Goal: Answer question/provide support: Answer question/provide support

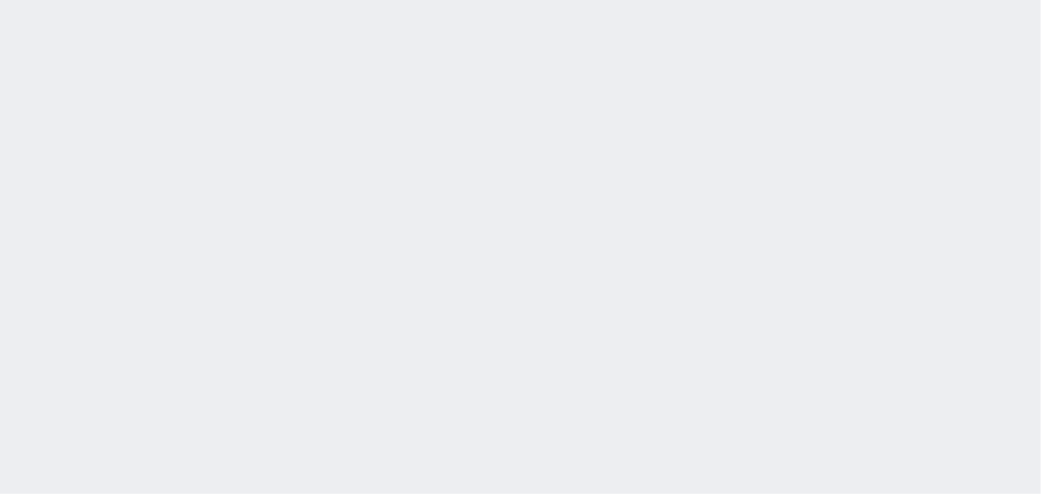
click at [70, 207] on div "[DATE] 15:15:34 候補物件を追加してしてください 紹介した物件一覧 他社物件を追加する 空室確認ページに追加・削除 紹介した物件一覧 他社物件を…" at bounding box center [520, 247] width 1041 height 494
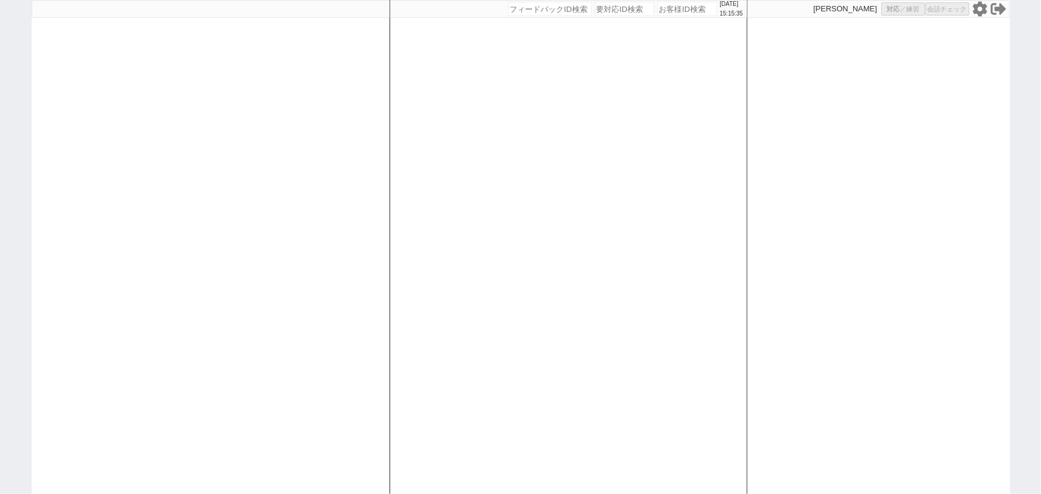
select select
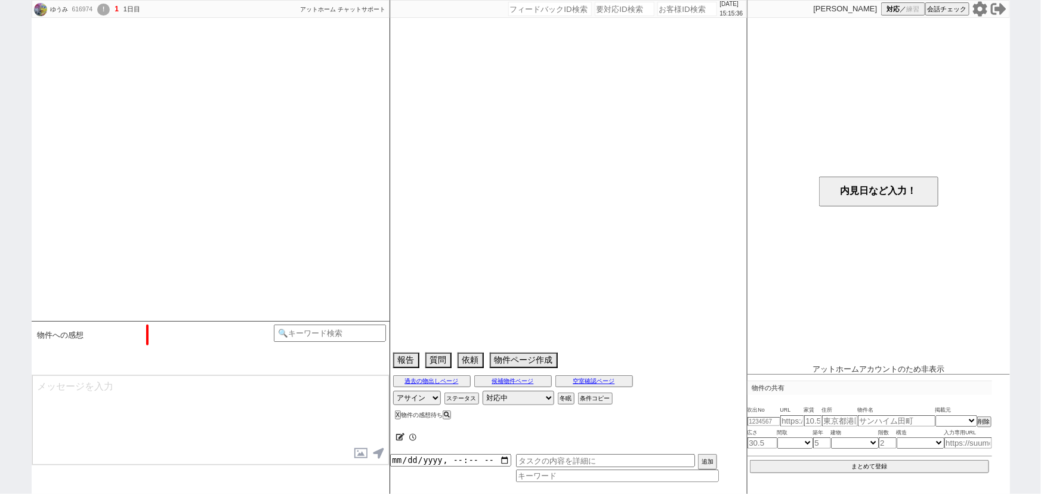
select select "15"
select select "0"
select select "40"
select select "190"
select select "4139"
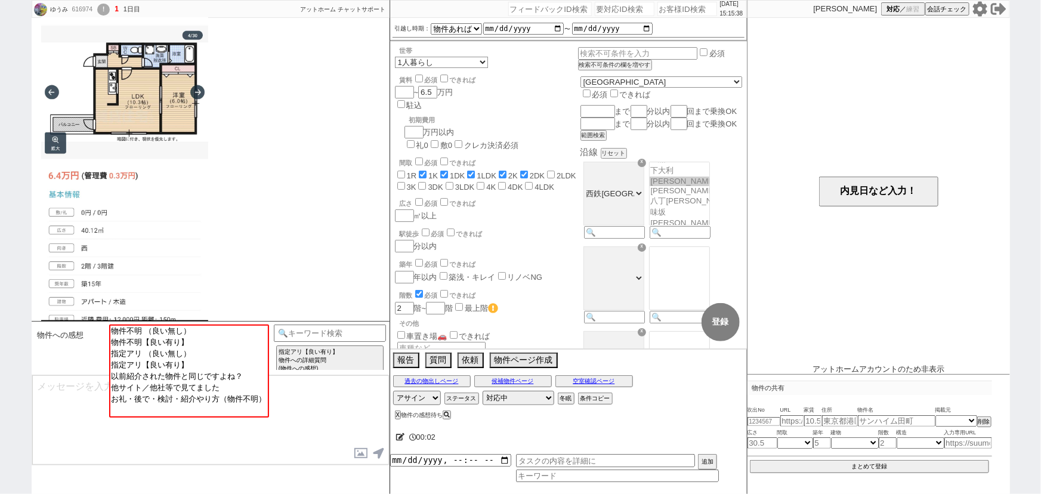
scroll to position [585, 0]
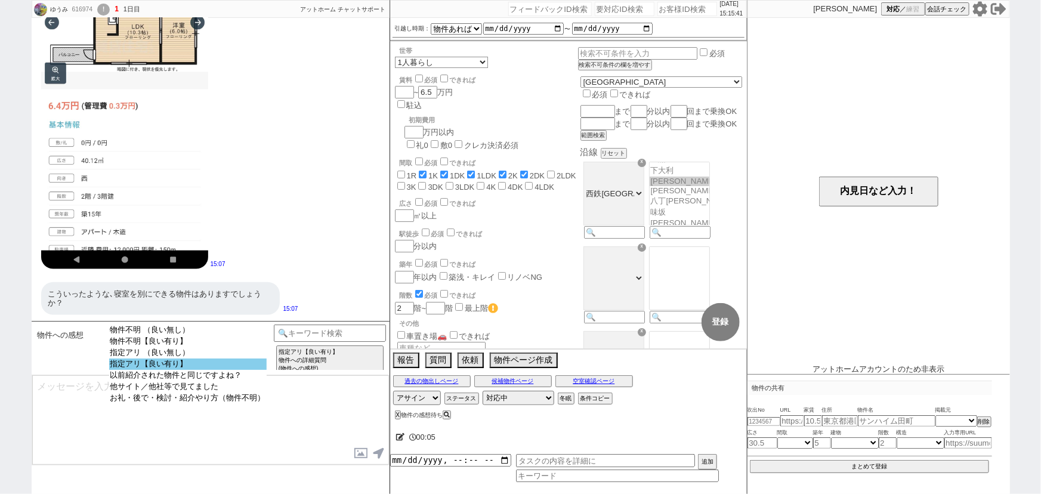
select select "指定アリ【良い有り】"
click at [203, 369] on option "指定アリ【良い有り】" at bounding box center [188, 364] width 158 height 11
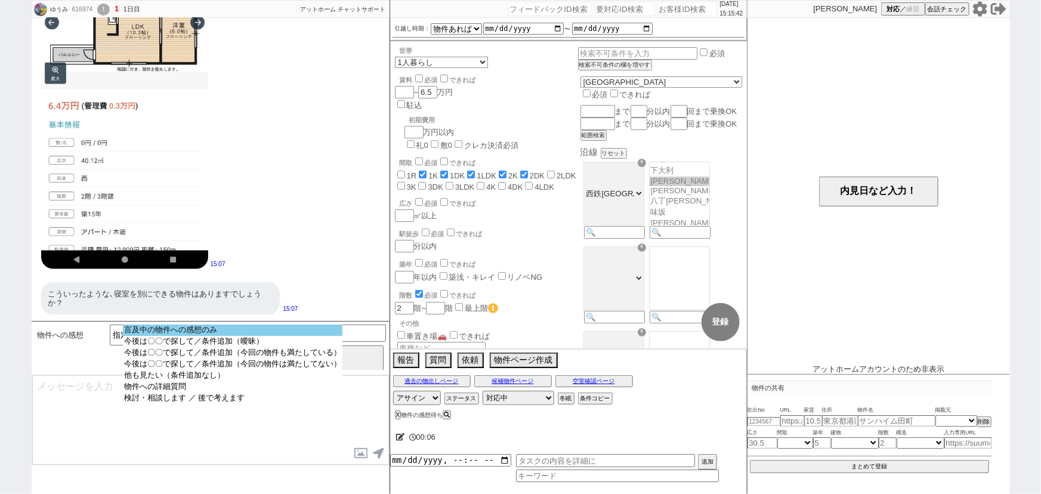
select select "言及中の物件への感想のみ"
click at [239, 331] on option "言及中の物件への感想のみ" at bounding box center [233, 330] width 220 height 11
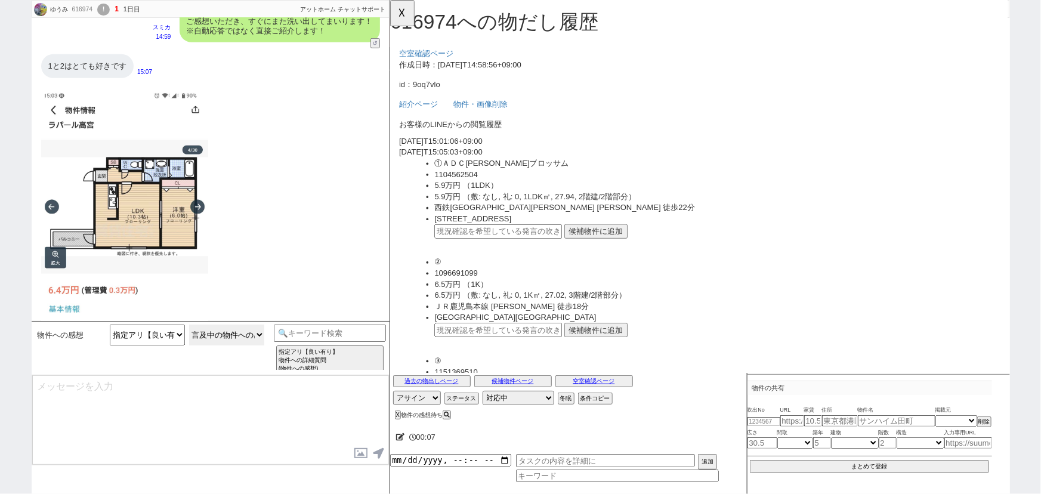
scroll to position [401, 0]
click at [617, 246] on button "候補物件に追加" at bounding box center [611, 249] width 68 height 16
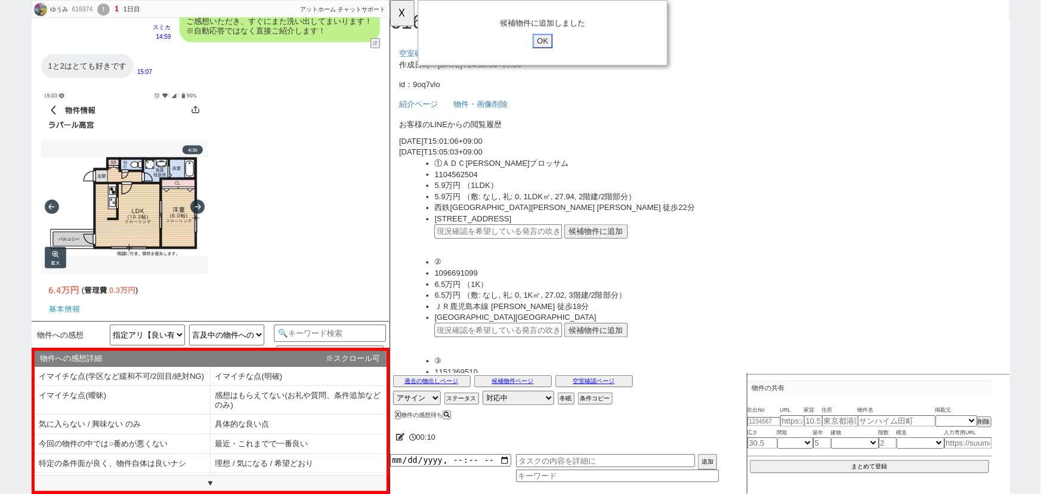
click at [557, 42] on input "OK" at bounding box center [553, 44] width 21 height 16
click at [612, 349] on button "候補物件に追加" at bounding box center [611, 355] width 68 height 16
click at [561, 54] on div "候補物件に追加しました OK" at bounding box center [553, 35] width 268 height 70
click at [557, 45] on input "OK" at bounding box center [553, 44] width 21 height 16
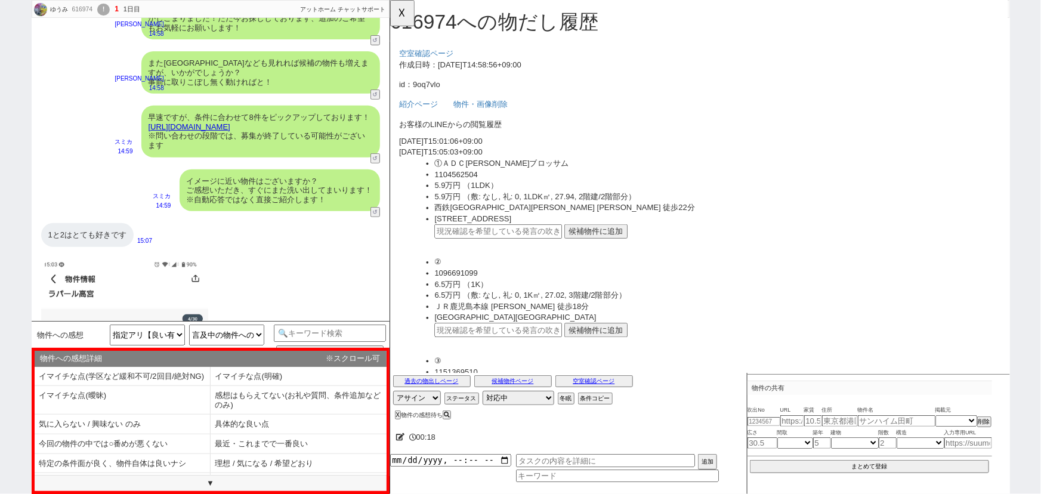
scroll to position [164, 0]
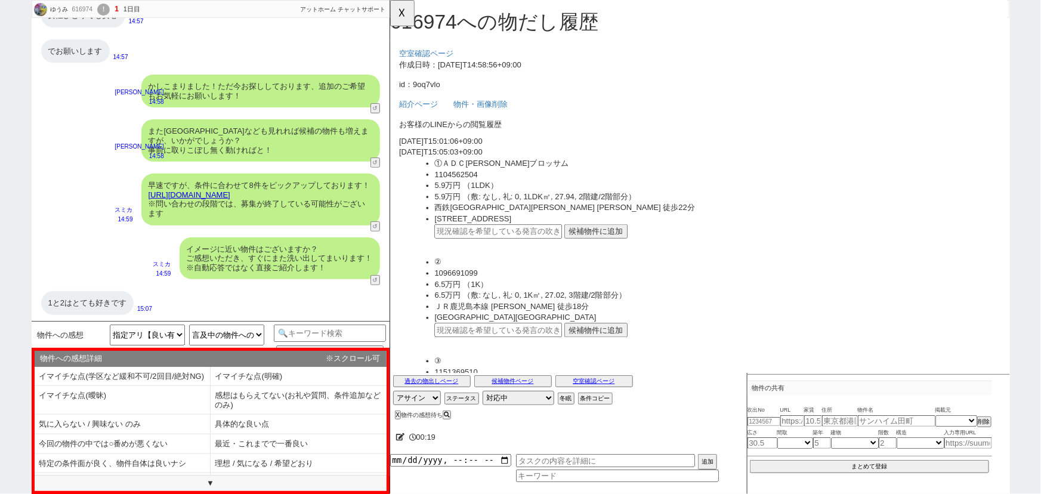
click at [230, 194] on link "[URL][DOMAIN_NAME]" at bounding box center [190, 194] width 82 height 9
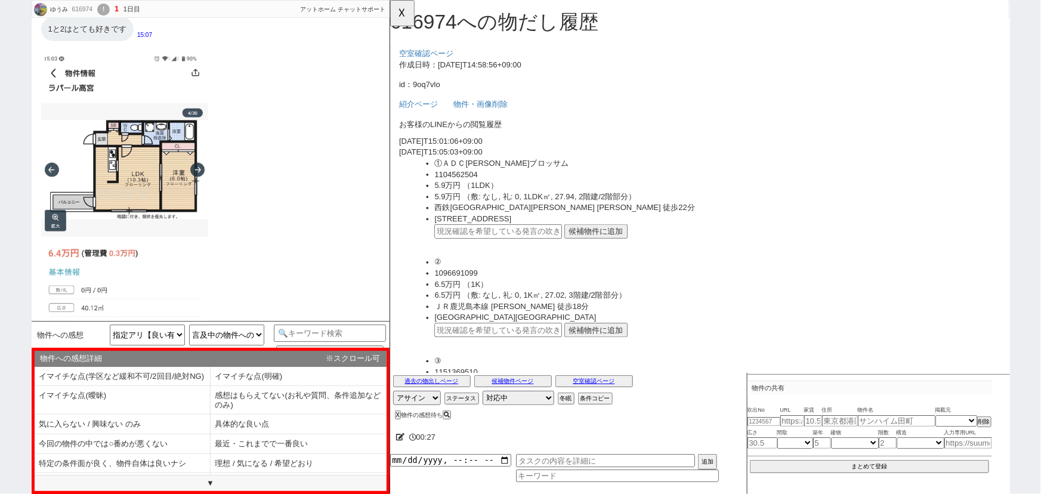
scroll to position [585, 0]
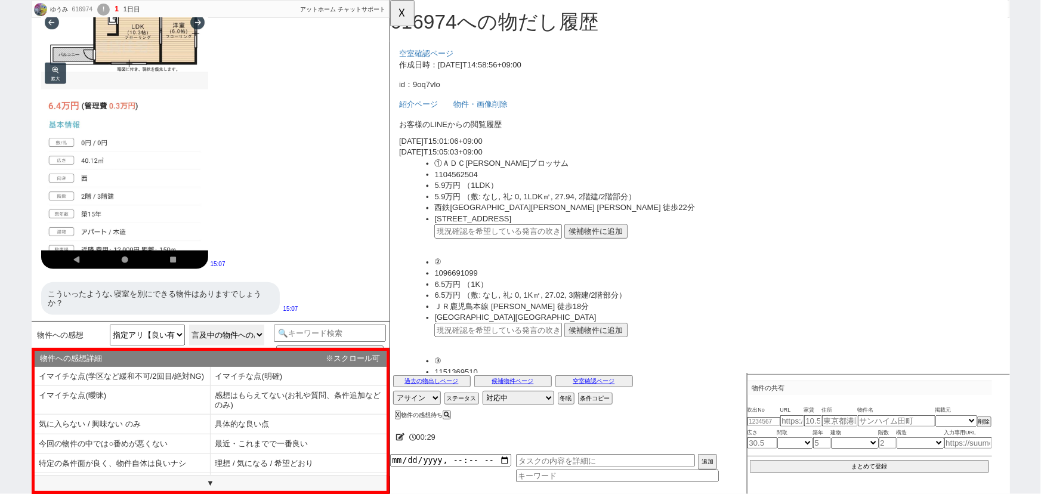
click at [237, 339] on select "言及中の物件への感想のみ 今後は〇〇で探して／条件追加（曖昧） 今後は〇〇で探して／条件追加（今回の物件も満たしている） 今後は〇〇で探して／条件追加（今回の…" at bounding box center [226, 335] width 75 height 21
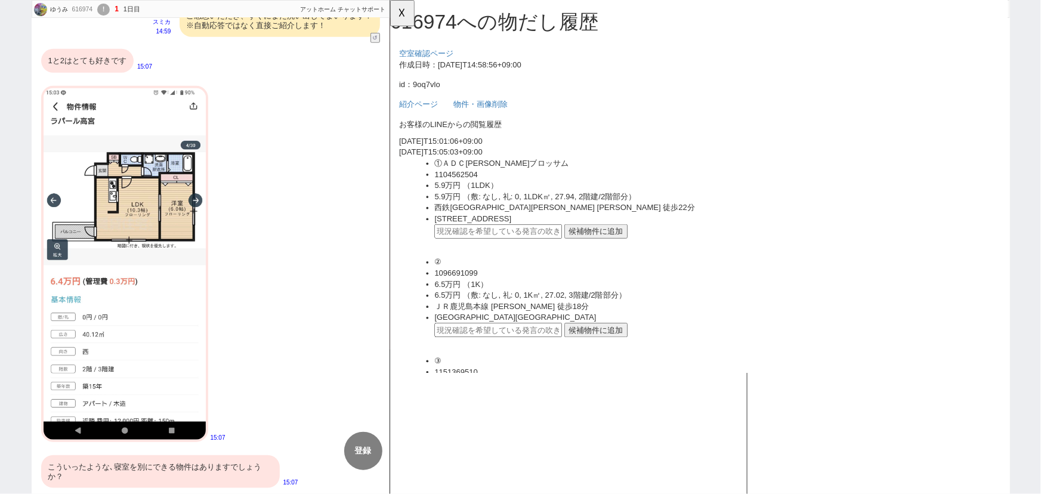
scroll to position [167, 0]
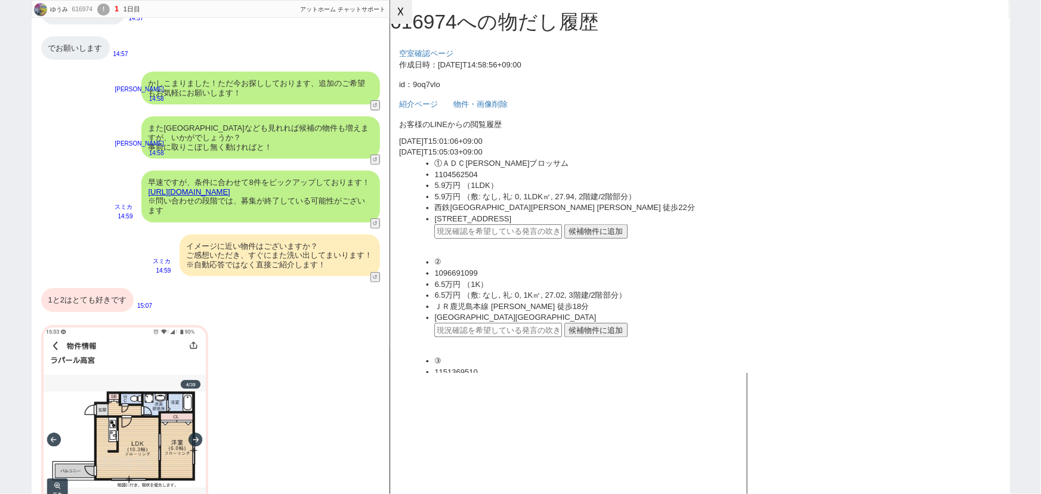
click at [397, 10] on button "☓" at bounding box center [401, 12] width 22 height 24
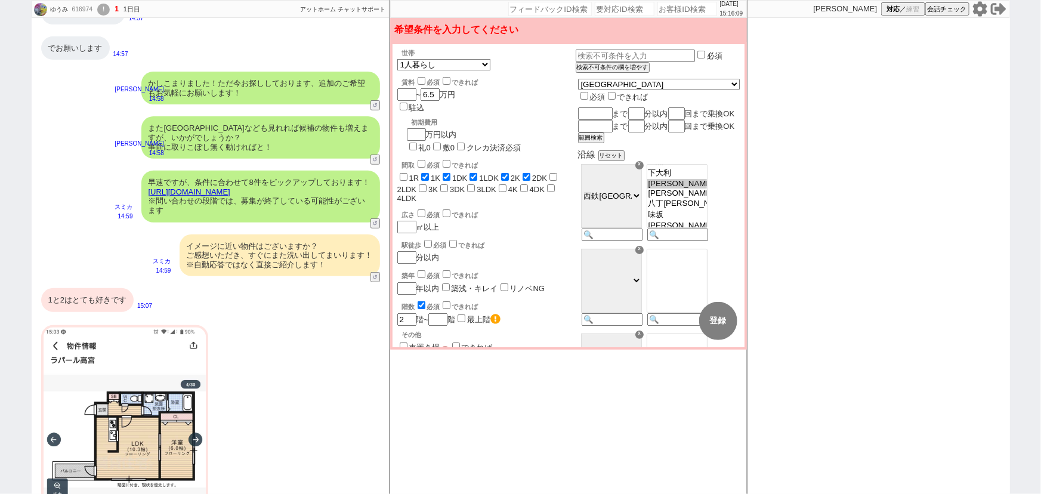
click at [421, 173] on input "1K" at bounding box center [425, 177] width 8 height 8
checkbox input "false"
checkbox input "true"
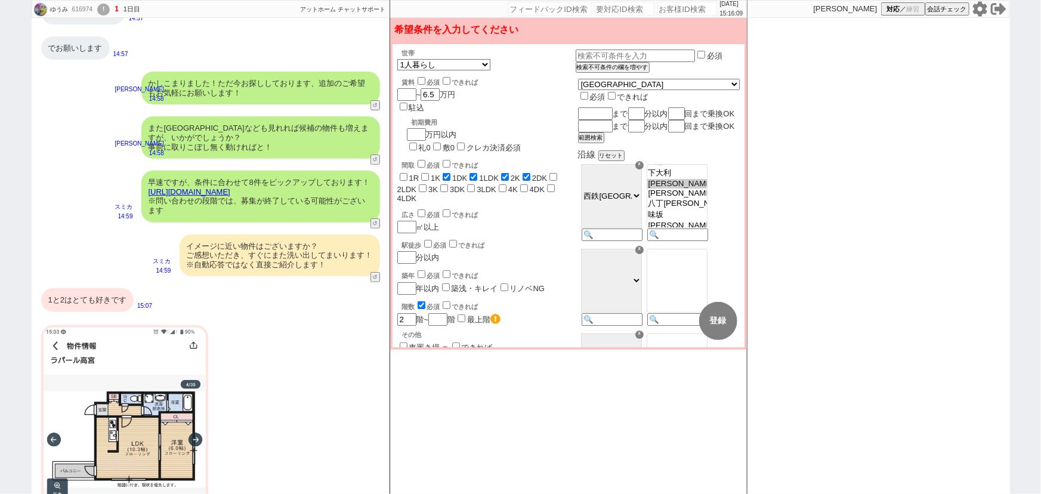
checkbox input "true"
checkbox input "false"
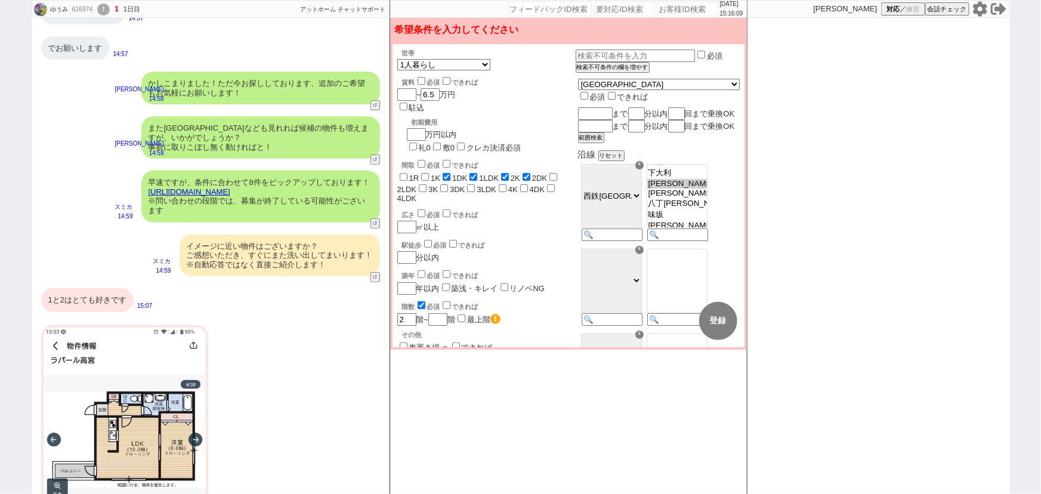
checkbox input "false"
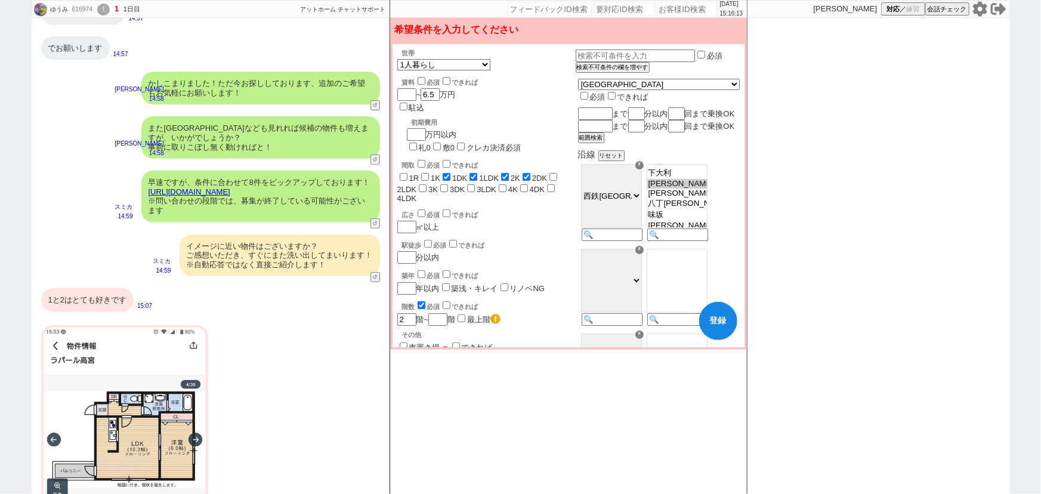
checkbox input "false"
checkbox input "true"
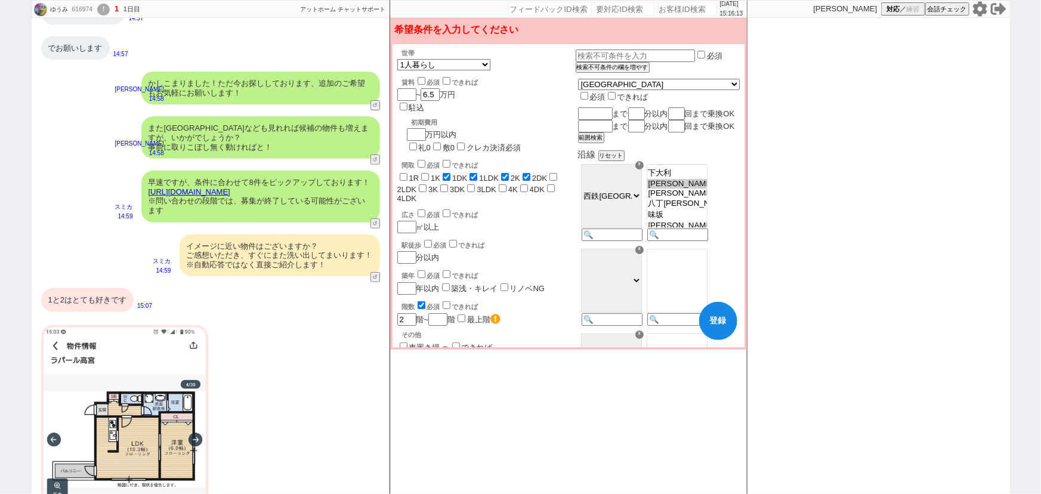
checkbox input "true"
checkbox input "false"
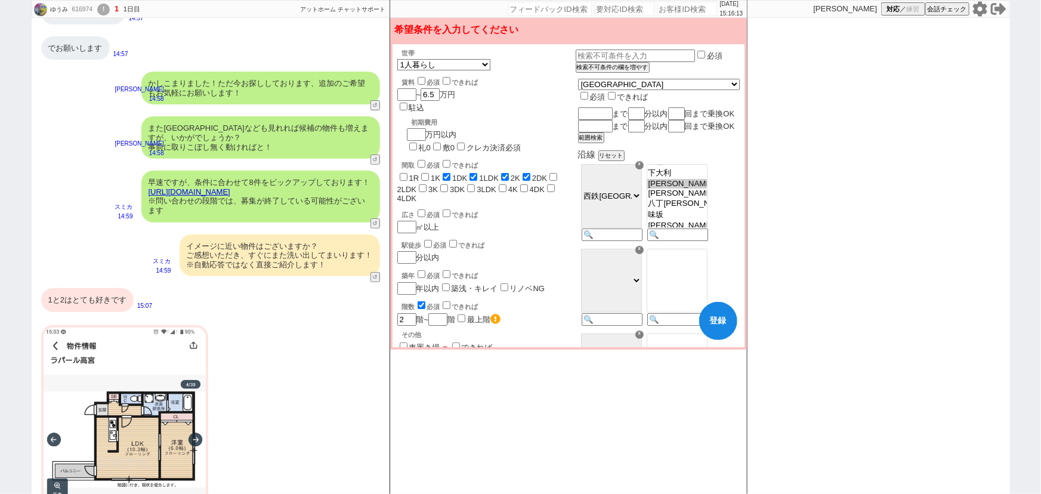
checkbox input "false"
checkbox input "true"
checkbox input "false"
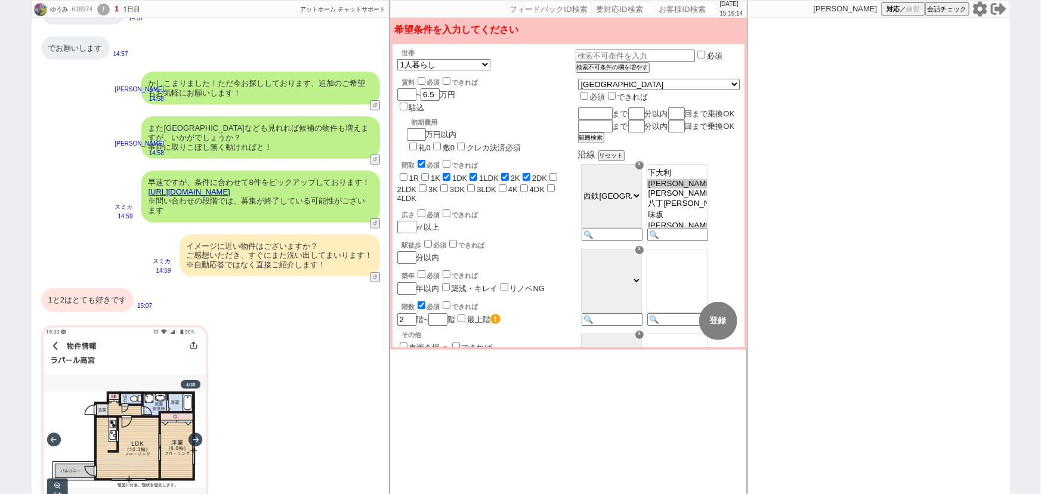
checkbox input "false"
checkbox input "true"
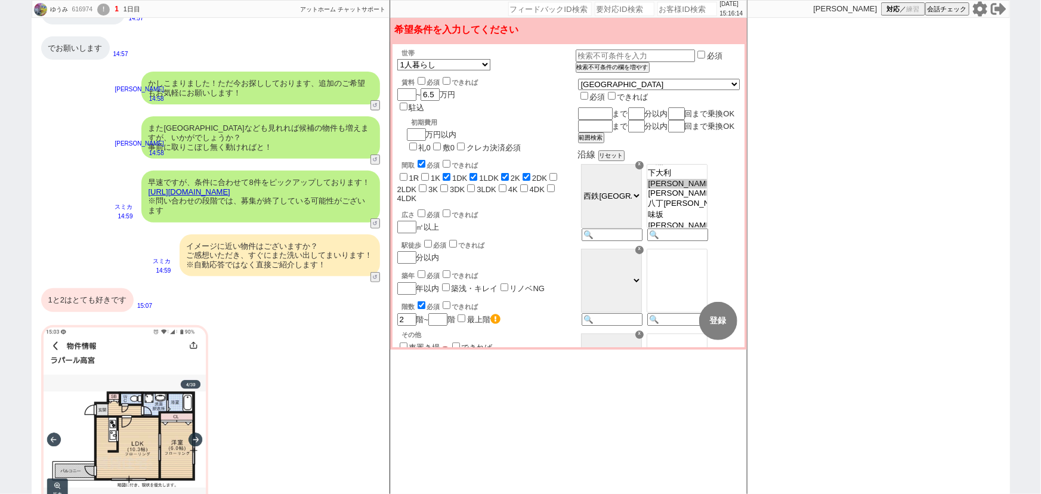
checkbox input "false"
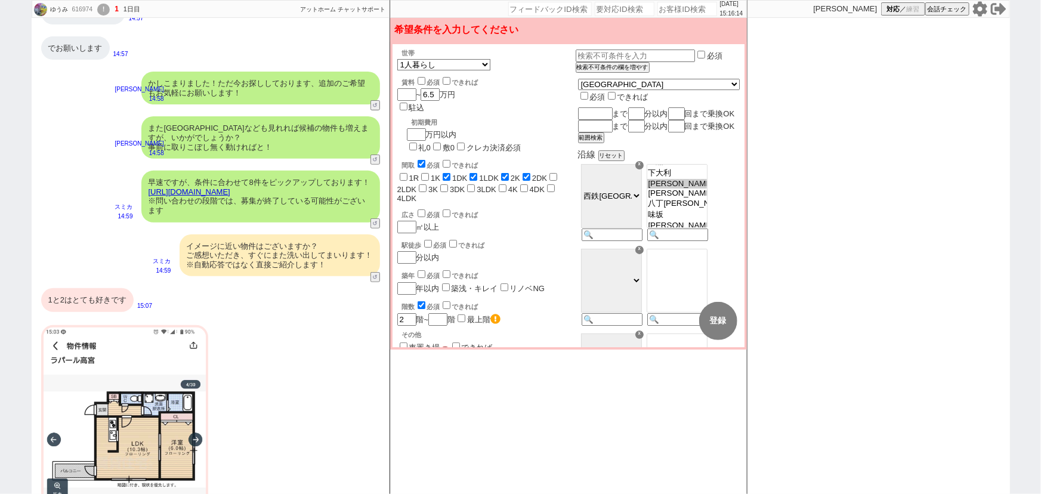
checkbox input "false"
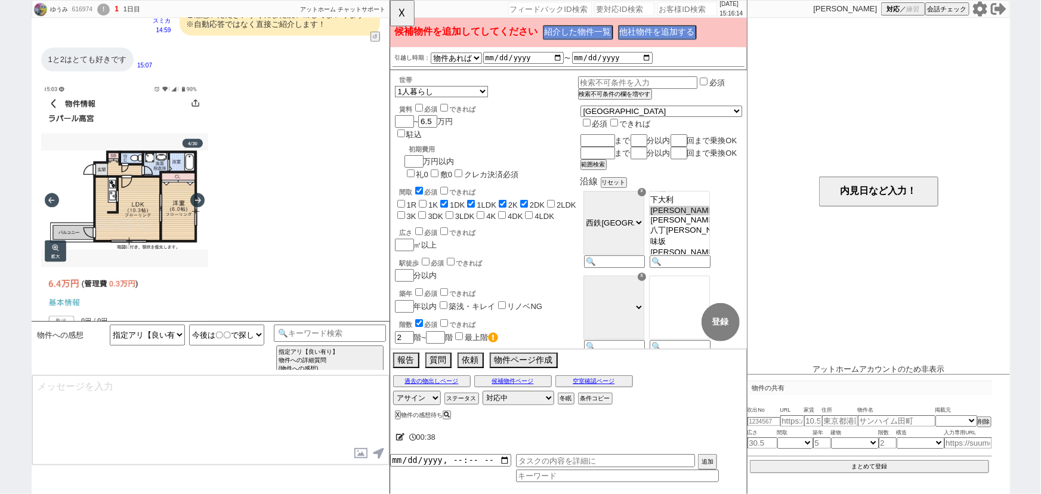
select select "190"
select select "4139"
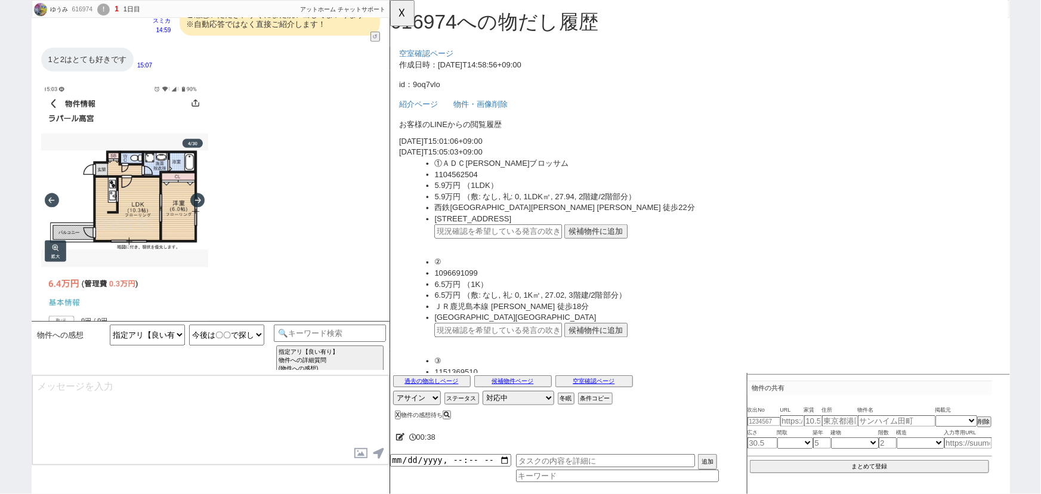
scroll to position [0, 0]
click at [609, 250] on button "候補物件に追加" at bounding box center [611, 249] width 68 height 16
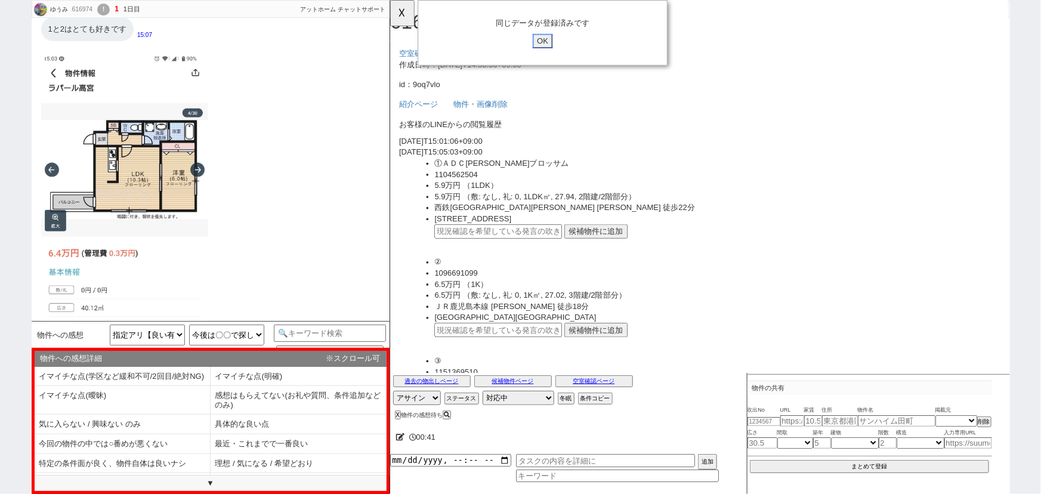
scroll to position [439, 0]
click at [401, 20] on button "☓" at bounding box center [401, 12] width 22 height 24
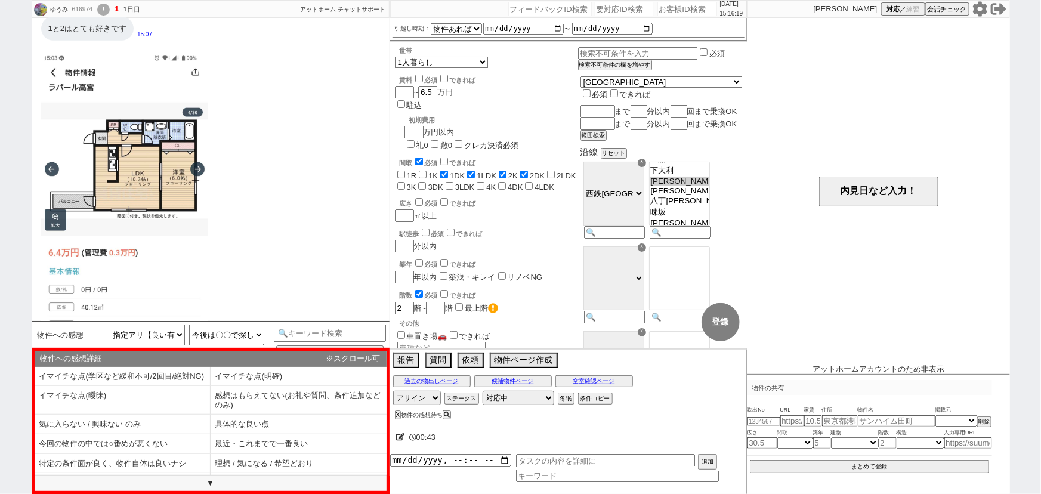
click at [422, 171] on span "1K" at bounding box center [426, 175] width 21 height 9
click at [298, 226] on div "15:07" at bounding box center [211, 235] width 358 height 376
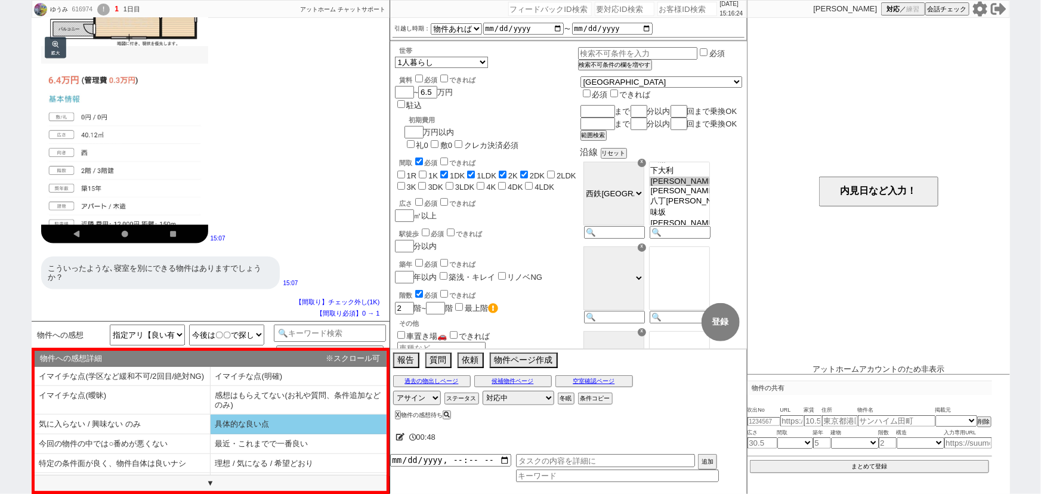
scroll to position [26, 0]
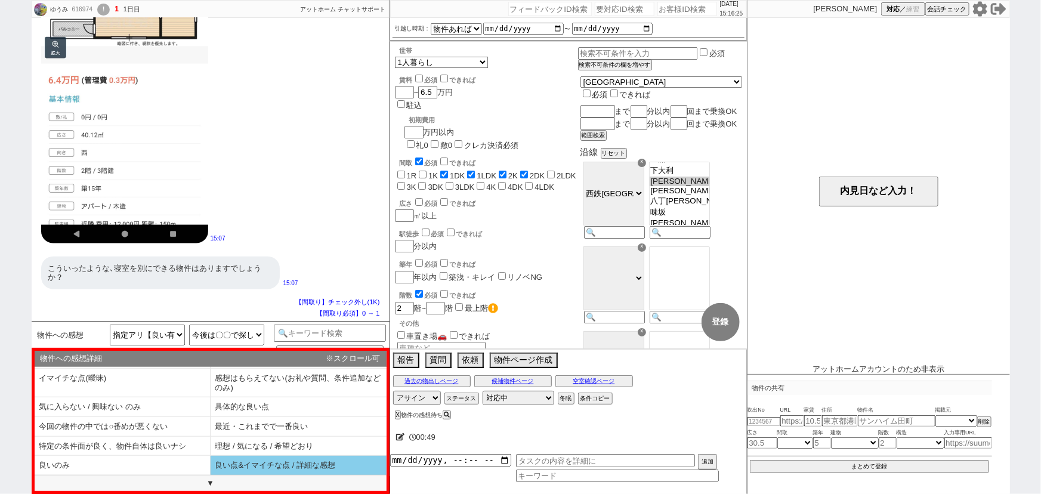
click at [246, 465] on li "良い点&イマイチな点 / 詳細な感想" at bounding box center [299, 466] width 176 height 20
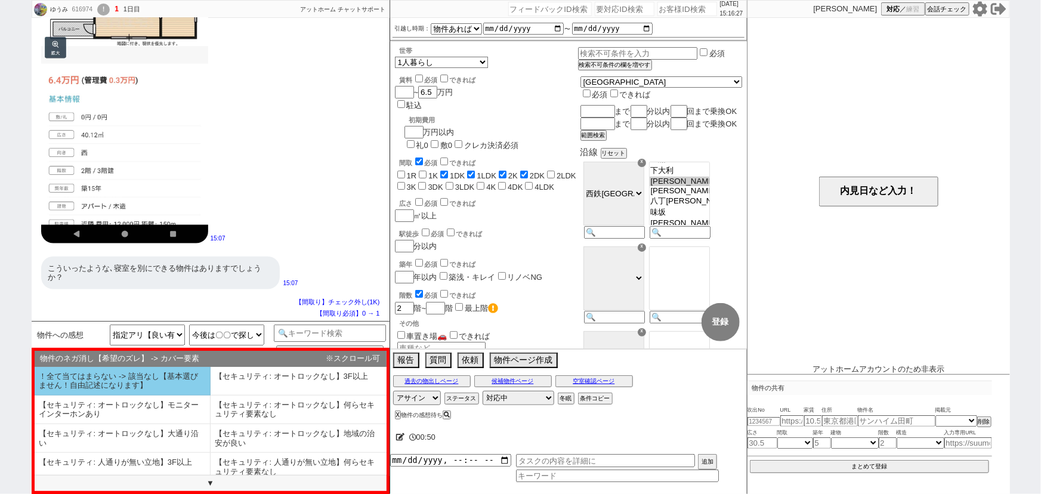
click at [156, 367] on li "！全て当てはまらない -> 該当なし【基本選びません！自由記述になります】" at bounding box center [123, 381] width 176 height 29
select select "良い点&イマイチな点 / 詳細な感想"
select select "！全て当てはまらない -> 該当なし【基本選びません！自由記述になります】"
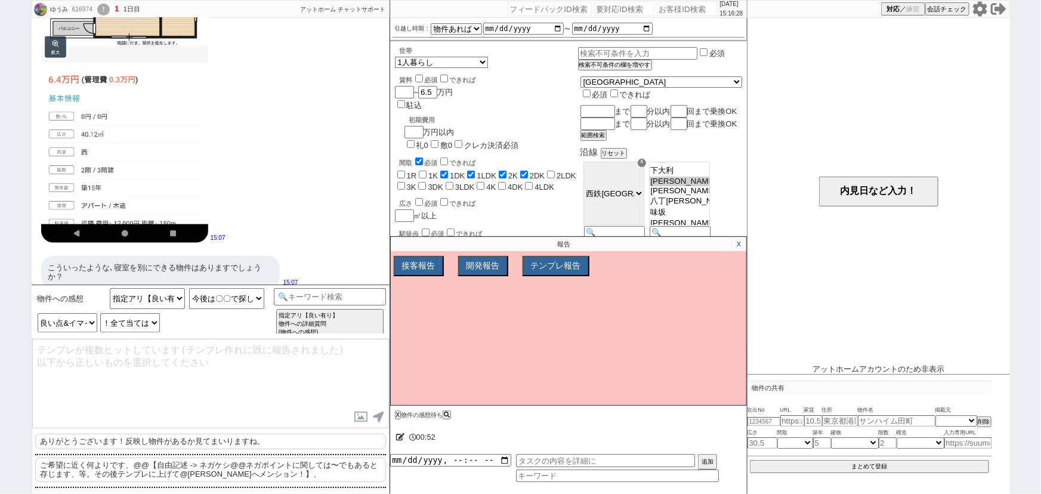
click at [137, 440] on p "ありがとうございます！反映し物件があるか見てまいりますね。" at bounding box center [210, 442] width 351 height 16
type textarea "ありがとうございます！反映し物件があるか見てまいりますね。"
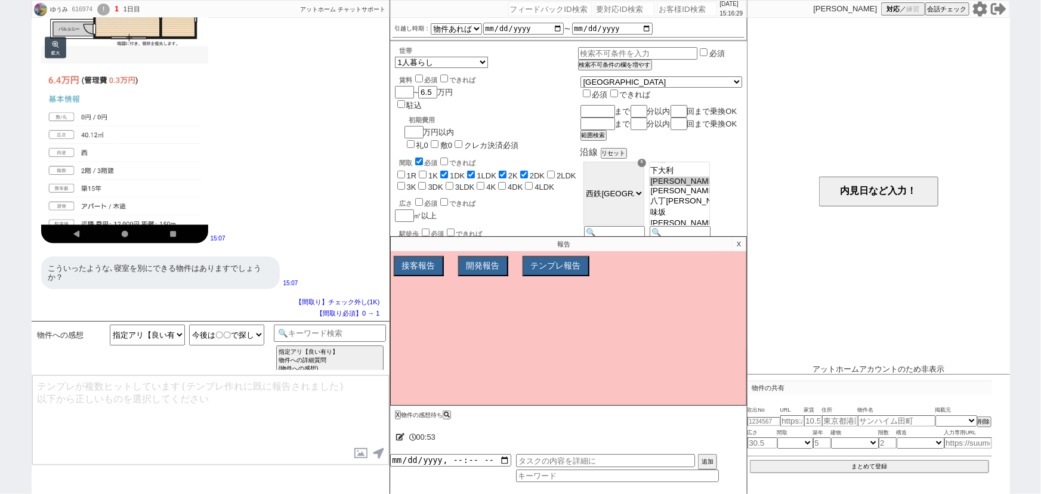
scroll to position [656, 0]
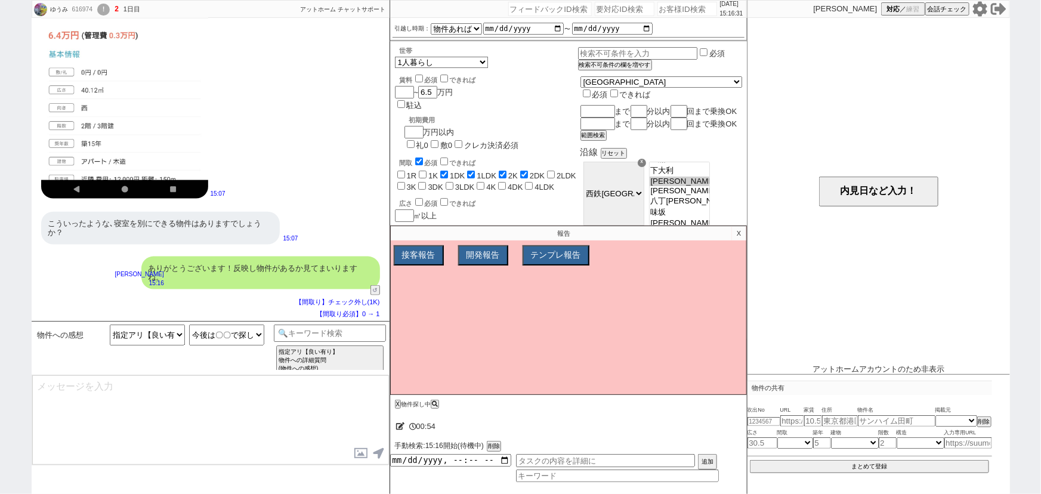
type textarea "駅からの距離は詳細頂いておりませんが、最大でどれ位をお考えでしょうか？ ※取りこぼしが無いようなるべく広く頂けますと幸いです"
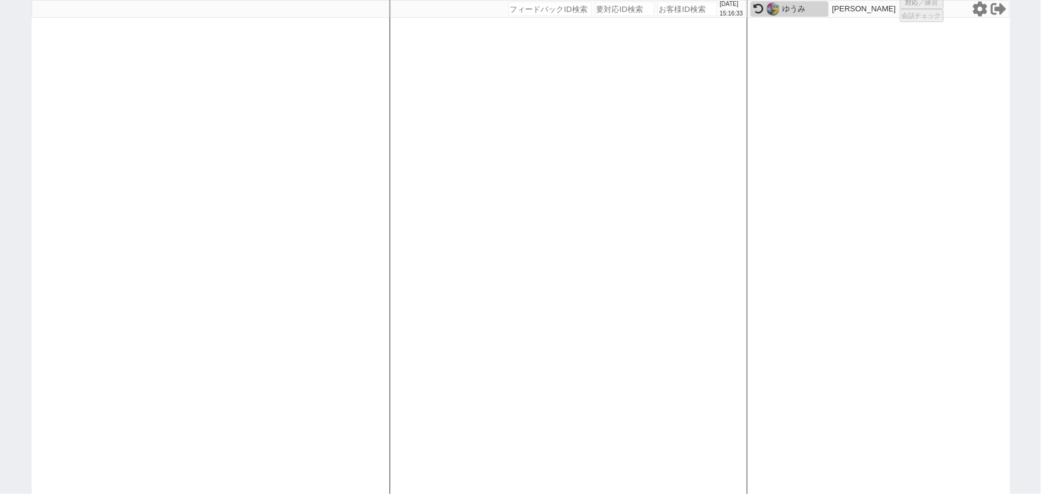
select select
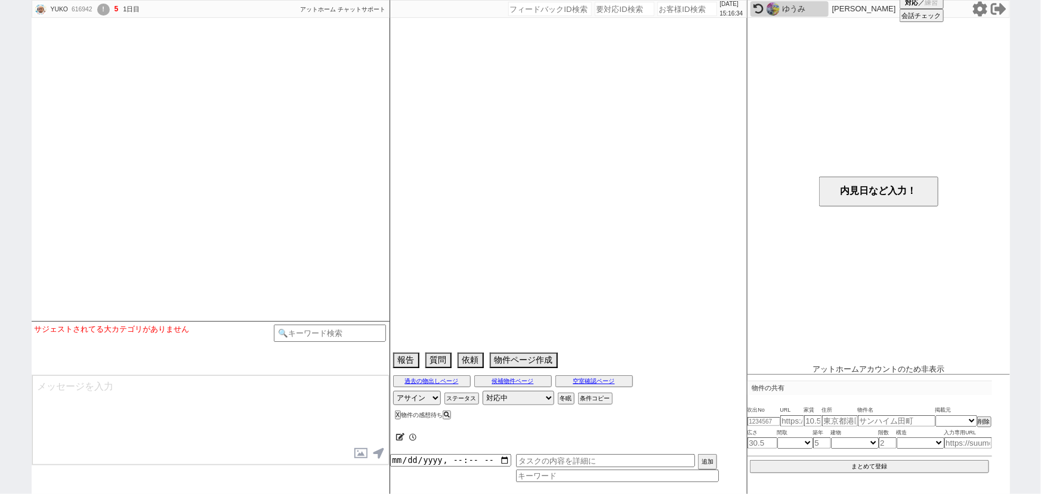
scroll to position [870, 0]
select select
select select "16"
select select "1"
select select "14"
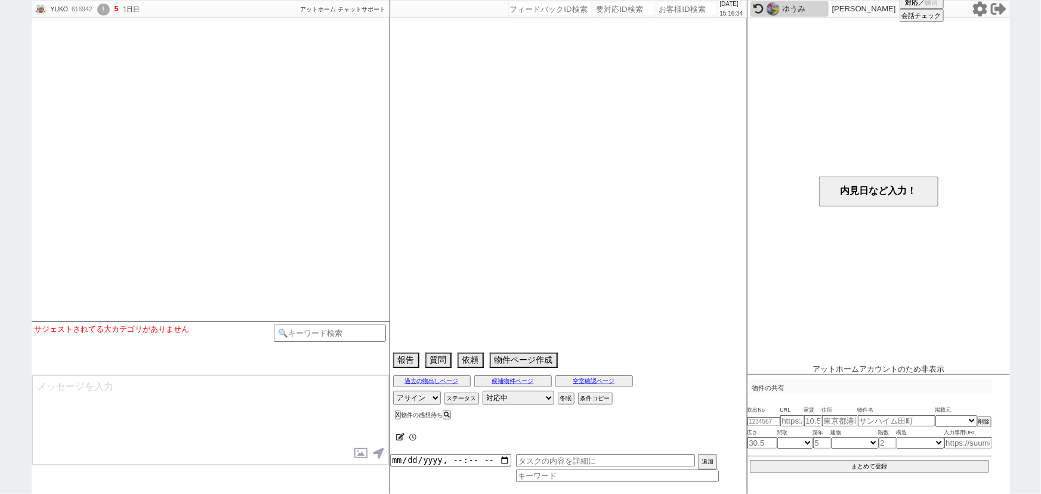
select select "97"
select select "107"
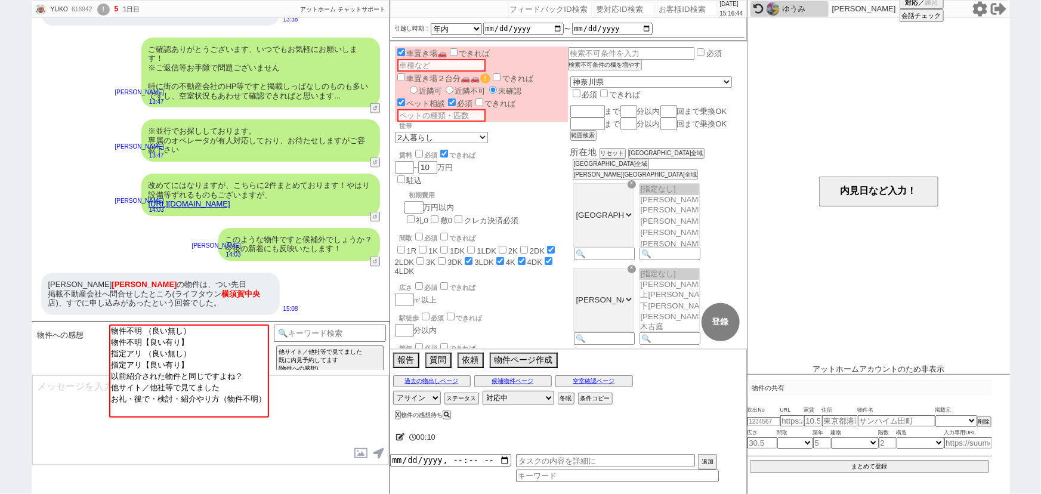
click at [264, 274] on div "[PERSON_NAME] [PERSON_NAME] の物件は、つい先日 掲載不動産会社へ問合せしたところ(ライフタウン [PERSON_NAME][GEO…" at bounding box center [160, 294] width 239 height 42
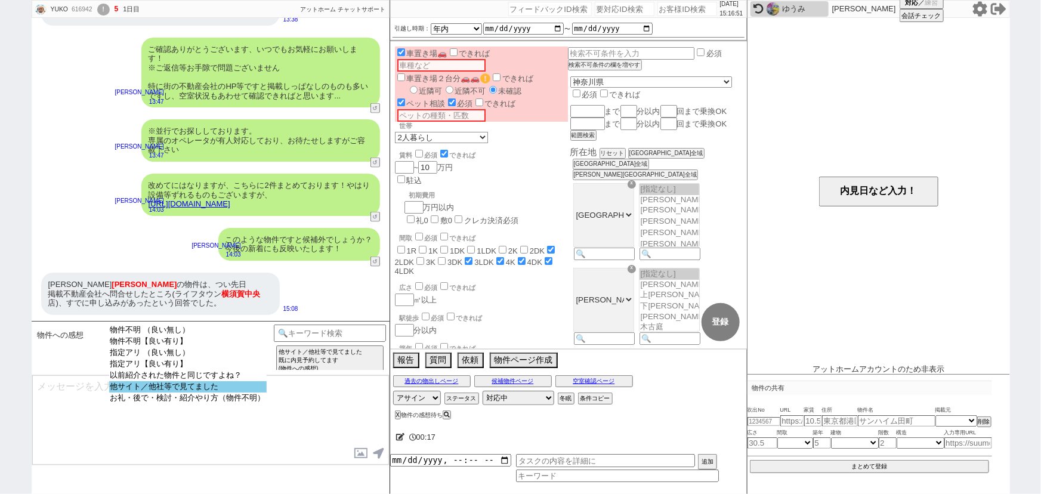
select select "他サイト／他社等で見てました"
click at [208, 393] on option "他サイト／他社等で見てました" at bounding box center [188, 386] width 158 height 11
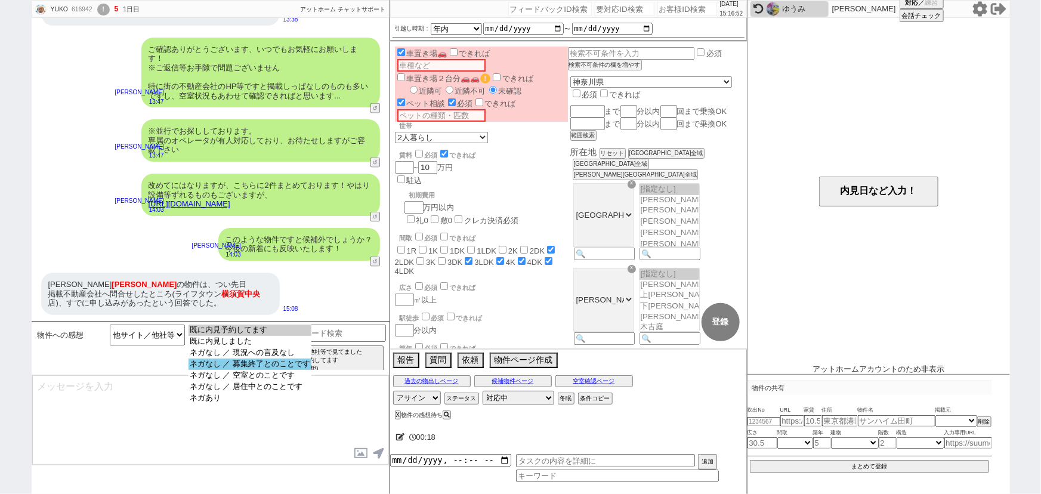
select select "ネガなし ／ 募集終了とのことです"
click at [271, 367] on option "ネガなし ／ 募集終了とのことです" at bounding box center [250, 364] width 123 height 11
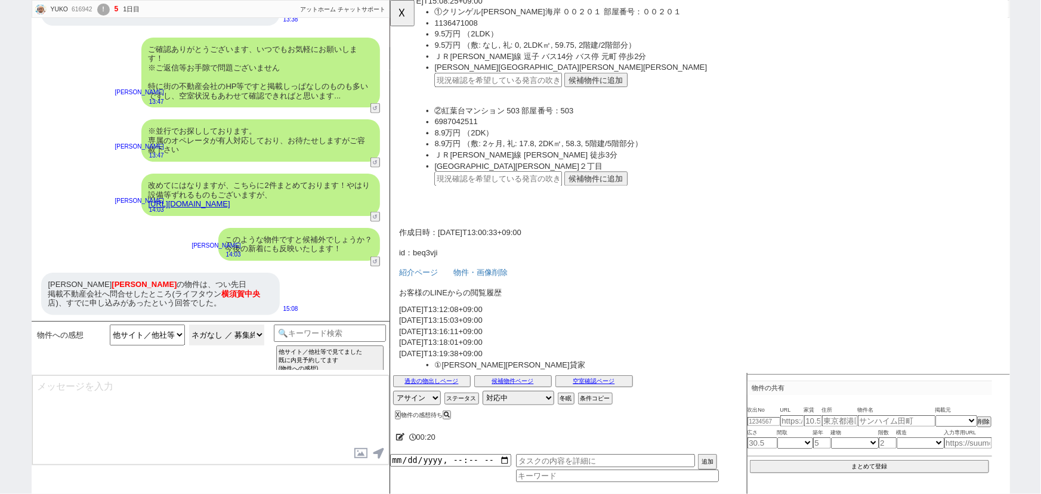
scroll to position [190, 0]
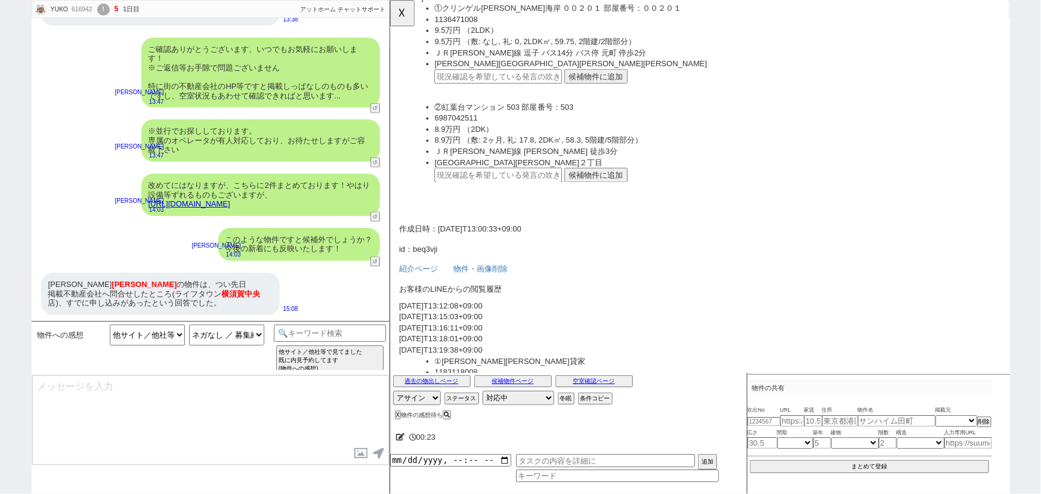
click at [626, 78] on button "候補物件に追加" at bounding box center [611, 83] width 68 height 16
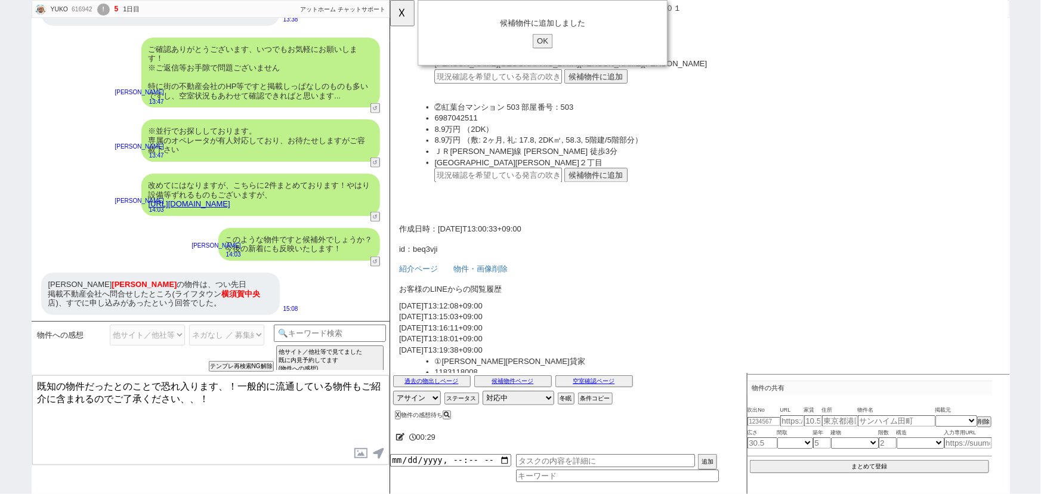
drag, startPoint x: 163, startPoint y: 384, endPoint x: 0, endPoint y: 370, distance: 163.5
click at [0, 370] on div "YUKO 616942 ! 5 1日目 冬眠中 自社客 アットホーム チャットサポート スミカ_BPO チャット全表示 [DATE] 年内 12:10 物件の…" at bounding box center [520, 247] width 1041 height 494
type textarea "恐れ入ります、！一般的に流通している物件もご紹介に含まれるのでご了承ください、、！"
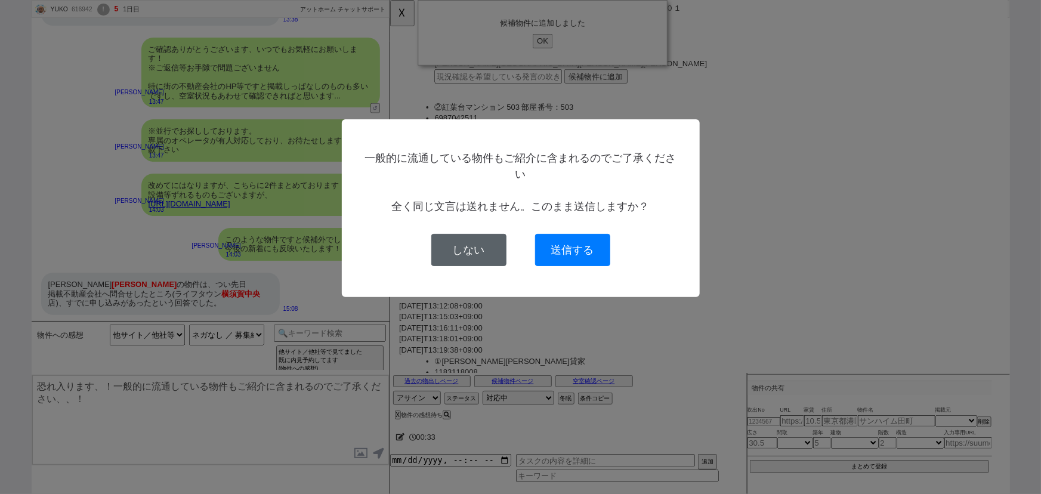
click at [461, 252] on button "しない" at bounding box center [468, 250] width 75 height 32
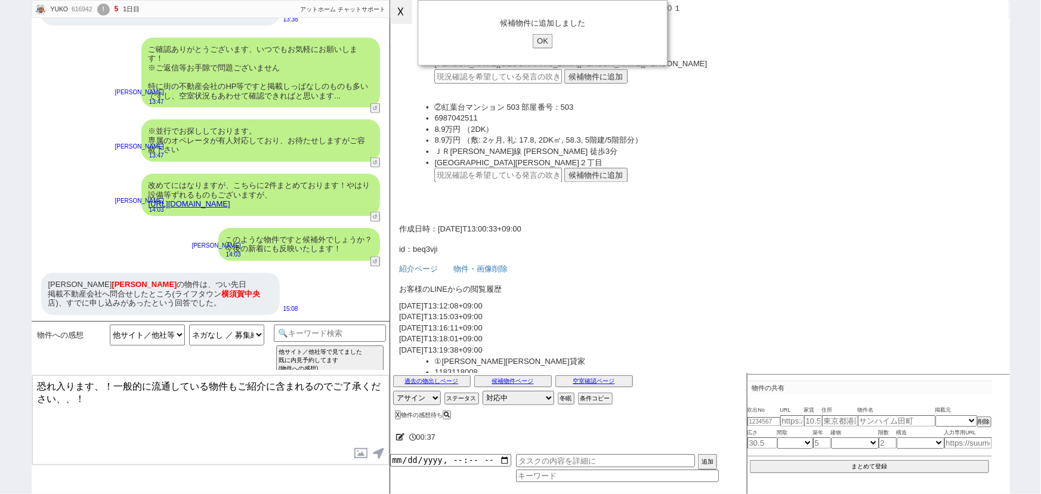
click at [400, 21] on button "☓" at bounding box center [401, 12] width 22 height 24
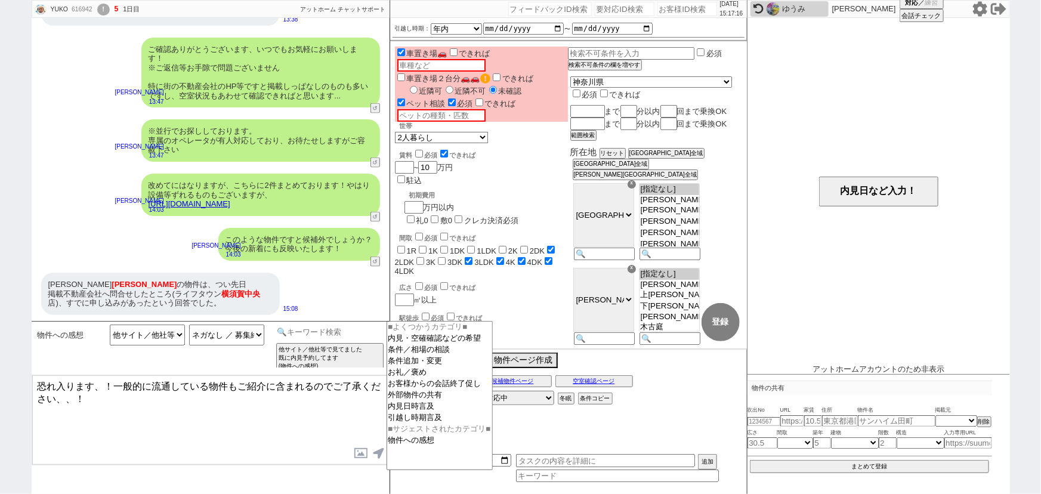
click at [311, 330] on input at bounding box center [330, 332] width 113 height 15
type input "他社"
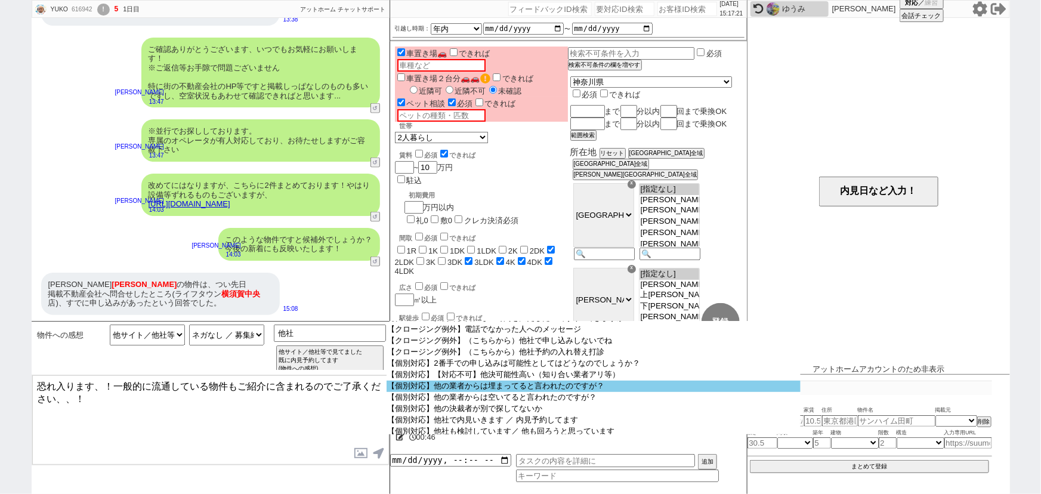
scroll to position [53, 0]
click at [502, 390] on option "【個別対応】他の業者からは埋まってると言われたのですが？" at bounding box center [594, 386] width 415 height 11
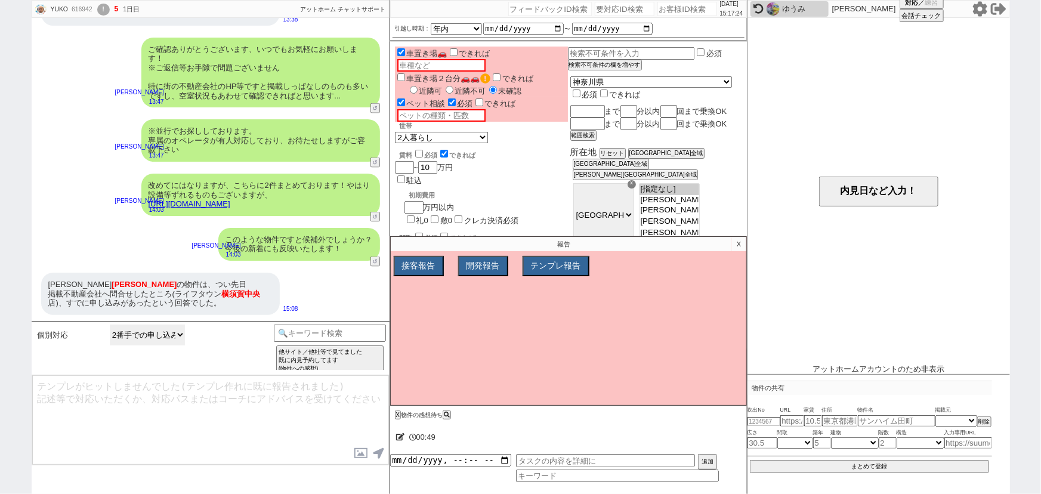
click at [159, 338] on select "2番手での申し込みは可能性としてはどうなのでしょうか？ 【対応不可】他決可能性高い（知り合い業者アリ等） 他の業者からは埋まってると言われたのですが？ 他の業…" at bounding box center [147, 335] width 75 height 21
click at [174, 361] on div "個別対応 2番手での申し込みは可能性としてはどうなのでしょうか？ 【対応不可】他決可能性高い（知り合い業者アリ等） 他の業者からは埋まってると言われたのですが…" at bounding box center [154, 348] width 239 height 47
click at [375, 259] on button "↺" at bounding box center [376, 263] width 7 height 8
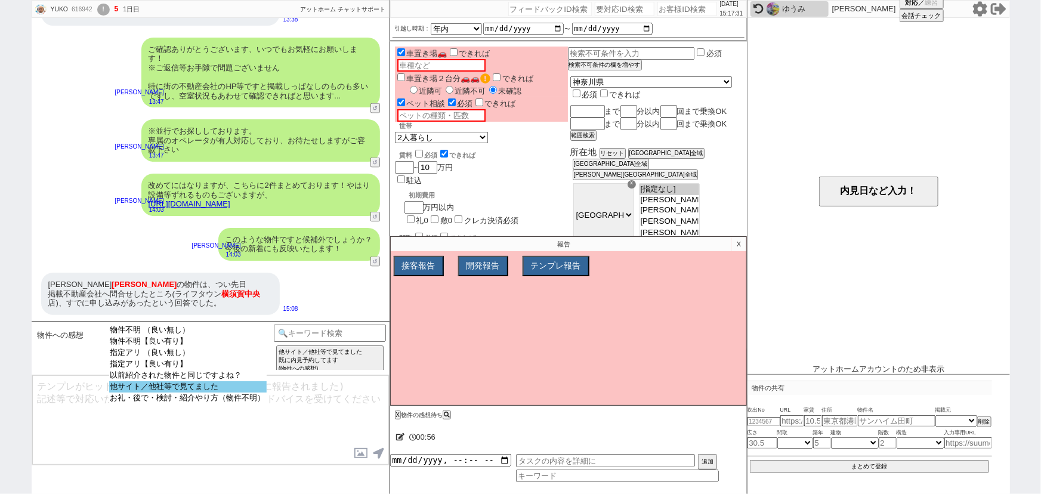
select select "他サイト／他社等で見てました"
click at [189, 393] on option "他サイト／他社等で見てました" at bounding box center [188, 386] width 158 height 11
select select
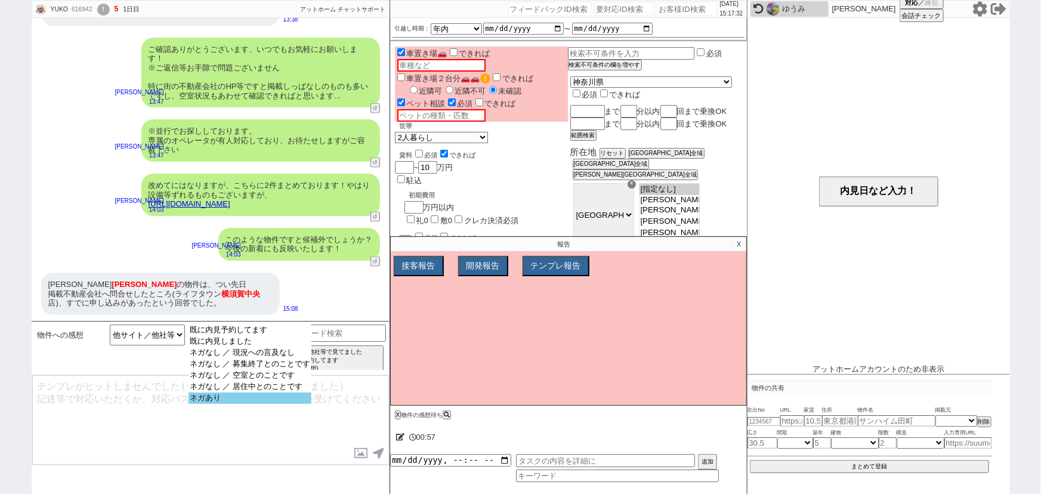
click at [205, 404] on option "ネガあり" at bounding box center [250, 398] width 123 height 11
select select "14"
select select "97"
select select "107"
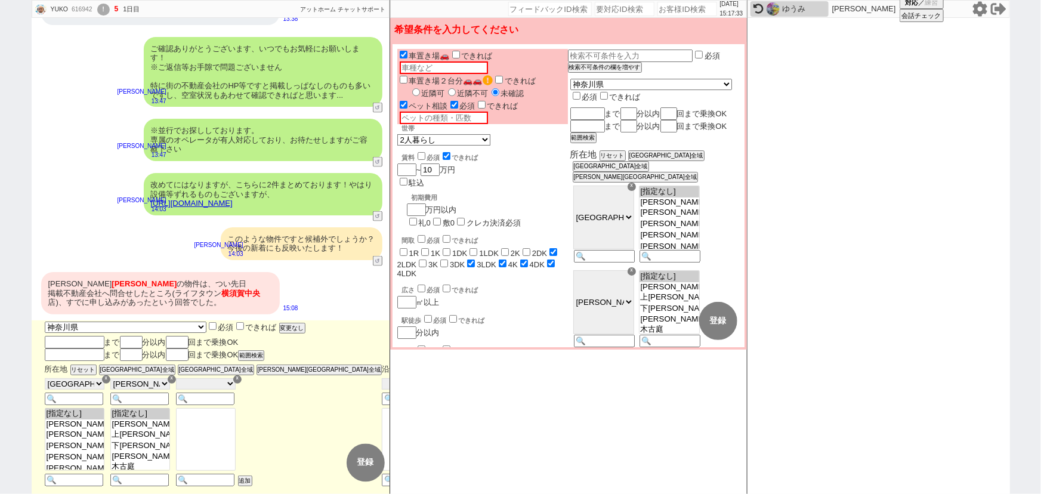
scroll to position [859, 0]
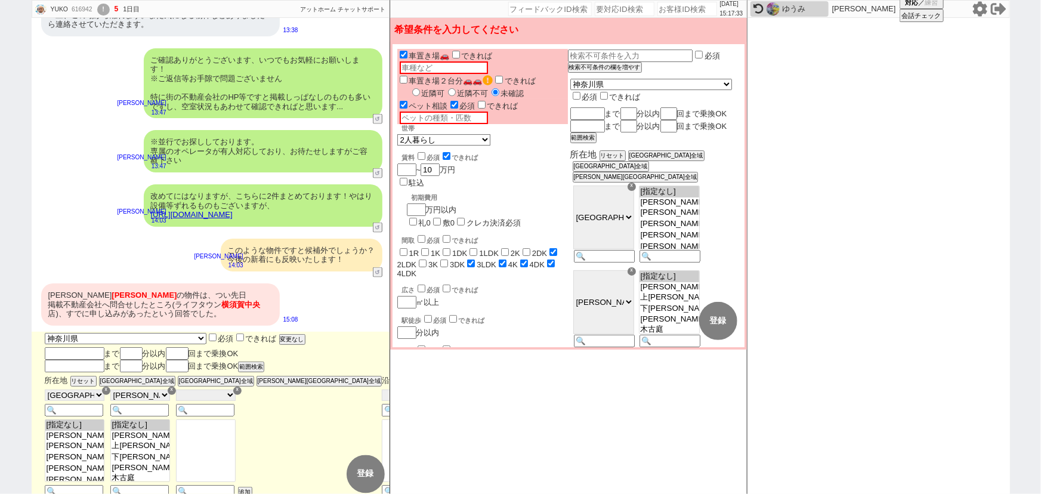
click at [230, 300] on span "横須賀" at bounding box center [232, 304] width 23 height 9
click at [348, 186] on div "改めてにはなりますが、こちらに2件まとめております！やはり設備等ずれるものもございますが、 [URL][DOMAIN_NAME]" at bounding box center [263, 205] width 239 height 42
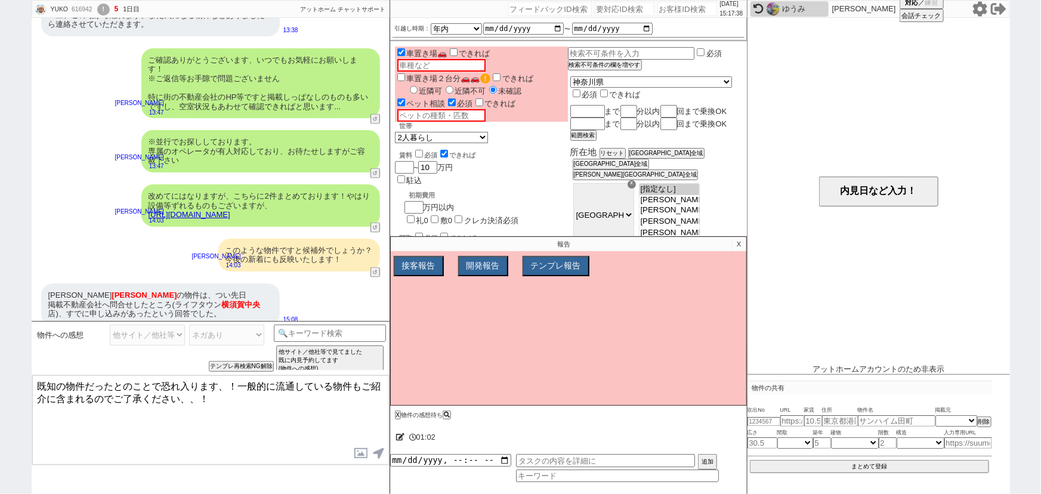
drag, startPoint x: 162, startPoint y: 383, endPoint x: 0, endPoint y: 339, distance: 167.6
click at [0, 339] on div "YUKO 616942 ! 5 1日目 冬眠中 自社客 アットホーム チャットサポート スミカ_BPO チャット全表示 [DATE] 年内 12:10 物件の…" at bounding box center [520, 247] width 1041 height 494
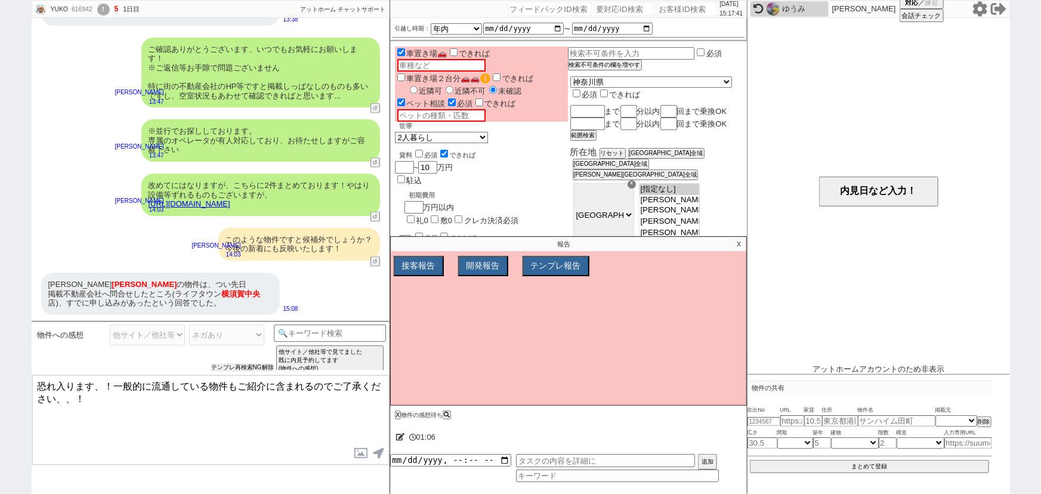
click at [239, 368] on button "テンプレ再検索NG解除" at bounding box center [242, 367] width 63 height 8
click at [197, 286] on div "[PERSON_NAME] [PERSON_NAME] の物件は、つい先日 掲載不動産会社へ問合せしたところ(ライフタウン [PERSON_NAME][GEO…" at bounding box center [160, 294] width 239 height 42
click at [396, 415] on button "X" at bounding box center [397, 415] width 4 height 7
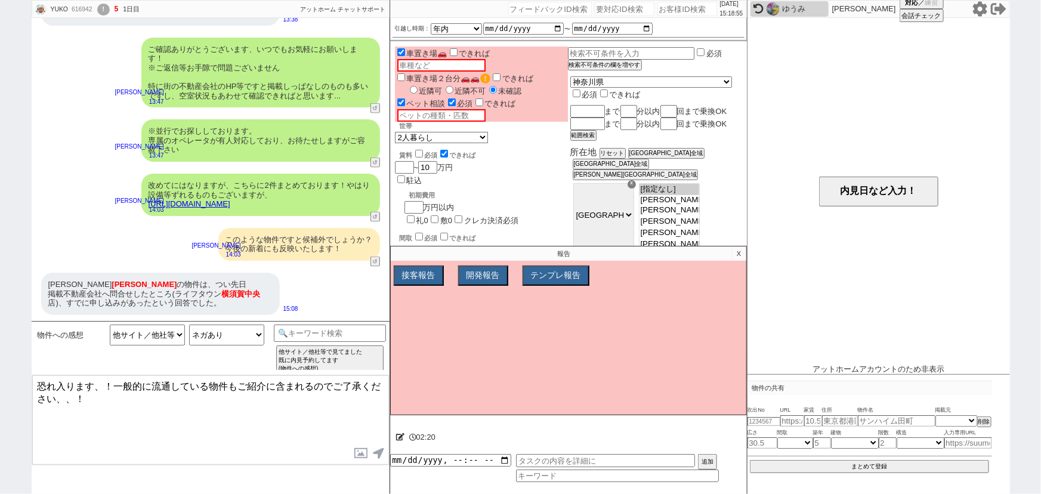
drag, startPoint x: 115, startPoint y: 383, endPoint x: 158, endPoint y: 391, distance: 43.7
click at [158, 391] on textarea "恐れ入ります、！一般的に流通している物件もご紹介に含まれるのでご了承ください、、！" at bounding box center [210, 419] width 357 height 89
drag, startPoint x: 159, startPoint y: 381, endPoint x: 350, endPoint y: 370, distance: 190.6
click at [350, 370] on div "物件への感想 物件不明 （良い無し） 物件不明【良い有り】 指定アリ （良い無し） 指定アリ【良い有り】 以前紹介された物件と同じですよね？ 他サイト／他社等…" at bounding box center [211, 407] width 358 height 173
type textarea "恐れ入ります、！その他何か掲載出ているか見てまいります。"
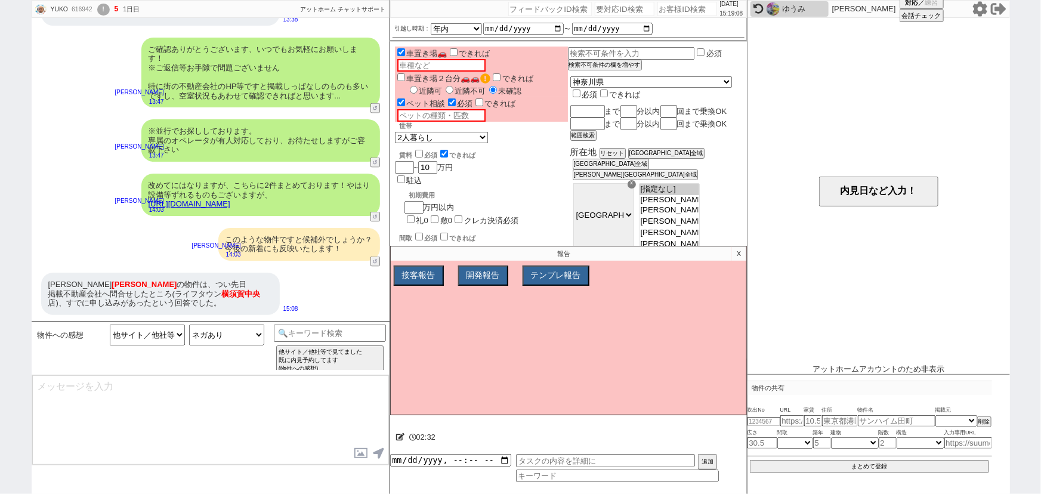
scroll to position [906, 0]
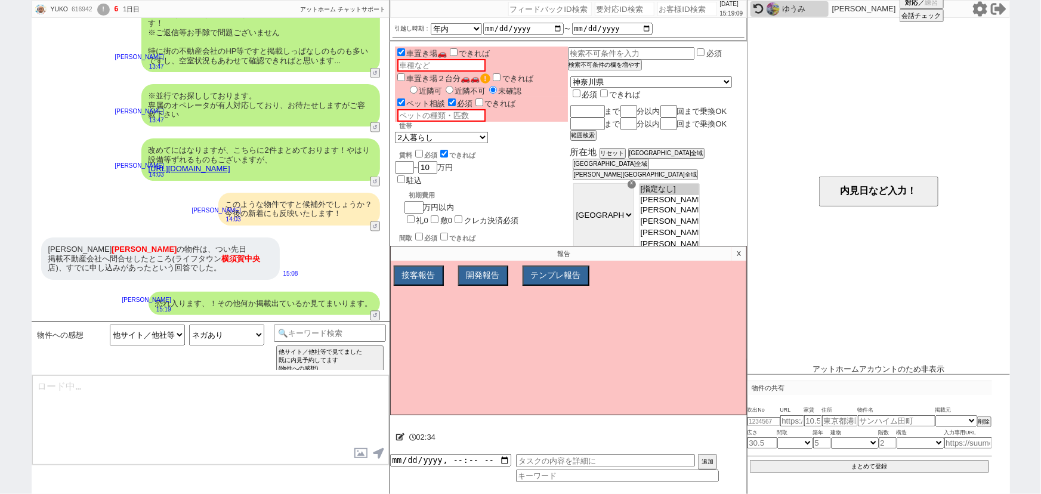
type textarea "また並行して掲載物件を見てまいりましたが、やはり現時点ではこれ以上めぼしい物件は無さそうでした、、！"
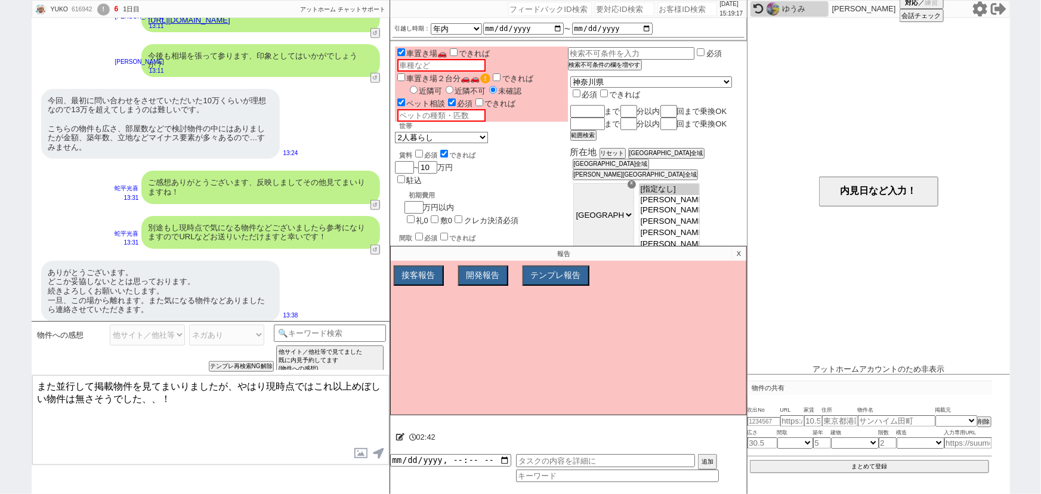
scroll to position [573, 0]
click at [743, 257] on p "X" at bounding box center [739, 253] width 14 height 14
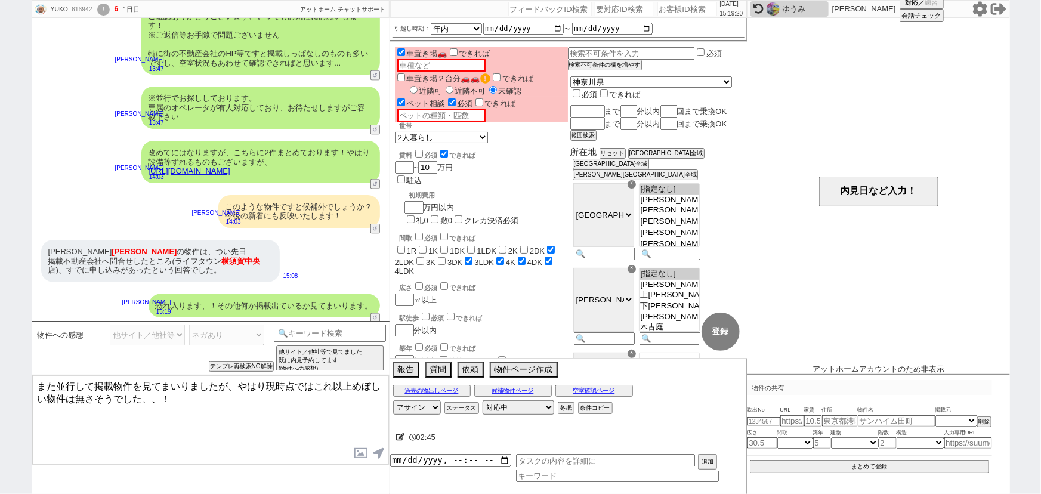
scroll to position [906, 0]
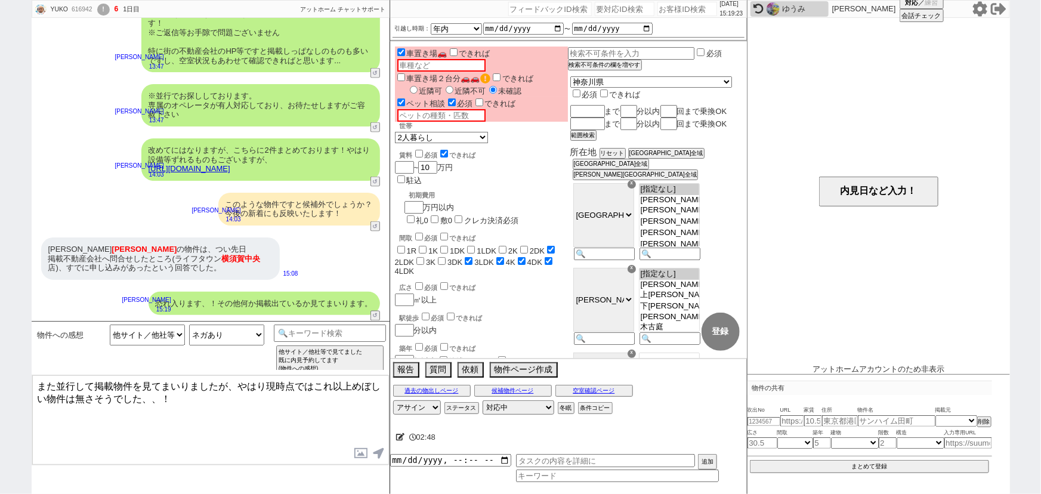
click at [212, 407] on textarea "また並行して掲載物件を見てまいりましたが、やはり現時点ではこれ以上めぼしい物件は無さそうでした、、！" at bounding box center [210, 419] width 357 height 89
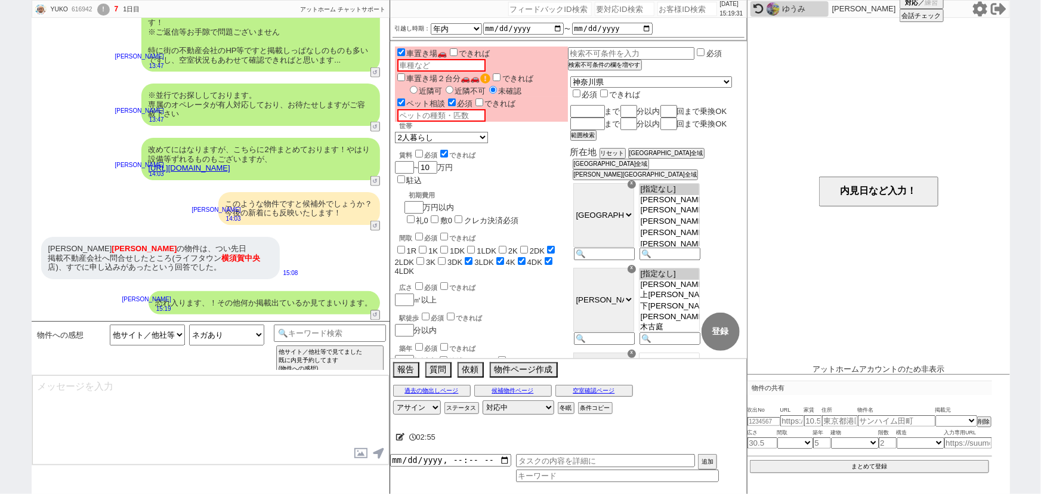
scroll to position [950, 0]
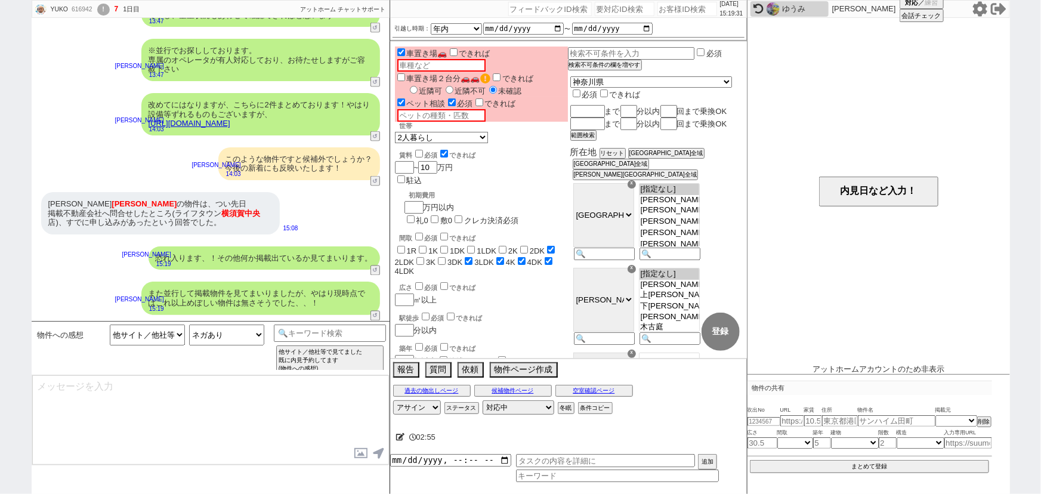
type textarea "今後新着が出ましたら都度お知らせする形ではいかがでしょうか？"
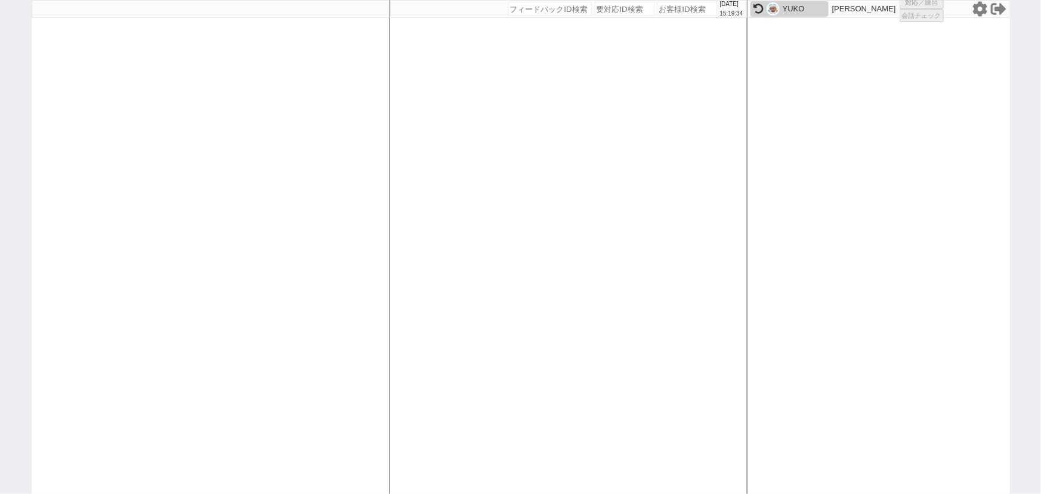
select select "1"
select select "2"
select select
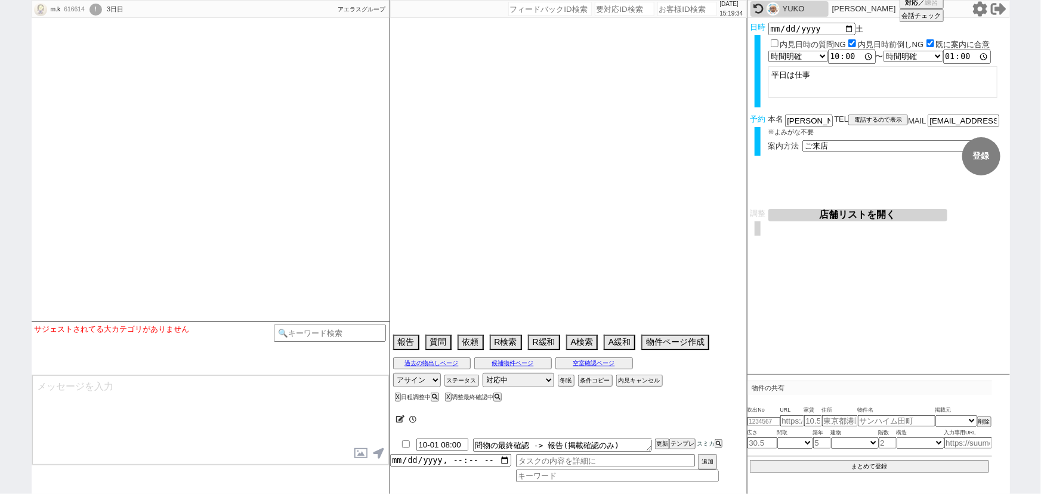
select select
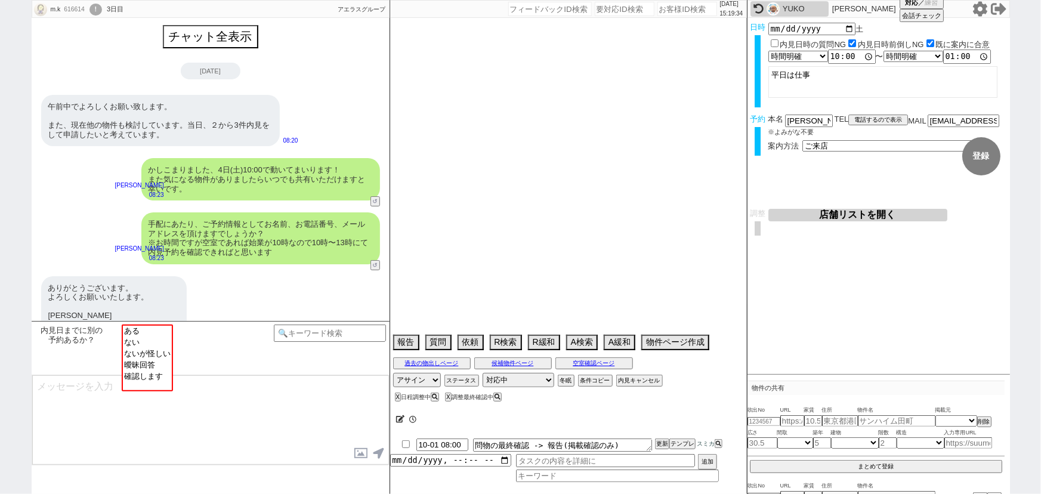
scroll to position [541, 0]
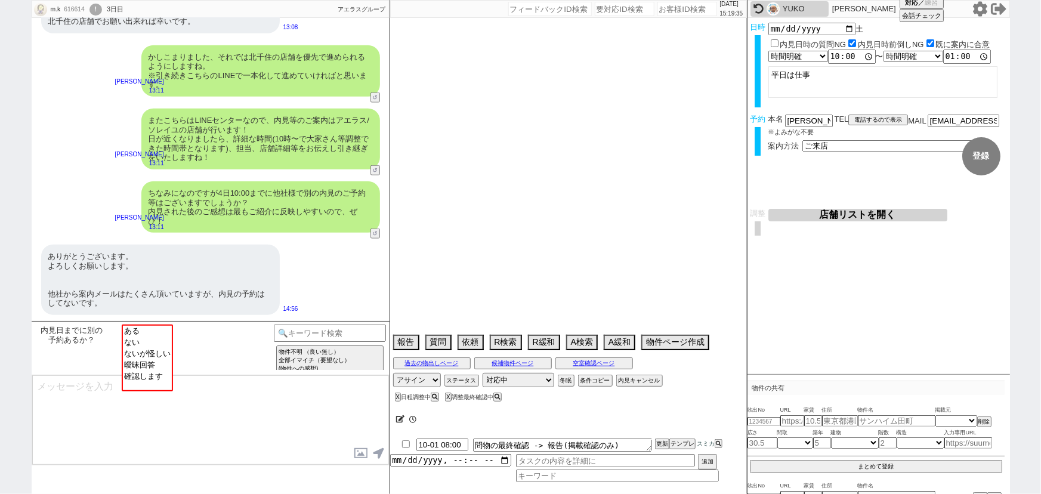
select select "2025"
select select "10"
select select "34"
select select "1"
select select "75"
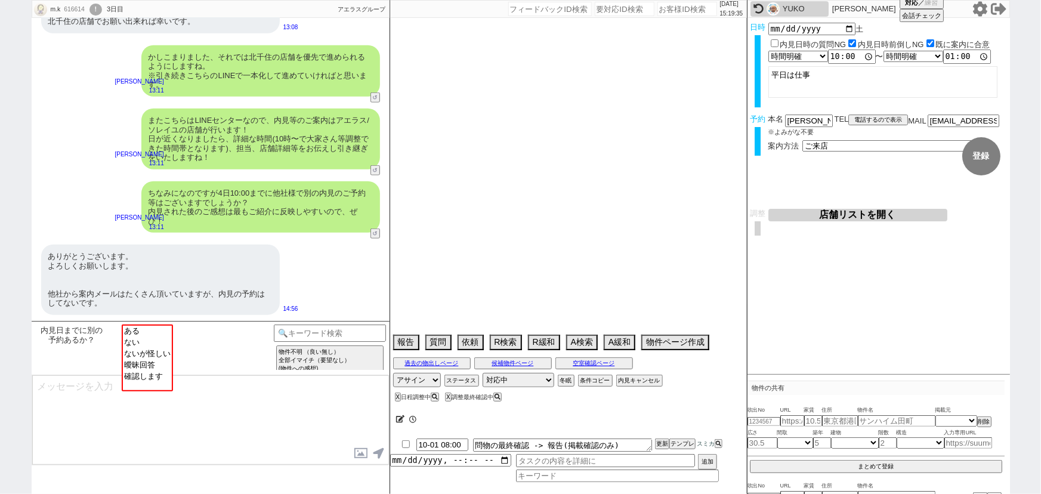
select select "14"
select select "60"
select select "816"
select select "23"
select select "731"
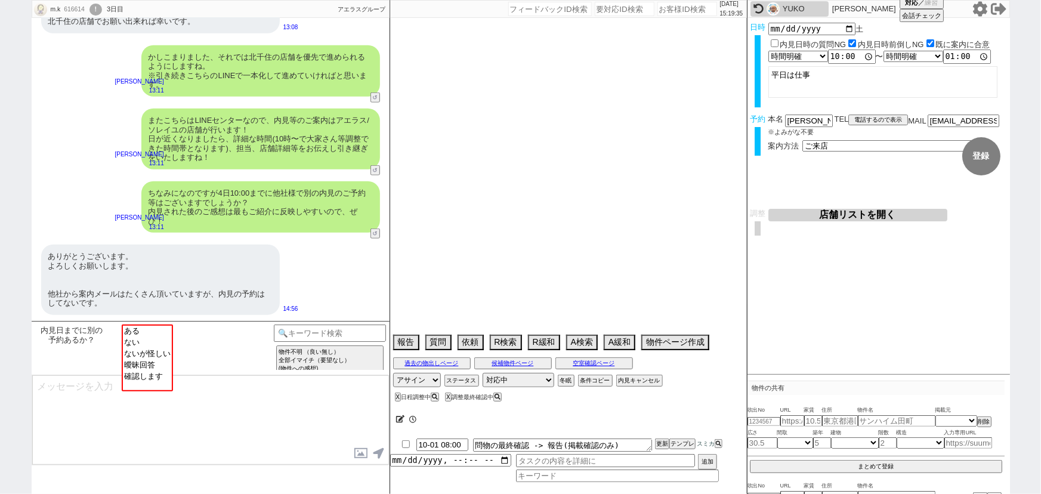
select select "62"
select select "59"
select select "64"
select select "[DATE]"
select select "70"
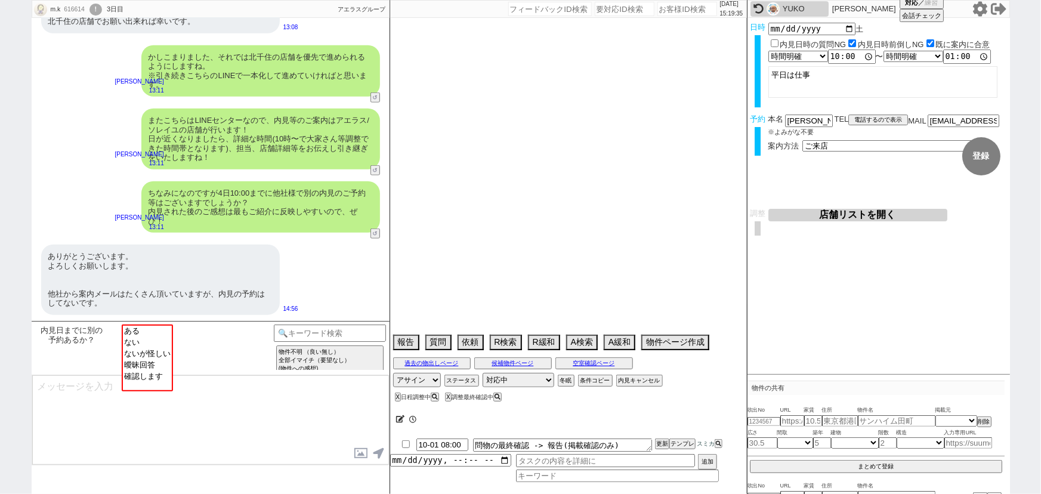
select select "[DATE]"
select select "71"
select select "63"
select select "65"
select select "[DATE]"
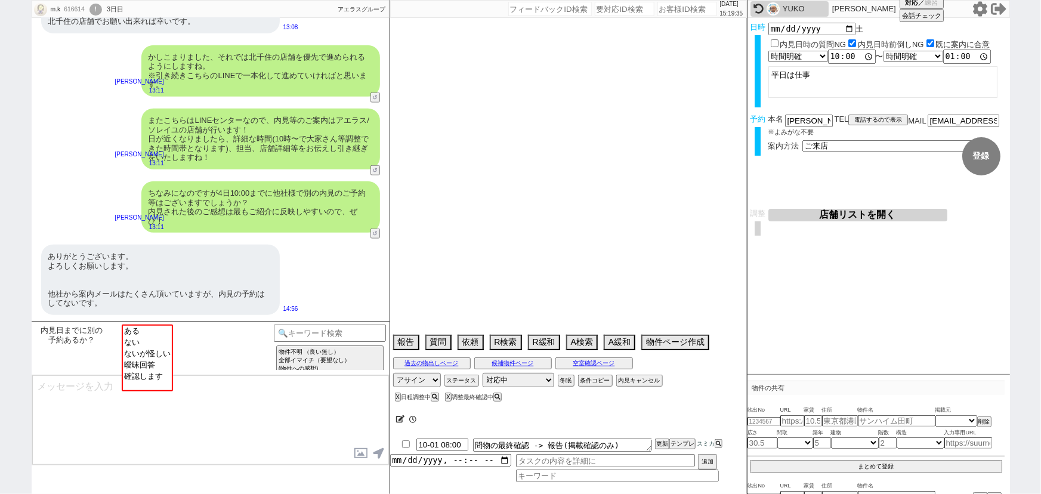
select select "67"
select select "69"
select select "66"
select select "68"
select select "[DATE]"
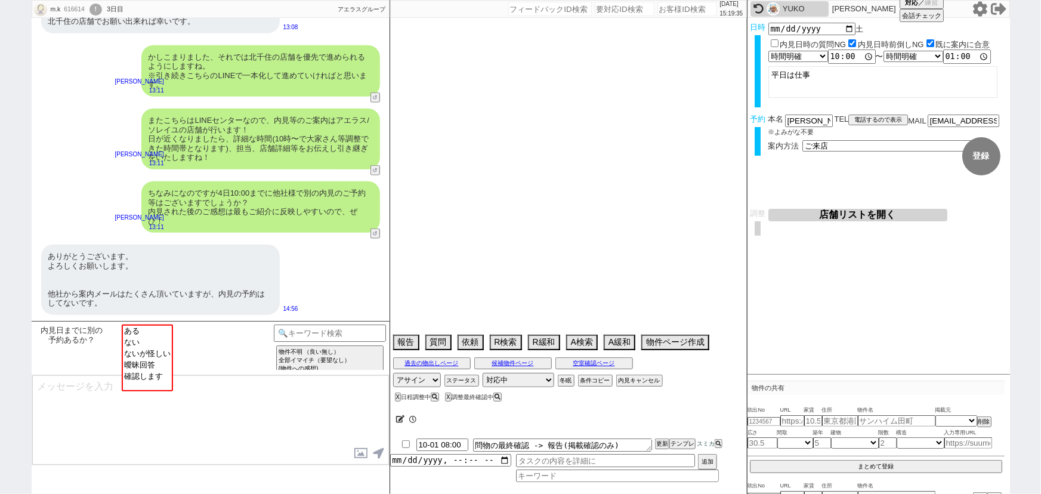
select select "33"
select select "7"
select select "44"
select select "25"
select select "785"
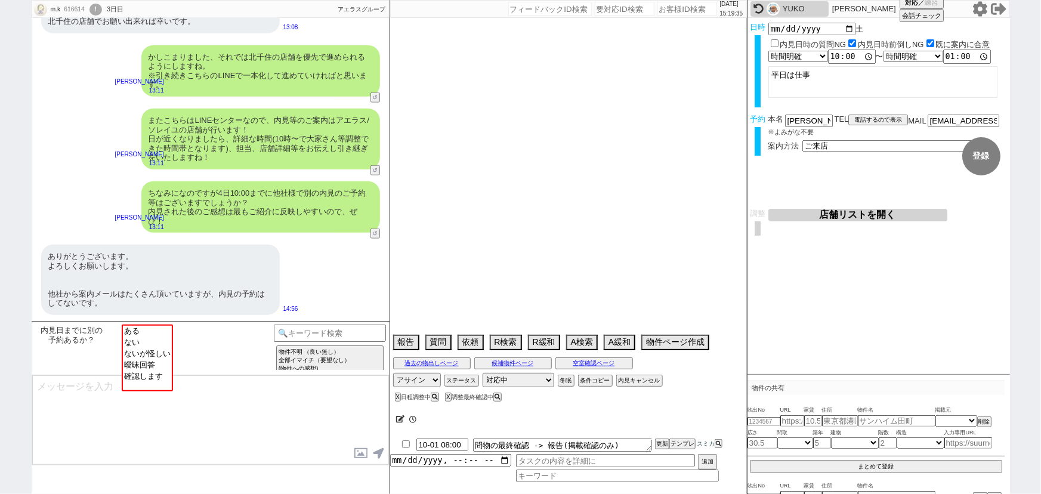
select select "29"
select select "27"
select select "11"
select select "72"
select select "12"
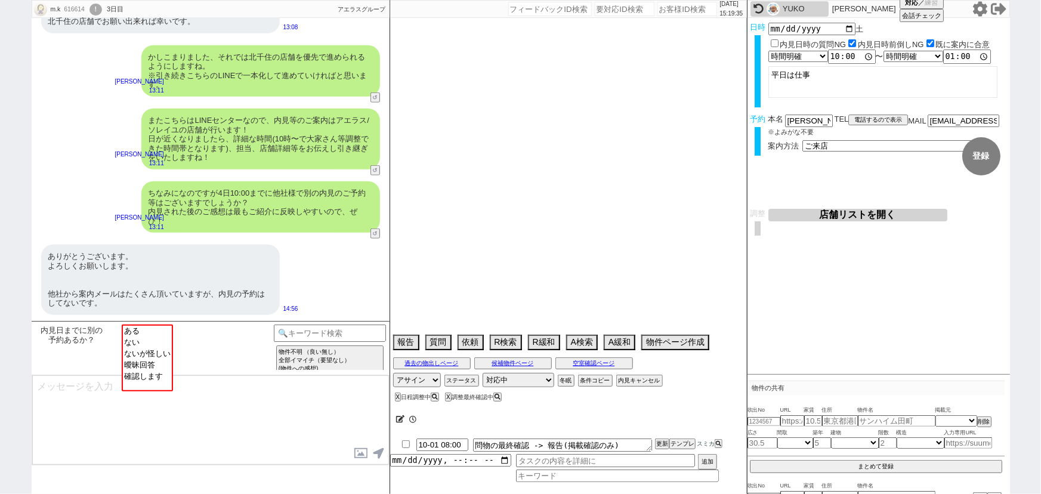
select select "61"
select select "76"
select select "34"
select select "[DATE]"
select select "48"
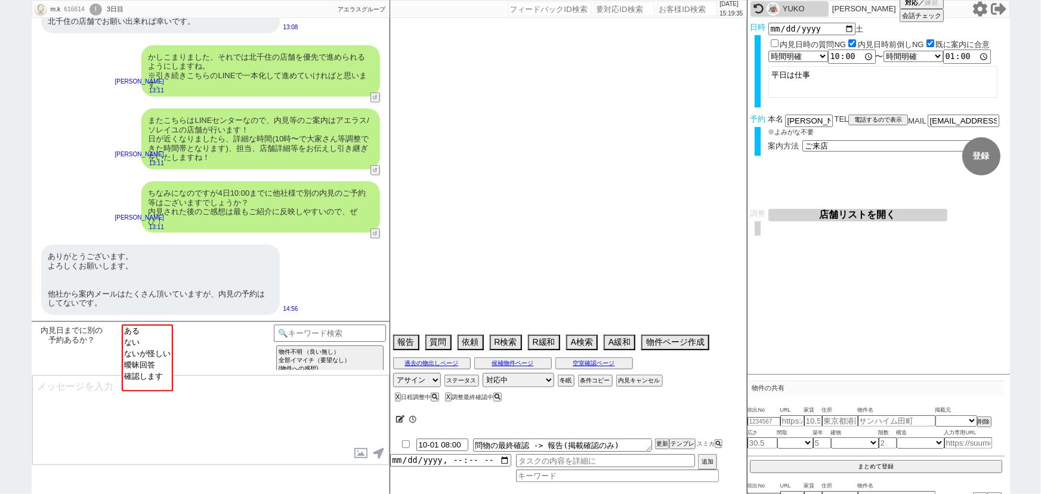
select select "38"
select select "35"
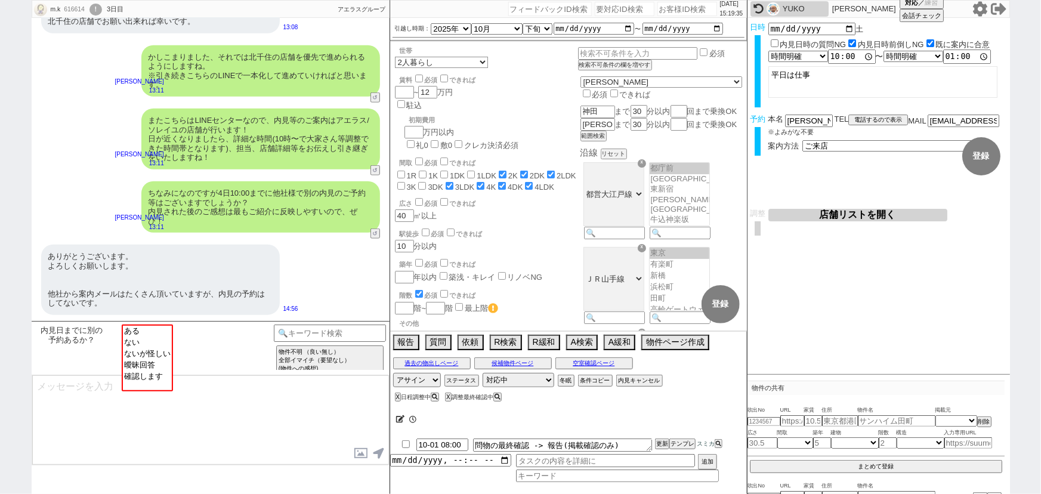
scroll to position [33, 0]
select select "ない"
click at [142, 341] on select "ある ない ないが怪しい 曖昧回答 確認します" at bounding box center [147, 358] width 49 height 67
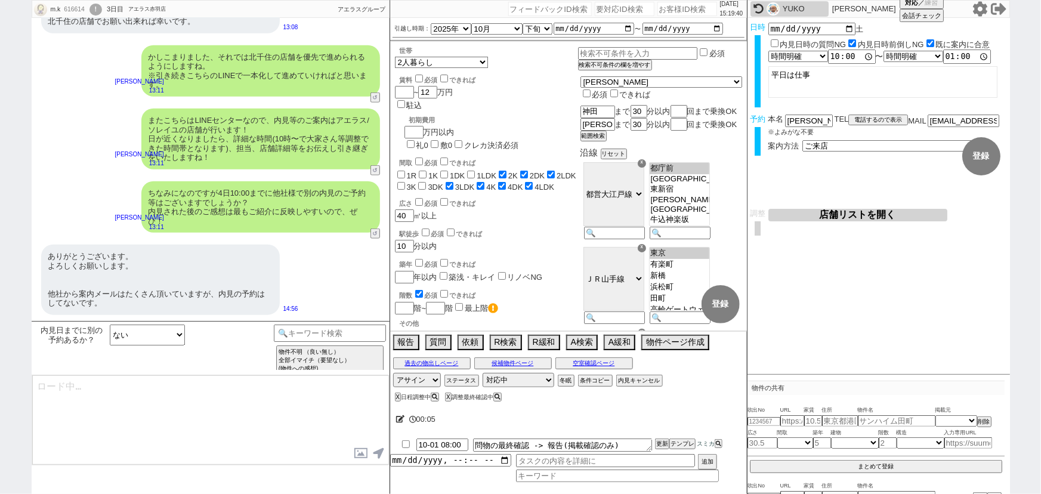
type textarea "かしこまりました！そうしましたら、今後もネットの物件もネット経由で問い合わせずに、LINEに頂けます幸いです！ 総合仲介でほぼ全ての物件を紹介可能ですので、当…"
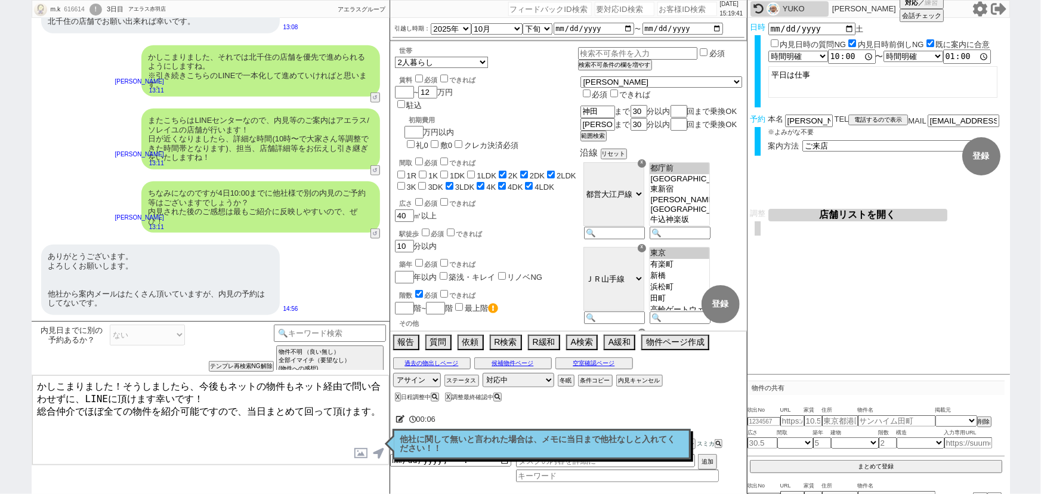
click at [397, 420] on icon at bounding box center [400, 419] width 9 height 8
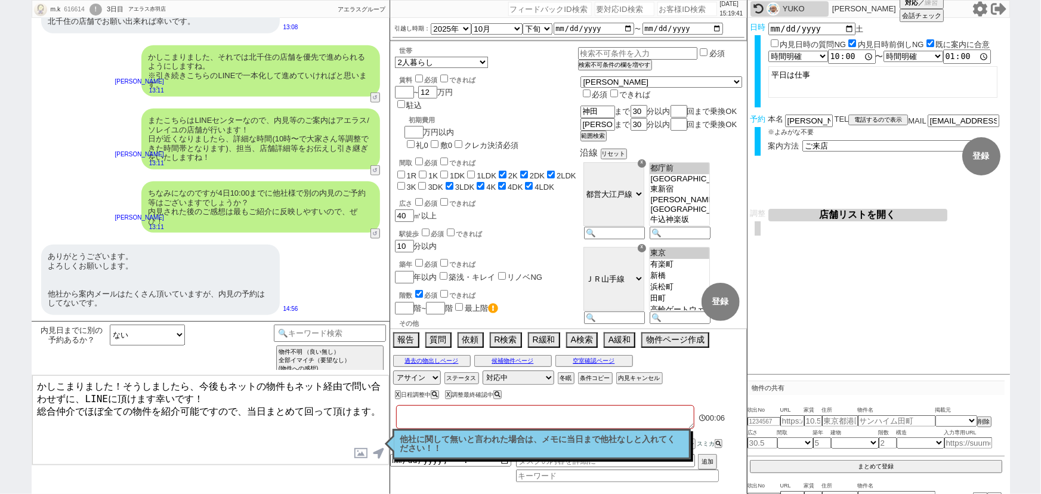
click at [410, 419] on textarea at bounding box center [545, 417] width 298 height 24
type textarea "ｔ"
checkbox input "false"
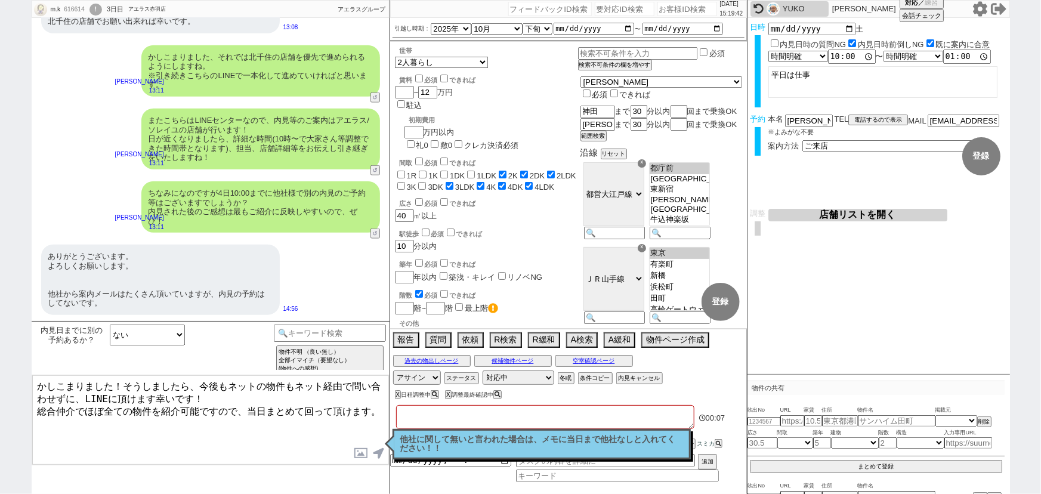
checkbox input "false"
checkbox input "true"
checkbox input "false"
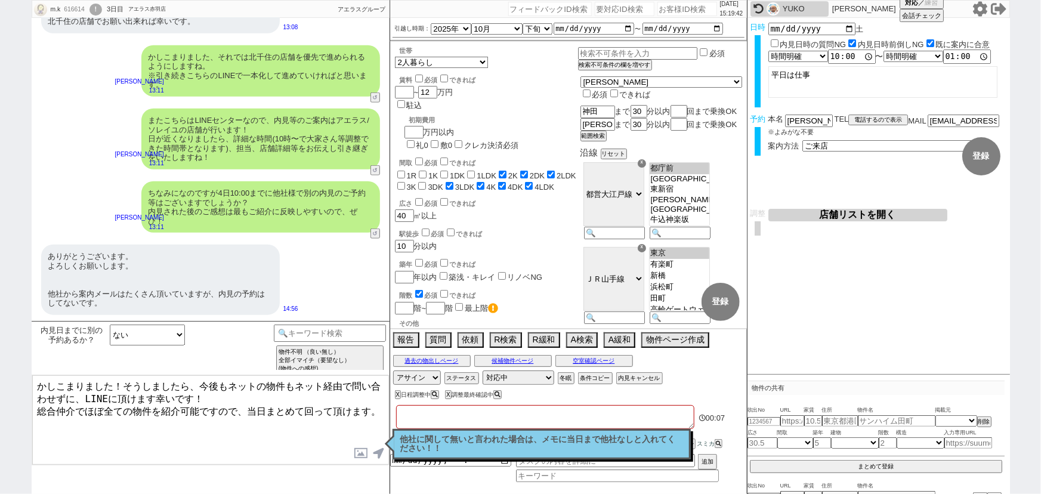
checkbox input "false"
checkbox input "true"
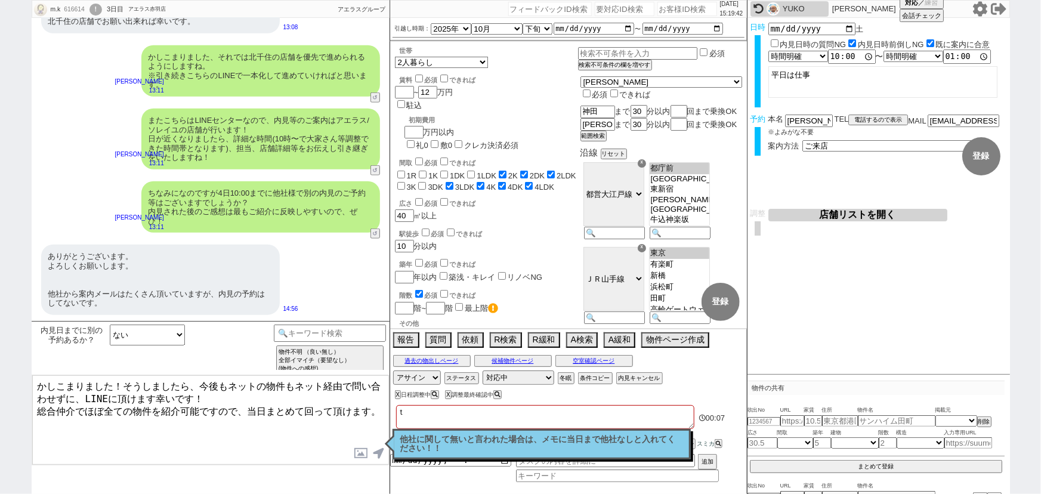
type textarea "た"
checkbox input "false"
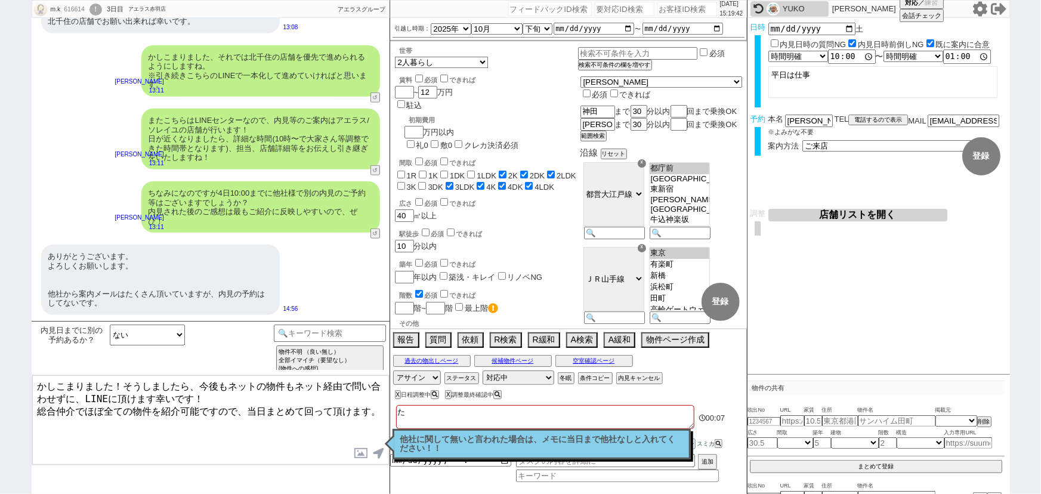
checkbox input "true"
checkbox input "false"
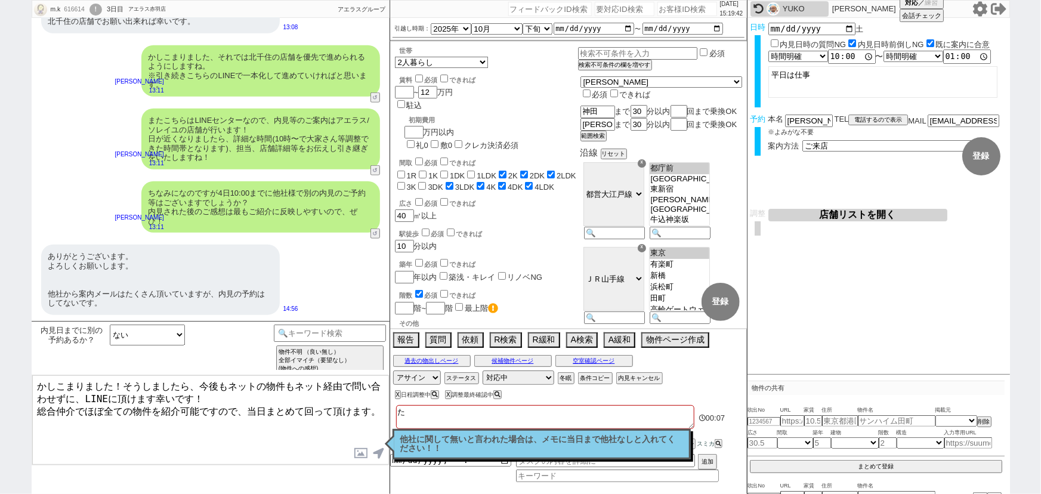
checkbox input "true"
type textarea "たｓ"
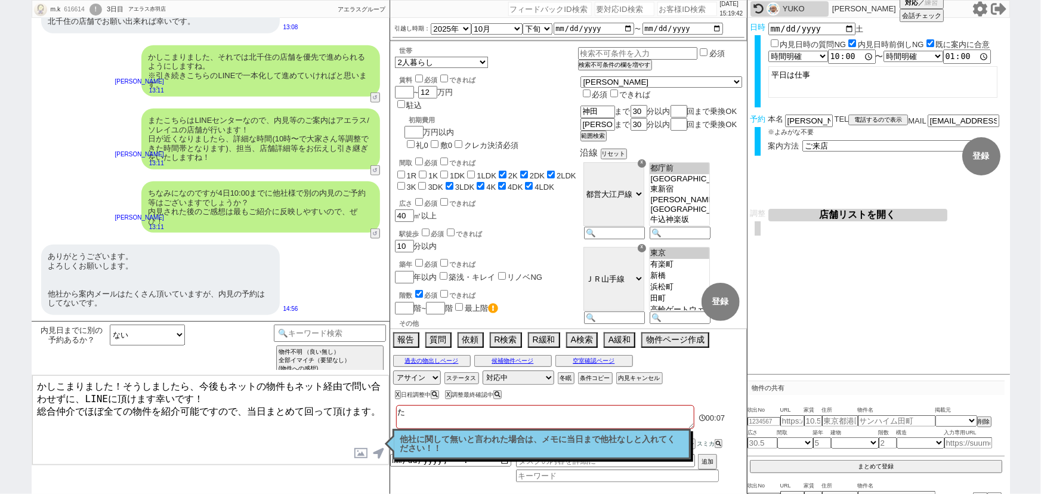
checkbox input "false"
checkbox input "true"
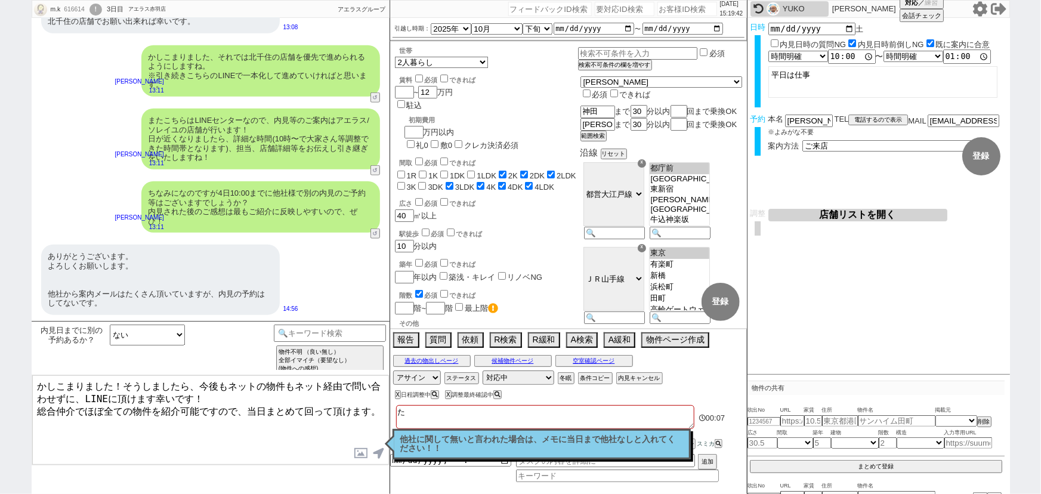
checkbox input "true"
checkbox input "false"
checkbox input "true"
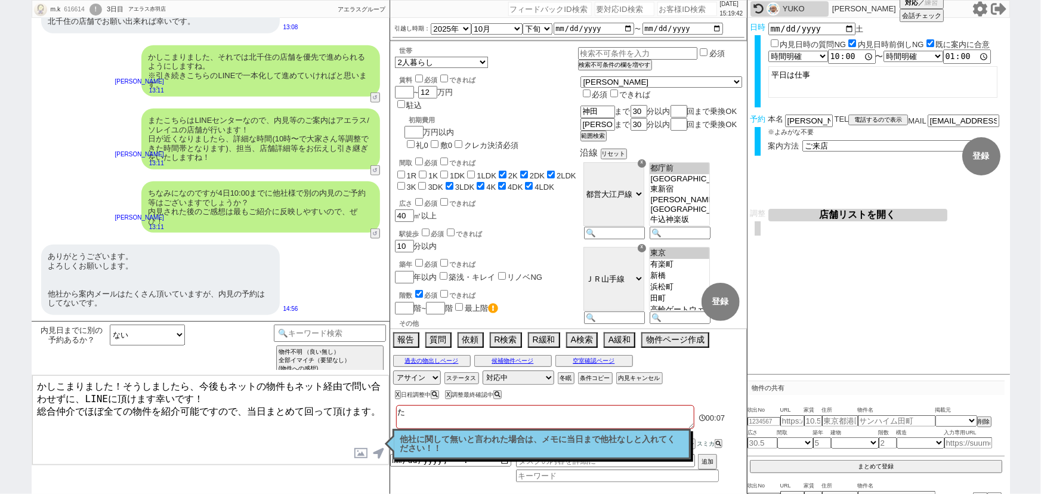
checkbox input "true"
type textarea "たｓｙ"
checkbox input "false"
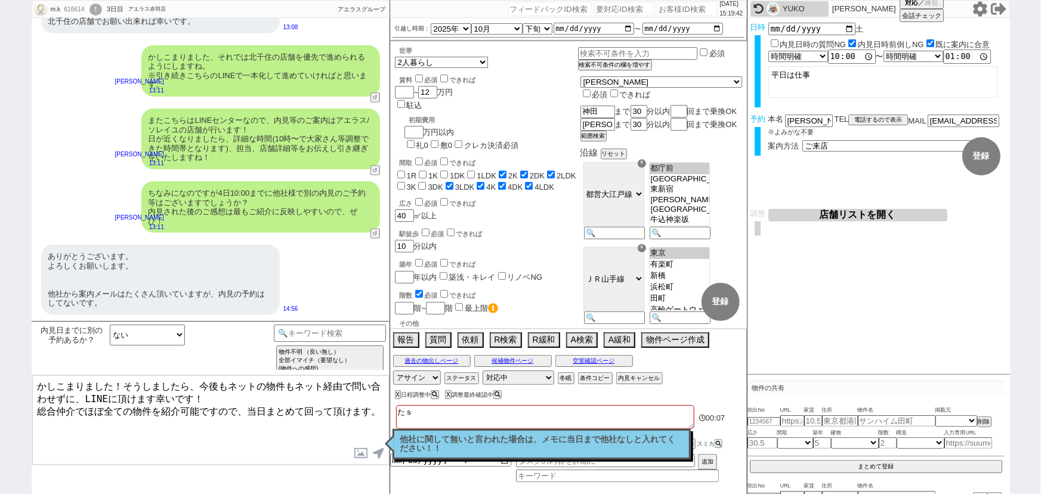
checkbox input "false"
checkbox input "true"
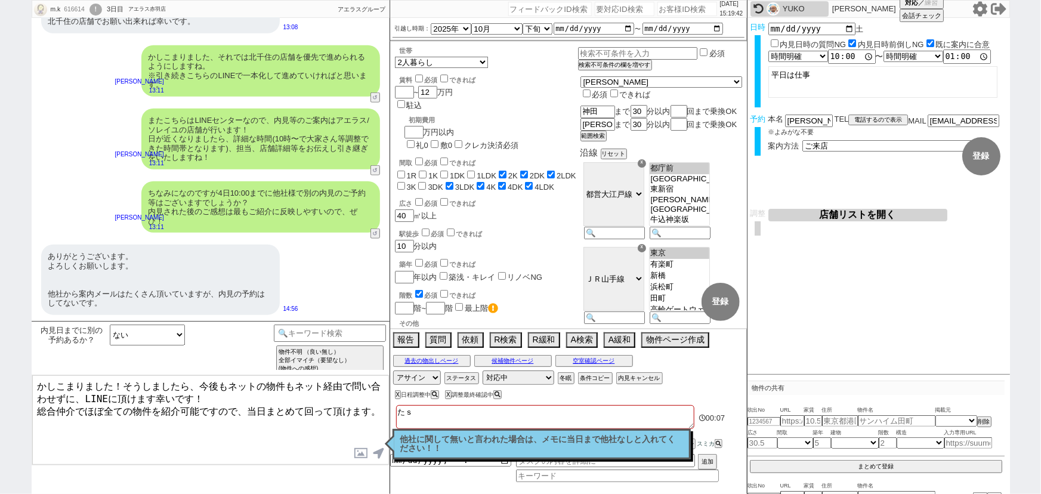
checkbox input "true"
checkbox input "false"
checkbox input "true"
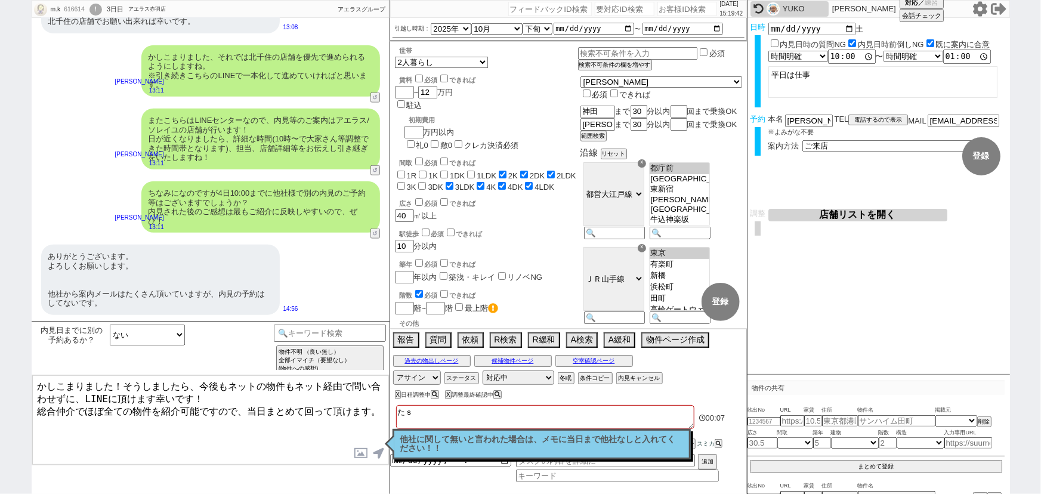
checkbox input "true"
type textarea "たしゃ"
checkbox input "false"
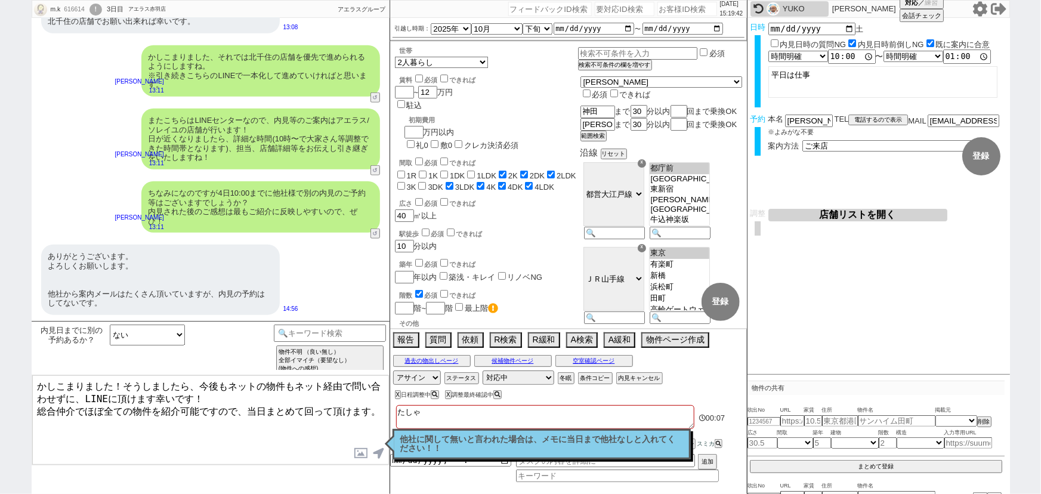
checkbox input "false"
checkbox input "true"
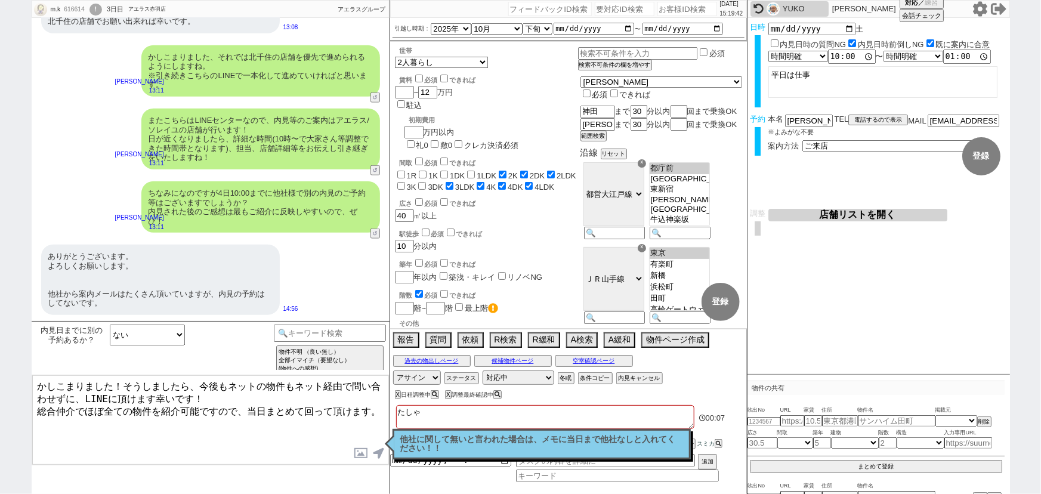
checkbox input "false"
checkbox input "true"
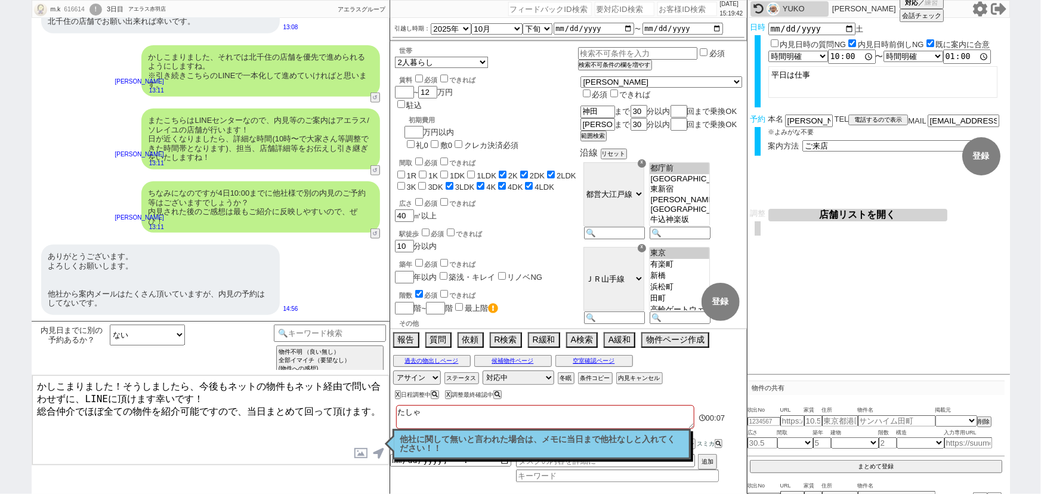
checkbox input "true"
type textarea "たしゃｎ"
checkbox input "false"
click at [259, 410] on textarea "かしこまりました！そうしましたら、今後もネットの物件もネット経由で問い合わせずに、LINEに頂けます幸いです！ 総合仲介でほぼ全ての物件を紹介可能ですので、当…" at bounding box center [210, 419] width 357 height 89
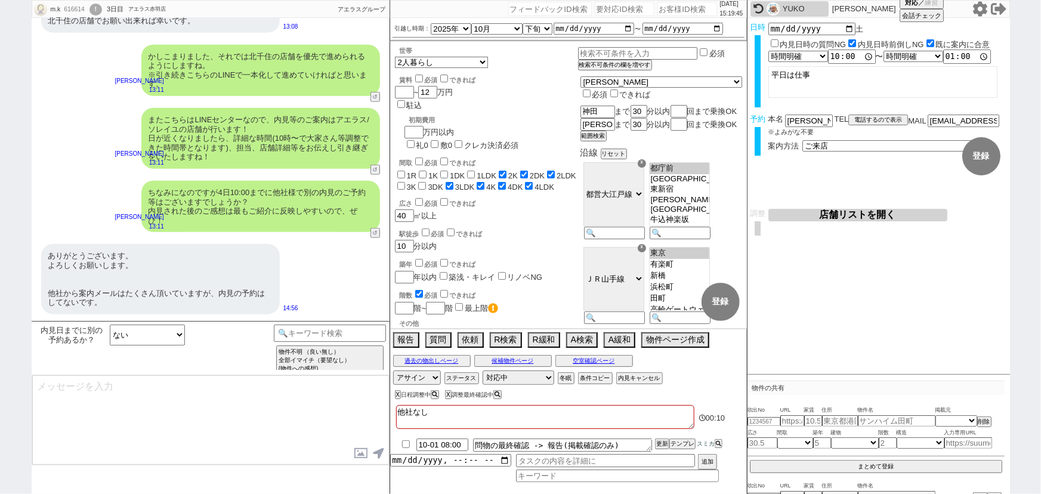
scroll to position [437, 0]
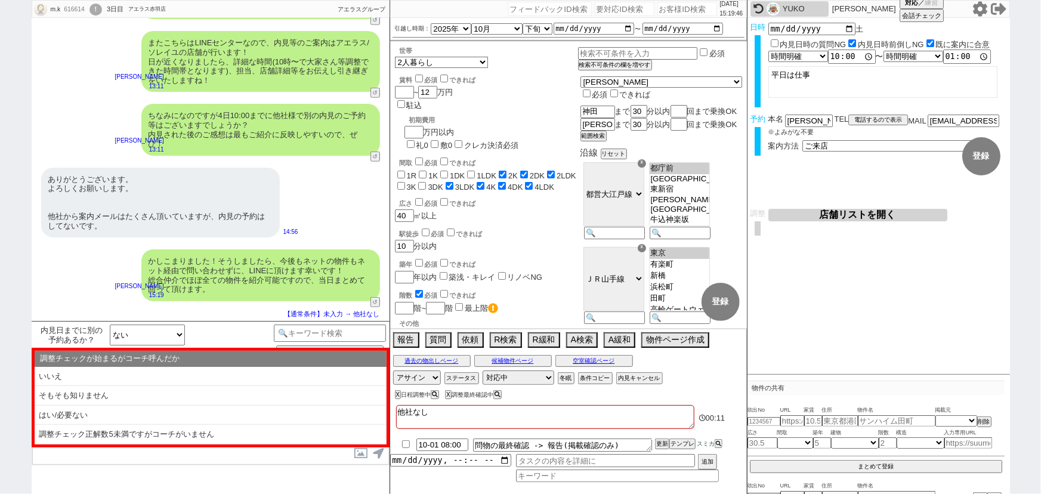
click at [259, 410] on li "はい/必要ない" at bounding box center [211, 416] width 352 height 20
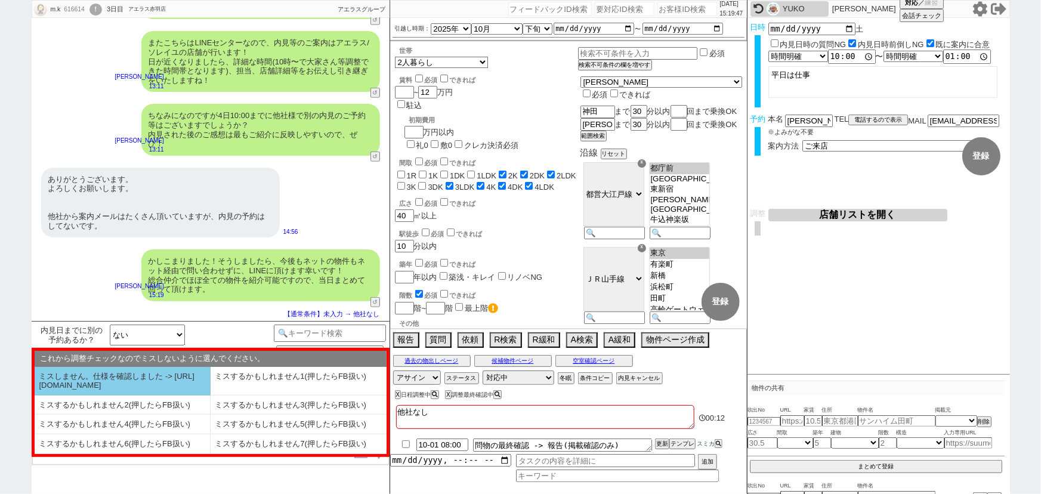
click at [174, 381] on li "ミスしません。仕様を確認しました -> [URL][DOMAIN_NAME]" at bounding box center [123, 381] width 176 height 29
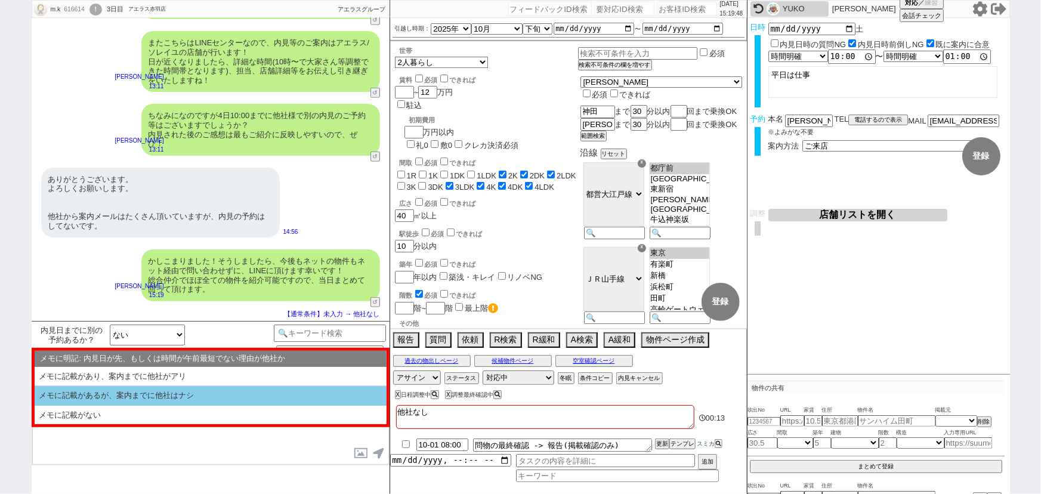
click at [175, 400] on li "メモに記載があるが、案内までに他社はナシ" at bounding box center [211, 396] width 352 height 20
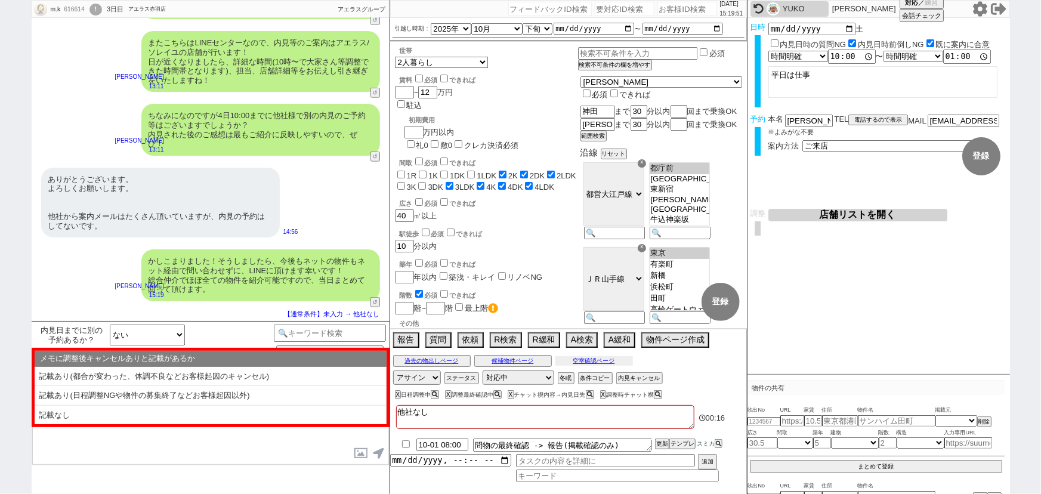
click at [579, 357] on button "空室確認ページ" at bounding box center [594, 361] width 78 height 10
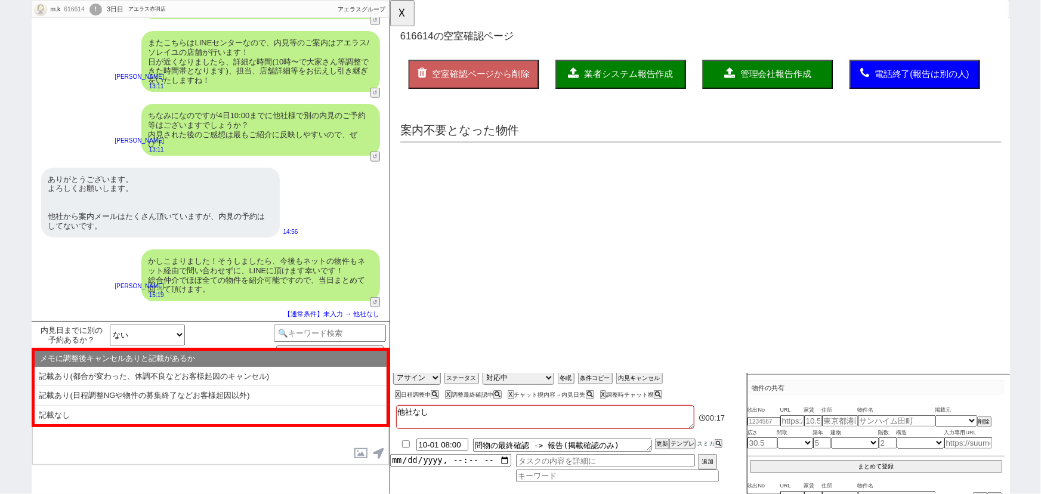
scroll to position [0, 0]
click at [232, 424] on div "メモに調整後キャンセルありと記載があるか ※スクロール可 記載あり(都合が変わった、体調不良などお客様起因のキャンセル) 記載あり(日程調整NGや物件の募集終…" at bounding box center [211, 387] width 358 height 79
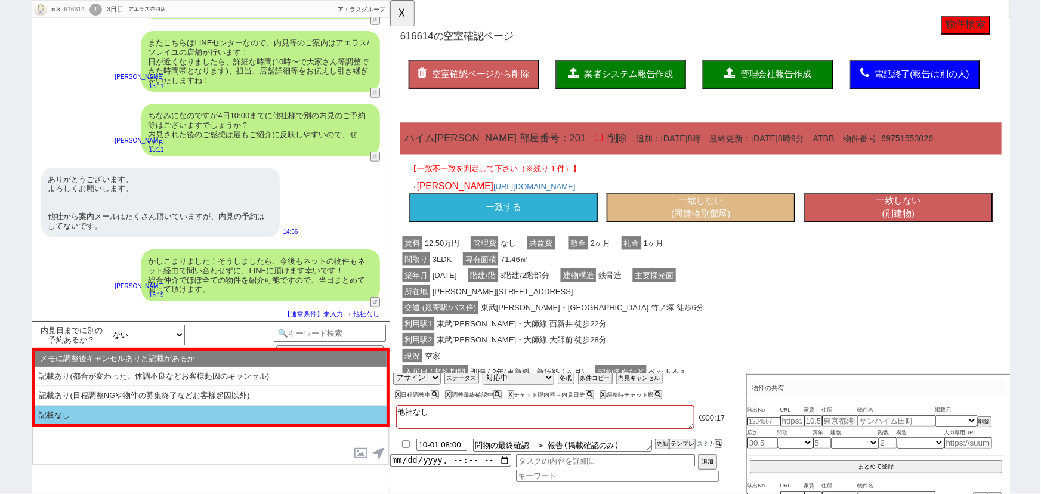
click at [219, 414] on li "記載なし" at bounding box center [211, 415] width 352 height 19
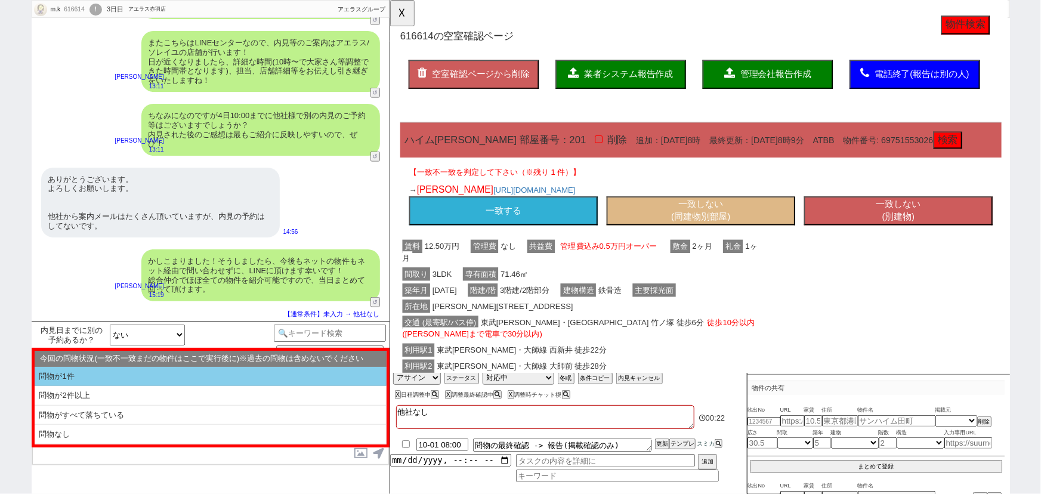
click at [138, 372] on li "問物が1件" at bounding box center [211, 377] width 352 height 20
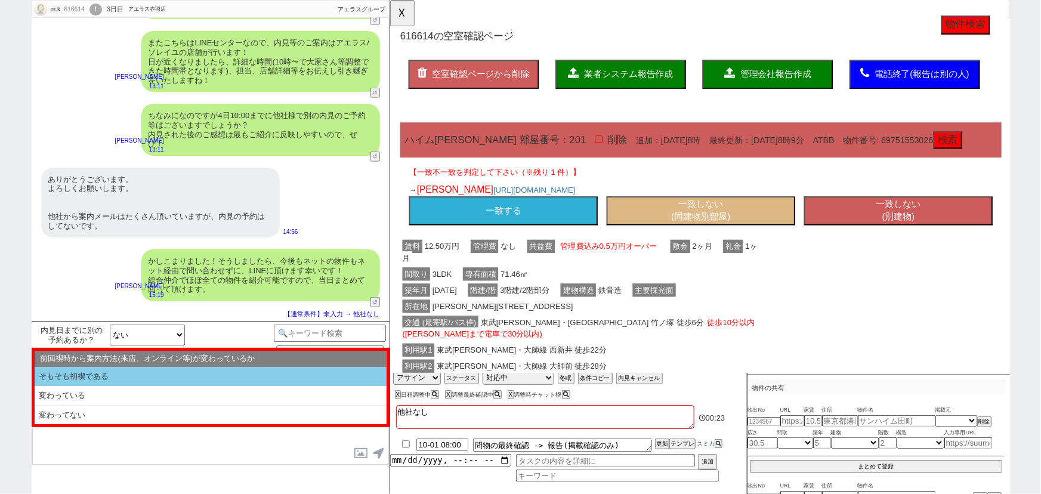
click at [150, 371] on li "そもそも初禊である" at bounding box center [211, 377] width 352 height 20
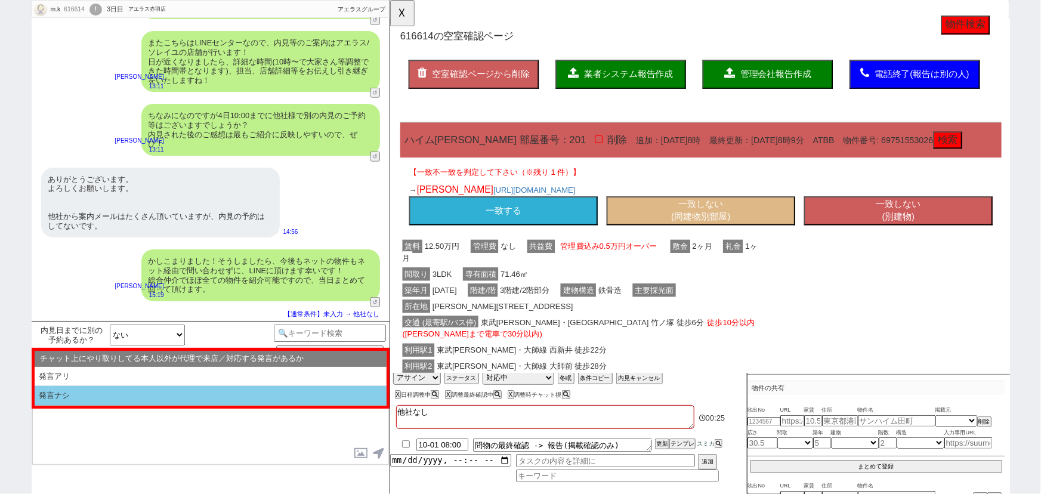
click at [126, 400] on li "発言ナシ" at bounding box center [211, 396] width 352 height 20
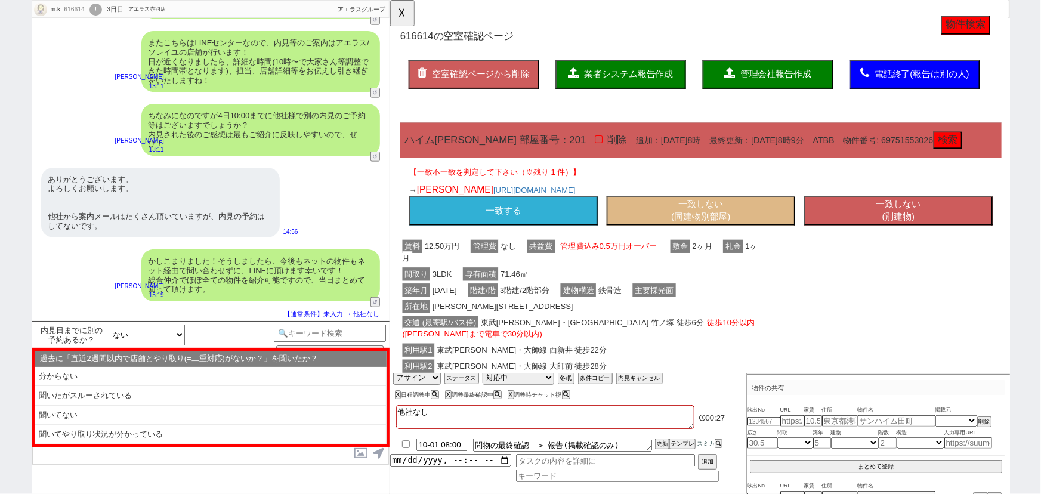
scroll to position [121, 0]
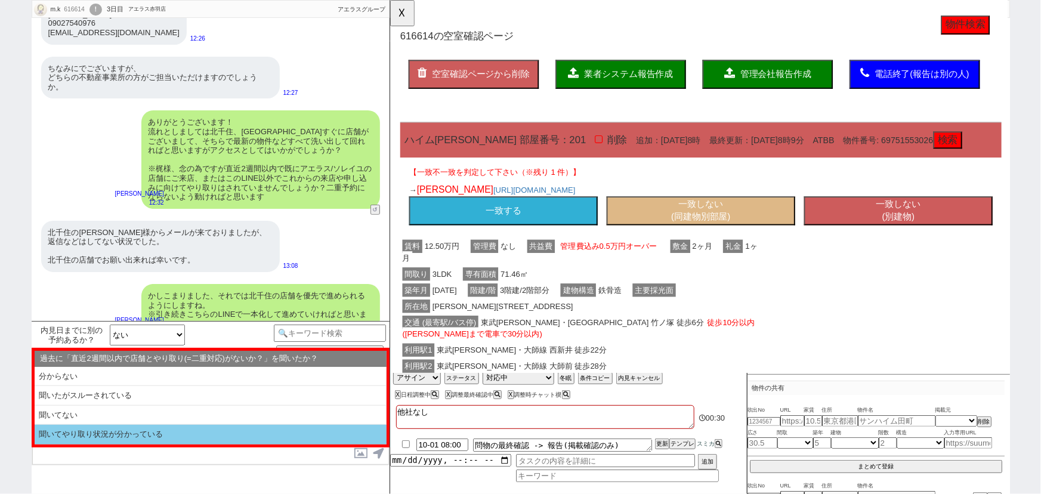
click at [191, 441] on li "聞いてやり取り状況が分かっている" at bounding box center [211, 435] width 352 height 20
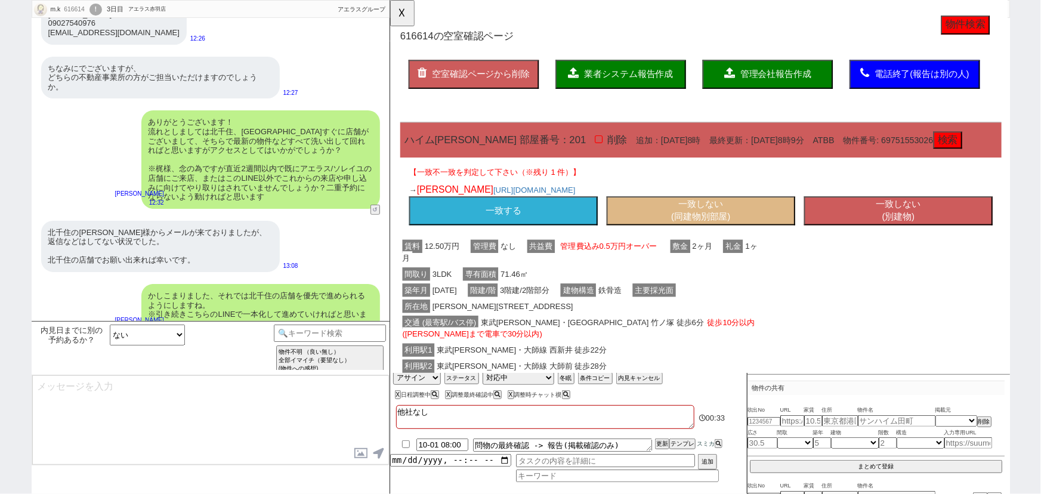
scroll to position [519, 0]
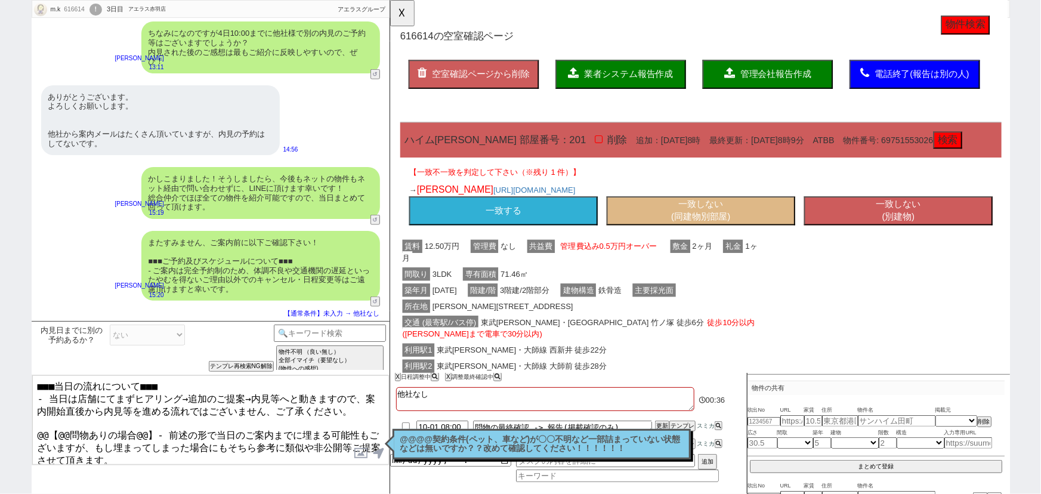
drag, startPoint x: 152, startPoint y: 422, endPoint x: 27, endPoint y: 421, distance: 125.3
click at [27, 421] on div "m.k 616614 ! 0 3日目 アエラス[PERSON_NAME]店 冬眠中 自社客 アエラスグループ スミカ_BPO チャット全表示 [DATE] あ…" at bounding box center [520, 247] width 1041 height 494
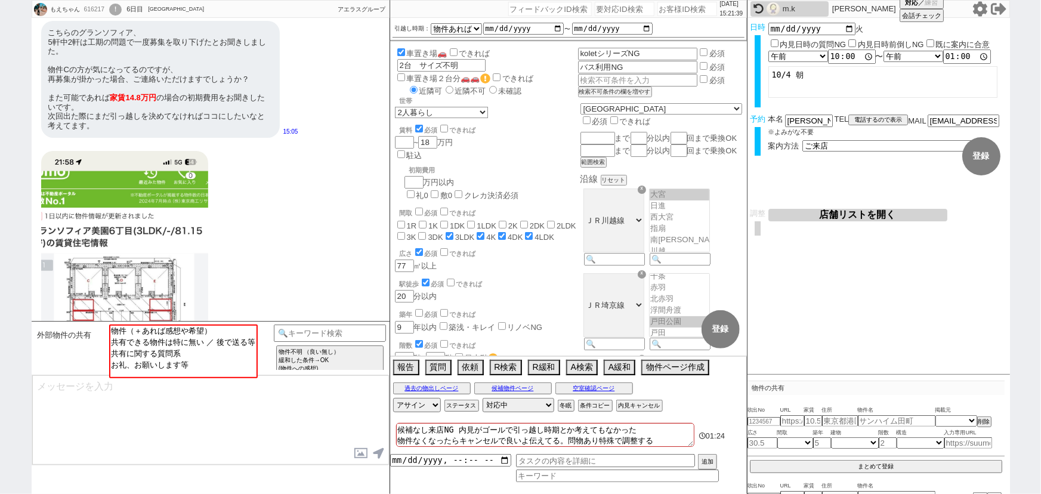
scroll to position [3191, 0]
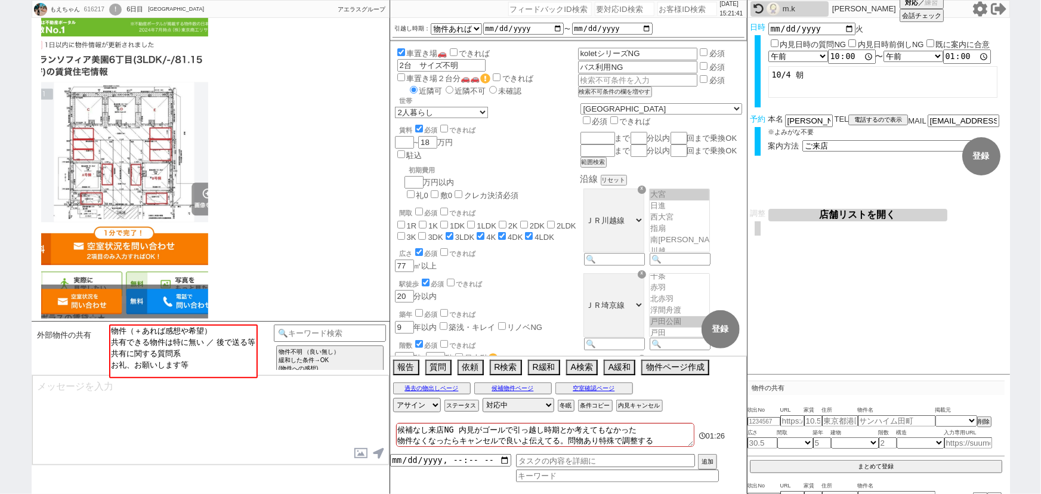
click at [229, 323] on div "外部物件の共有 物件（＋あれば感想や希望） 共有できる物件は特に無い ／ 後で送る等 共有に関する質問系 お礼、お願いします等 テンプレ再検索NG解除 物件不…" at bounding box center [211, 348] width 358 height 54
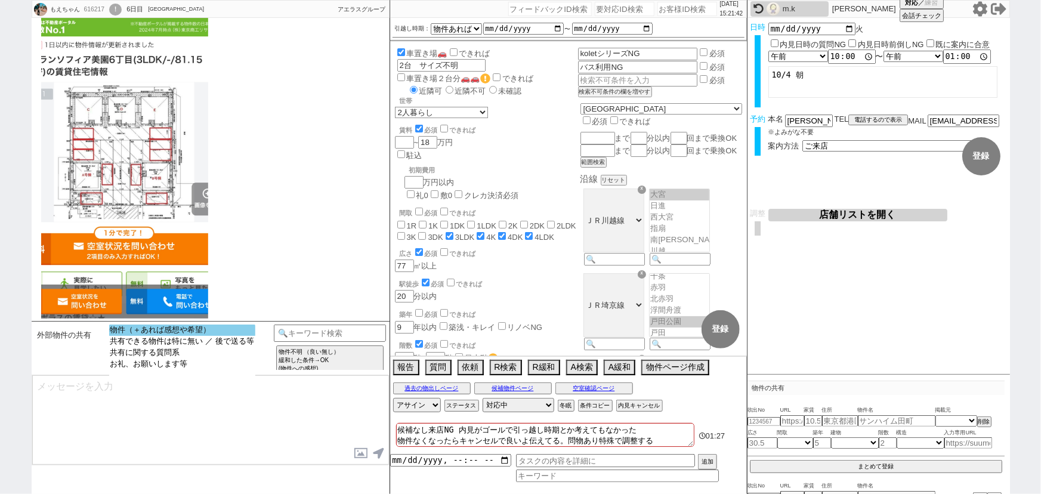
click at [225, 328] on option "物件（＋あれば感想や希望）" at bounding box center [182, 330] width 146 height 11
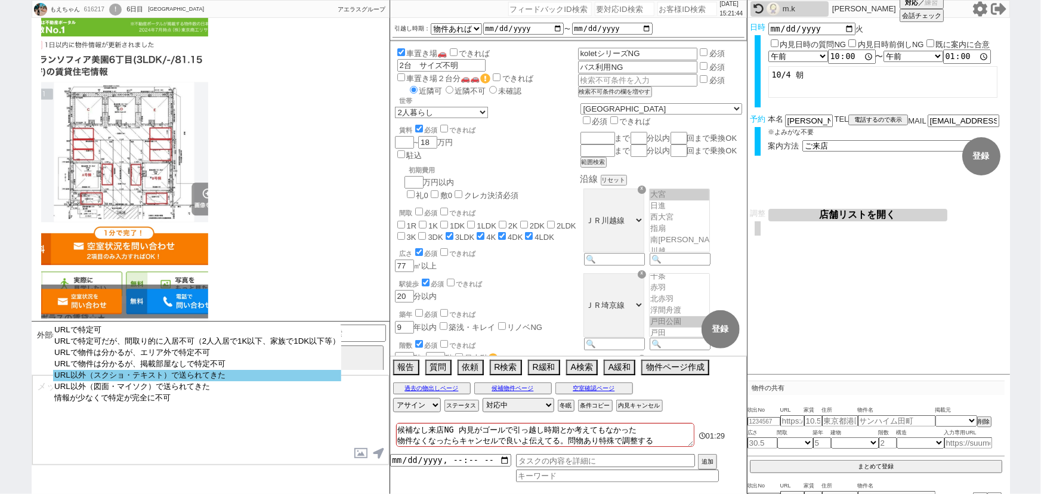
click at [211, 380] on option "URL以外（スクショ・テキスト）で送られてきた" at bounding box center [197, 375] width 288 height 11
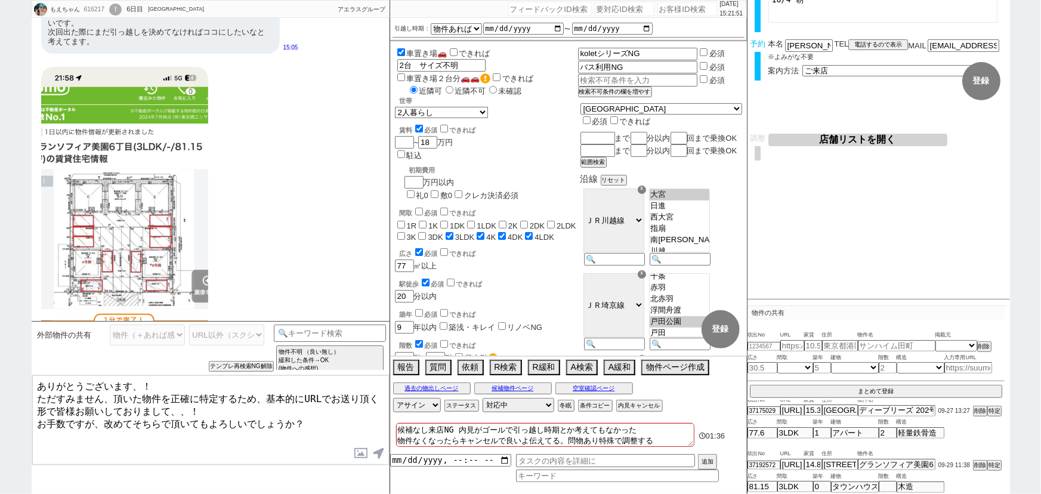
scroll to position [3105, 0]
click at [234, 370] on button "テンプレ再検索NG解除" at bounding box center [242, 367] width 63 height 8
click at [234, 345] on div "外部物件の共有 物件（＋あれば感想や希望） 共有できる物件は特に無い ／ 後で送る等 共有に関する質問系 お礼、お願いします等 URLで特定可 URLで特定可…" at bounding box center [154, 336] width 239 height 22
click at [234, 337] on select "URLで特定可 URLで特定可だが、間取り的に入居不可（2人入居で1K以下、家族で1DK以下等） URLで物件は分かるが、エリア外で特定不可 URLで物件は分…" at bounding box center [226, 335] width 75 height 21
click at [189, 325] on select "URLで特定可 URLで特定可だが、間取り的に入居不可（2人入居で1K以下、家族で1DK以下等） URLで物件は分かるが、エリア外で特定不可 URLで物件は分…" at bounding box center [226, 335] width 75 height 21
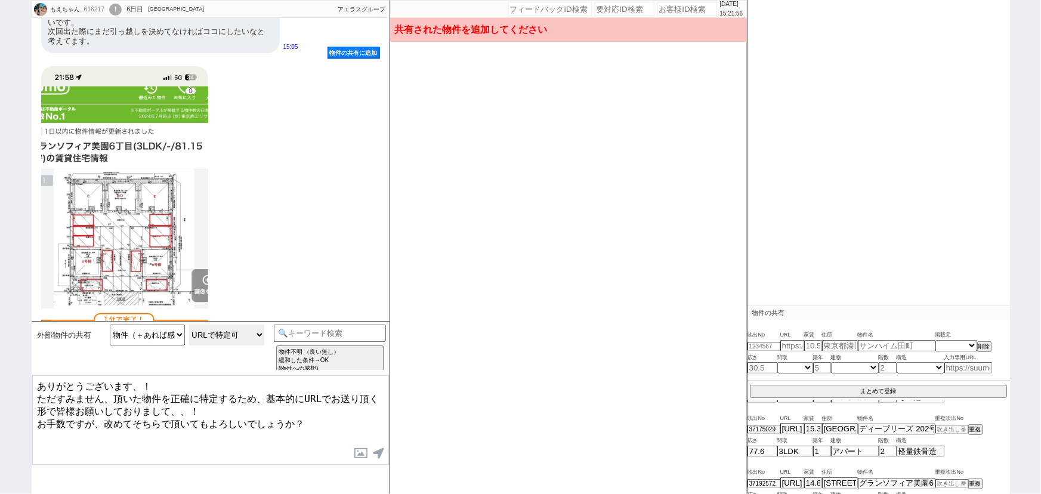
scroll to position [138, 0]
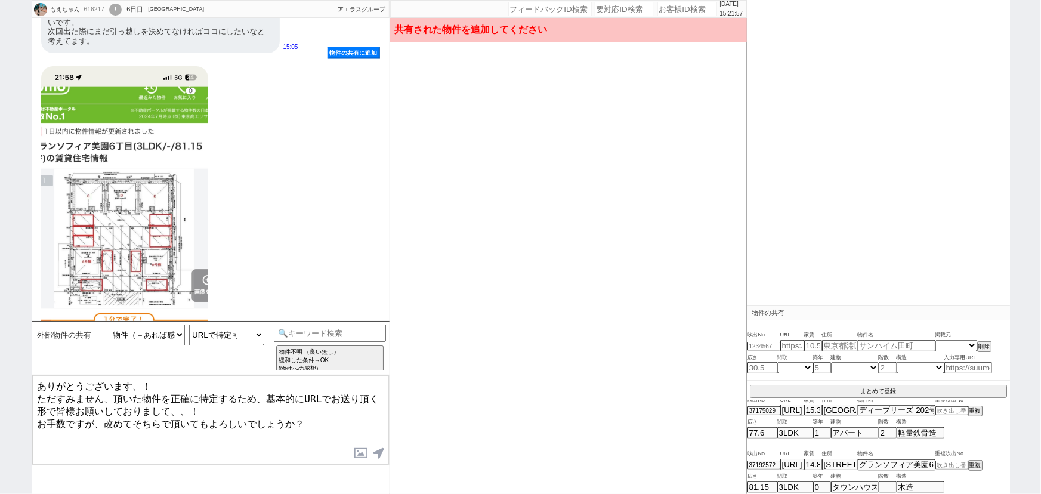
click at [120, 209] on img at bounding box center [124, 247] width 167 height 362
click at [949, 461] on input at bounding box center [951, 465] width 33 height 8
paste input "37195131"
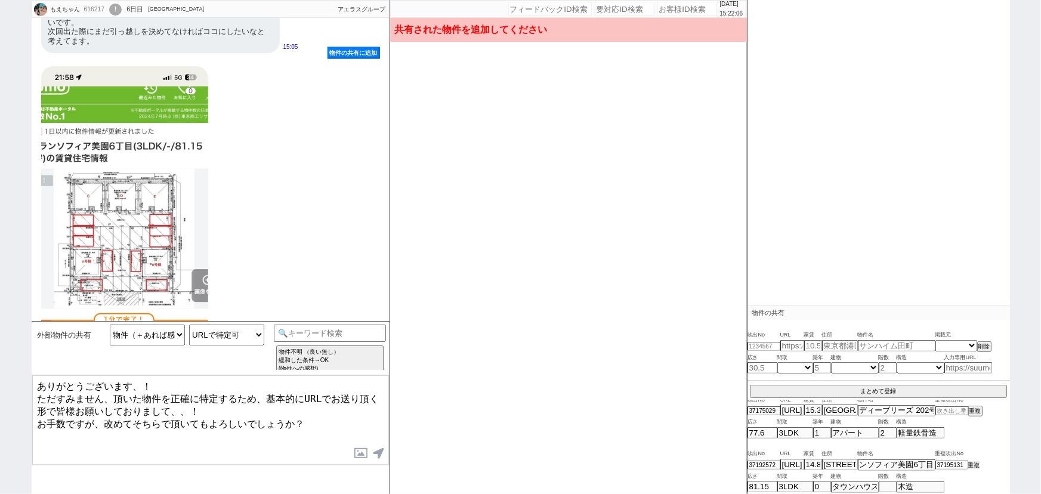
click at [976, 465] on button "重複" at bounding box center [974, 465] width 12 height 8
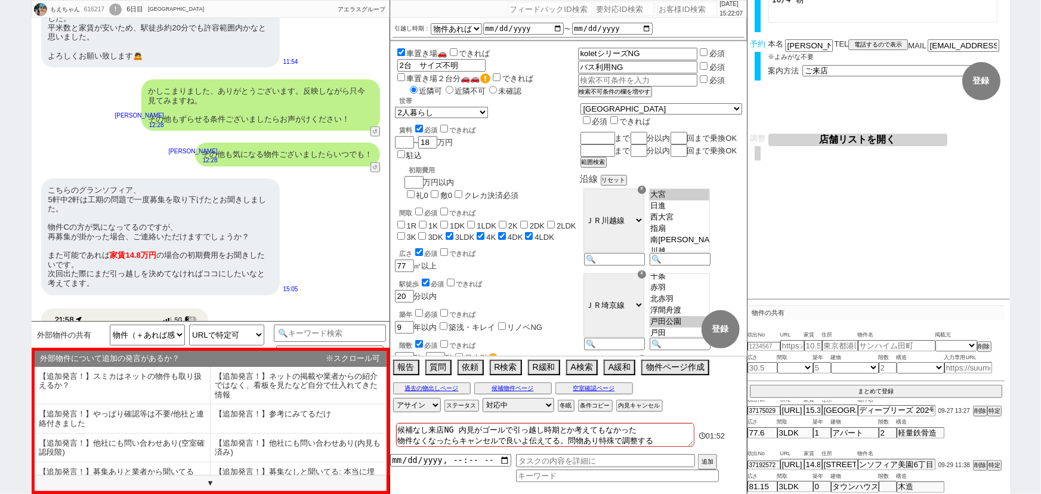
scroll to position [2862, 0]
click at [612, 382] on div "過去の物出しページ 候補物件ページ 空室確認ページ" at bounding box center [568, 389] width 357 height 16
click at [614, 387] on button "空室確認ページ" at bounding box center [594, 389] width 78 height 10
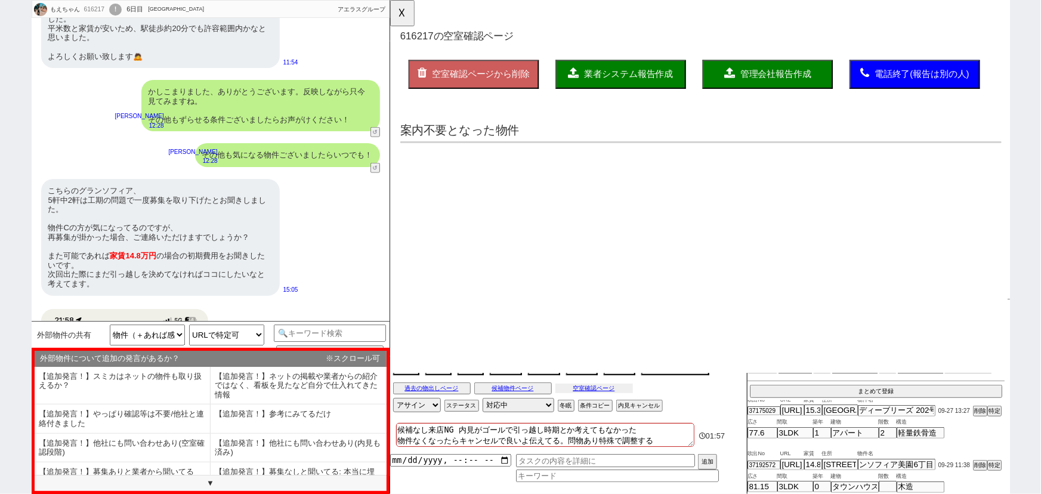
scroll to position [0, 0]
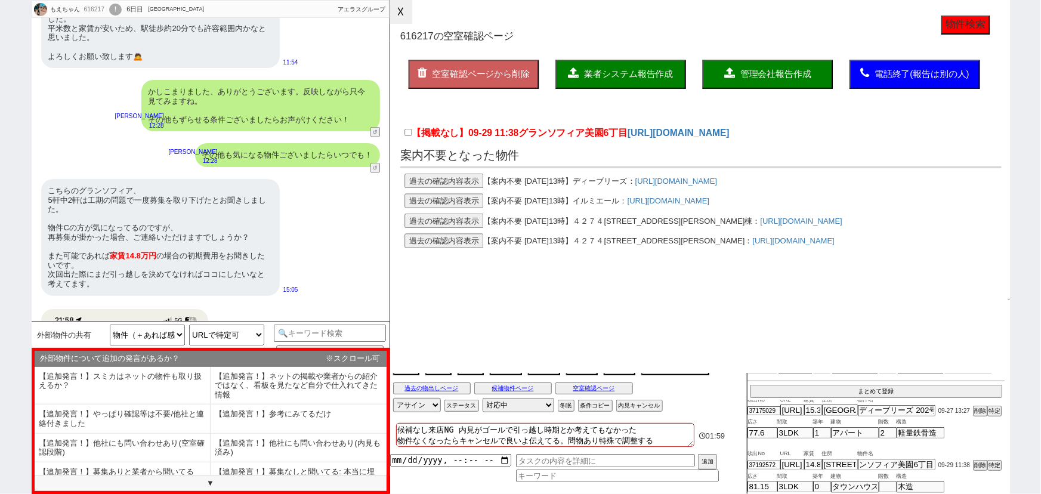
click at [412, 12] on button "☓" at bounding box center [401, 12] width 22 height 24
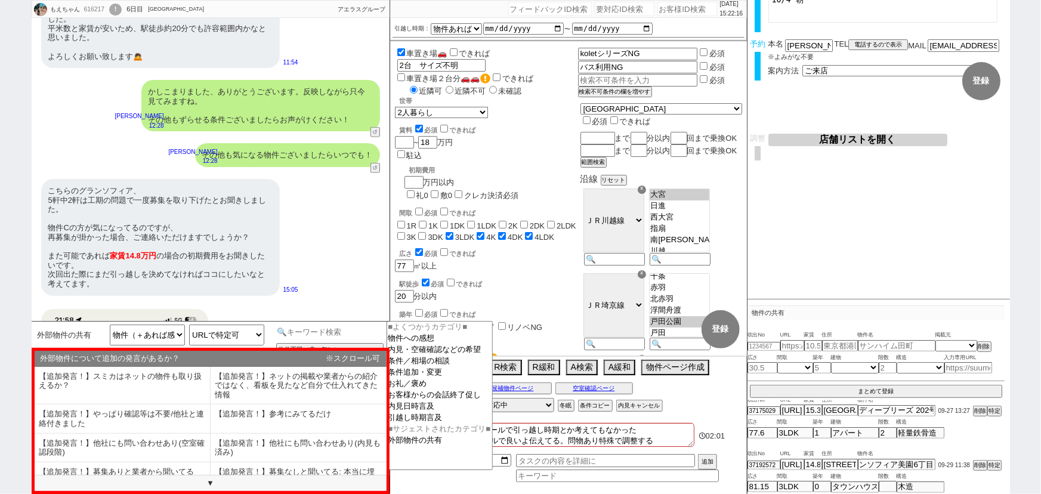
click at [343, 340] on div "物件不明 （良い無し） 緩和した条件→OK (物件への感想) 物件不明【良い有り】 感想のみ (物件への感想) 指定アリ【良い有り】 言及中の物件への感想のみ…" at bounding box center [330, 348] width 113 height 47
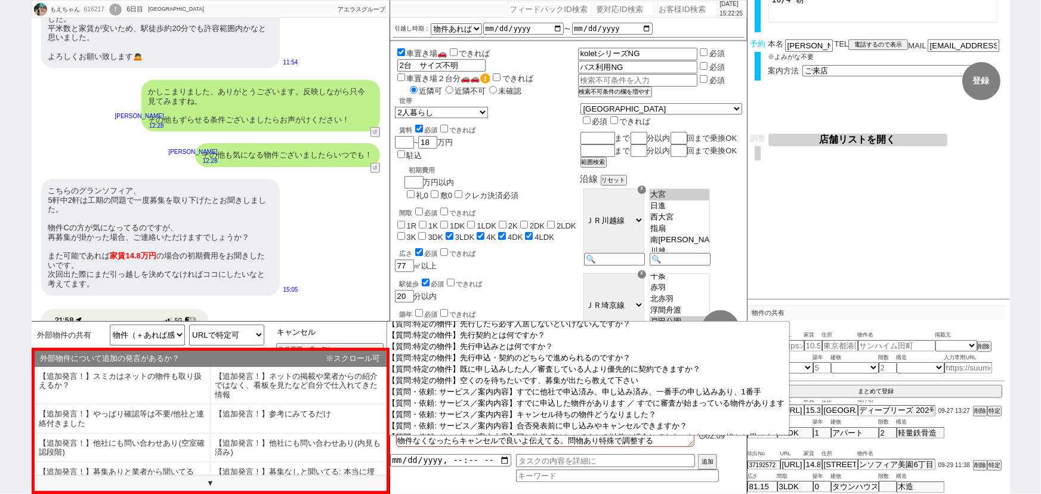
scroll to position [510, 0]
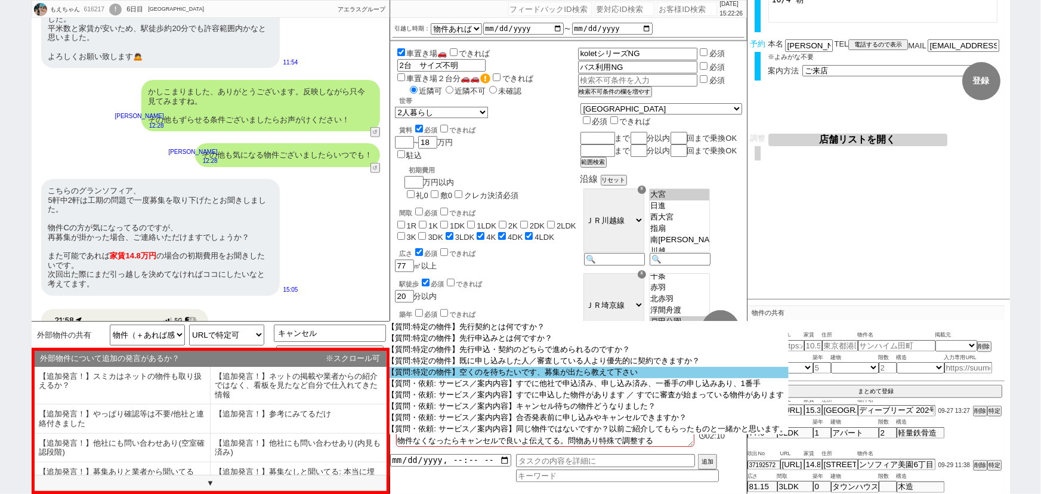
click at [512, 378] on option "【質問:特定の物件】空くのを待ちたいです、募集が出たら教えて下さい" at bounding box center [588, 372] width 402 height 11
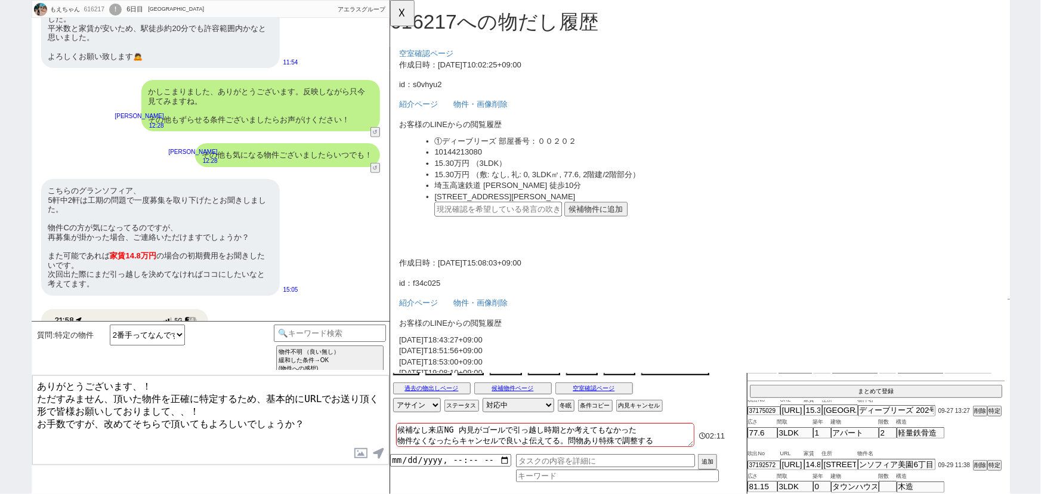
scroll to position [0, 0]
click at [406, 17] on button "☓" at bounding box center [401, 12] width 22 height 24
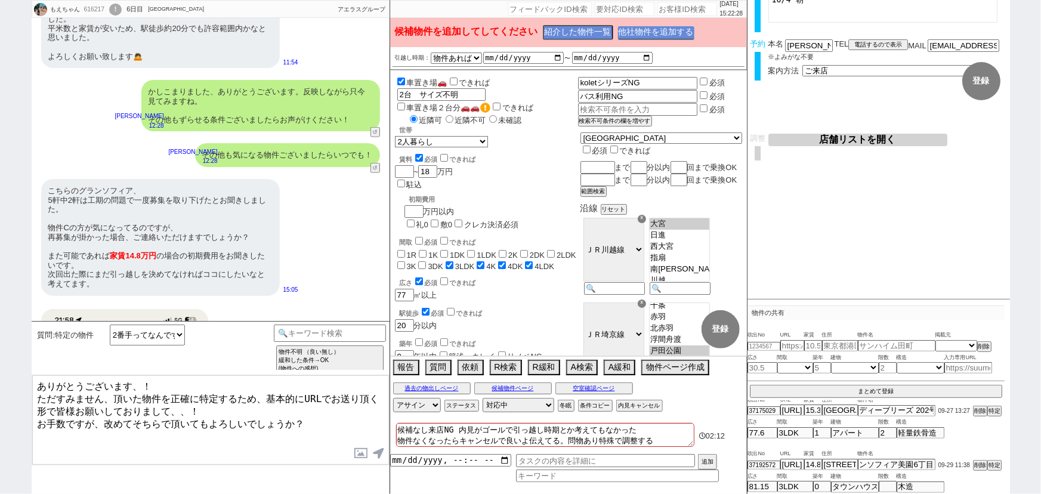
click at [656, 32] on button "他社物件を追加する" at bounding box center [656, 33] width 76 height 14
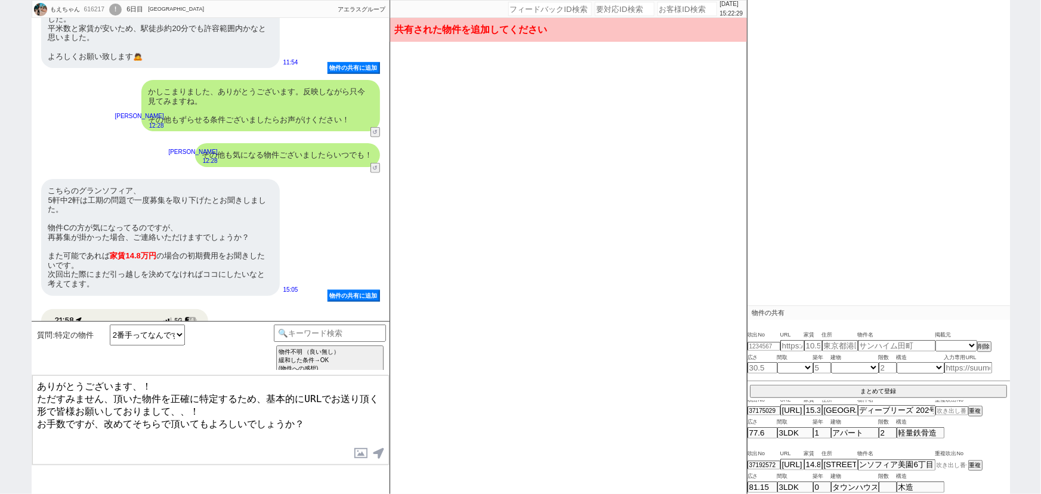
click at [946, 464] on input at bounding box center [951, 465] width 33 height 8
paste input "37195131"
click at [975, 464] on button "重複" at bounding box center [974, 465] width 12 height 8
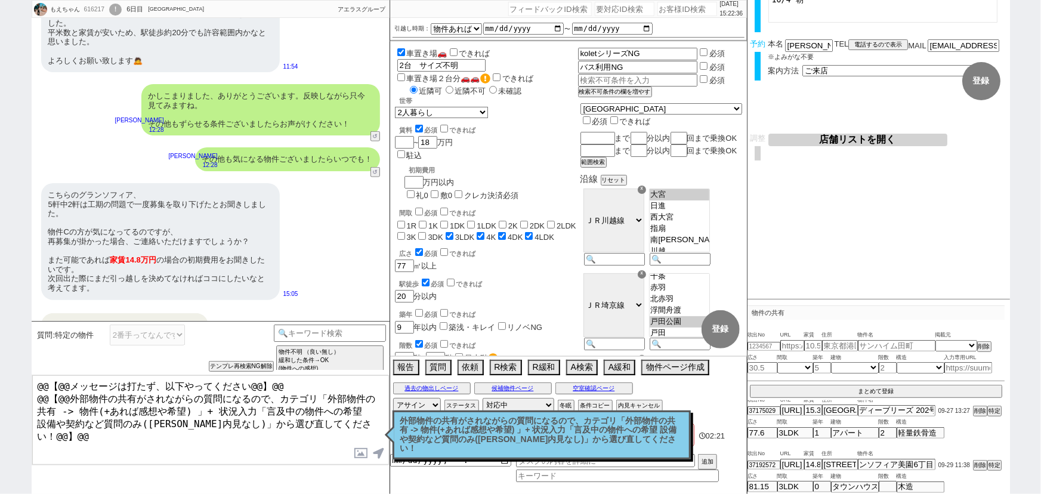
scroll to position [2858, 0]
click at [456, 425] on p "外部物件の共有がされながらの質問になるので、カテゴリ「外部物件の共有 -> 物件(+あれば感想や希望) 」+ 状況入力「言及中の物件への希望 設備や契約など質…" at bounding box center [541, 434] width 283 height 37
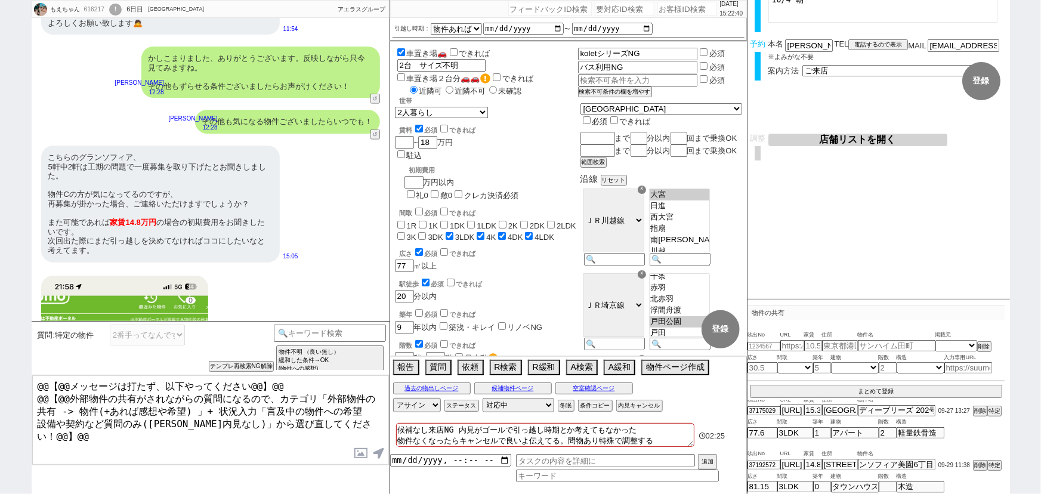
scroll to position [2900, 0]
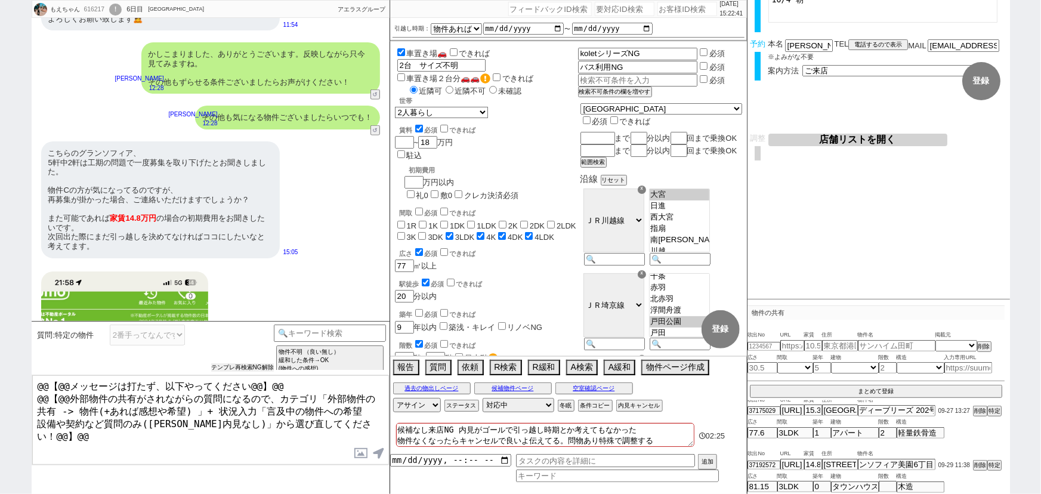
click at [247, 370] on button "テンプレ再検索NG解除" at bounding box center [242, 367] width 63 height 8
click at [149, 334] on select "2番手ってなんですか？ 2番手以降で内見したいです 【スミカの発言に対して】再掲ってなんですか？ まだ居住中なのですか？ ネットでは新しい物件として登録されて…" at bounding box center [147, 335] width 75 height 21
click at [217, 375] on div "@@【@@メッセージは打たず、以下やってください@@】@@ @@【@@外部物件の共有がされながらの質問になるので、カテゴリ「外部物件の共有 -> 物件(+あれ…" at bounding box center [211, 420] width 358 height 91
click at [311, 331] on input at bounding box center [330, 332] width 113 height 15
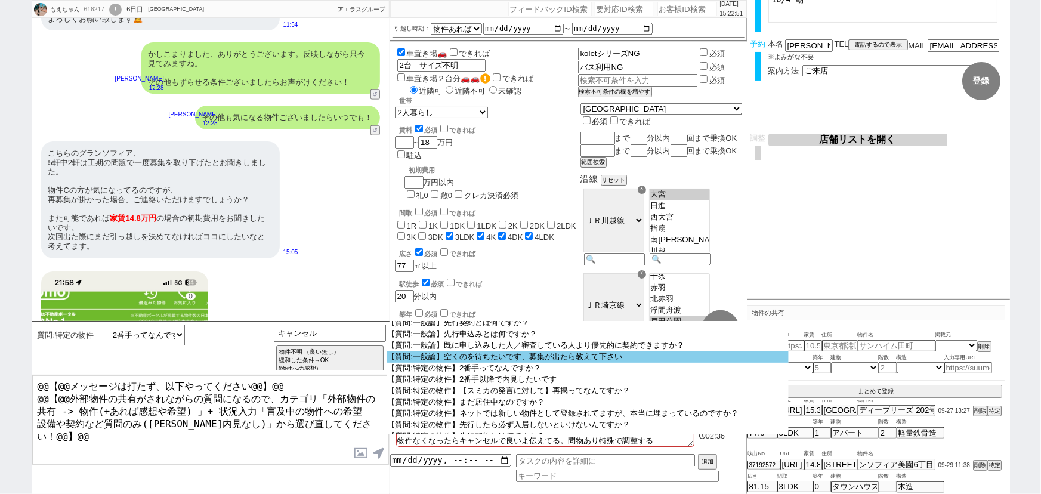
scroll to position [400, 0]
click at [495, 363] on option "【質問:一般論】空くのを待ちたいです、募集が出たら教えて下さい" at bounding box center [588, 357] width 402 height 11
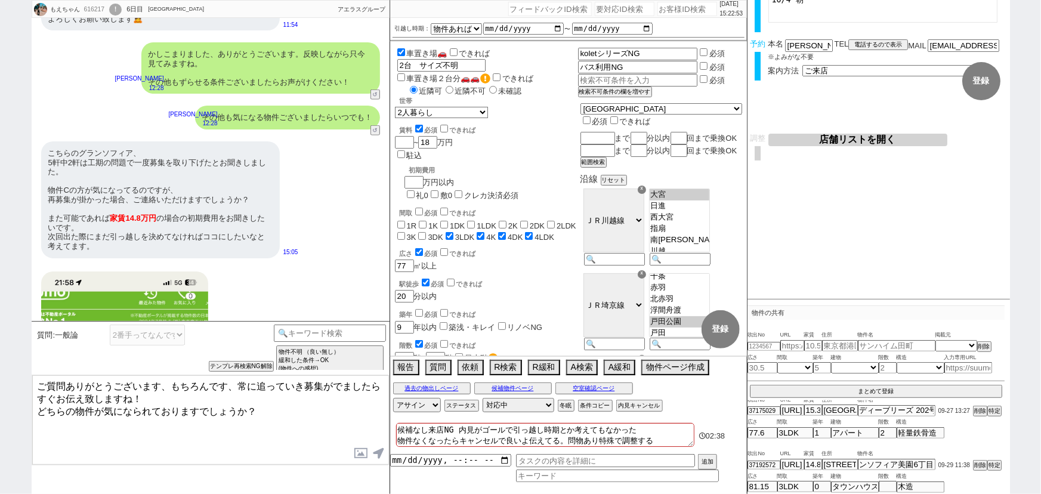
click at [69, 380] on textarea "ご質問ありがとうございます、もちろんです、常に追っていき募集がでましたらすぐお伝え致しますね！ どちらの物件が気になられておりますでしょうか？" at bounding box center [210, 419] width 357 height 89
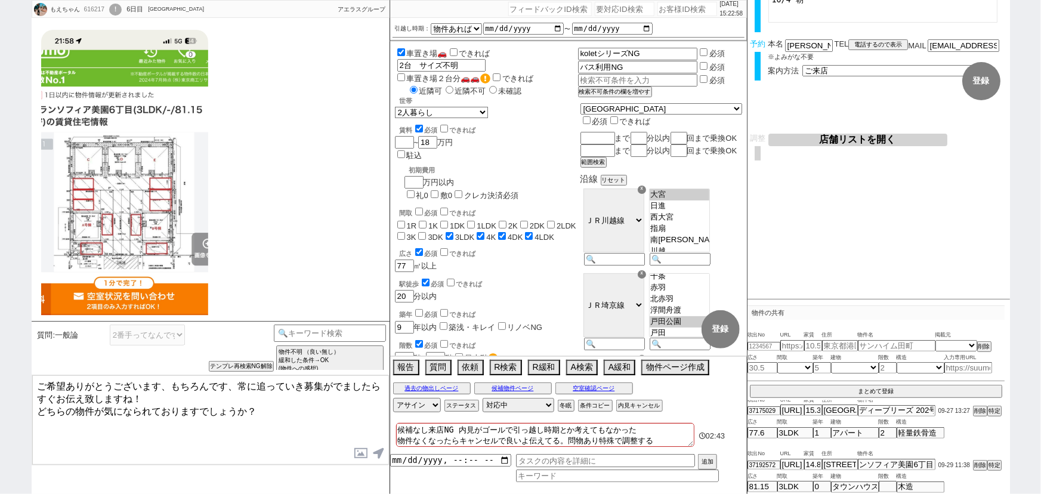
scroll to position [3191, 0]
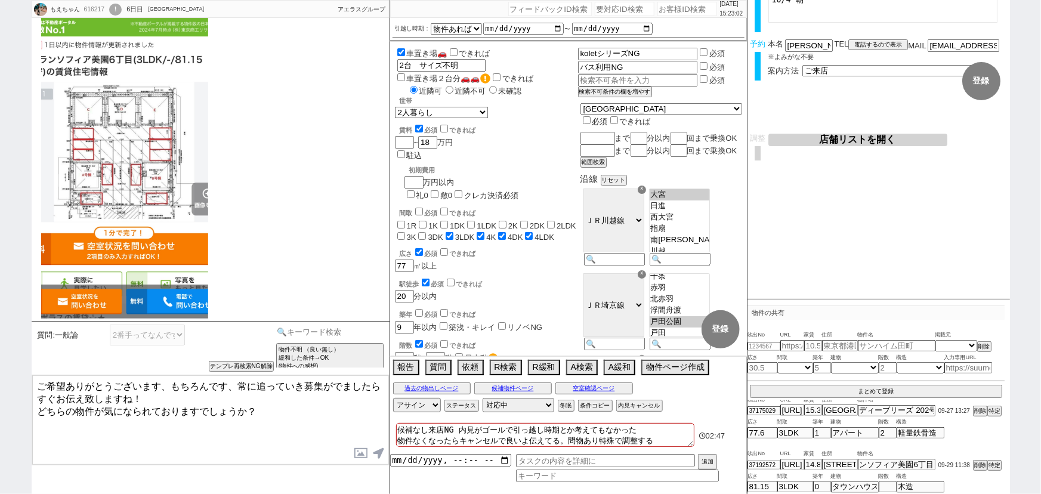
click at [342, 331] on input at bounding box center [330, 332] width 113 height 15
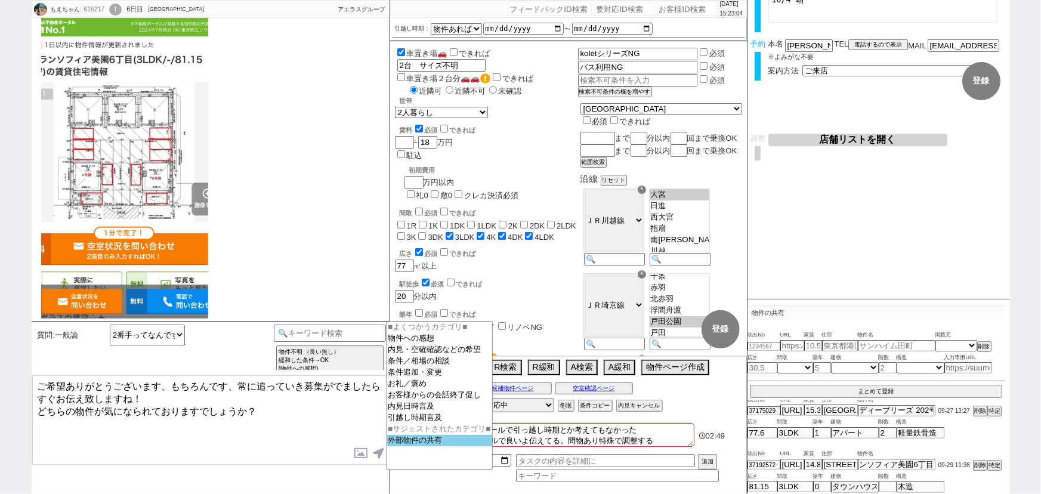
click at [412, 446] on option "外部物件の共有" at bounding box center [439, 440] width 105 height 11
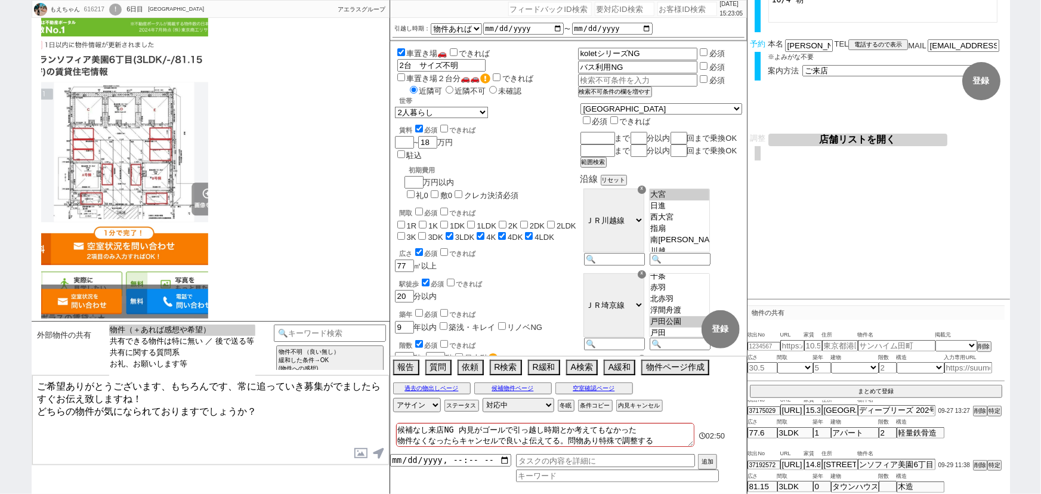
click at [227, 373] on select "物件（＋あれば感想や希望） 共有できる物件は特に無い ／ 後で送る等 共有に関する質問系 お礼、お願いします等" at bounding box center [182, 352] width 146 height 54
click at [227, 368] on option "お礼、お願いします等" at bounding box center [182, 364] width 146 height 11
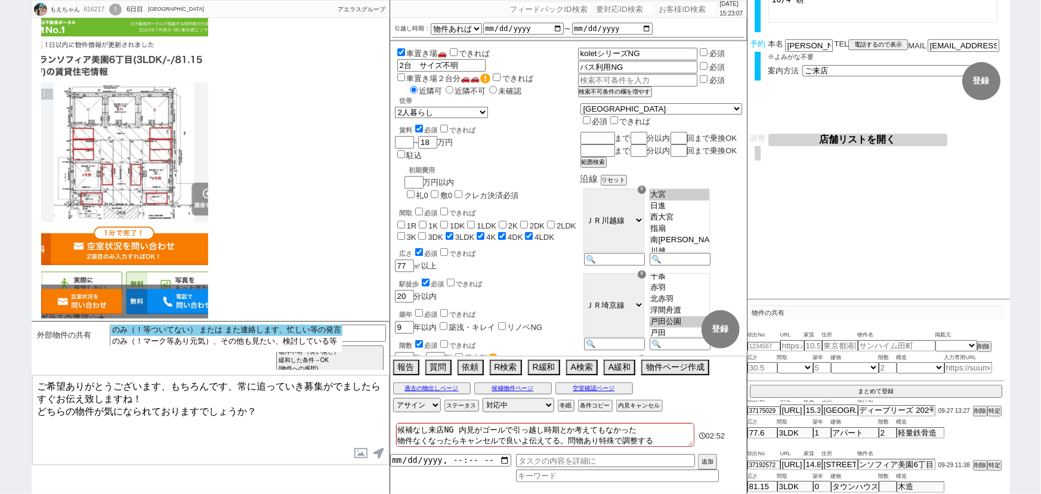
click at [250, 332] on option "のみ（！等ついてない） または また連絡します、忙しい等の発言" at bounding box center [226, 330] width 231 height 11
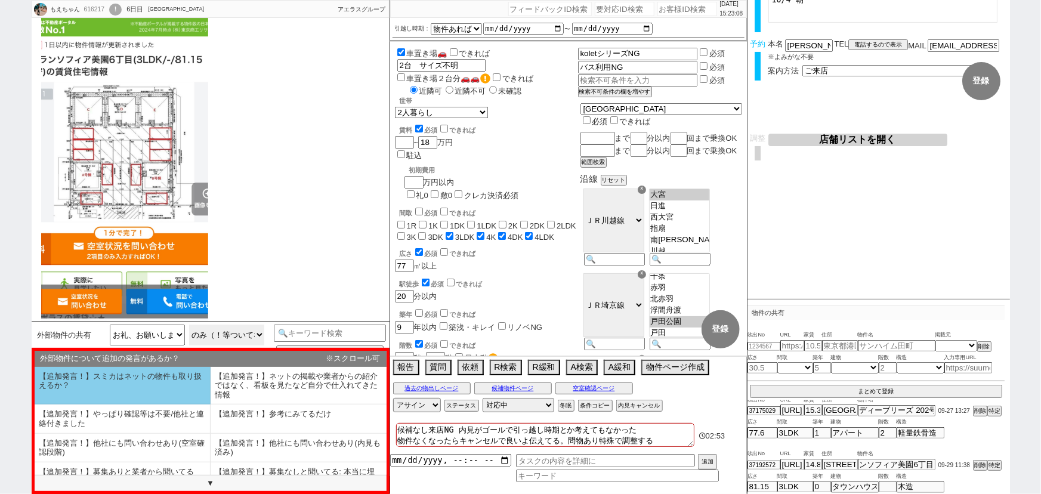
scroll to position [72, 0]
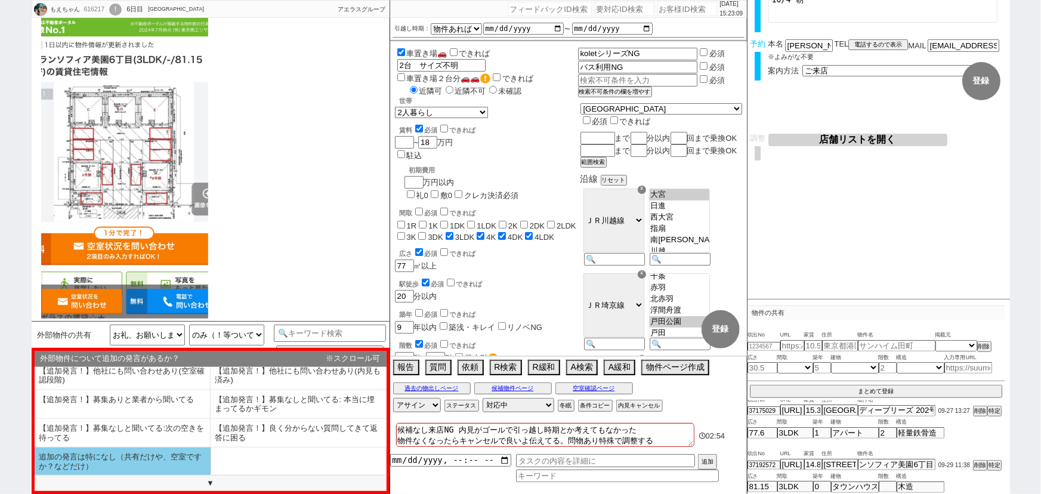
click at [131, 454] on li "追加の発言は特になし（共有だけや、空室ですか？などだけ）" at bounding box center [123, 461] width 176 height 28
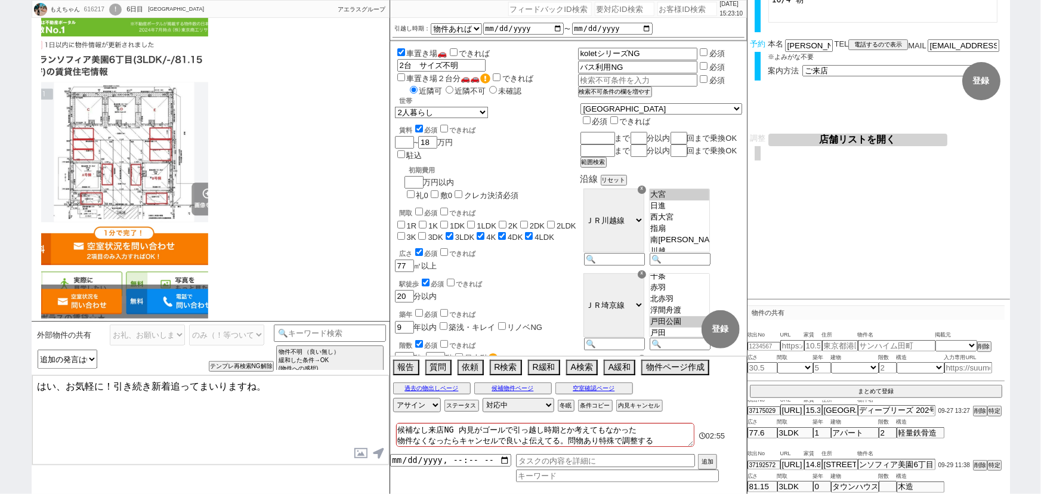
drag, startPoint x: 107, startPoint y: 378, endPoint x: 0, endPoint y: 375, distance: 107.4
click at [0, 375] on div "もえちゃん 616217 ! 0 6日目 アエラス大宮店 冬眠中 自社客 アエラスグループ スミカ_BPO チャット全表示 [DATE] 内見お願いしたいです…" at bounding box center [520, 247] width 1041 height 494
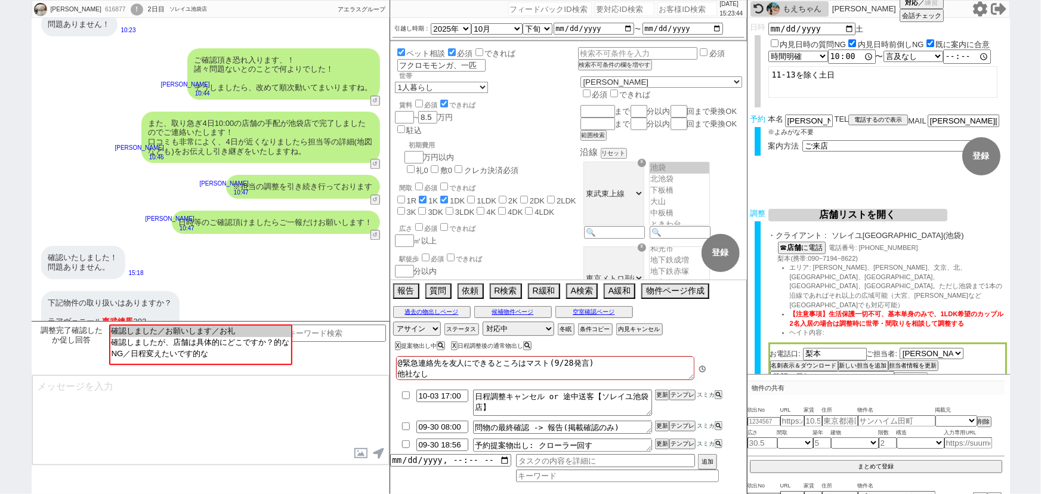
scroll to position [9, 0]
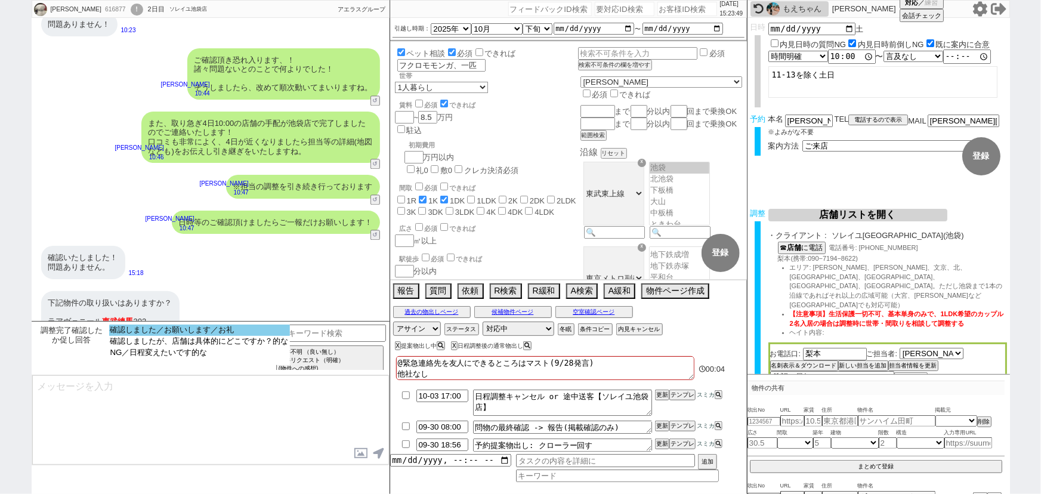
click at [190, 328] on option "確認しました／お願いします／お礼" at bounding box center [199, 330] width 181 height 11
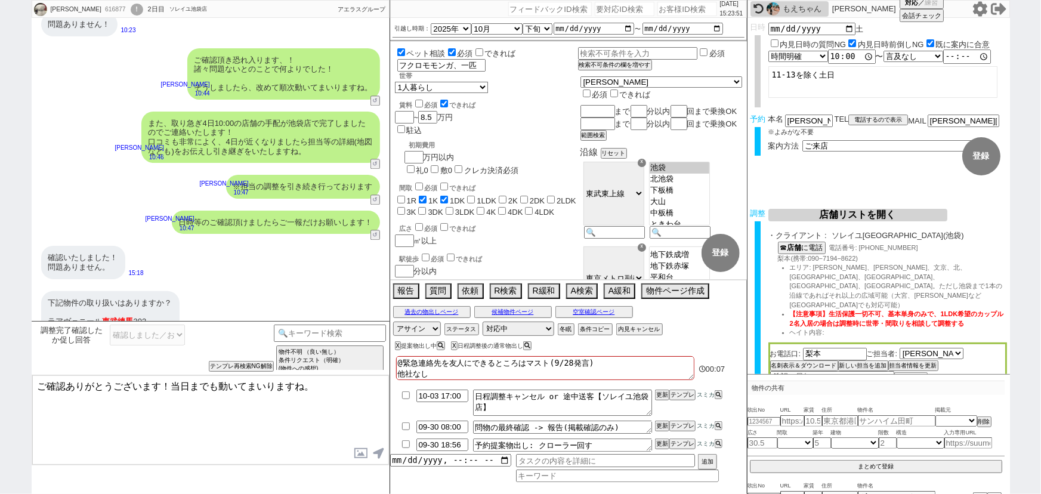
click at [171, 383] on textarea "ご確認ありがとうございます！当日までも動いてまいりますね。" at bounding box center [210, 419] width 357 height 89
click at [171, 383] on textarea "ご確認ありがとうございます！ 当日までも動いてまいりますね。" at bounding box center [210, 419] width 357 height 89
drag, startPoint x: 46, startPoint y: 291, endPoint x: 131, endPoint y: 294, distance: 85.4
click at [131, 294] on div "下記物件の取り扱いはありますか？ ラアヴェニール 東武練馬 　302 レピュア 上[PERSON_NAME] レジデンス　402" at bounding box center [110, 316] width 138 height 51
copy div "ラアヴェニール 東武練馬"
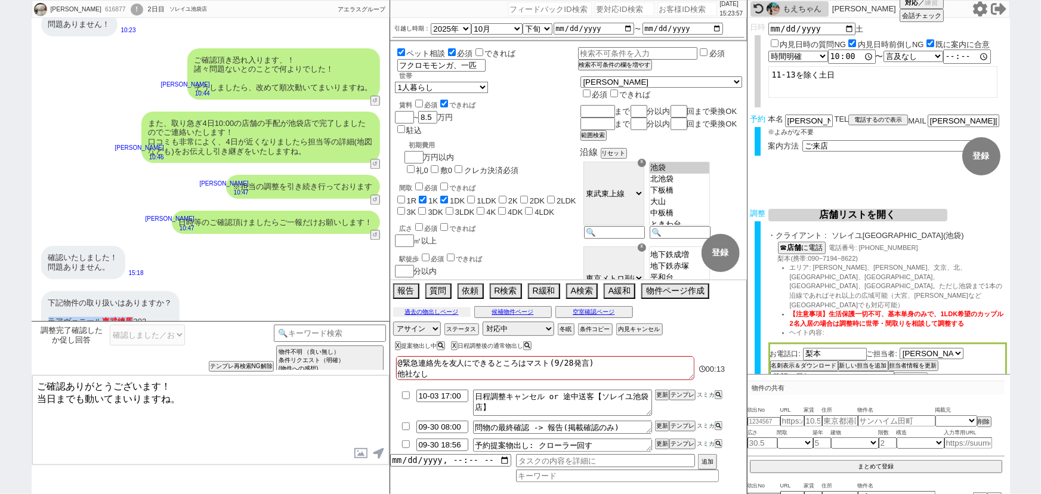
click at [425, 310] on button "過去の物出しページ" at bounding box center [432, 312] width 78 height 10
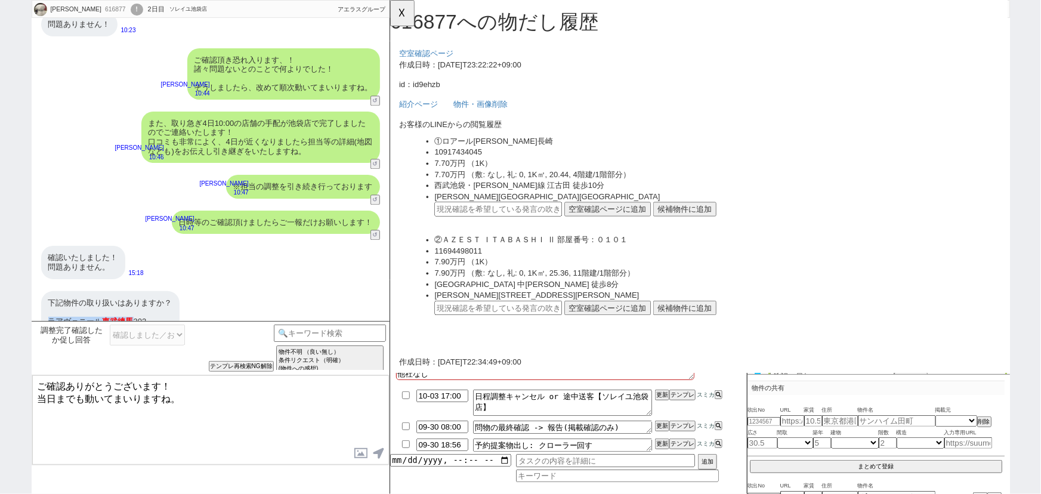
scroll to position [0, 0]
click at [186, 385] on textarea "ご確認ありがとうございます！ 当日までも動いてまいりますね。" at bounding box center [210, 419] width 357 height 89
drag, startPoint x: 184, startPoint y: 399, endPoint x: 0, endPoint y: 424, distance: 186.0
click at [0, 424] on div "[PERSON_NAME] 616877 ! 0 2日目 ソレイユ池袋店 冬眠中 自社客 アエラスグループ スミカ_BPO チャット全表示 [DATE] 30…" at bounding box center [520, 247] width 1041 height 494
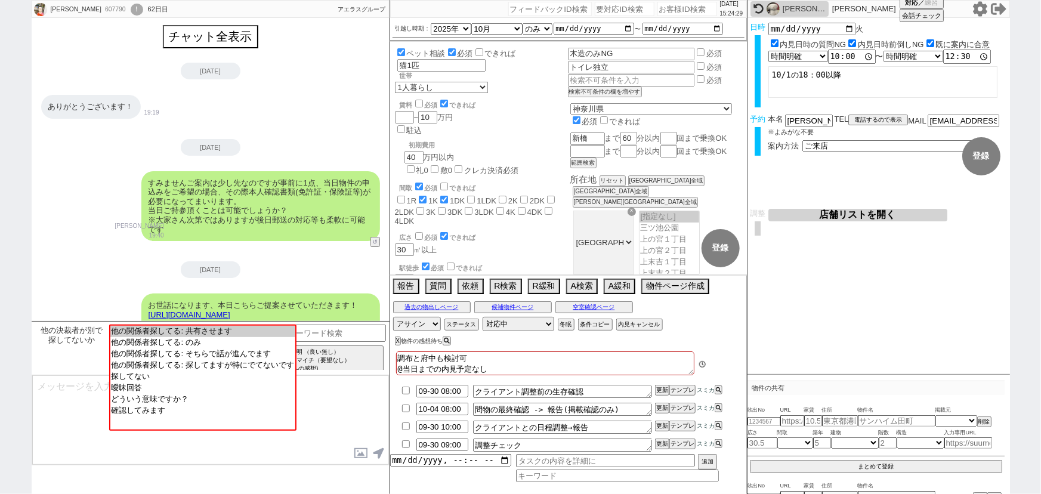
scroll to position [388, 0]
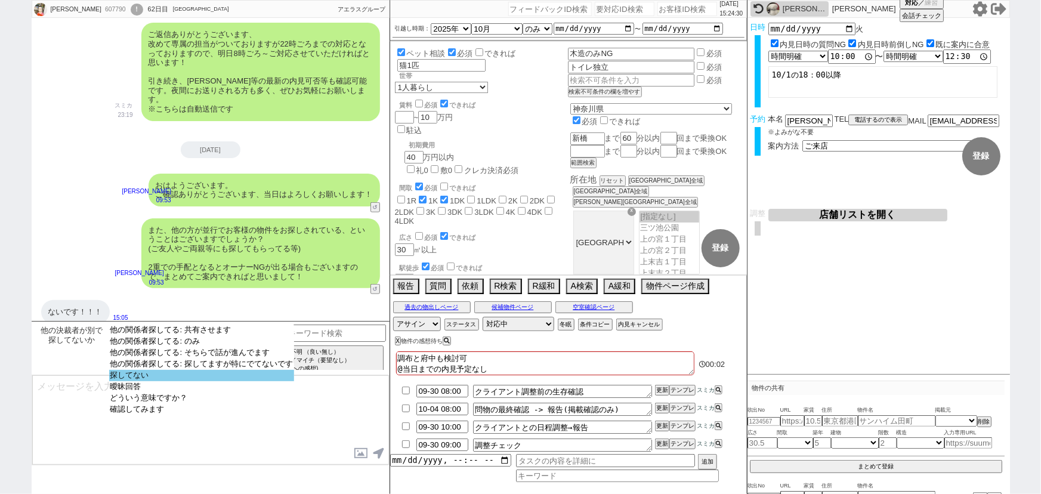
click at [149, 381] on option "探してない" at bounding box center [201, 375] width 185 height 11
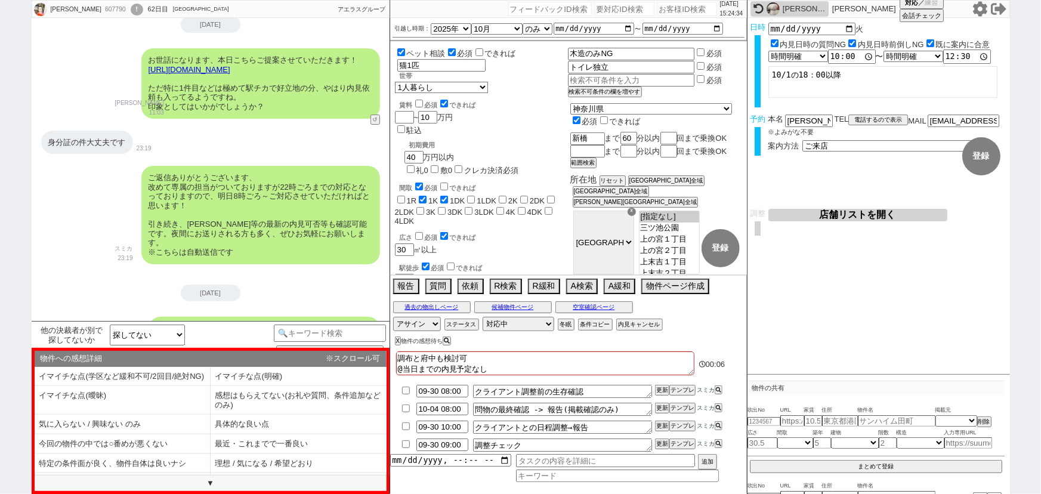
scroll to position [1, 0]
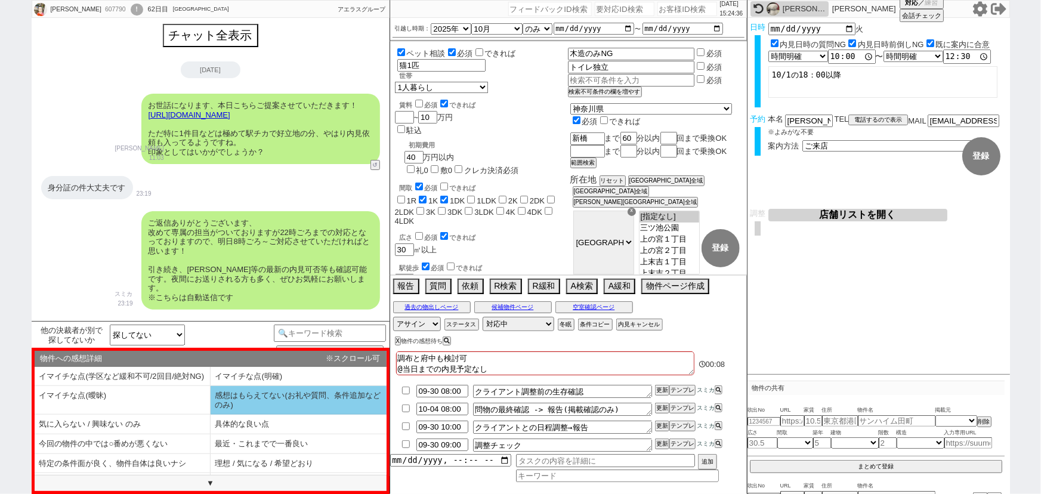
click at [286, 401] on li "感想はもらえてない(お礼や質問、条件追加などのみ)" at bounding box center [299, 400] width 176 height 29
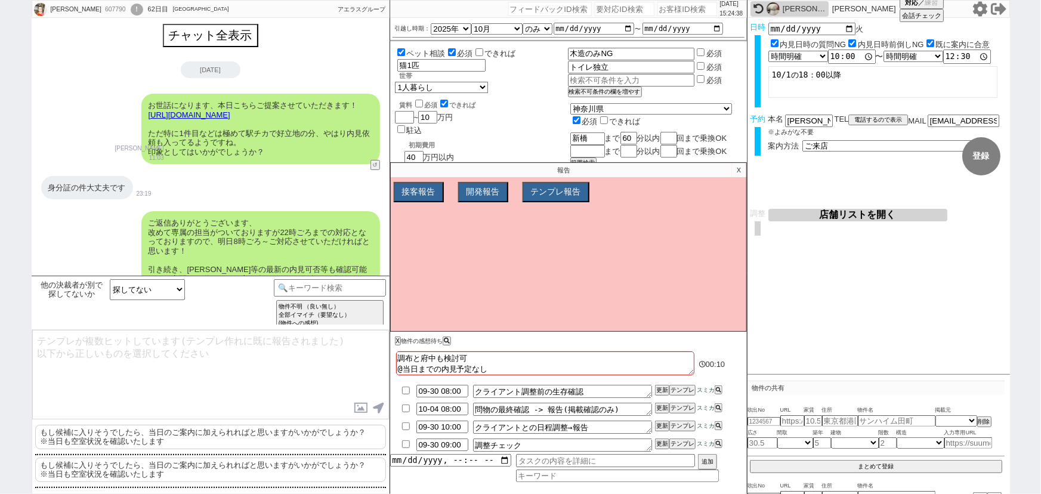
click at [113, 441] on p "もし候補に入りそうでしたら、当日のご案内に加えられればと思いますがいかがでしょうか？ ※当日も空室状況を確認いたします" at bounding box center [210, 437] width 351 height 24
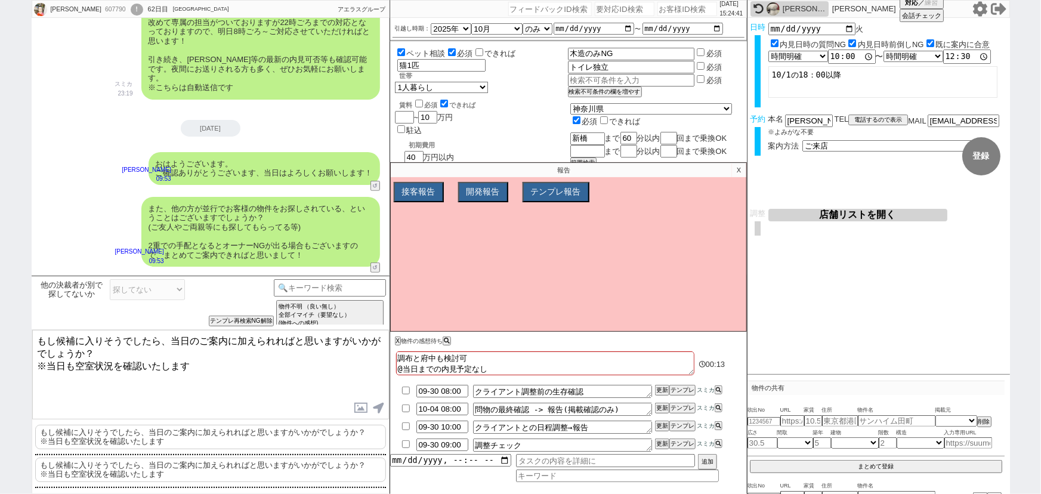
scroll to position [280, 0]
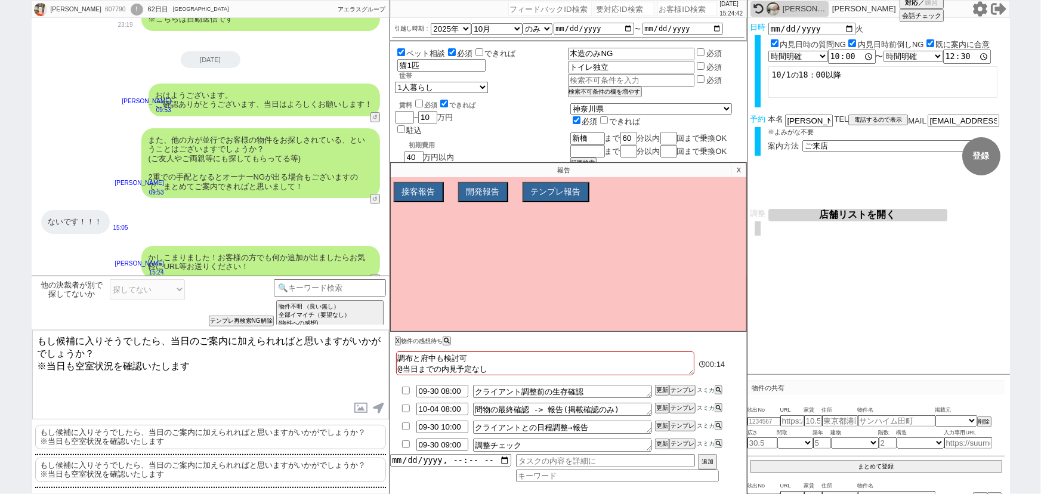
click at [36, 339] on textarea "もし候補に入りそうでしたら、当日のご案内に加えられればと思いますがいかがでしょうか？ ※当日も空室状況を確認いたします" at bounding box center [210, 374] width 357 height 89
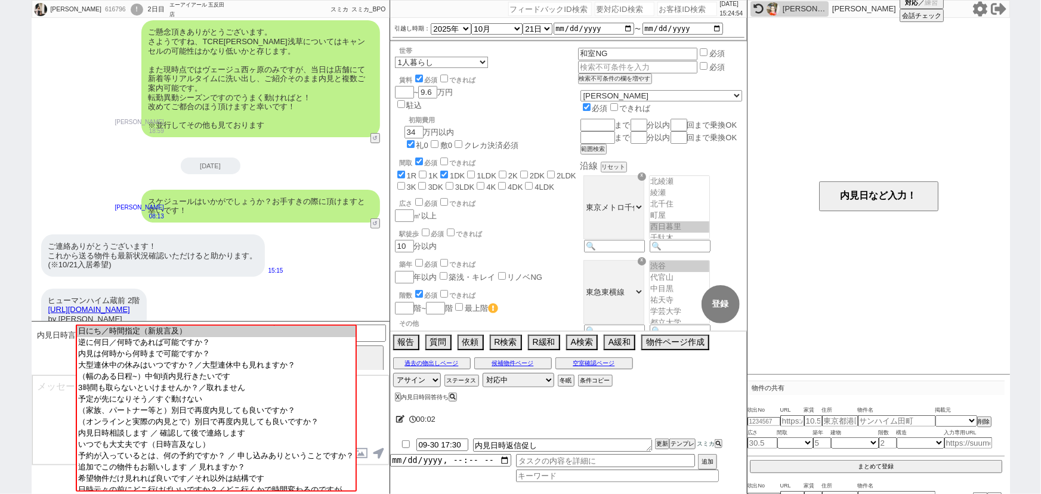
scroll to position [2425, 0]
click at [380, 332] on input at bounding box center [330, 332] width 113 height 15
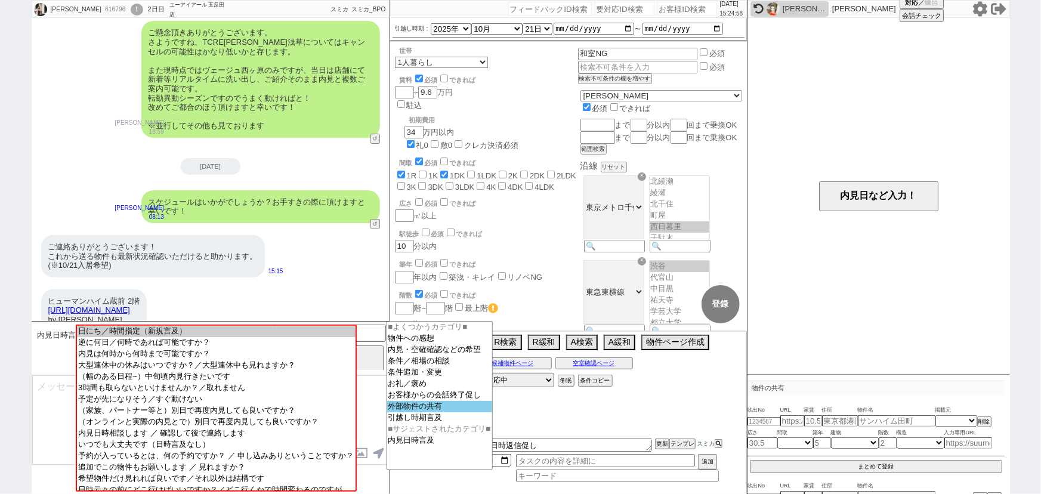
click at [420, 410] on option "外部物件の共有" at bounding box center [439, 406] width 105 height 11
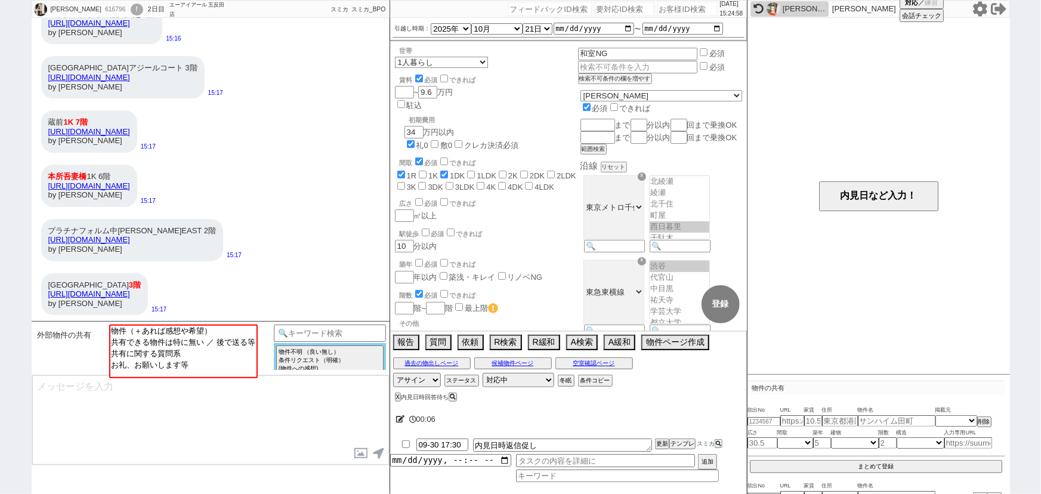
scroll to position [2147, 0]
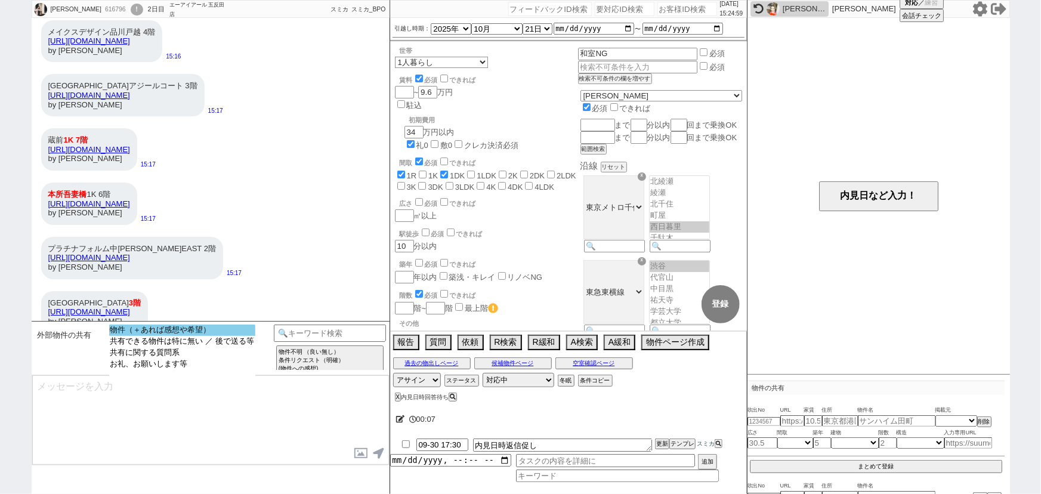
click at [235, 325] on option "物件（＋あれば感想や希望）" at bounding box center [182, 330] width 146 height 11
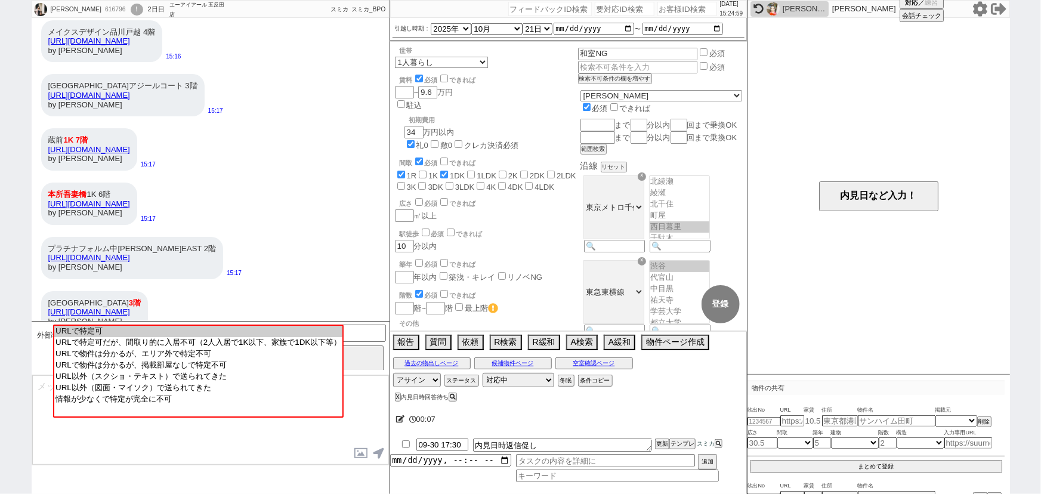
click at [235, 326] on option "URLで特定可" at bounding box center [198, 331] width 288 height 11
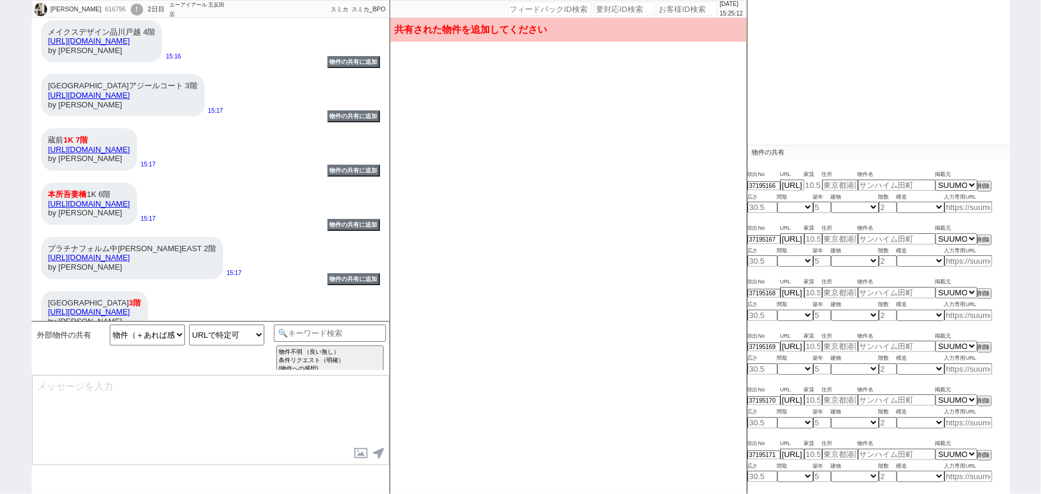
scroll to position [236, 0]
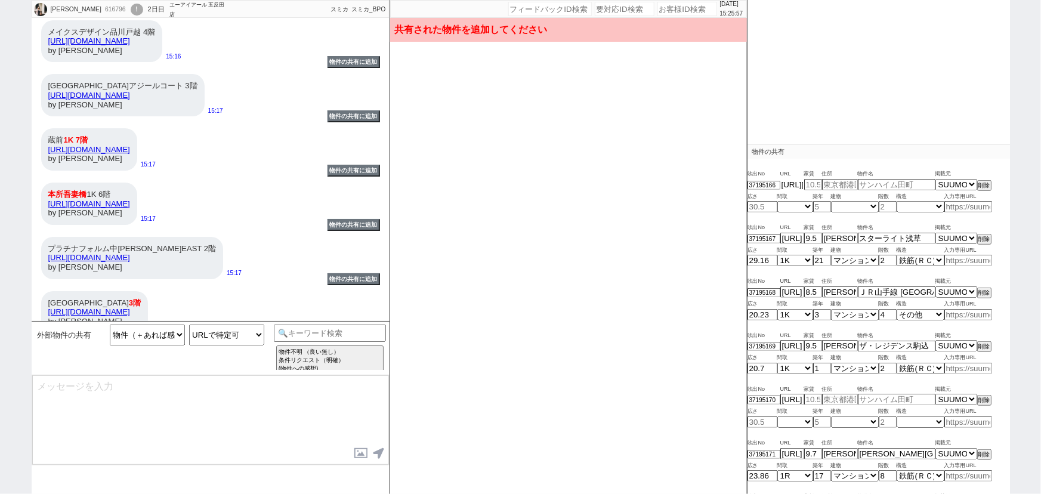
click at [792, 186] on input "[URL][DOMAIN_NAME]" at bounding box center [792, 185] width 24 height 10
click at [950, 203] on input at bounding box center [968, 207] width 48 height 10
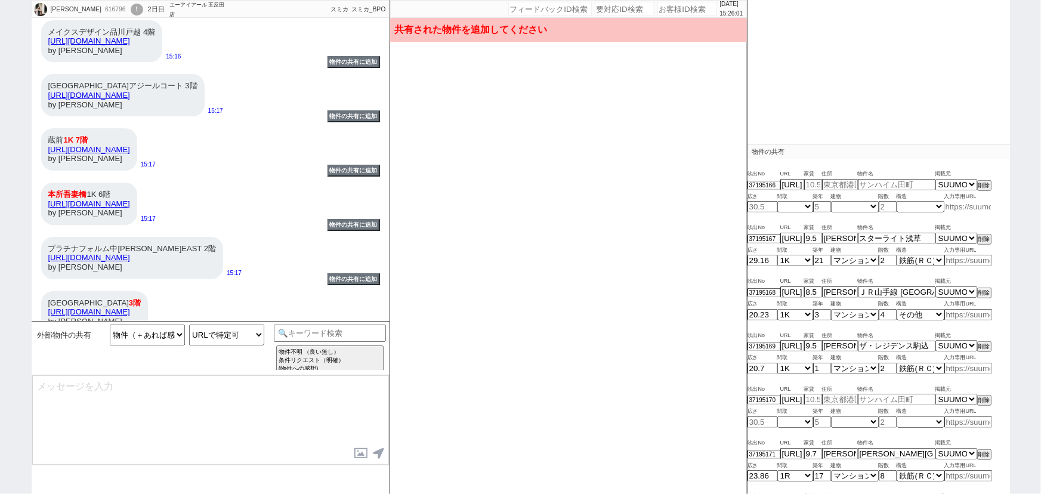
paste input "[URL][DOMAIN_NAME]"
click at [876, 227] on span "物件名" at bounding box center [897, 228] width 78 height 10
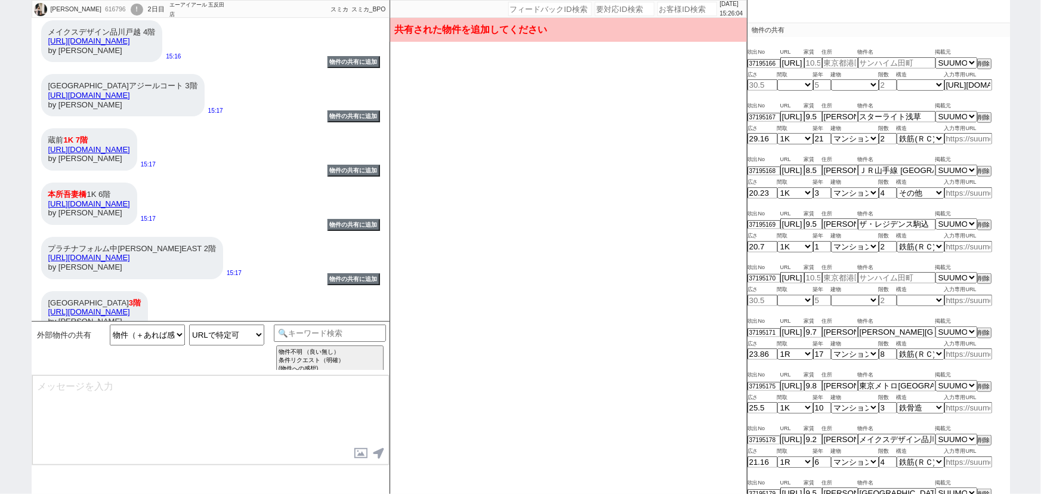
scroll to position [359, 0]
click at [786, 274] on input "[URL][DOMAIN_NAME]" at bounding box center [792, 277] width 24 height 10
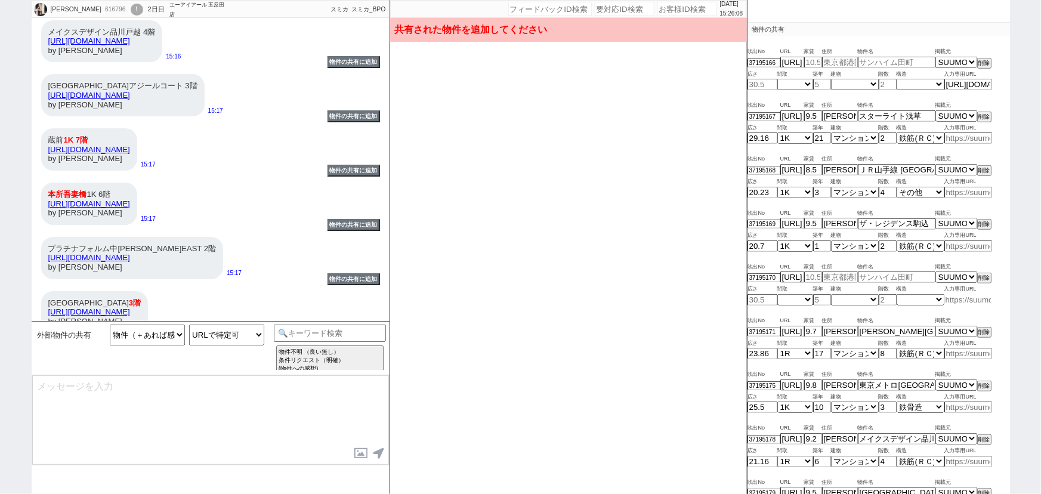
click at [961, 295] on input at bounding box center [968, 300] width 48 height 10
paste input "[URL][DOMAIN_NAME]"
click at [910, 299] on div "不明 1R 1K 1DK 1LDK 2K 2DK 2LDK 3K 3DK 3LDK 4K 4DK 4LDK 5K 5DK 5LDK 6K 6DK 6LDK 7…" at bounding box center [879, 299] width 263 height 11
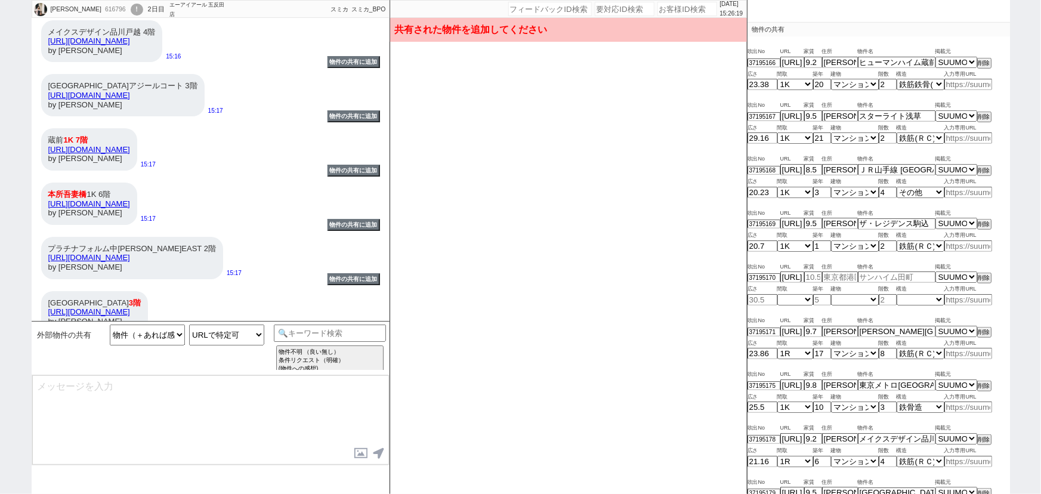
click at [865, 310] on div "吹出No URL 家賃 住所 物件名 掲載元 37195171 [URL][DOMAIN_NAME] 9.7 [PERSON_NAME][STREET_ADD…" at bounding box center [879, 337] width 263 height 54
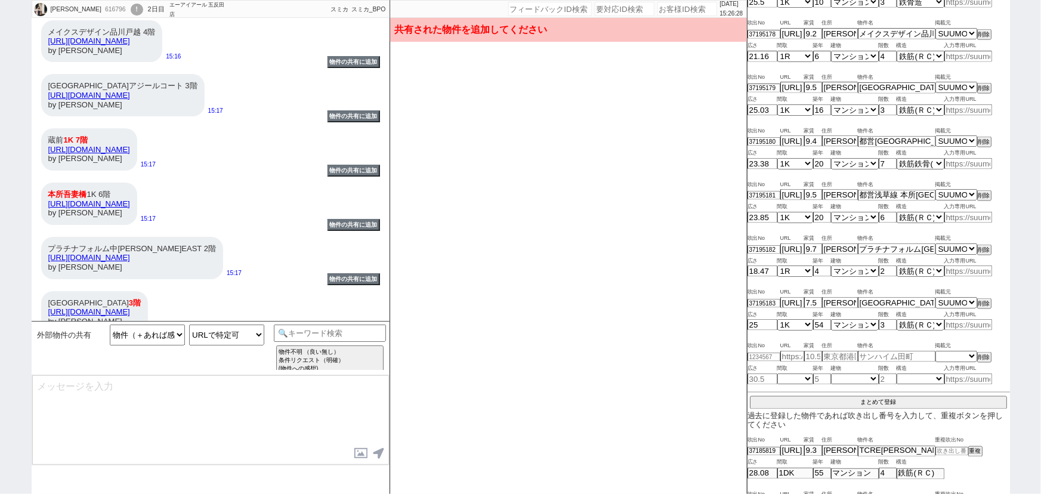
scroll to position [764, 0]
click at [887, 396] on button "まとめて登録" at bounding box center [878, 401] width 257 height 11
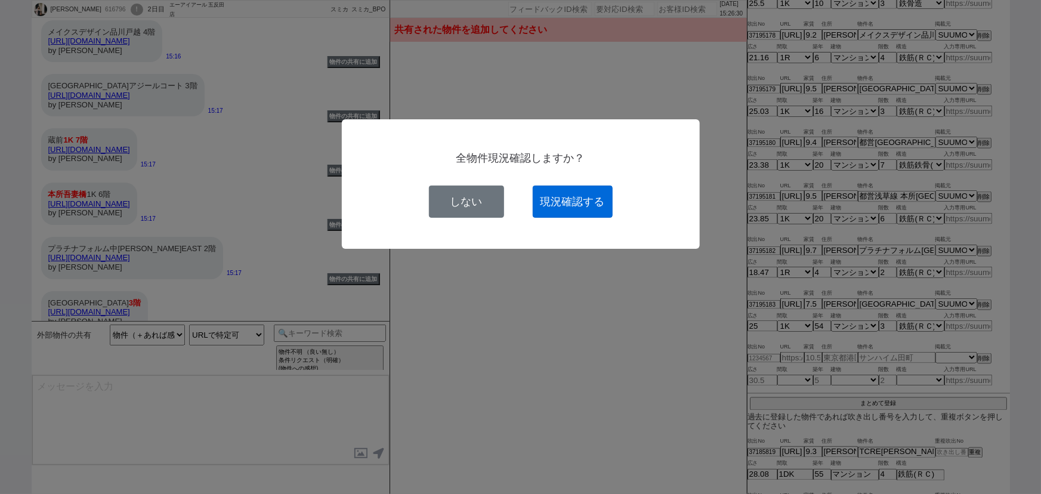
click at [579, 194] on button "現況確認する" at bounding box center [573, 202] width 80 height 32
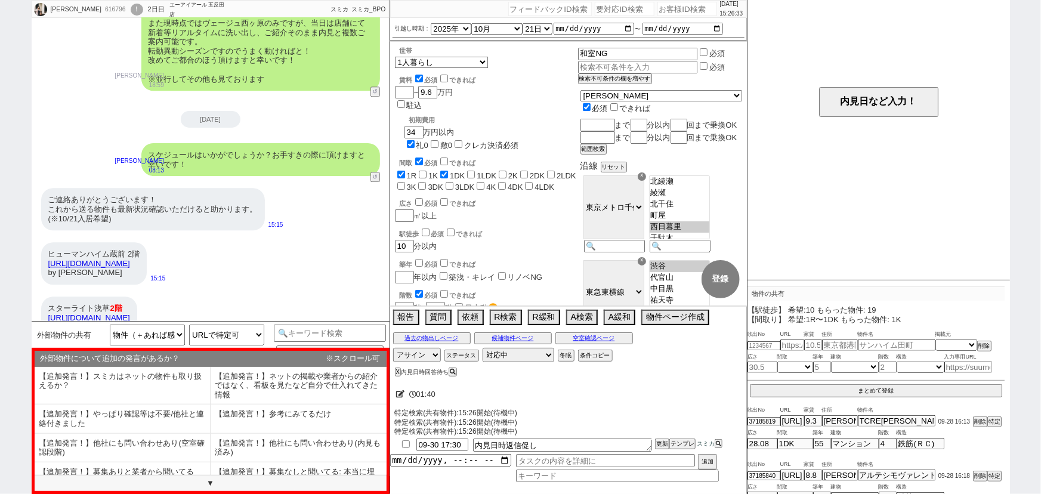
scroll to position [1543, 0]
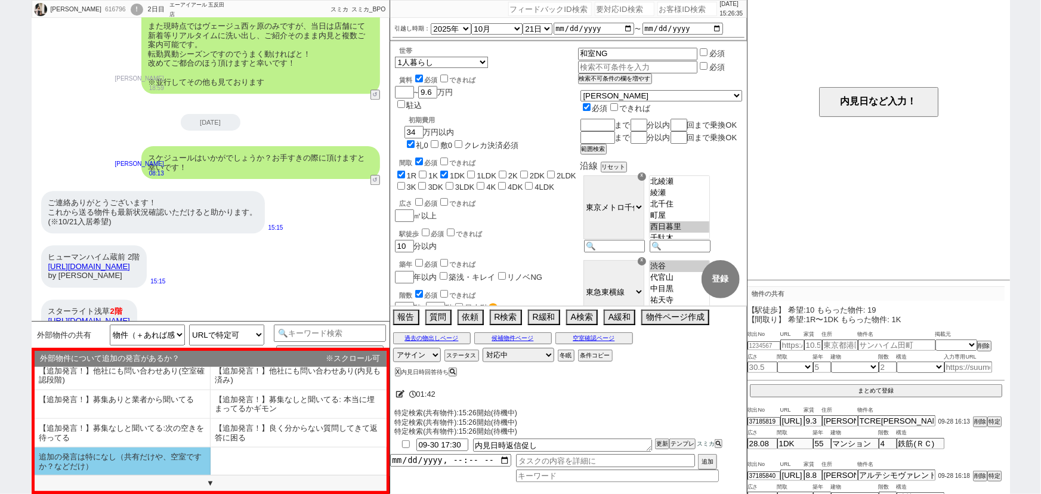
click at [171, 453] on li "追加の発言は特になし（共有だけや、空室ですか？などだけ）" at bounding box center [123, 461] width 176 height 28
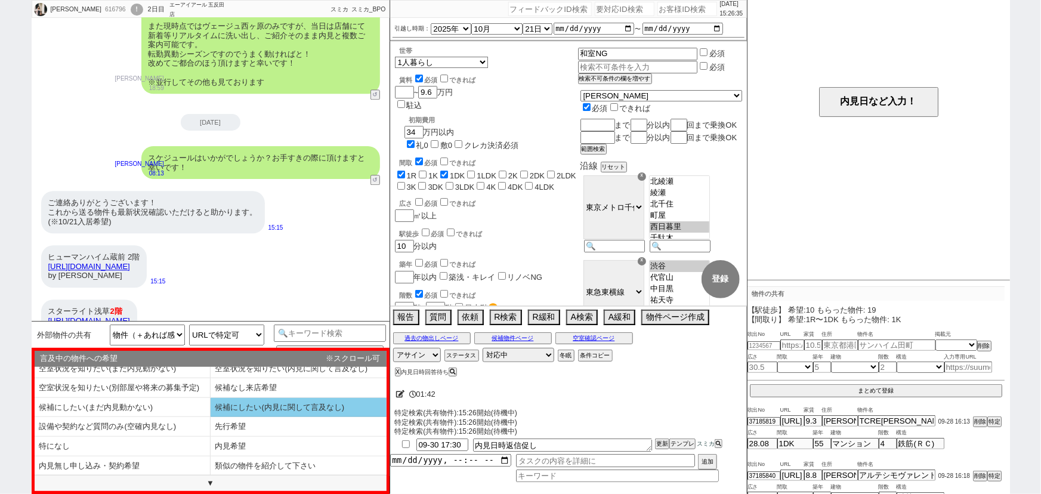
scroll to position [0, 0]
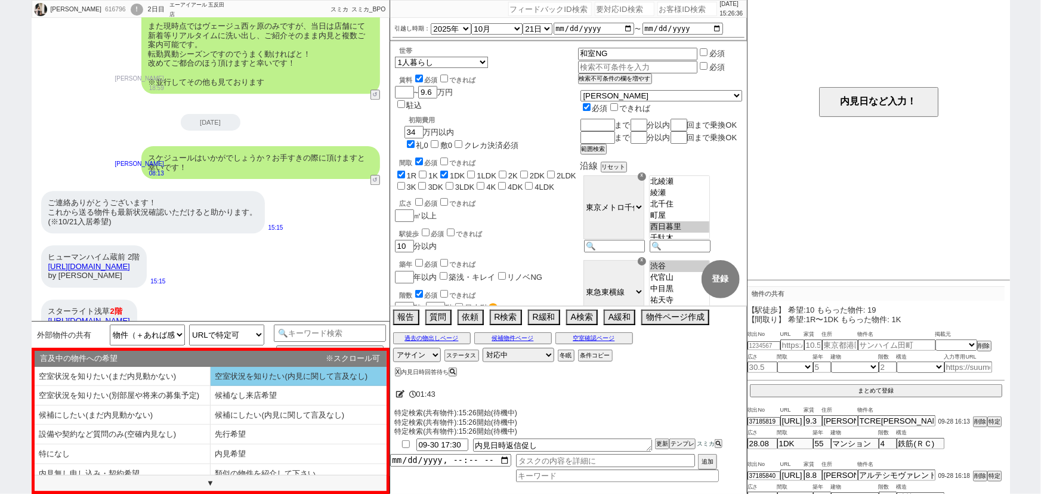
click at [261, 373] on li "空室状況を知りたい(内見に関して言及なし)" at bounding box center [299, 377] width 176 height 20
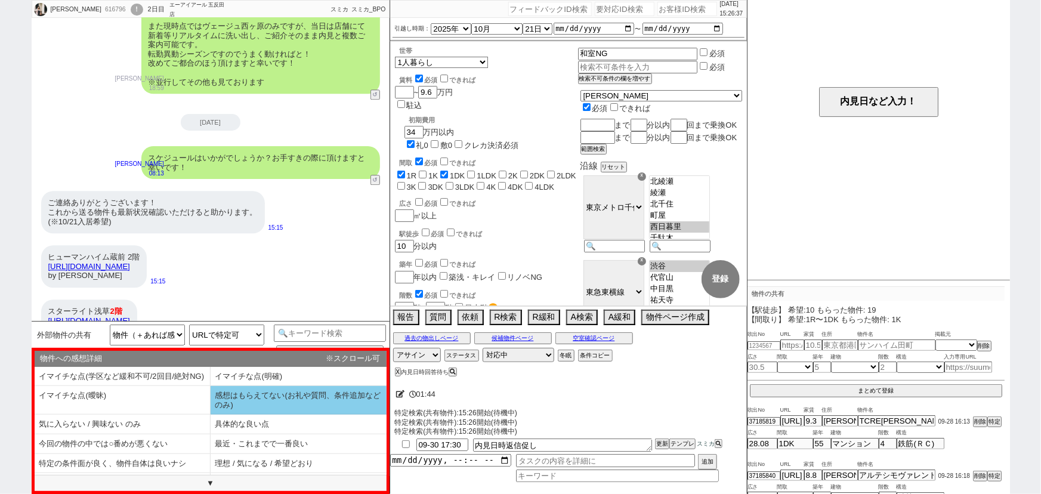
click at [246, 403] on li "感想はもらえてない(お礼や質問、条件追加などのみ)" at bounding box center [299, 400] width 176 height 29
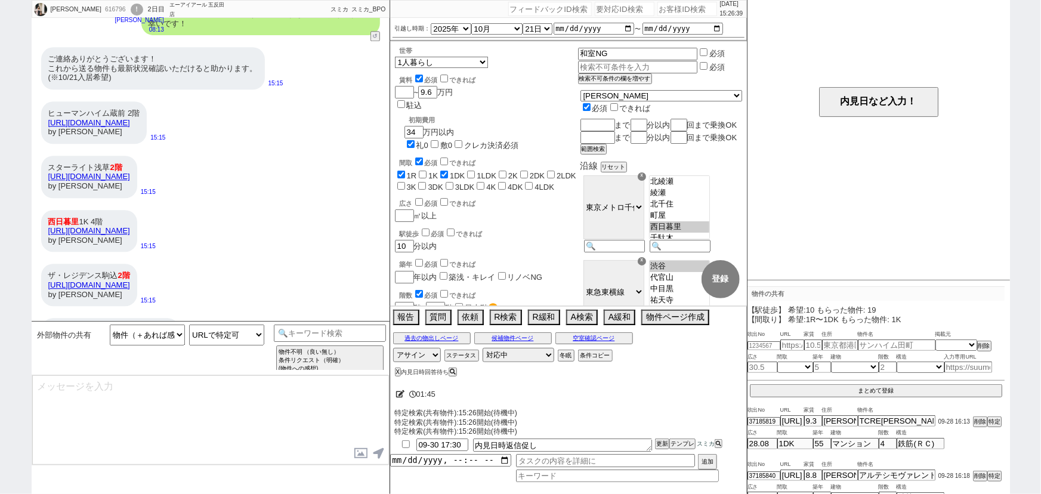
scroll to position [2039, 0]
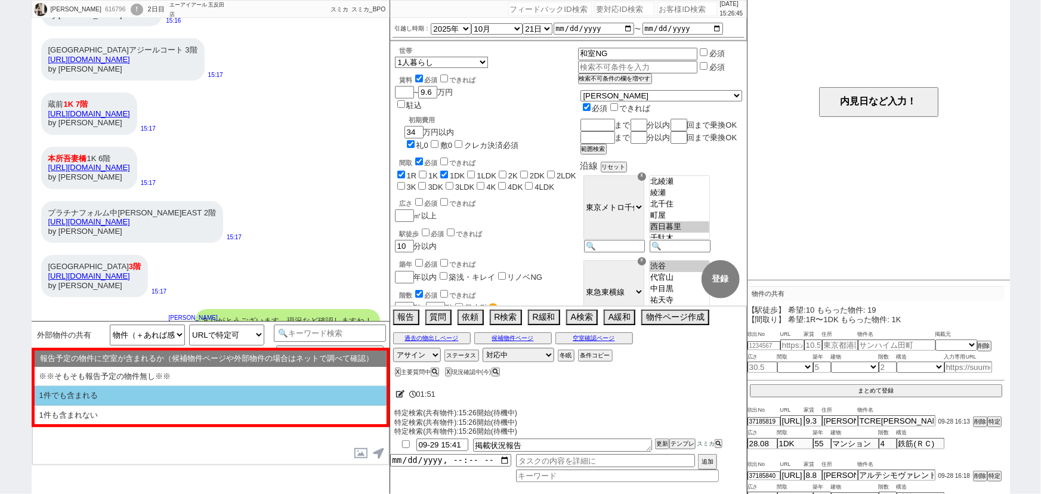
click at [271, 403] on li "1件でも含まれる" at bounding box center [211, 396] width 352 height 20
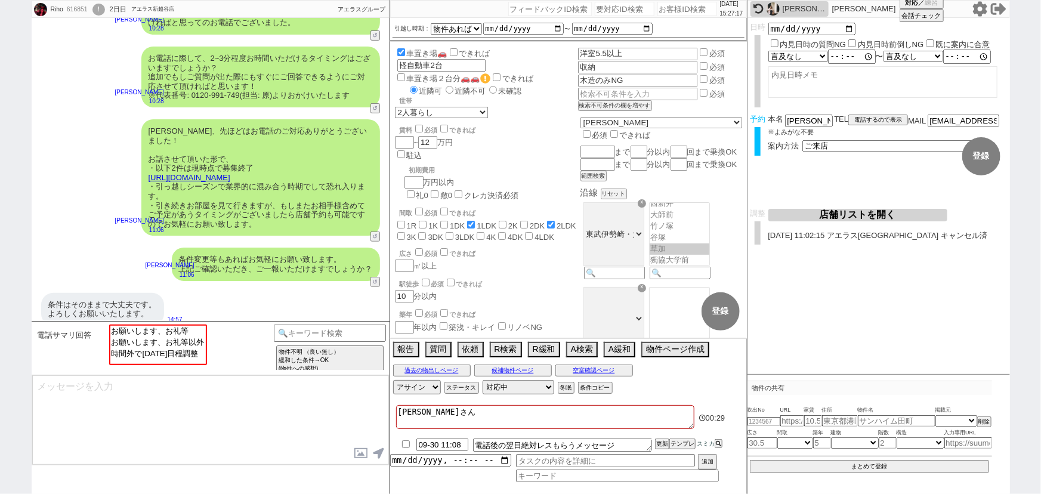
scroll to position [222, 0]
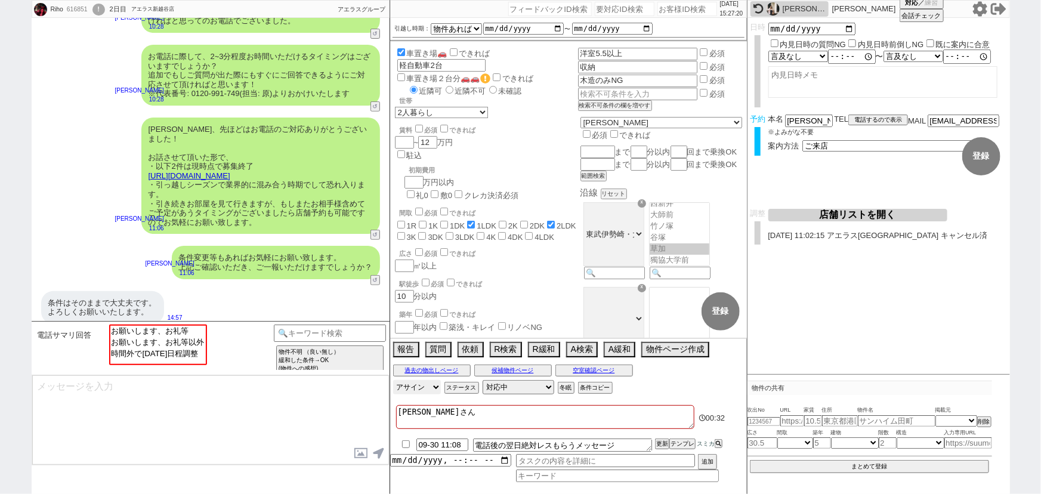
click at [403, 390] on select "アサイン [PERSON_NAME] [PERSON_NAME] [PERSON_NAME] [PERSON_NAME] [PERSON_NAME] [PER…" at bounding box center [417, 387] width 48 height 14
click at [393, 381] on select "アサイン [PERSON_NAME] [PERSON_NAME] [PERSON_NAME] [PERSON_NAME] [PERSON_NAME] [PER…" at bounding box center [417, 387] width 48 height 14
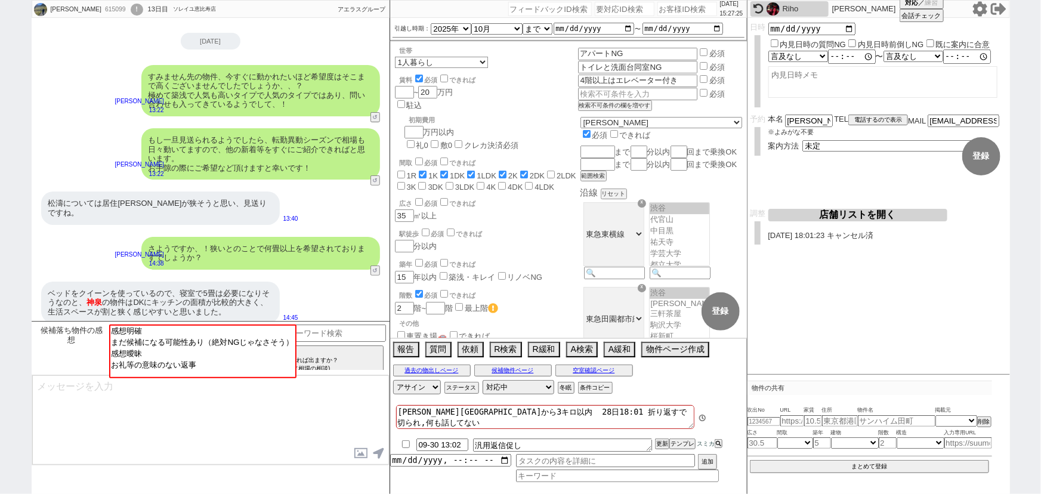
scroll to position [69, 0]
click at [608, 29] on input "[DATE]" at bounding box center [594, 29] width 81 height 10
click at [208, 322] on div "候補落ち物件の感想 感想明確 まだ候補になる可能性あり（絶対NGじゃなさそう） 感想曖昧 お礼等の意味のない返事 テンプレ再検索NG解除 間取り どうすれば出…" at bounding box center [211, 348] width 358 height 54
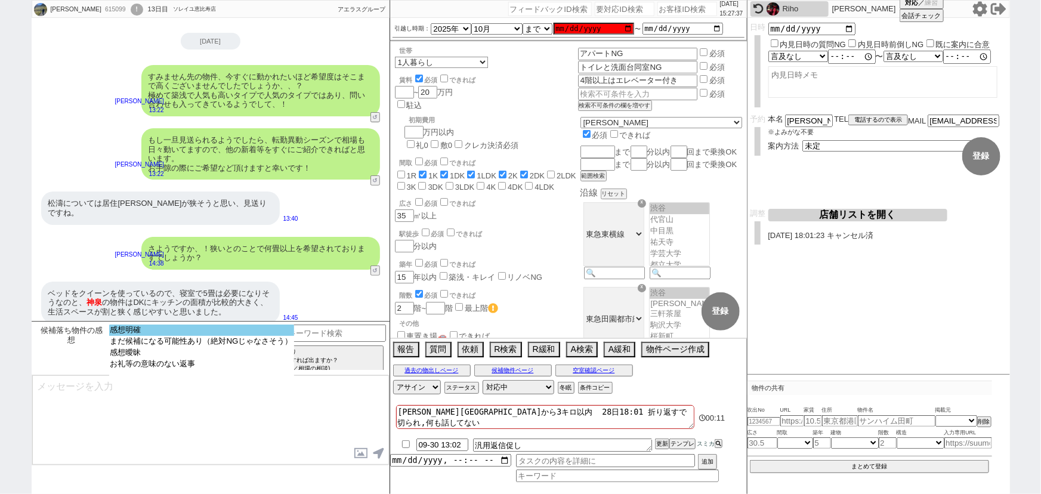
click at [203, 330] on option "感想明確" at bounding box center [201, 330] width 185 height 11
click at [211, 334] on option "感想明確" at bounding box center [201, 330] width 185 height 11
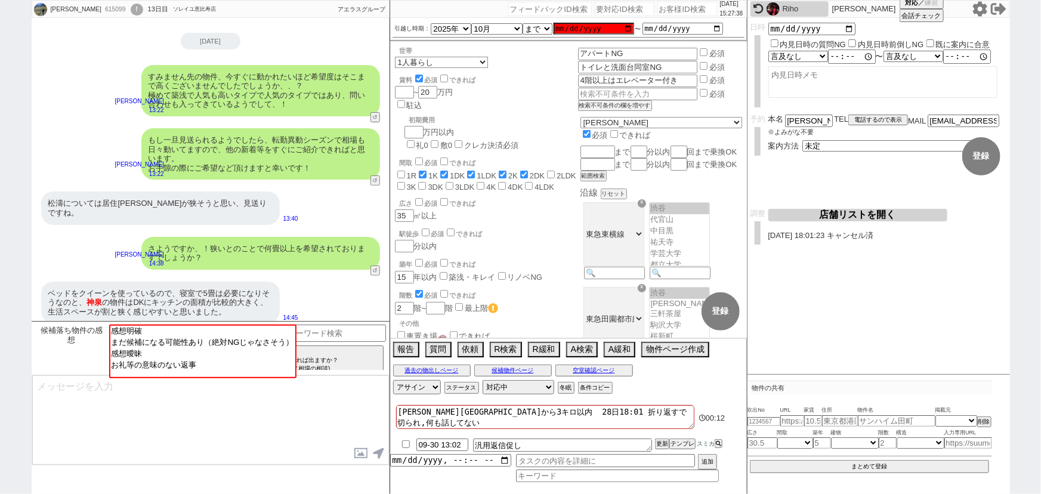
click at [209, 442] on textarea at bounding box center [210, 419] width 357 height 89
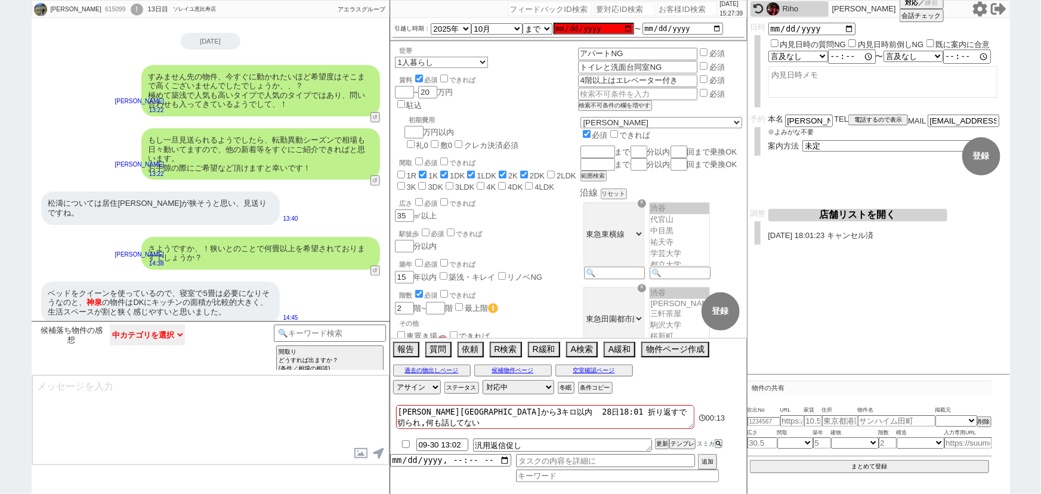
click at [167, 344] on select "中カテゴリを選択 感想明確 まだ候補になる可能性あり（絶対NGじゃなさそう） 感想曖昧 お礼等の意味のない返事" at bounding box center [147, 335] width 75 height 21
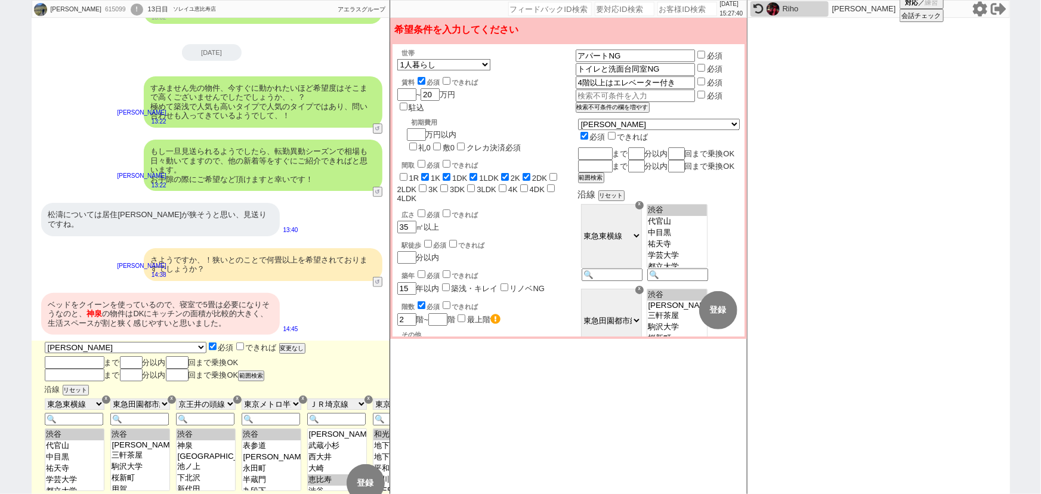
scroll to position [70, 0]
click at [633, 91] on input "text" at bounding box center [635, 96] width 118 height 10
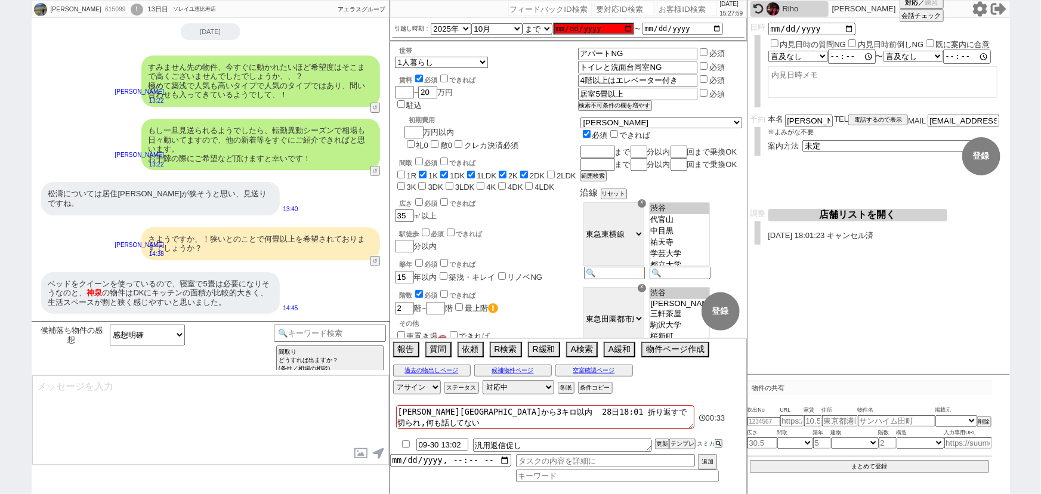
scroll to position [40, 0]
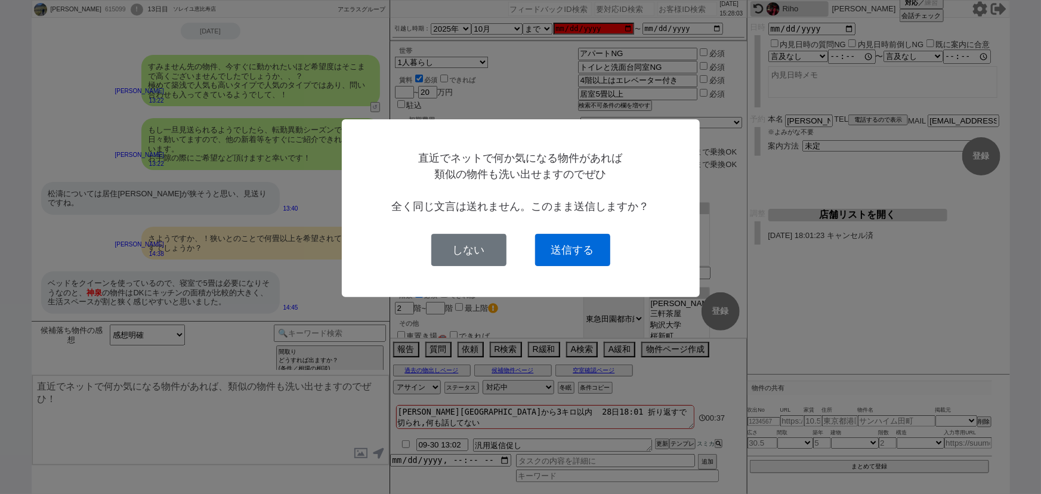
click at [591, 251] on button "送信する" at bounding box center [572, 250] width 75 height 32
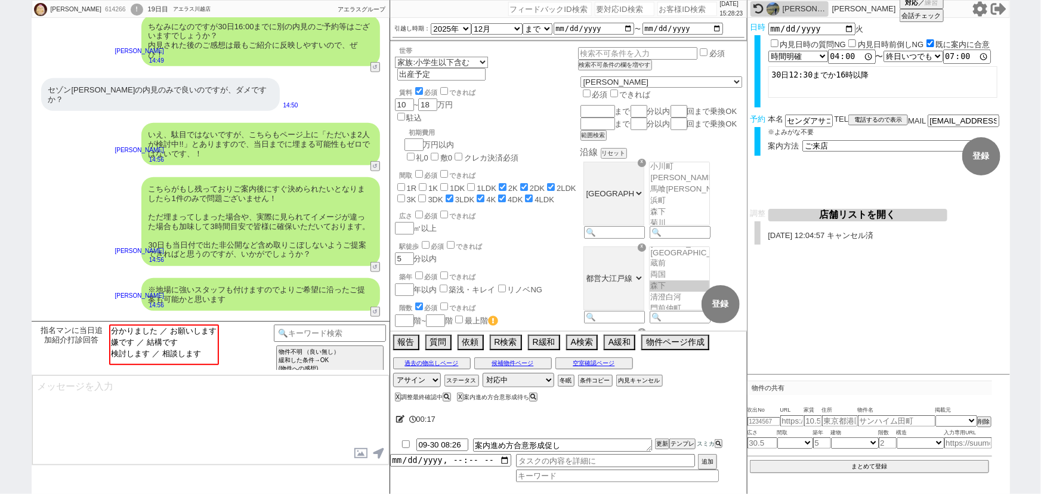
scroll to position [511, 0]
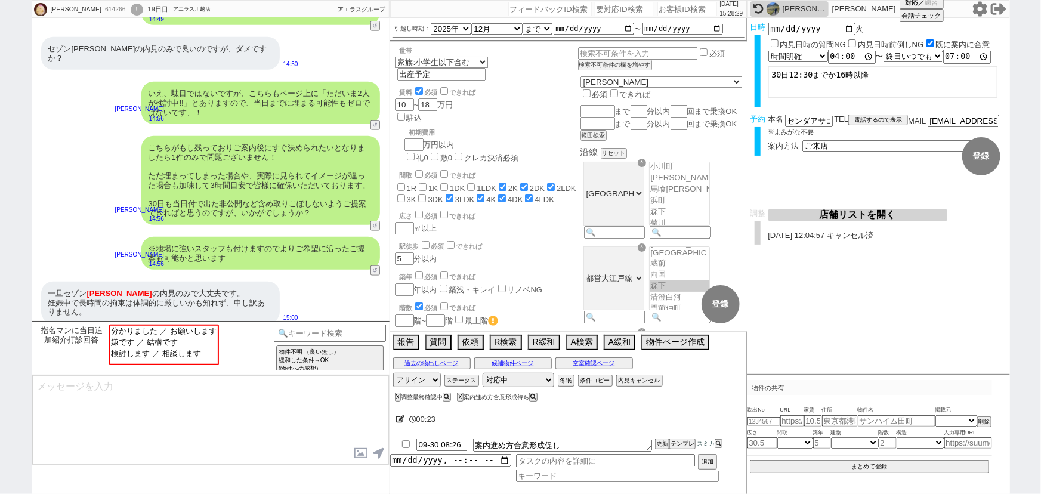
click at [400, 411] on div "00:23" at bounding box center [568, 419] width 357 height 24
click at [399, 420] on icon at bounding box center [400, 419] width 9 height 8
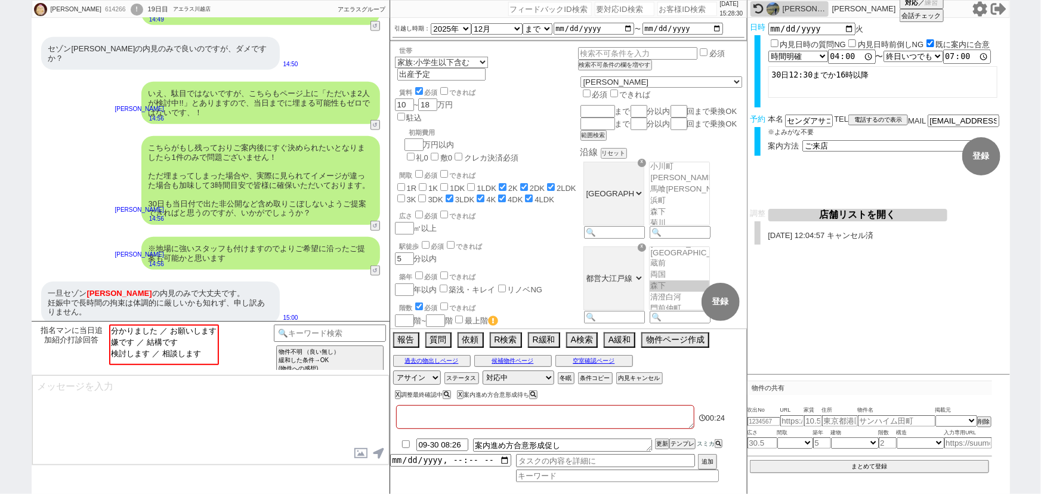
click at [425, 420] on textarea at bounding box center [545, 417] width 298 height 24
click at [293, 283] on div "一旦セゾン [PERSON_NAME] の内見のみで大丈夫です。 妊娠中で長時間の拘束は体調的に厳しいかも知れず、申し訳ありません。 15:00" at bounding box center [211, 303] width 358 height 54
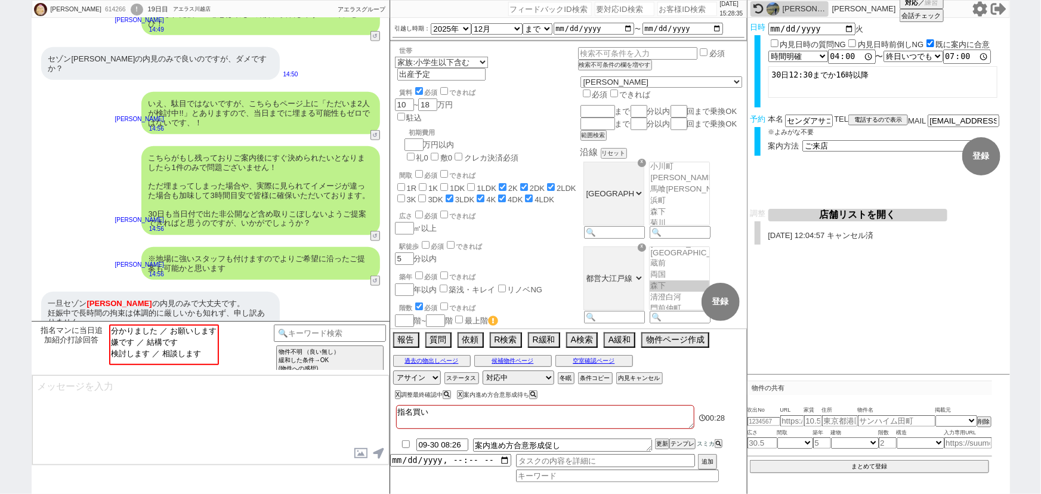
scroll to position [500, 0]
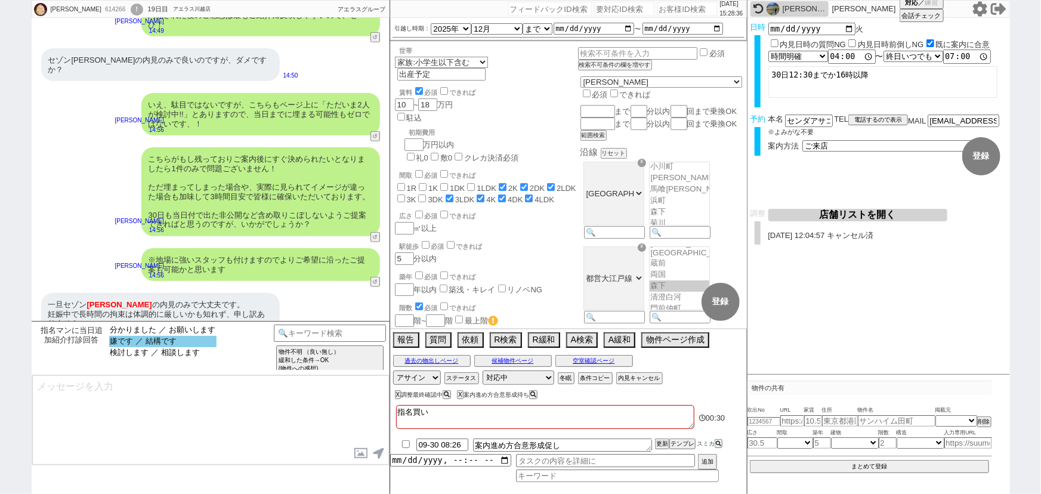
click at [181, 345] on option "嫌です ／ 結構です" at bounding box center [162, 341] width 107 height 11
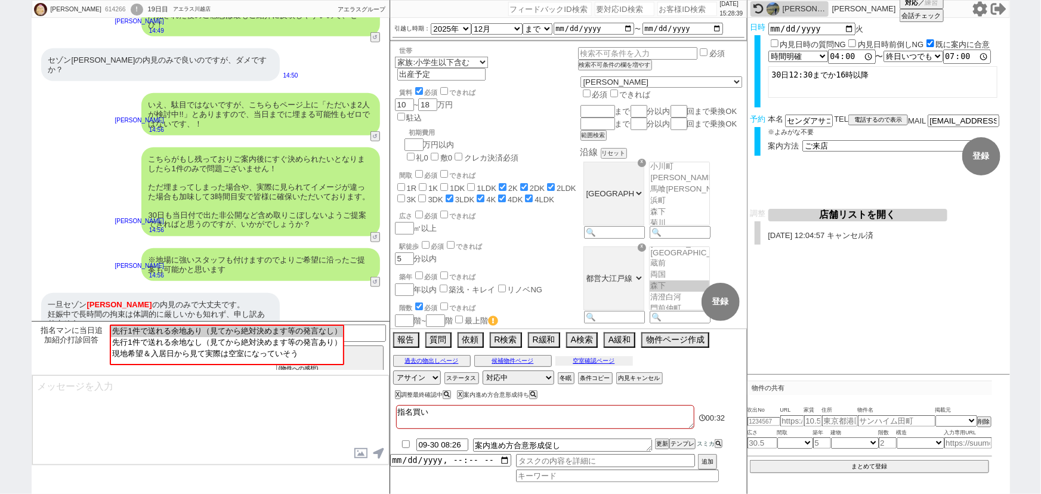
click at [585, 359] on button "空室確認ページ" at bounding box center [594, 361] width 78 height 10
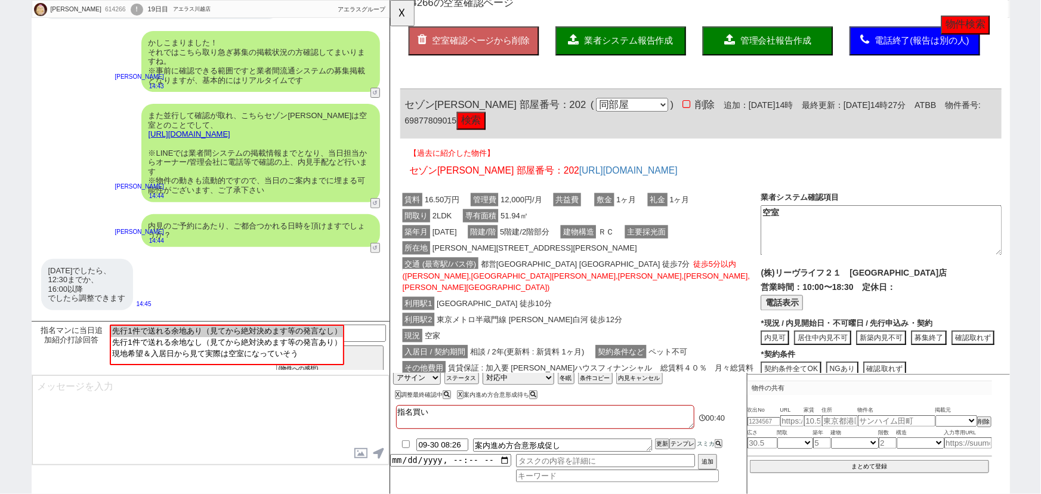
scroll to position [0, 0]
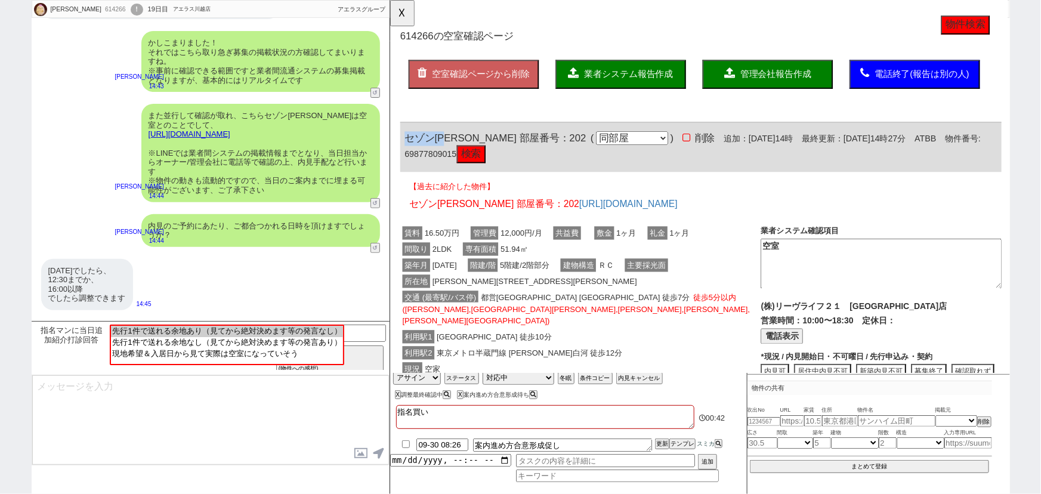
drag, startPoint x: 456, startPoint y: 147, endPoint x: 403, endPoint y: 146, distance: 53.7
click at [403, 146] on div "セゾン[PERSON_NAME] 部屋番号：202 ( 同部屋 同建物別部屋 別建物別部屋 別建物 ) 削除 追加：[DATE]14時 最終更新：[DATE]…" at bounding box center [723, 158] width 647 height 53
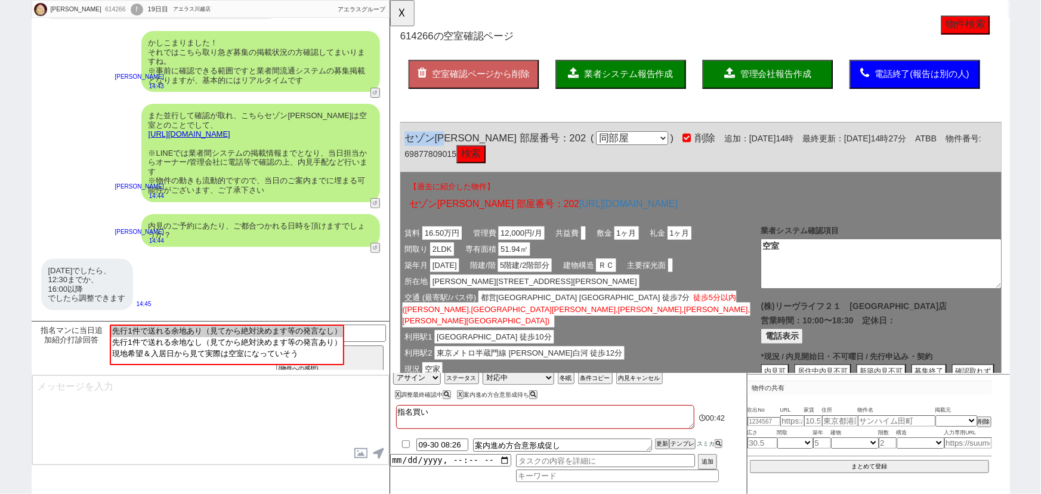
copy span "セゾン[PERSON_NAME]"
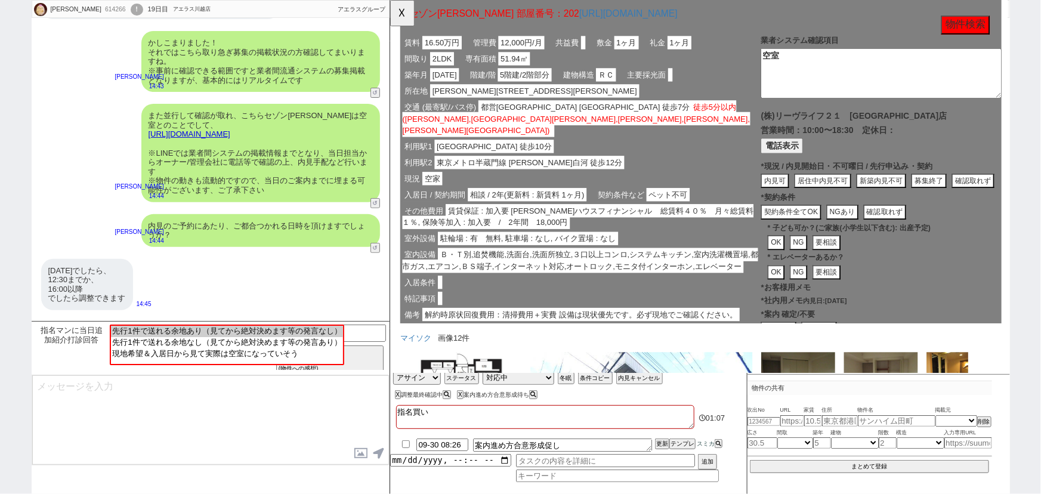
scroll to position [187, 0]
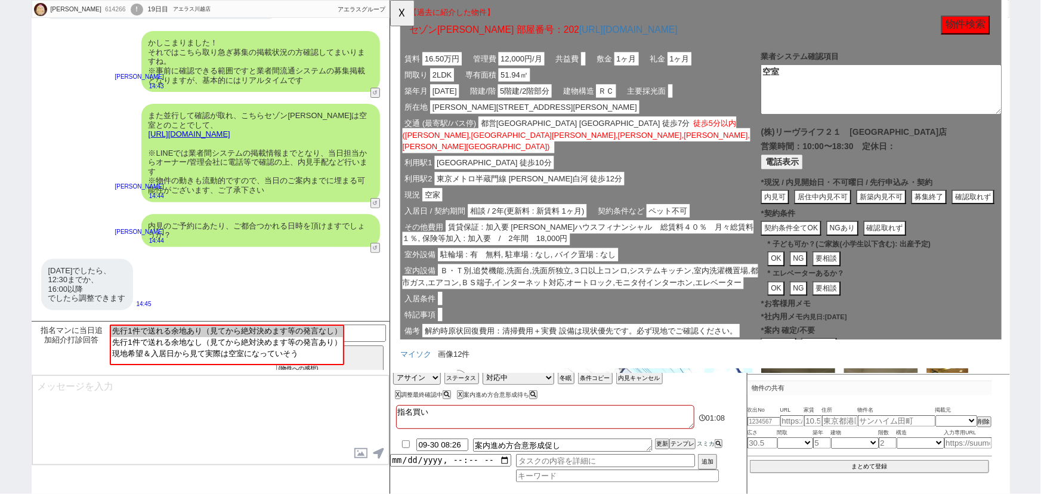
click at [967, 214] on button "募集終了" at bounding box center [969, 212] width 38 height 16
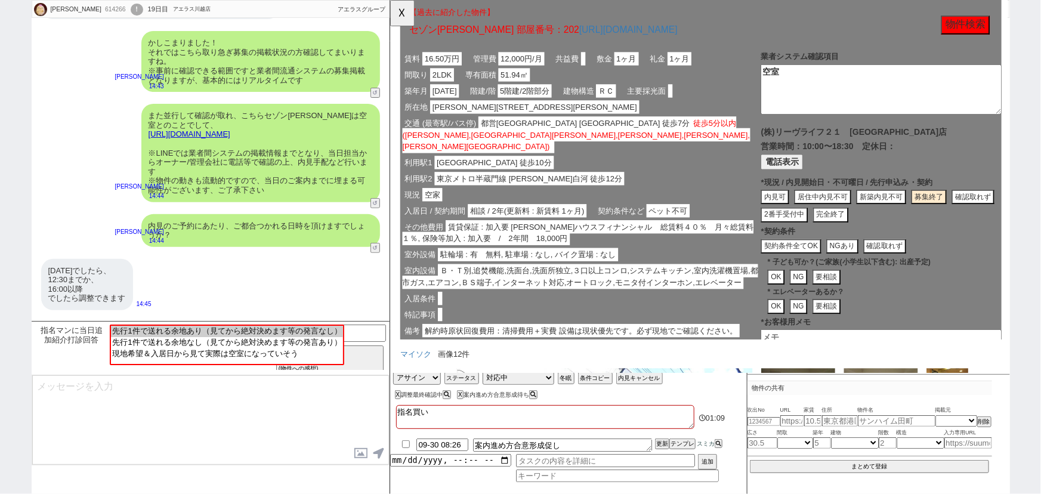
click at [866, 239] on button "完全終了" at bounding box center [863, 231] width 38 height 16
drag, startPoint x: 486, startPoint y: 110, endPoint x: 431, endPoint y: 117, distance: 54.8
click at [431, 117] on div "所在[GEOGRAPHIC_DATA][PERSON_NAME][STREET_ADDRESS][PERSON_NAME]" at bounding box center [594, 115] width 388 height 17
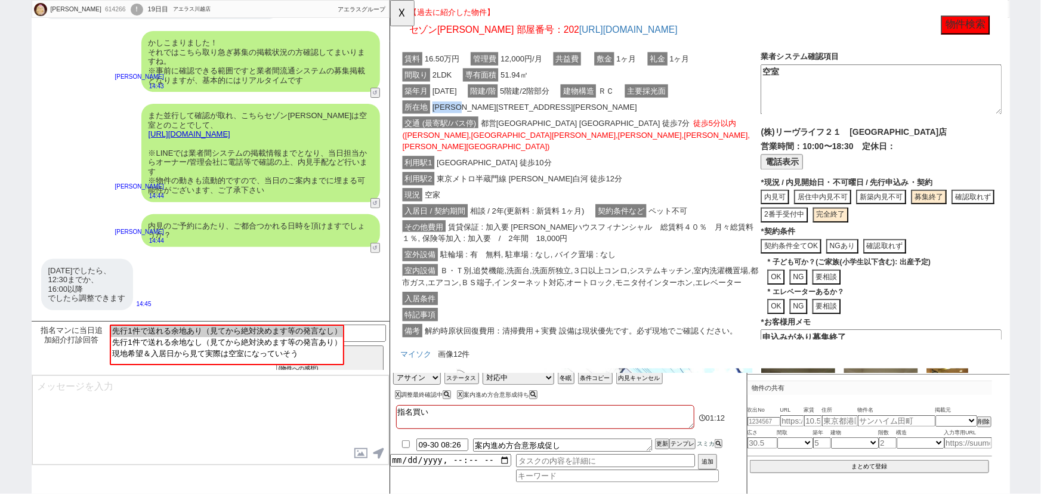
copy span "[PERSON_NAME][GEOGRAPHIC_DATA][PERSON_NAME]２"
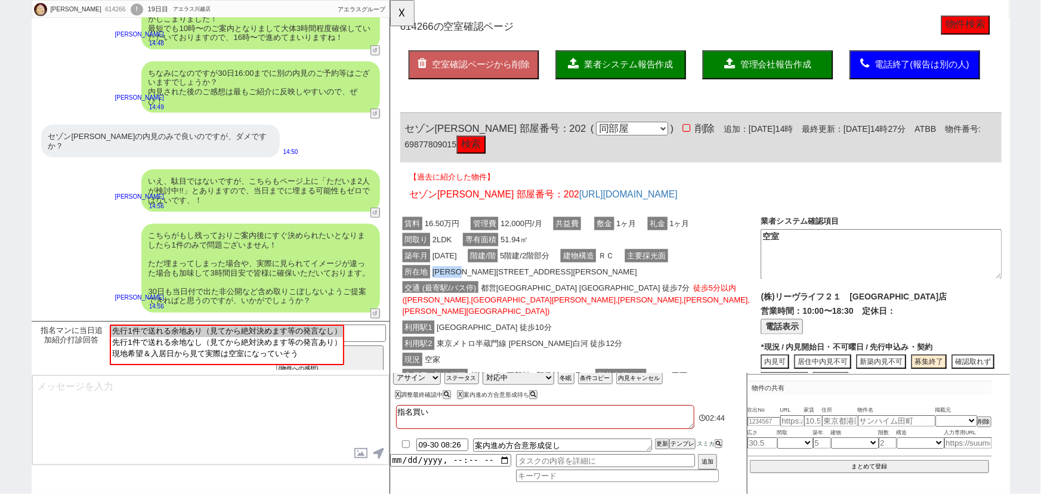
scroll to position [525, 0]
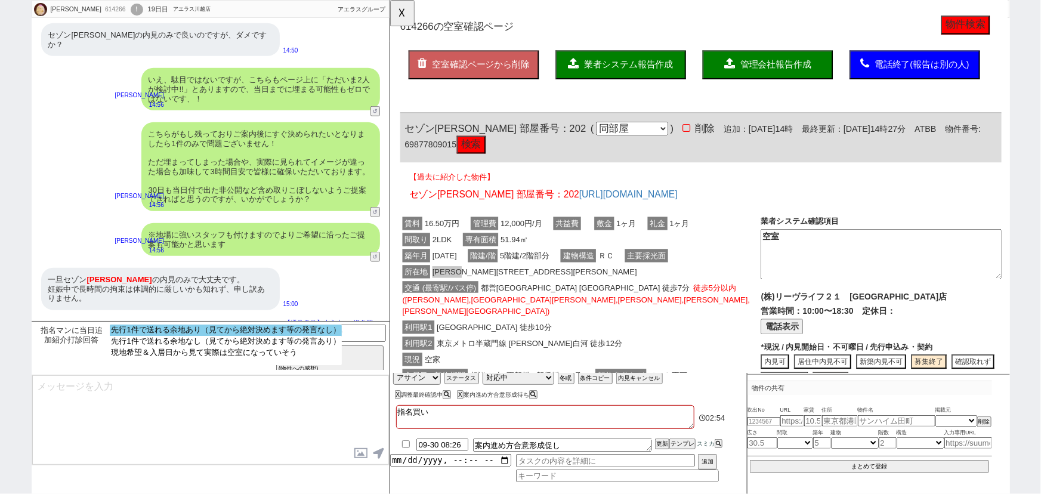
drag, startPoint x: 214, startPoint y: 336, endPoint x: 224, endPoint y: 328, distance: 13.6
click at [224, 328] on option "先行1件で送れる余地あり（見てから絶対決めます等の発言なし）" at bounding box center [225, 330] width 231 height 11
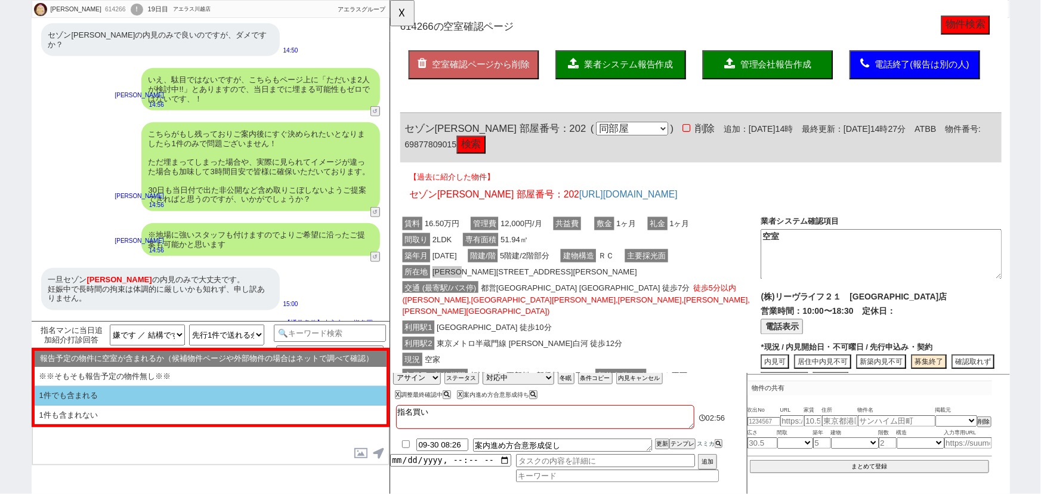
click at [151, 397] on li "1件でも含まれる" at bounding box center [211, 396] width 352 height 20
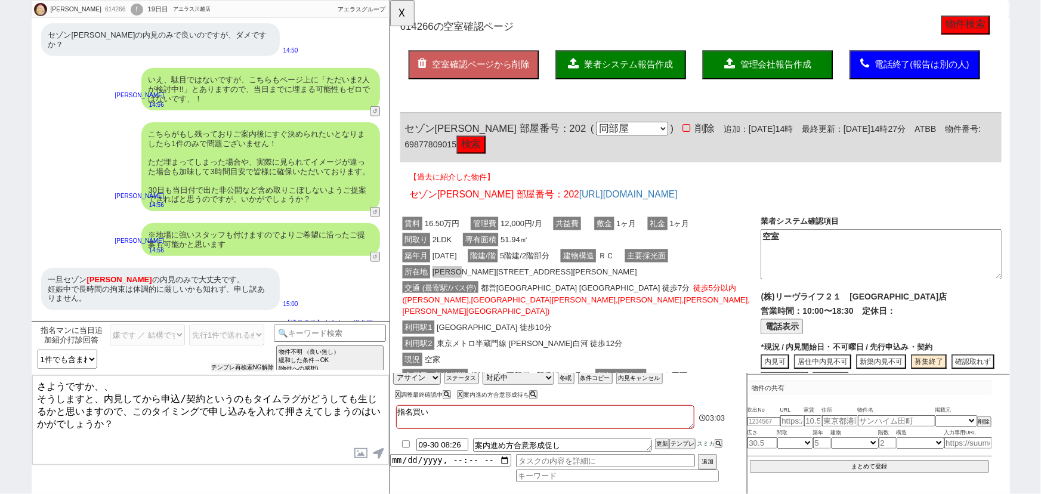
click at [227, 363] on button "テンプレ再検索NG解除" at bounding box center [242, 367] width 63 height 8
click at [224, 340] on select "先行1件で送れる余地あり（見てから絶対決めます等の発言なし） 先行1件で送れる余地なし（見てから絶対決めます等の発言あり） 現地希望＆入居日から見て実際は空室…" at bounding box center [226, 335] width 75 height 21
click at [189, 325] on select "先行1件で送れる余地あり（見てから絶対決めます等の発言なし） 先行1件で送れる余地なし（見てから絶対決めます等の発言あり） 現地希望＆入居日から見て実際は空室…" at bounding box center [226, 335] width 75 height 21
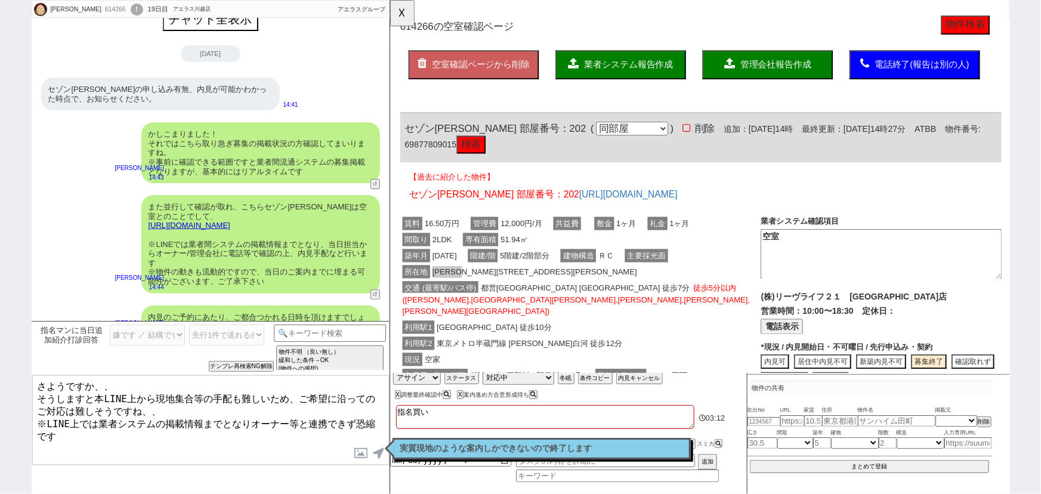
scroll to position [0, 0]
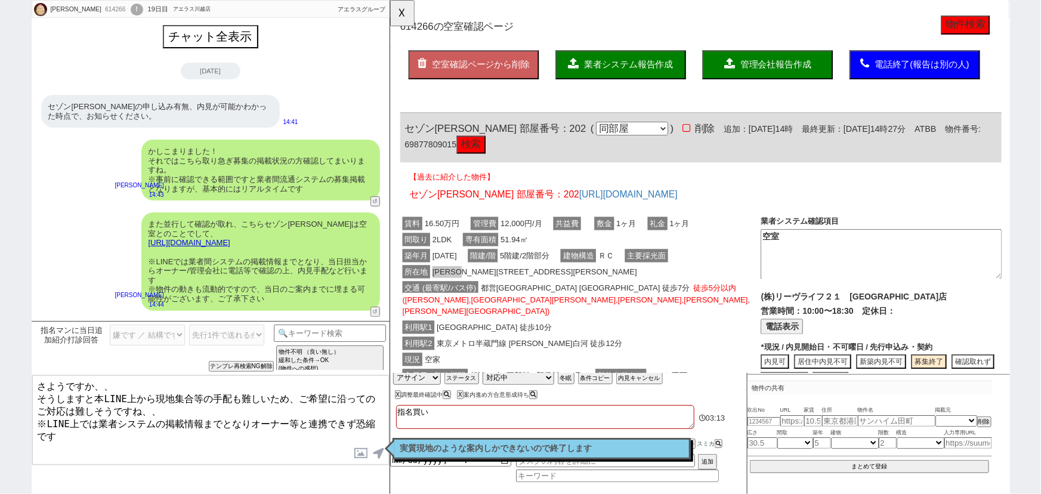
click at [214, 51] on div "チャット全表示 [DATE] セゾン[PERSON_NAME]の申し込み有無、内見が可能かわかった時点で、お知らせください。 14:41 物件の共有に追加 か…" at bounding box center [211, 437] width 358 height 838
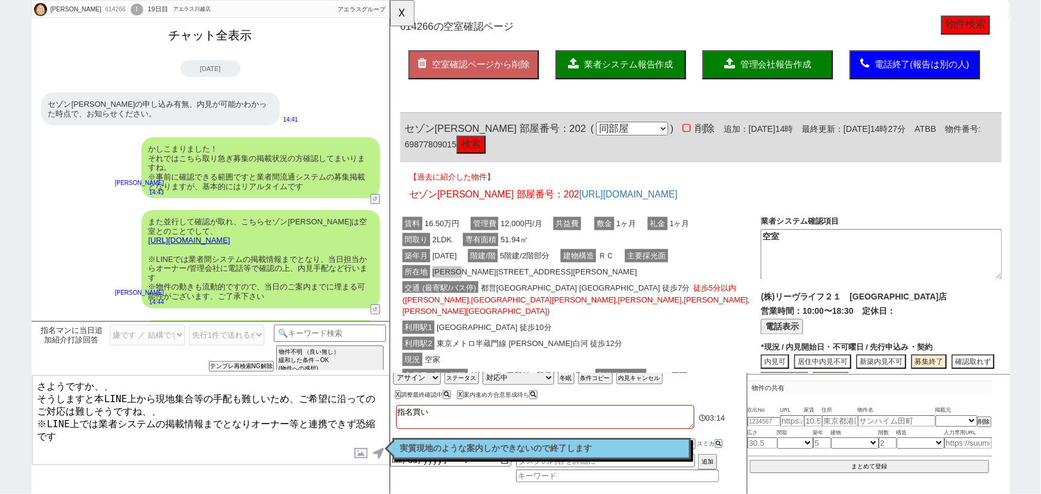
click at [208, 41] on button "チャット全表示" at bounding box center [210, 35] width 93 height 21
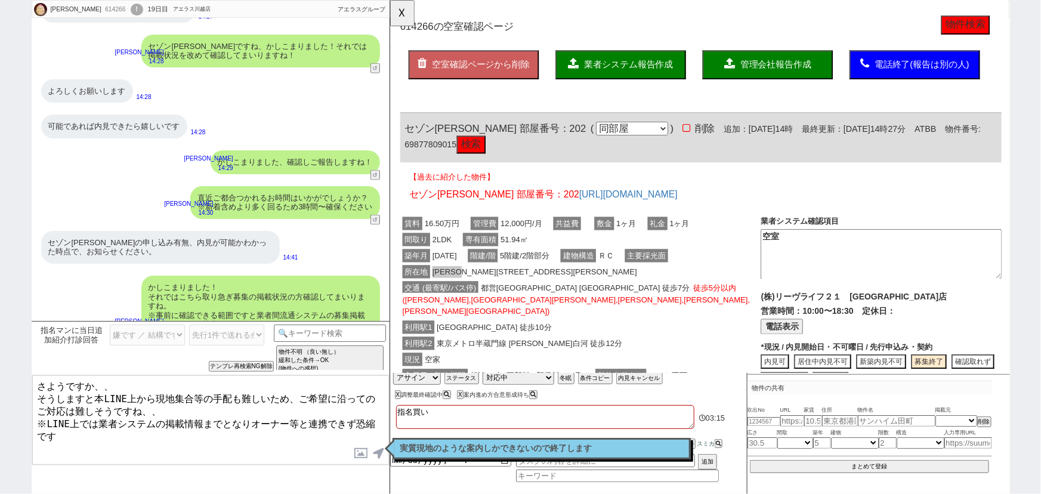
scroll to position [5346, 0]
click at [402, 17] on button "☓" at bounding box center [401, 12] width 22 height 24
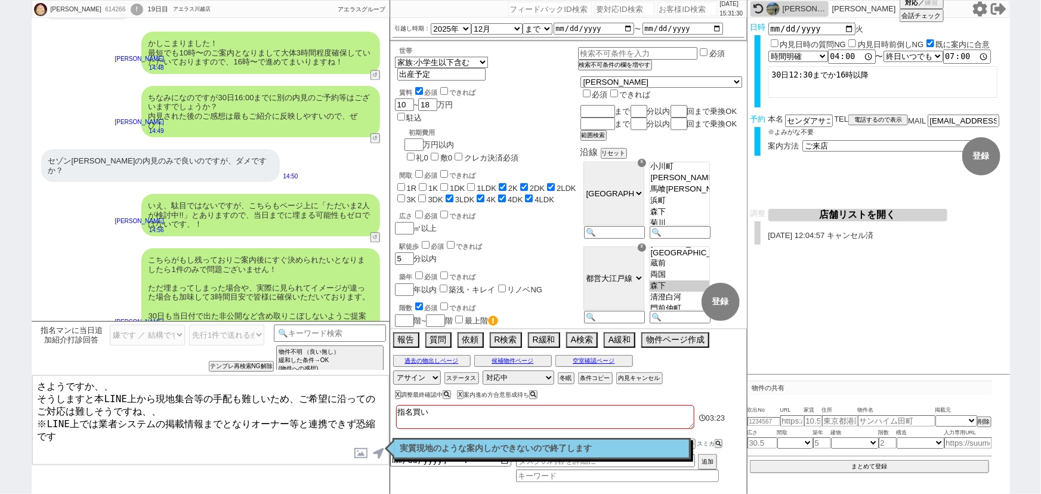
scroll to position [5963, 0]
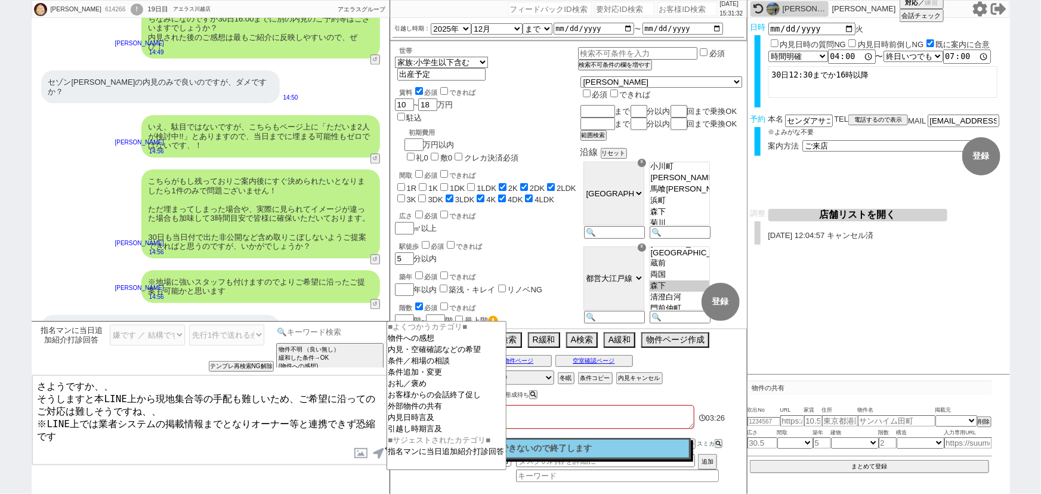
click at [373, 334] on input at bounding box center [330, 332] width 113 height 15
click at [414, 419] on option "内見日時言及" at bounding box center [446, 417] width 119 height 11
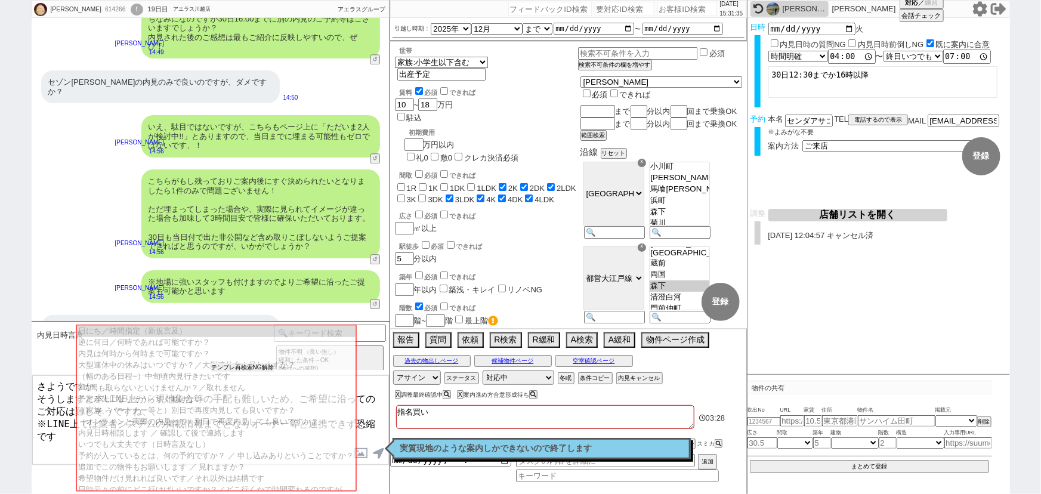
click at [228, 365] on button "テンプレ再検索NG解除" at bounding box center [242, 367] width 63 height 8
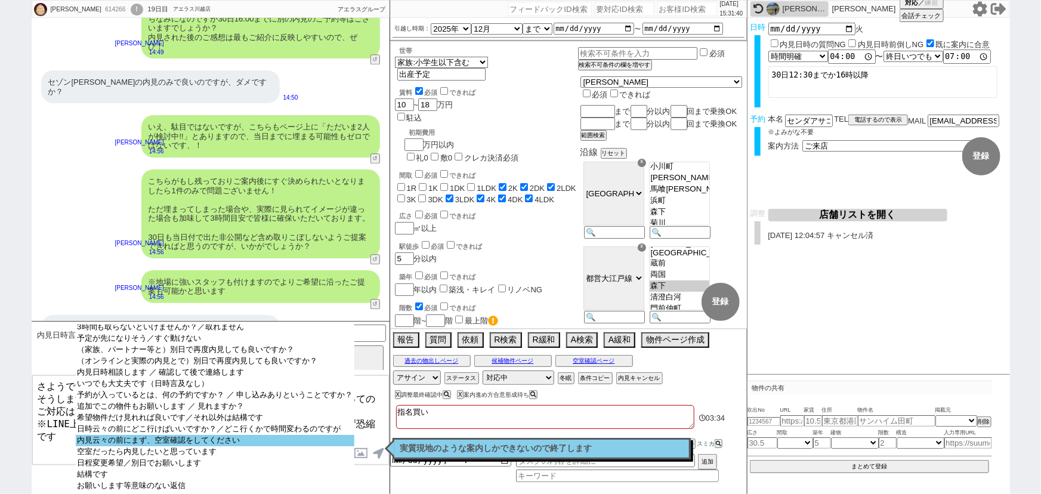
scroll to position [61, 0]
click at [208, 446] on option "内見云々の前にまず、空室確認をしてください" at bounding box center [215, 440] width 278 height 11
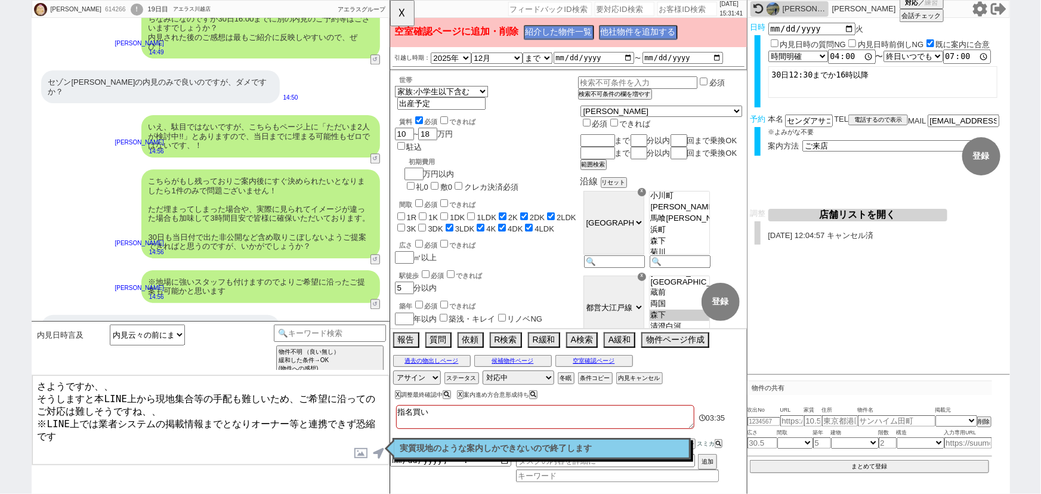
click at [161, 315] on div "一旦セゾン [PERSON_NAME] の内見のみで大丈夫です。 妊娠中で長時間の拘束は体調的に厳しいかも知れず、申し訳ありません。" at bounding box center [160, 336] width 239 height 42
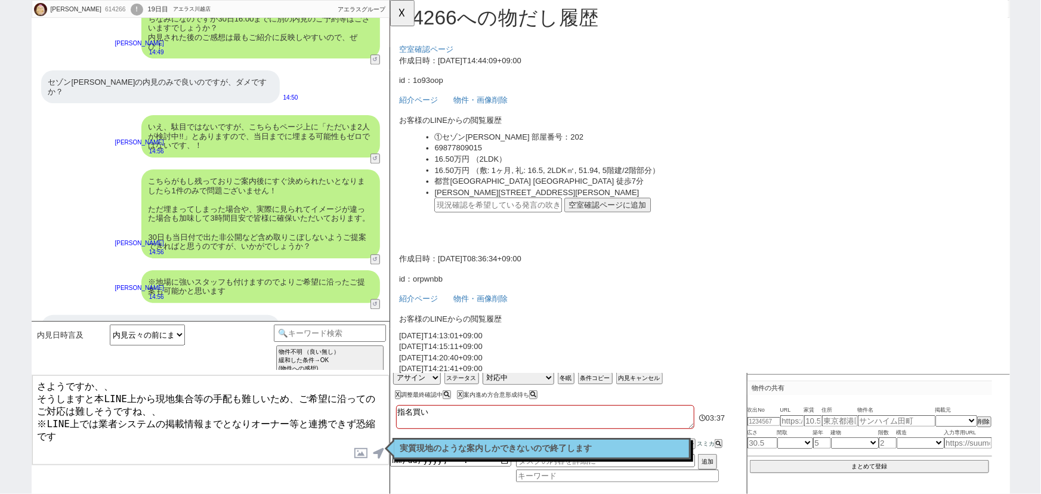
scroll to position [5, 0]
click at [533, 228] on ul "①セゾン[PERSON_NAME] 部屋番号：202 69877809015 16.50万円 （2LDK） 16.50万円 （敷: 1ヶ月, 礼: 16.5,…" at bounding box center [731, 193] width 626 height 106
click at [515, 217] on input "text" at bounding box center [505, 220] width 137 height 16
paste input "37195113"
click at [619, 216] on button "空室確認ページに追加" at bounding box center [623, 220] width 93 height 16
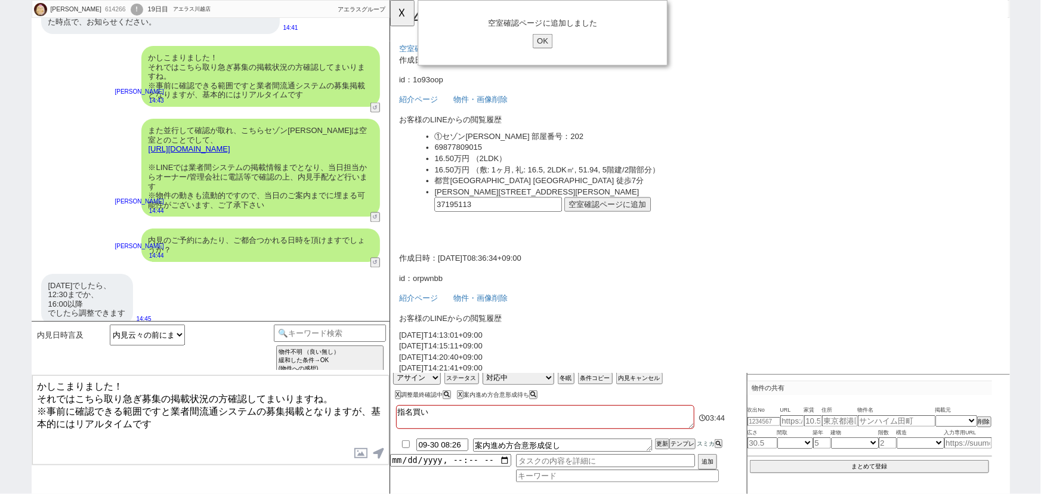
scroll to position [5963, 0]
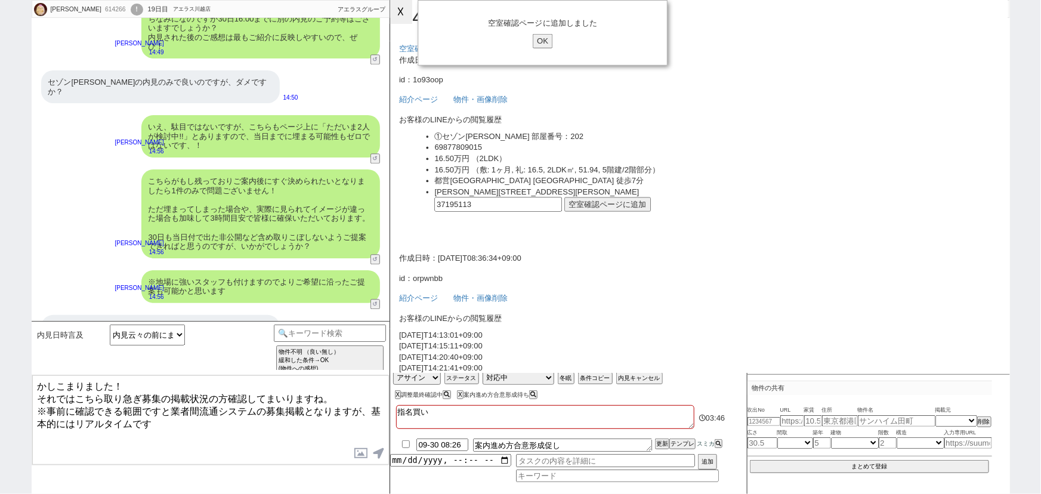
click at [404, 16] on button "☓" at bounding box center [401, 12] width 22 height 24
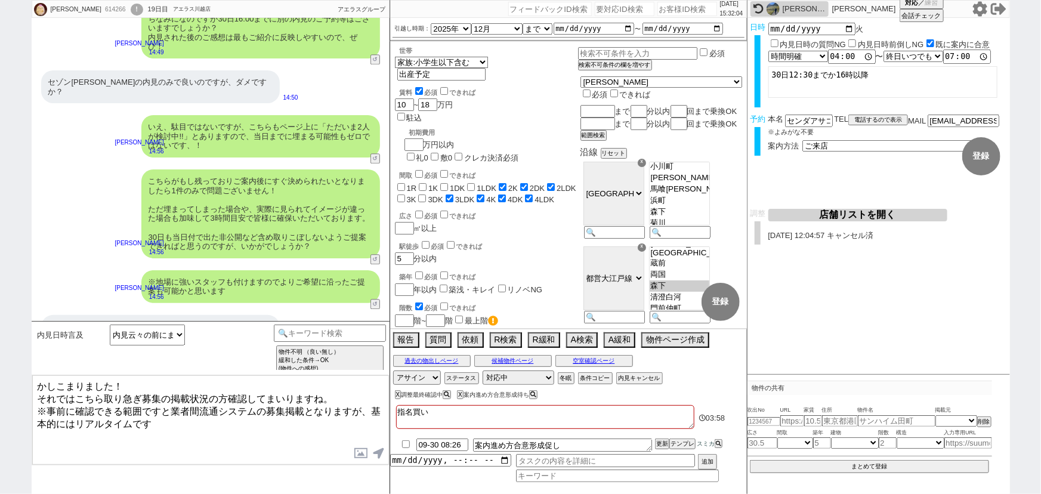
click at [251, 419] on textarea "かしこまりました！ それではこちら取り急ぎ募集の掲載状況の方確認してまいりますね。 ※事前に確認できる範囲ですと業者間流通システムの募集掲載となりますが、基本…" at bounding box center [210, 419] width 357 height 89
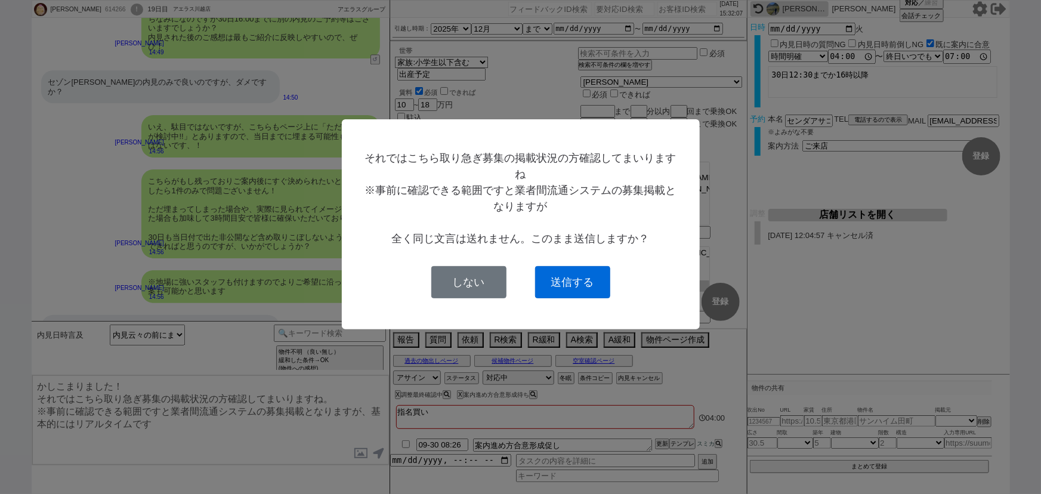
click at [574, 292] on button "送信する" at bounding box center [572, 282] width 75 height 32
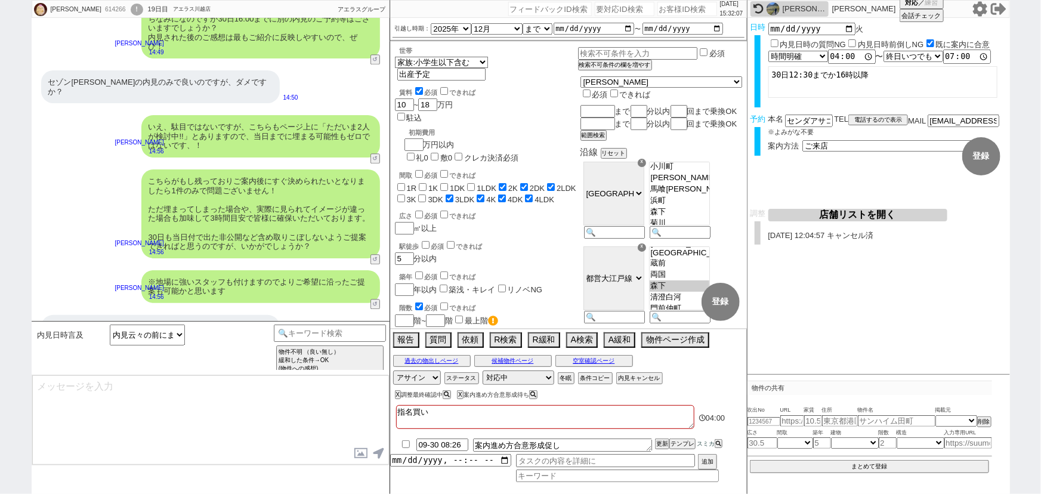
scroll to position [6036, 0]
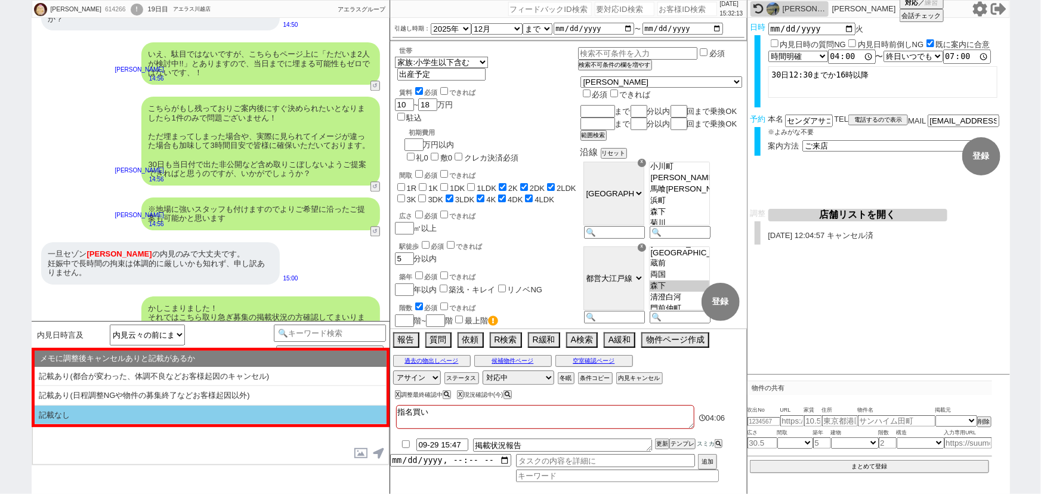
click at [165, 406] on li "記載なし" at bounding box center [211, 415] width 352 height 19
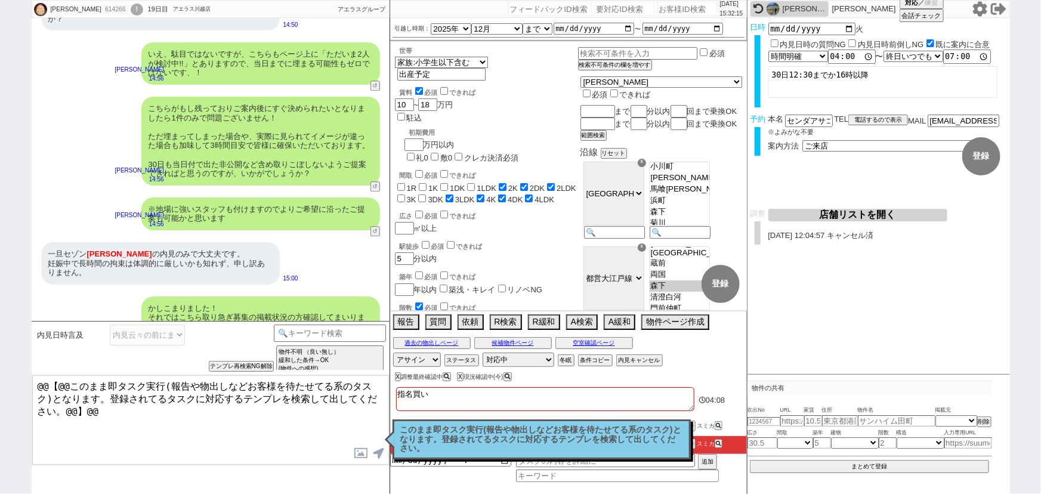
click at [430, 428] on p "このまま即タスク実行(報告や物出しなどお客様を待たせてる系のタスク)となります。登録されてるタスクに対応するテンプレを検索して出してください。" at bounding box center [541, 439] width 283 height 28
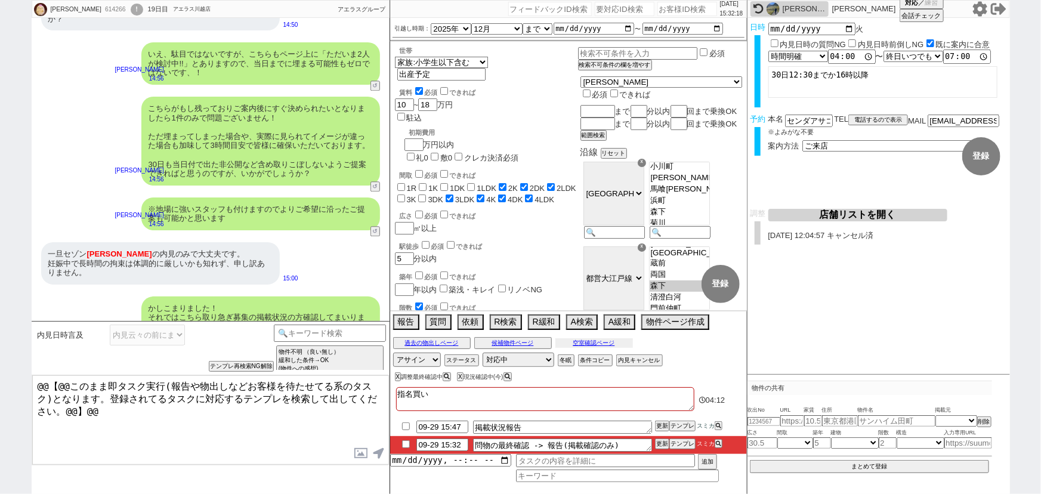
click at [619, 340] on button "空室確認ページ" at bounding box center [594, 343] width 78 height 10
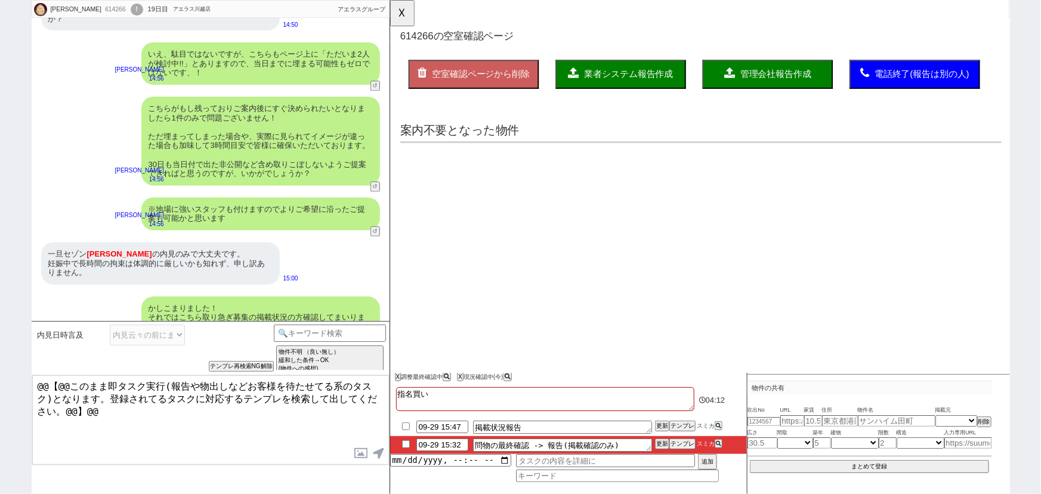
scroll to position [0, 0]
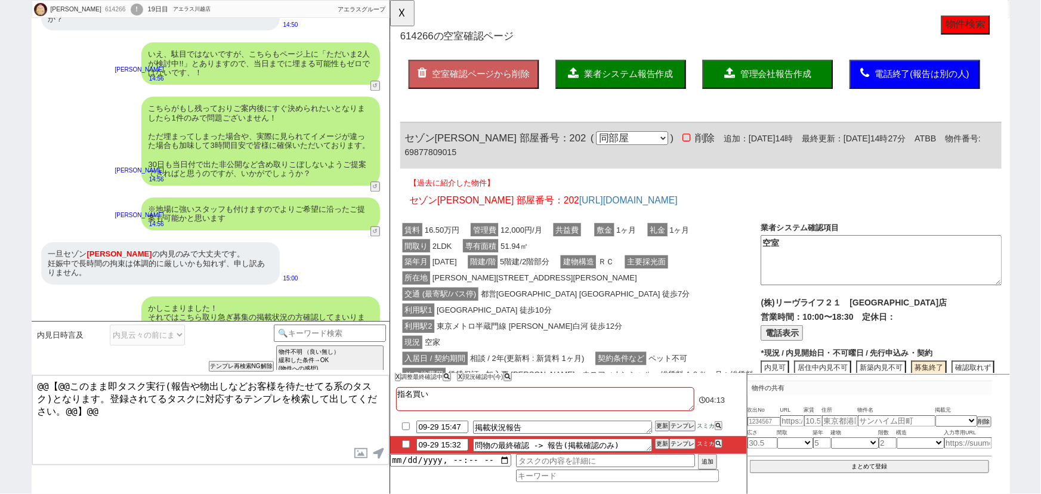
click at [644, 348] on div "利用駅2 東京メトロ半蔵門線 [PERSON_NAME]白河 徒歩12分" at bounding box center [594, 350] width 388 height 17
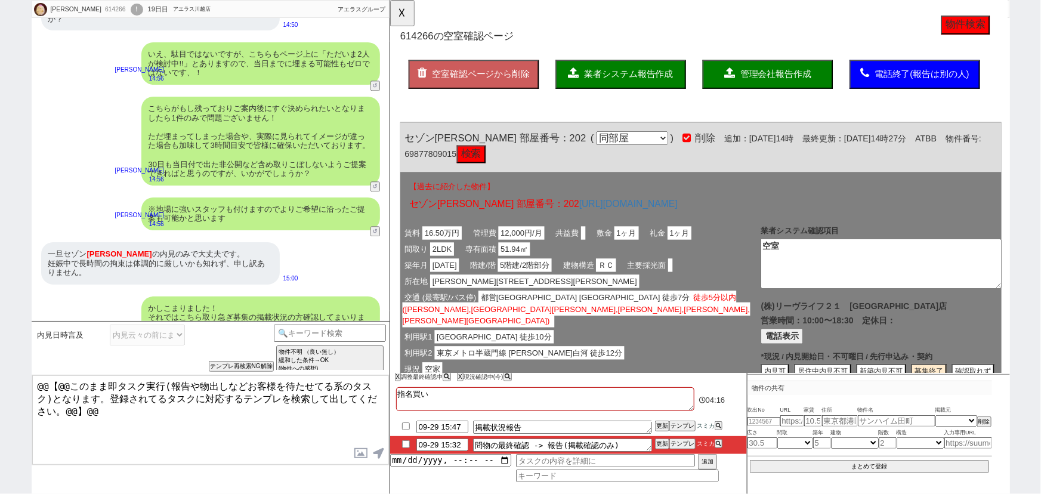
click at [774, 81] on span "管理会社報告作成" at bounding box center [804, 80] width 76 height 10
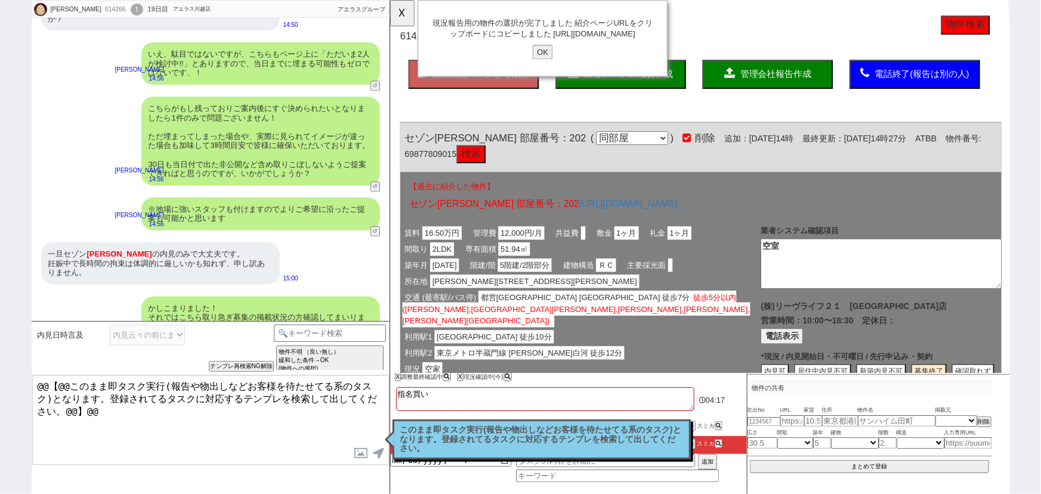
click at [542, 66] on div "現況報告用の物件の選択が完了しました 紹介ページURLをクリップボードにコピーしました [URL][DOMAIN_NAME] OK" at bounding box center [553, 41] width 268 height 82
click at [552, 64] on input "OK" at bounding box center [553, 56] width 21 height 16
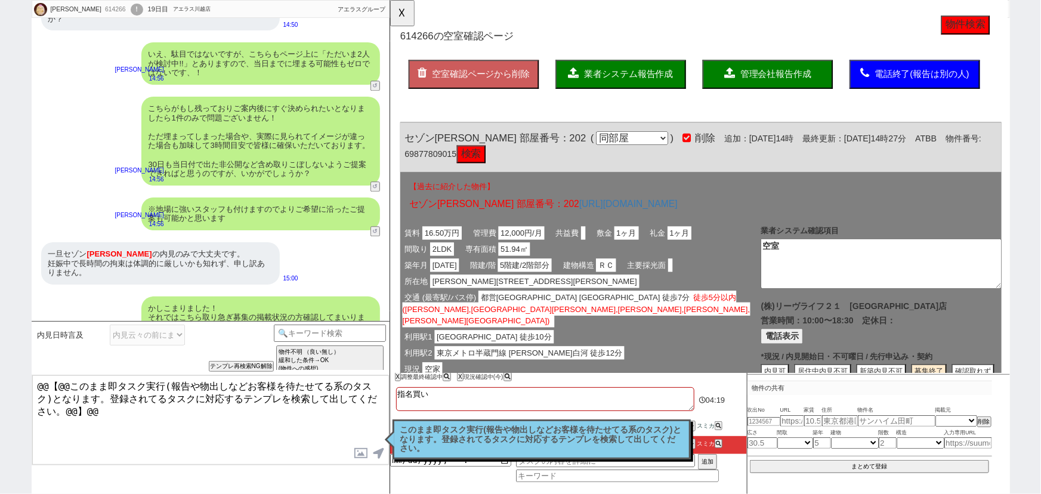
click at [601, 432] on p "このまま即タスク実行(報告や物出しなどお客様を待たせてる系のタスク)となります。登録されてるタスクに対応するテンプレを検索して出してください。" at bounding box center [541, 439] width 283 height 28
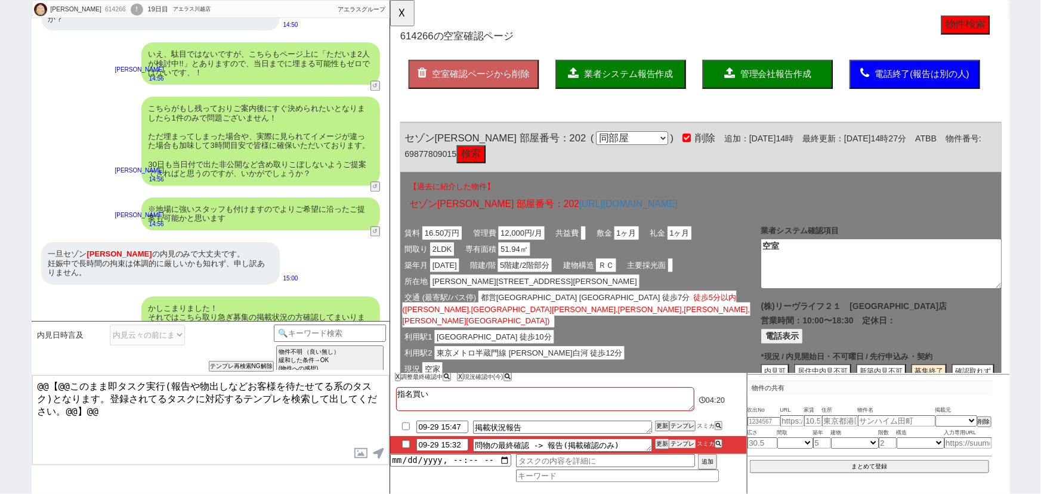
click at [684, 446] on button "テンプレ" at bounding box center [682, 444] width 26 height 8
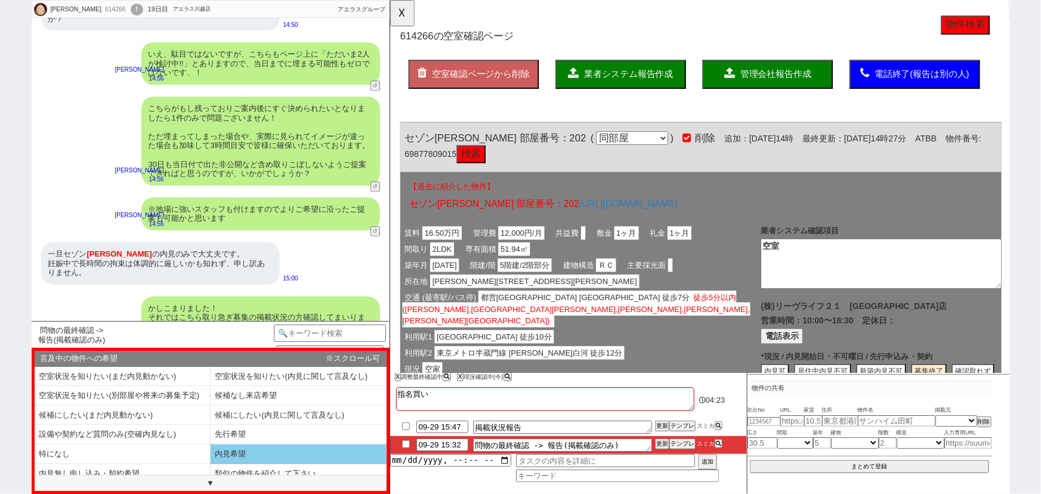
click at [268, 458] on li "内見希望" at bounding box center [299, 454] width 176 height 20
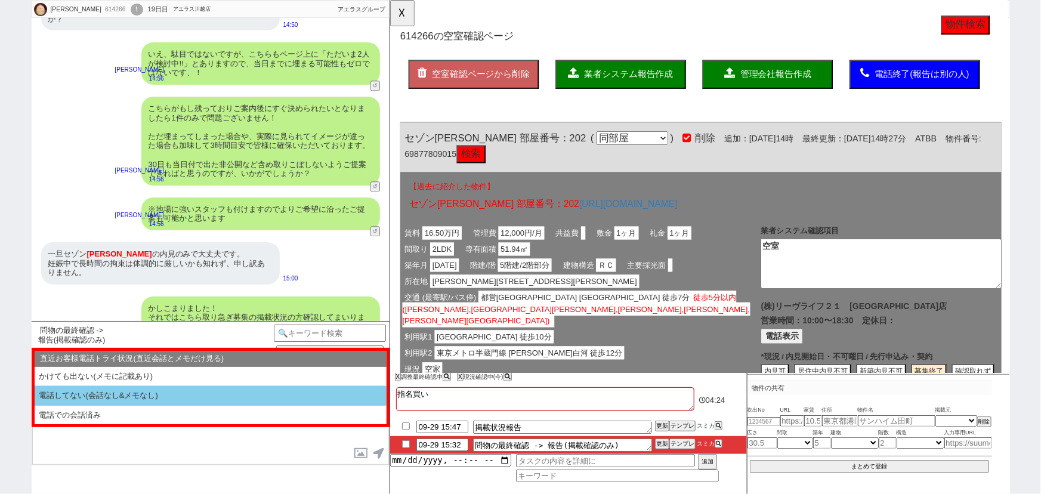
click at [138, 399] on li "電話してない(会話なし&メモなし)" at bounding box center [211, 396] width 352 height 20
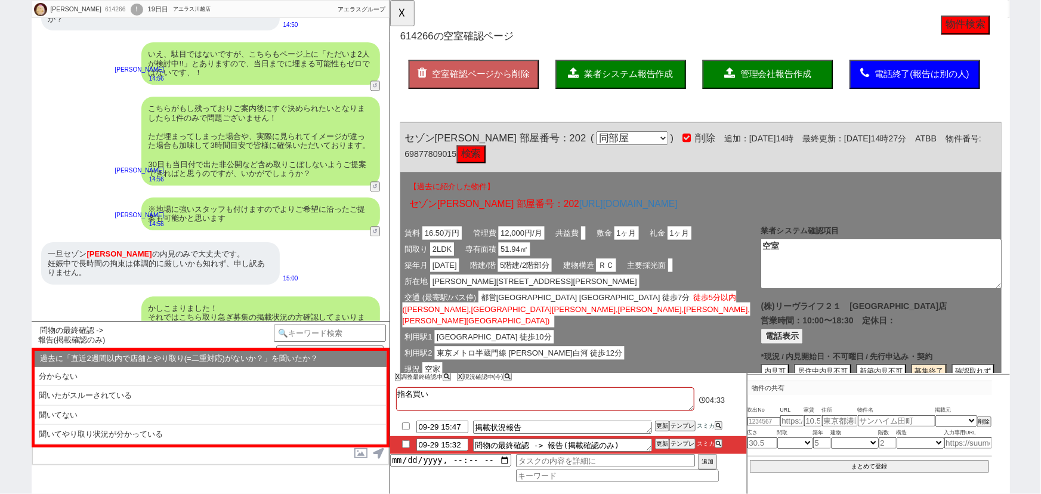
scroll to position [2506, 0]
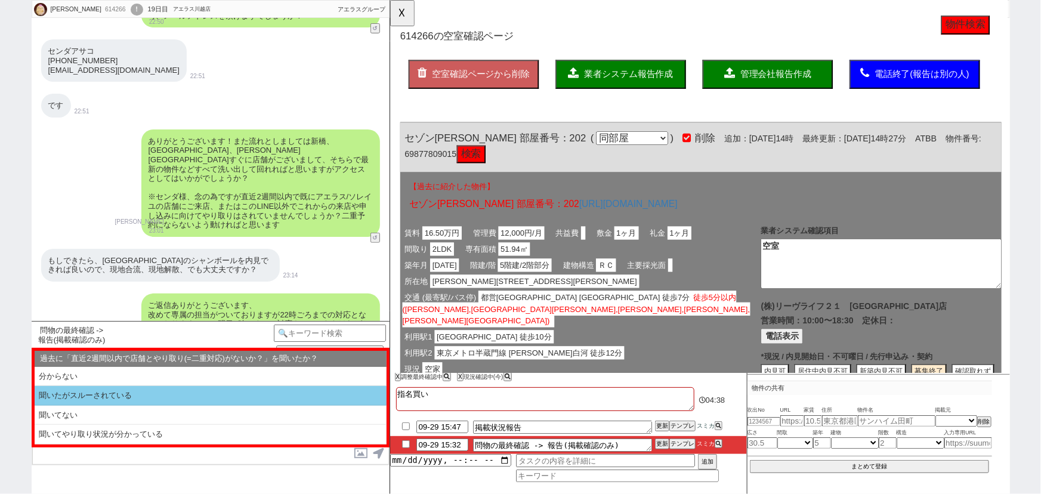
click at [160, 397] on li "聞いたがスルーされている" at bounding box center [211, 396] width 352 height 20
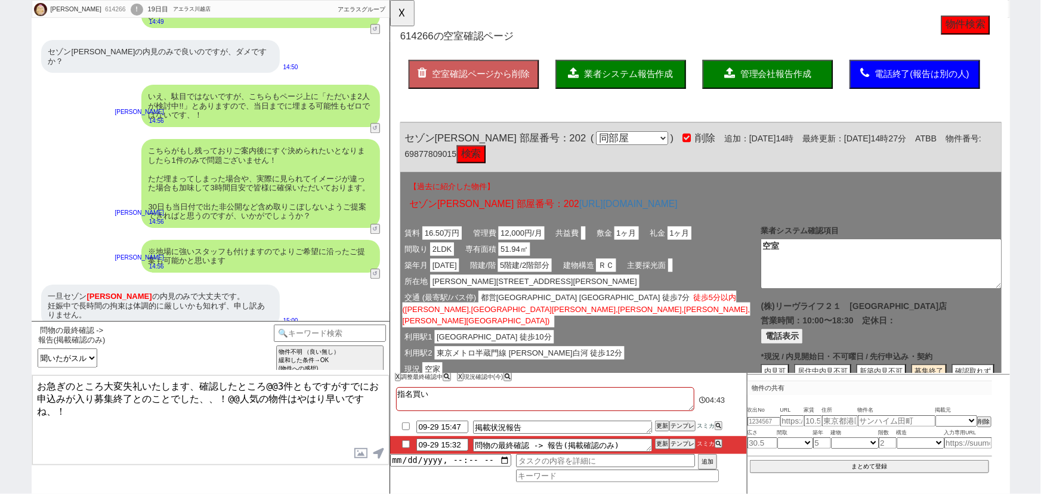
scroll to position [6036, 0]
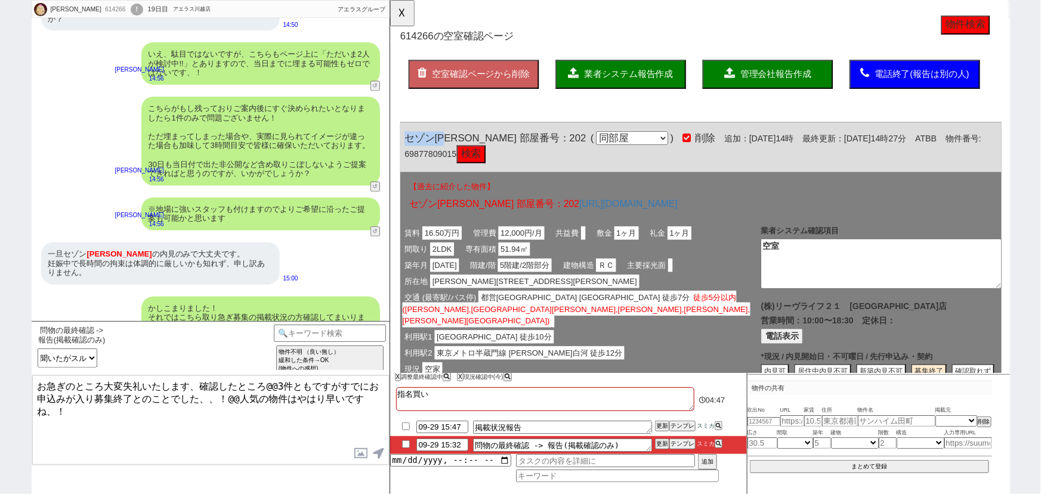
drag, startPoint x: 459, startPoint y: 146, endPoint x: 407, endPoint y: 140, distance: 52.2
click at [407, 140] on div "セゾン[PERSON_NAME] 部屋番号：202 ( 同部屋 同建物別部屋 別建物別部屋 別建物 ) 削除 追加：[DATE]14時 最終更新：[DATE]…" at bounding box center [723, 158] width 647 height 53
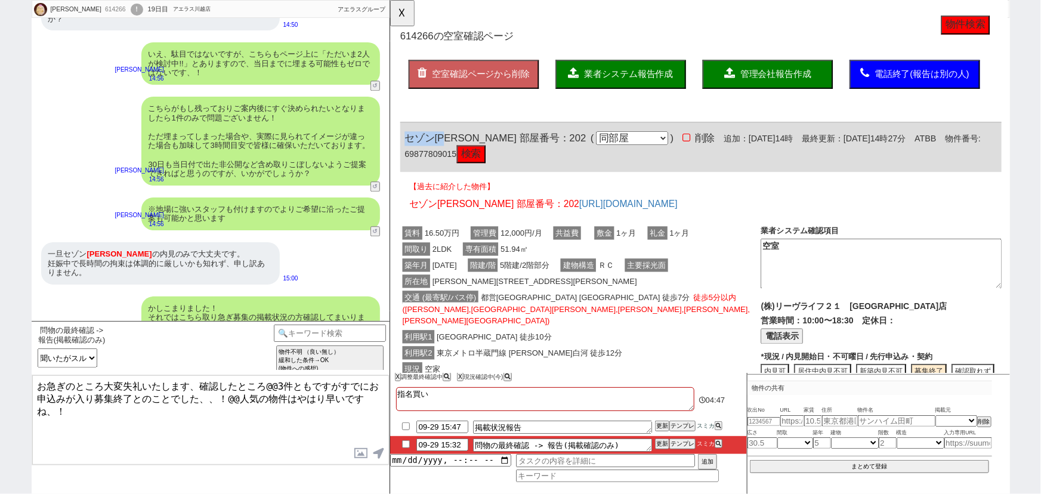
copy span "セゾン[PERSON_NAME]"
drag, startPoint x: 313, startPoint y: 385, endPoint x: 267, endPoint y: 383, distance: 46.6
click at [267, 383] on textarea "お急ぎのところ大変失礼いたします、確認したところ@@3件ともですがすでにお申込みが入り募集終了とのことでした、、！@@人気の物件はやはり早いですね、！" at bounding box center [210, 419] width 357 height 89
paste textarea "セゾン[PERSON_NAME]"
click at [237, 393] on textarea "お急ぎのところ大変失礼いたします、確認したところセゾン[PERSON_NAME]ですがすでにお申込みが入り募集終了とのことでした、、！@@人気の物件はやはり早…" at bounding box center [210, 419] width 357 height 89
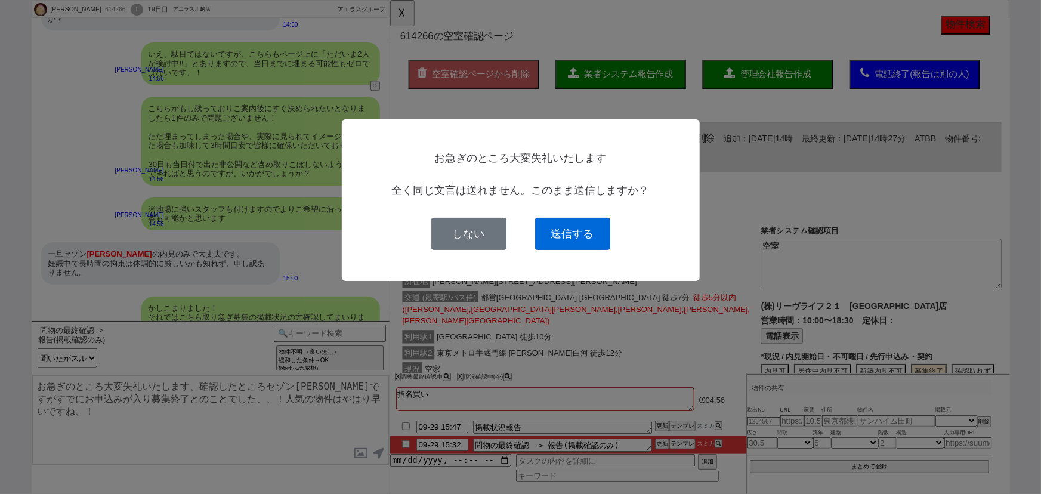
click at [592, 232] on button "送信する" at bounding box center [572, 234] width 75 height 32
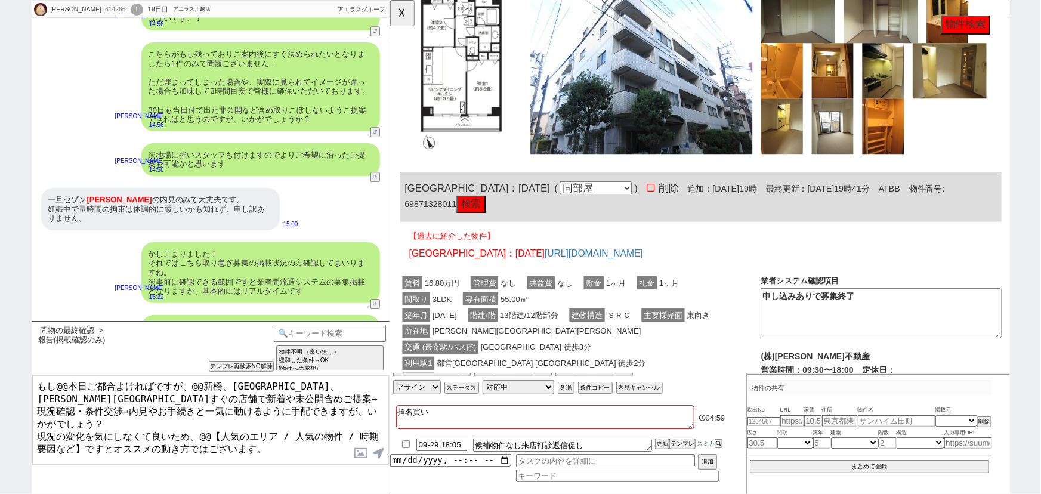
scroll to position [531, 0]
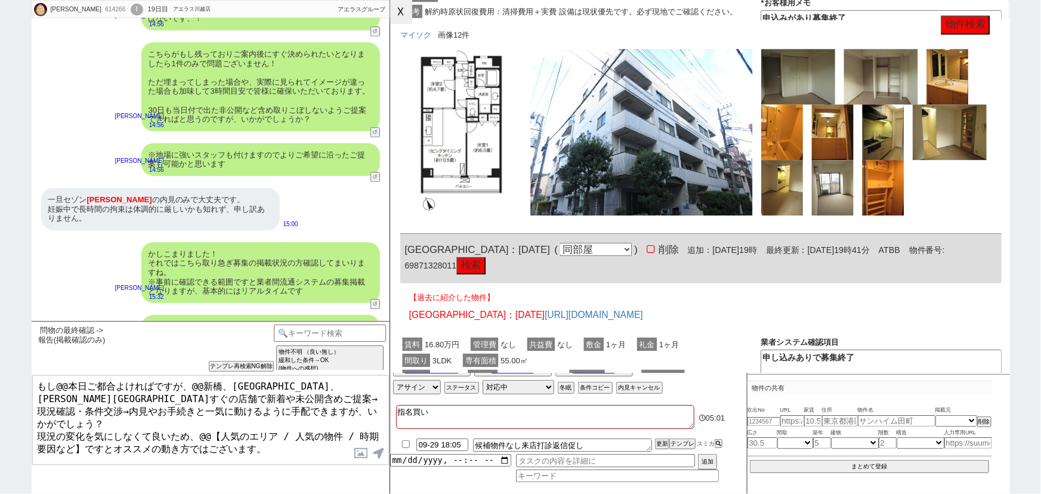
click at [407, 14] on button "☓" at bounding box center [401, 12] width 22 height 24
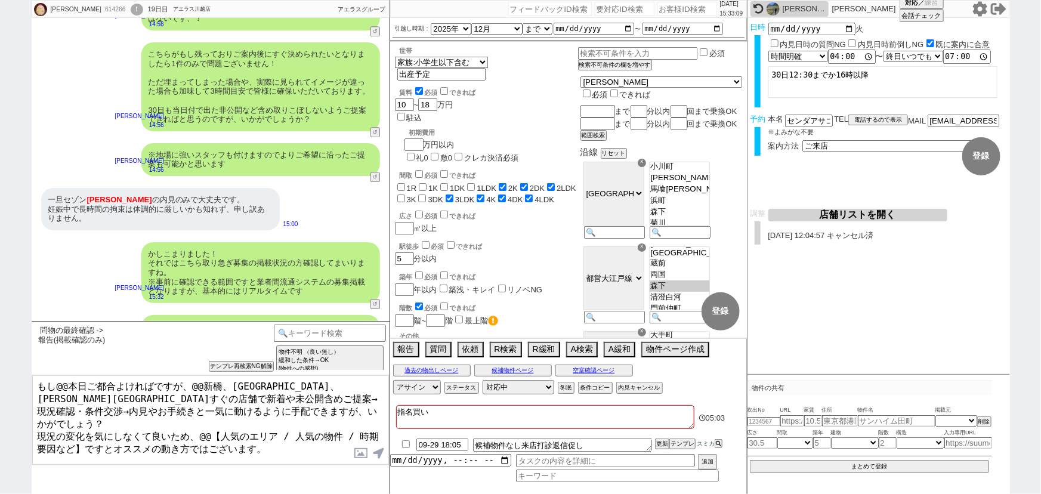
click at [373, 309] on div "お急ぎのところ大変失礼いたします、確認したところセゾン[PERSON_NAME]ですがすでにお申込みが入り募集終了とのことでした、、！人気の物件はやはり早いで…" at bounding box center [211, 336] width 358 height 54
click at [239, 366] on button "テンプレ再検索NG解除" at bounding box center [242, 367] width 63 height 8
click at [375, 356] on button "↺" at bounding box center [376, 360] width 7 height 8
click at [160, 329] on select "中カテゴリを選択 お願いします（物件次第で行くニュアンス／温度感低い） お願いします（事前物件関係なく行く／温度感中〜高め） 結構です （事前の問物が埋まって…" at bounding box center [147, 335] width 75 height 21
click at [110, 325] on select "中カテゴリを選択 お願いします（物件次第で行くニュアンス／温度感低い） お願いします（事前物件関係なく行く／温度感中〜高め） 結構です （事前の問物が埋まって…" at bounding box center [147, 335] width 75 height 21
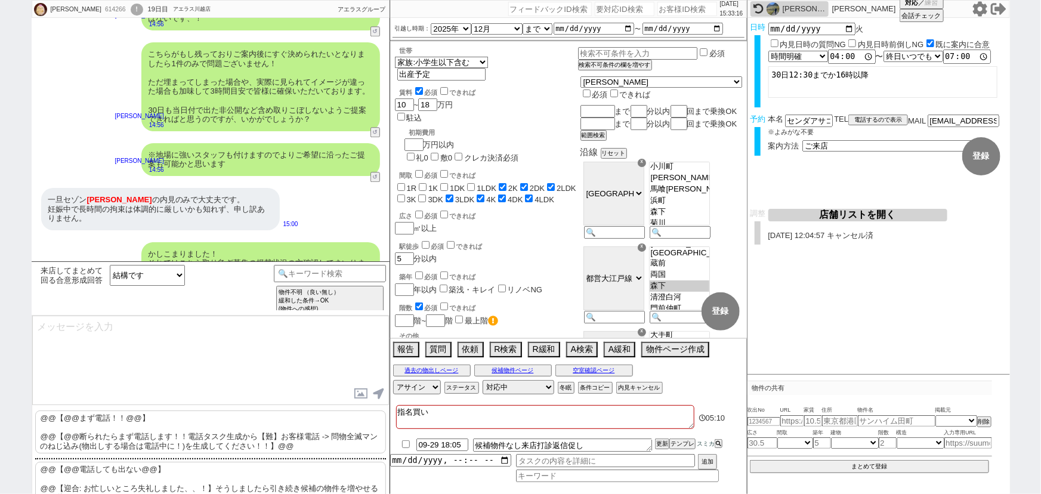
click at [125, 483] on p "@@【@@電話しても出ない@@】 @@【迎合: お忙しいところ失礼しました、、！】そうしましたら引き続き候補の物件を増やせるよう動いてまいりますね！" at bounding box center [210, 483] width 351 height 43
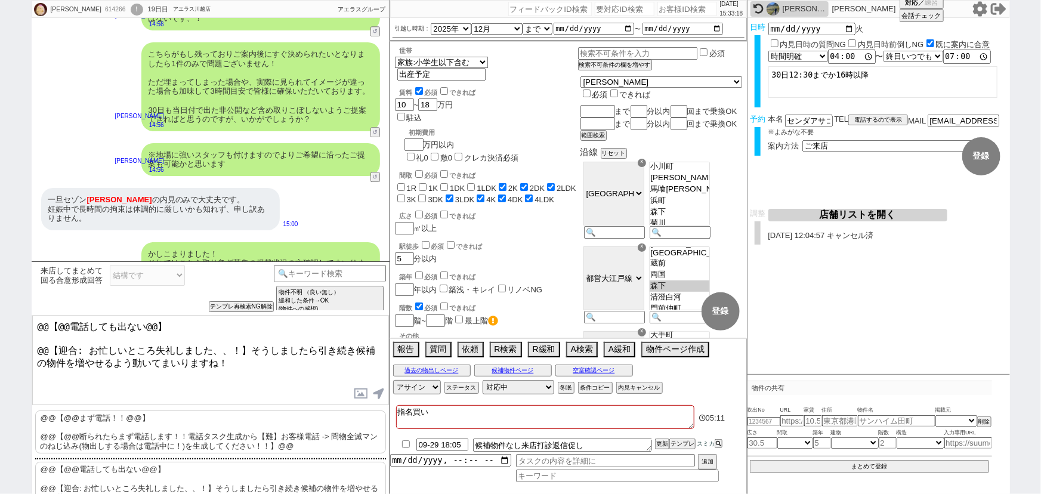
scroll to position [0, 0]
drag, startPoint x: 310, startPoint y: 344, endPoint x: 0, endPoint y: 305, distance: 312.1
click at [0, 305] on div "[PERSON_NAME] 614266 ! 0 19日目 アエラス[PERSON_NAME]店 冬眠中 自社客 アエラスグループ スミカ_BPO チャット全…" at bounding box center [520, 247] width 1041 height 494
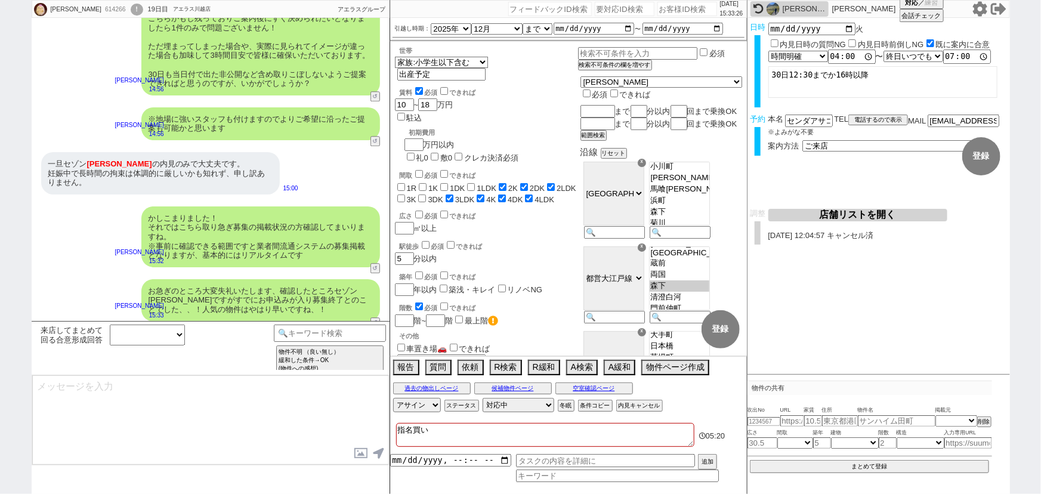
scroll to position [6170, 0]
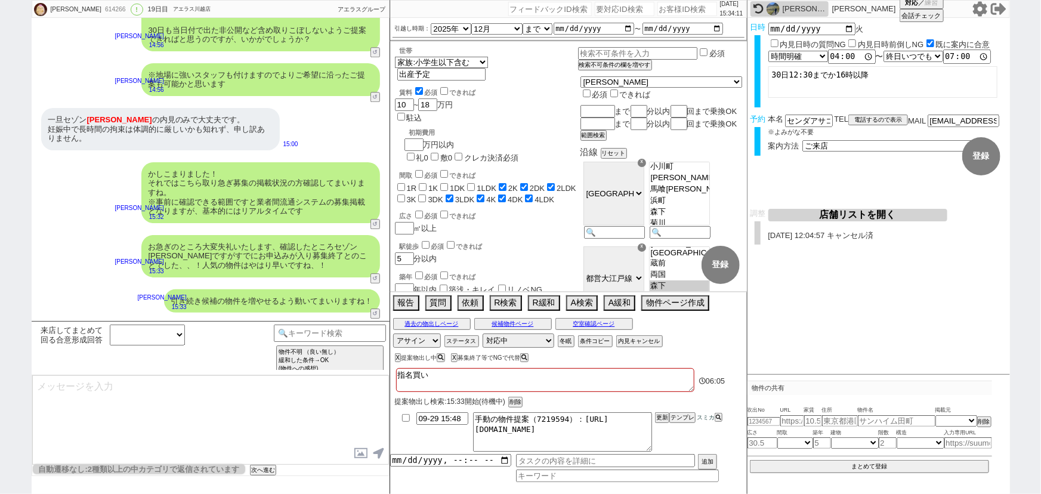
click at [240, 289] on div "引き続き候補の物件を増やせるよう動いてまいりますね！" at bounding box center [272, 301] width 216 height 24
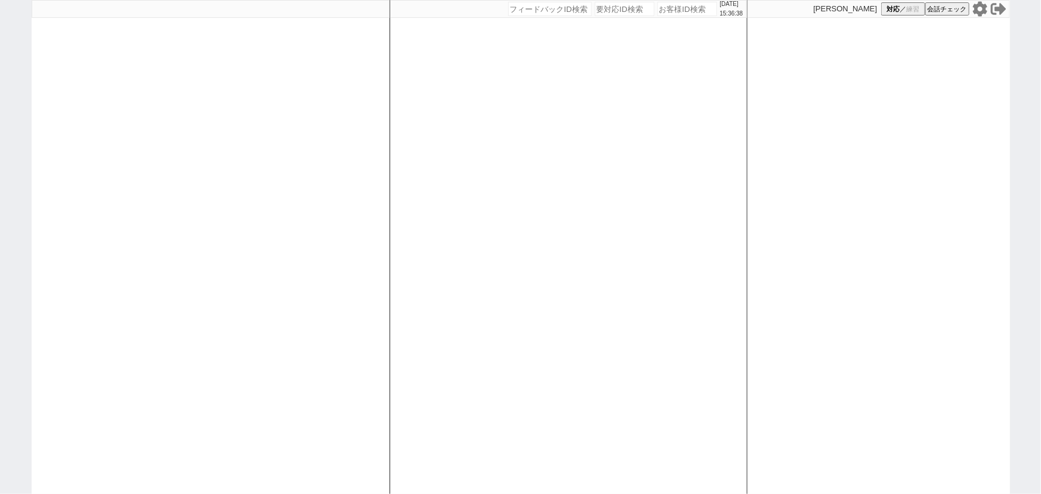
click at [187, 209] on div at bounding box center [211, 247] width 358 height 494
select select
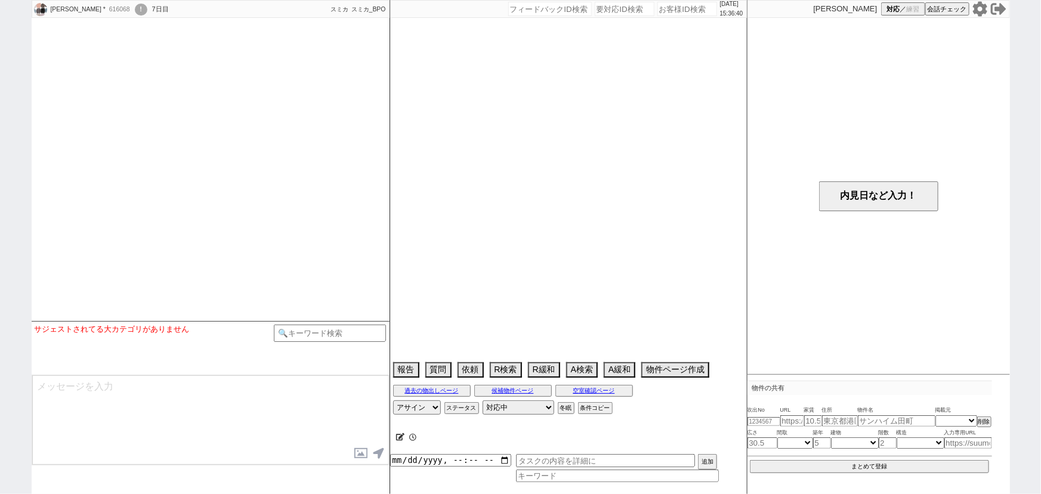
select select
select select "2025"
select select "10"
select select "35"
select select "0"
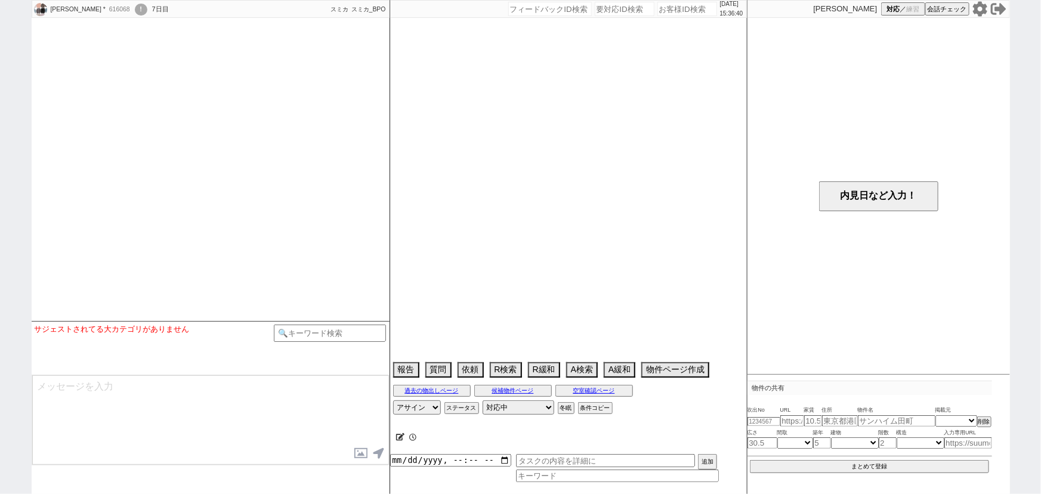
select select "44"
select select "1154"
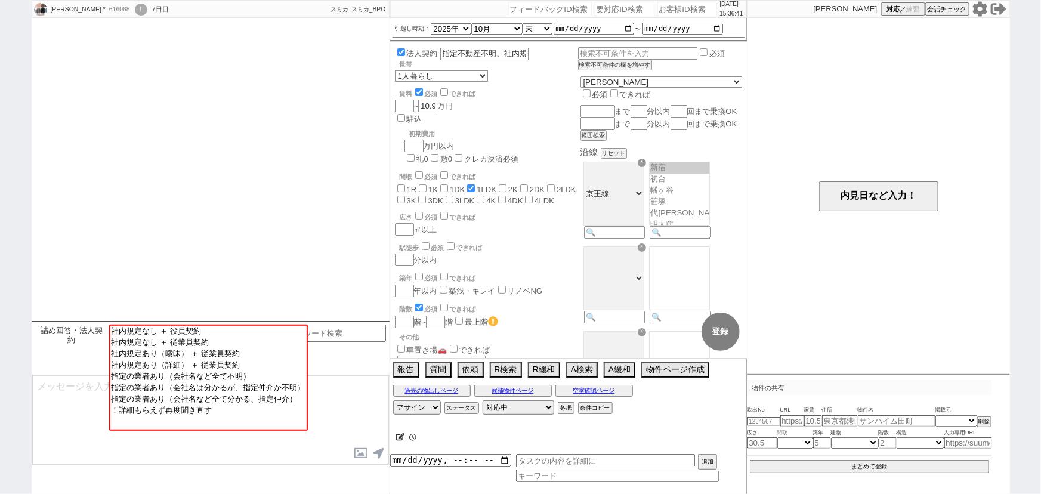
scroll to position [21, 0]
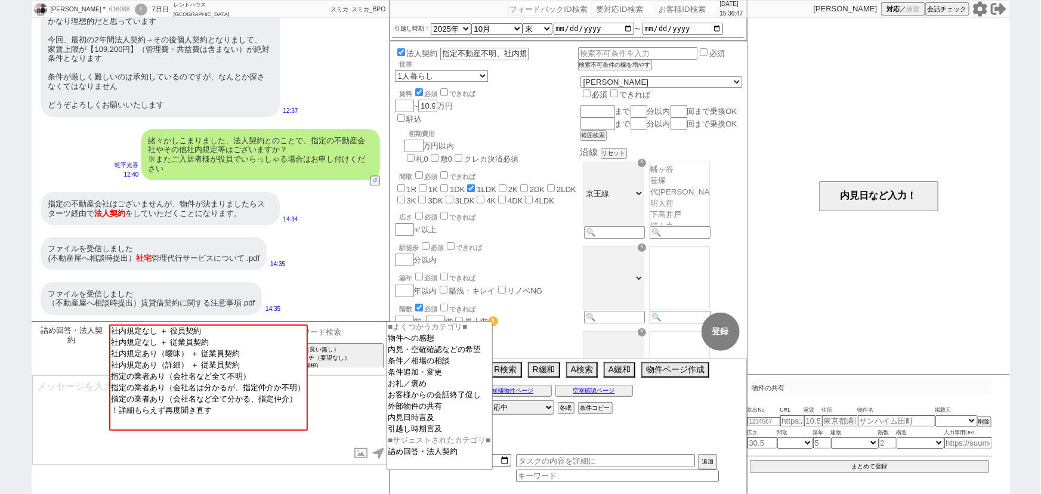
click at [338, 327] on input at bounding box center [330, 332] width 113 height 15
type input "ファイル"
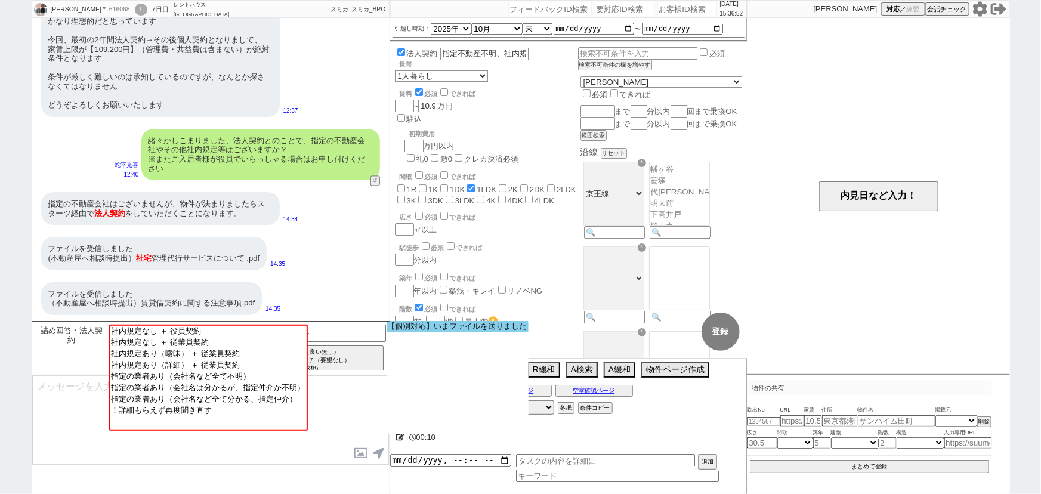
click at [491, 326] on option "【個別対応】いまファイルを送りました" at bounding box center [458, 326] width 142 height 11
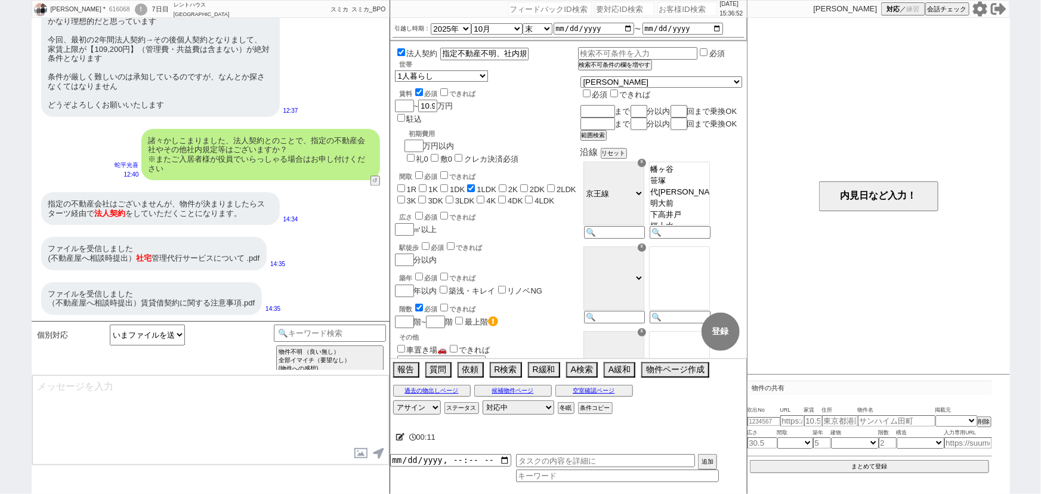
type textarea "恐れ入ります、LINEではドキュメント(PDFなど)は受信できず…！ ファイルを送信頂く場合は、お手数ですがスクショなど画像データにしてお送りいただくことは可…"
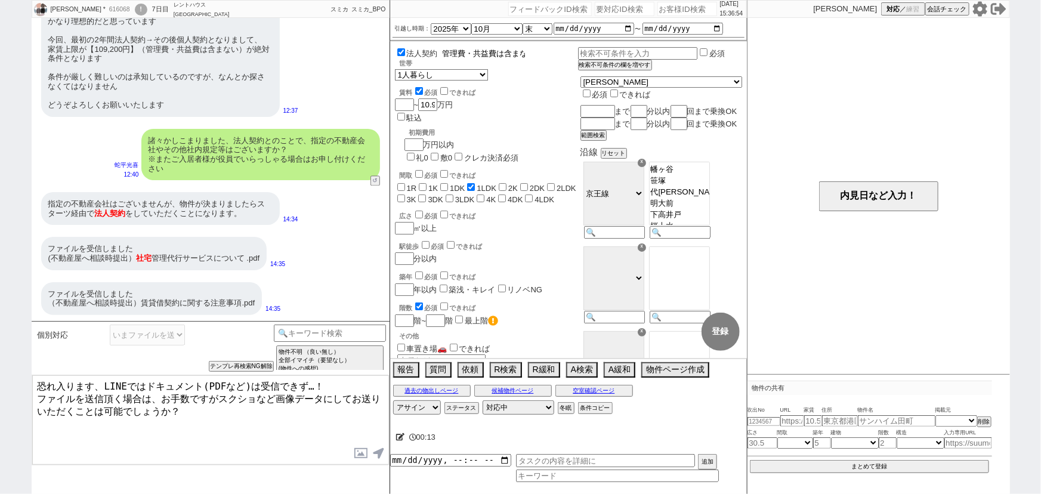
scroll to position [0, 229]
drag, startPoint x: 505, startPoint y: 54, endPoint x: 524, endPoint y: 54, distance: 18.5
click at [524, 54] on input "指定不動産不明、社内規定あり(家賃上限が【109,200円】（管理費・共益費は含まない）)" at bounding box center [483, 54] width 86 height 10
click at [498, 55] on input "指定不動産不明、社内規定あり(家賃上限が【109,200円】（管理費・共益費は含まない）)" at bounding box center [483, 54] width 86 height 10
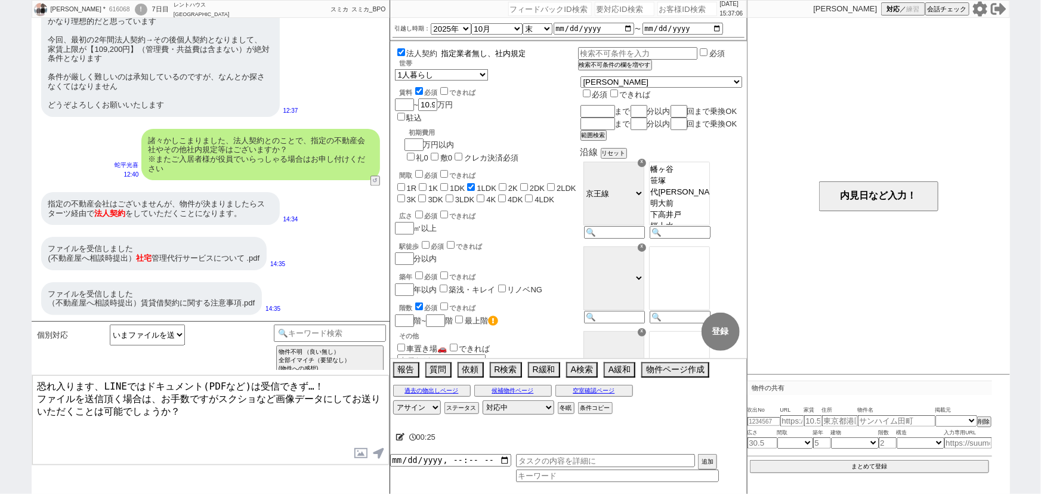
type input "指定業者無し、社内規定あり(家賃上限が【109,200円】（管理費・共益費は含まない）)"
checkbox input "false"
checkbox input "true"
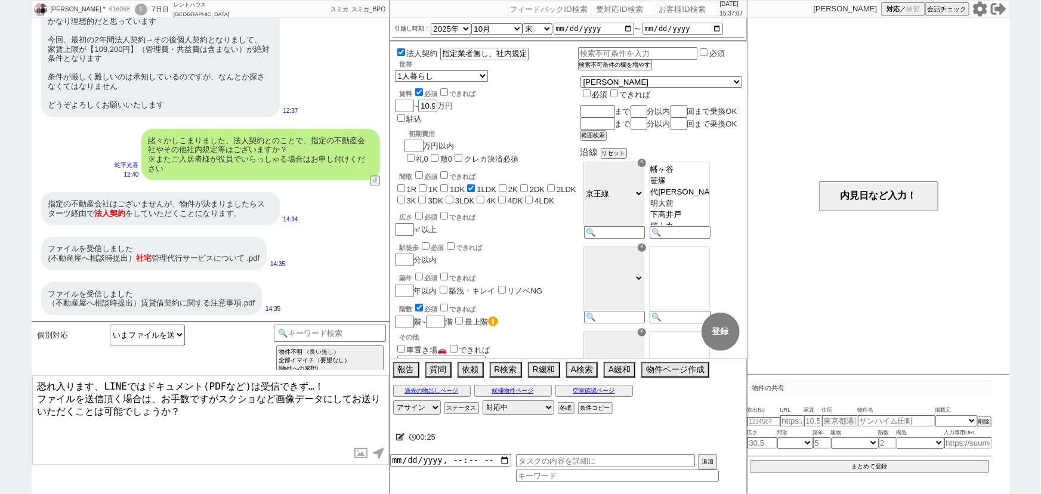
checkbox input "false"
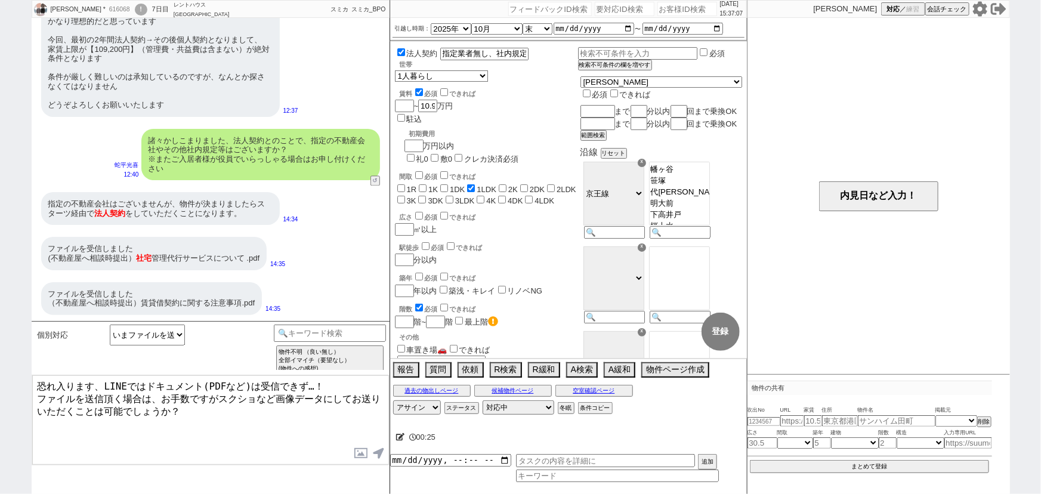
checkbox input "false"
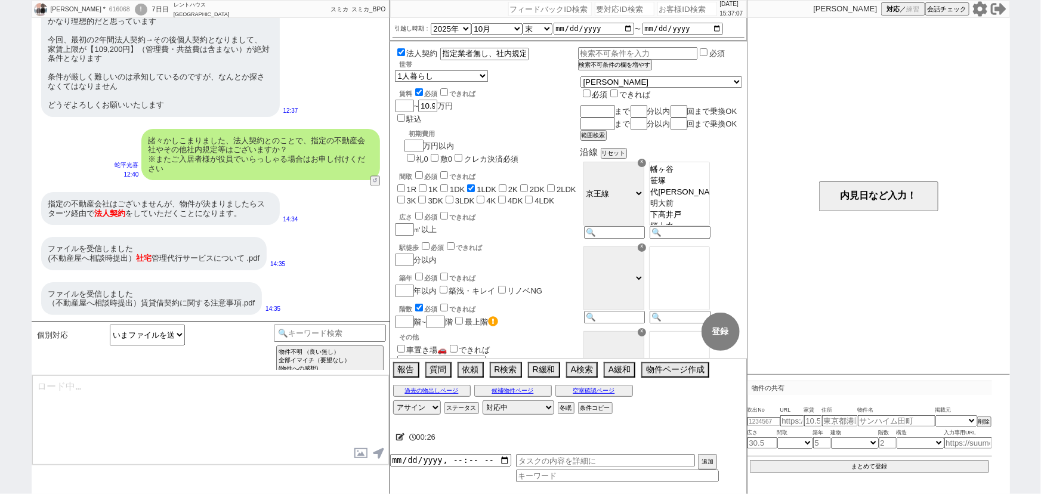
type textarea "恐れ入ります、LINEではドキュメント(PDFなど)は受信できず…！ ファイルを送信頂く場合は、お手数ですがスクショなど画像データにしてお送りいただくことは可…"
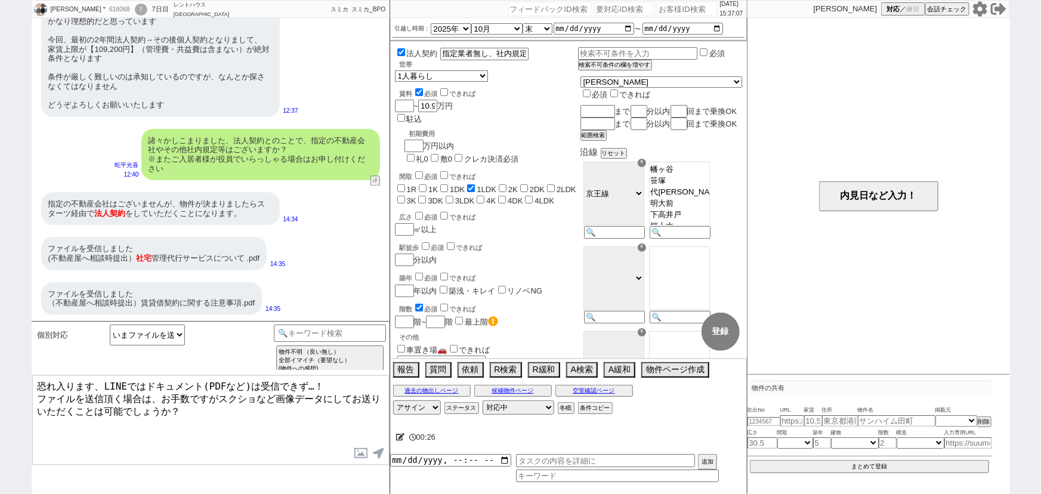
select select "44"
select select "1154"
click at [37, 380] on textarea "恐れ入ります、LINEではドキュメント(PDFなど)は受信できず…！ ファイルを送信頂く場合は、お手数ですがスクショなど画像データにしてお送りいただくことは可…" at bounding box center [210, 419] width 357 height 89
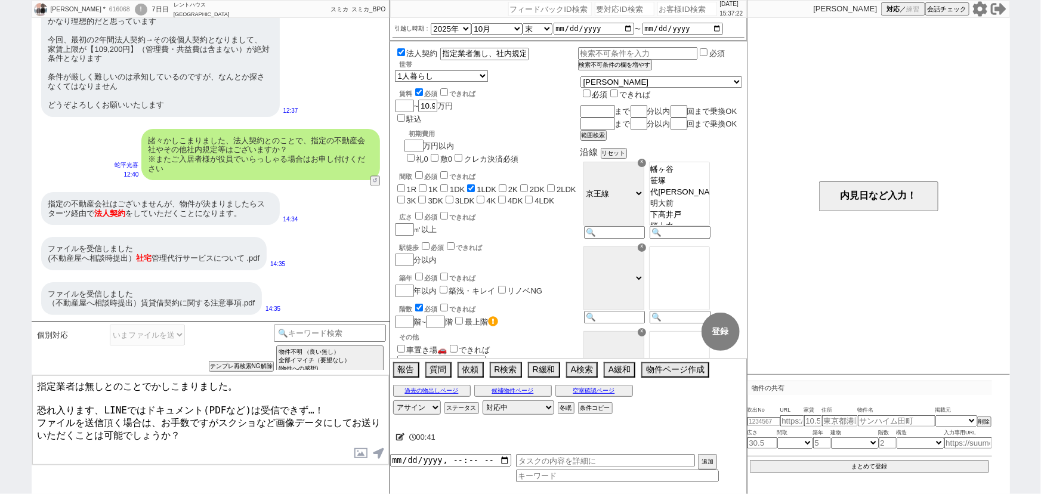
click at [35, 382] on textarea "指定業者は無しとのことでかしこまりました。 恐れ入ります、LINEではドキュメント(PDFなど)は受信できず…！ ファイルを送信頂く場合は、お手数ですがスクシ…" at bounding box center [210, 419] width 357 height 89
type textarea "指定業者は無しとのことでかしこまりました。 恐れ入ります、LINEではドキュメント(PDFなど)は受信できず…！ ファイルを送信頂く場合は、お手数ですがスクシ…"
drag, startPoint x: 258, startPoint y: 200, endPoint x: 71, endPoint y: 212, distance: 187.7
click at [71, 212] on div "指定の不動産会社はございませんが、物件が決まりましたらスターツ経由で 法人契約 をしていただくことになります。" at bounding box center [160, 208] width 239 height 33
copy div "スターツ"
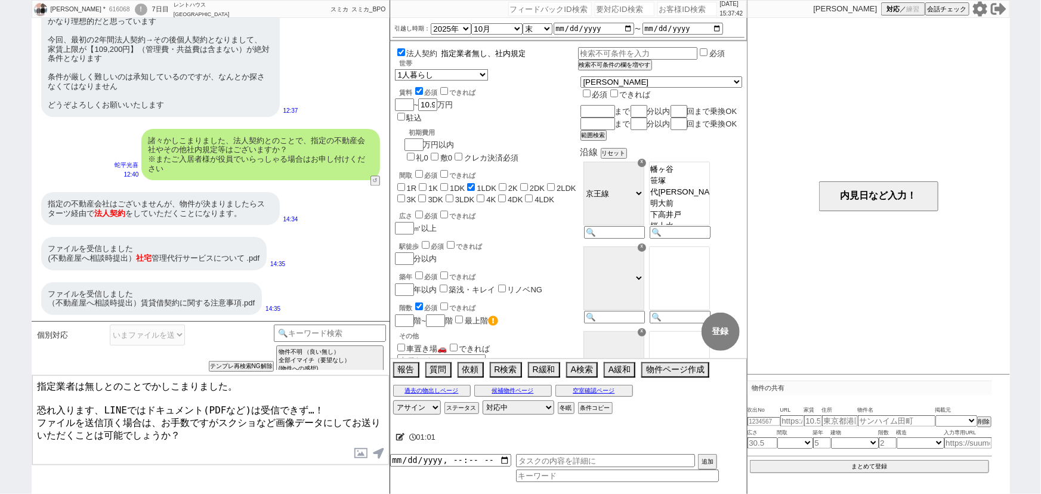
click at [502, 49] on input "指定業者無し、社内規定あり(家賃上限が【109,200円】（管理費・共益費は含まない）)" at bounding box center [483, 54] width 86 height 10
click at [496, 49] on input "指定業者無し、社内規定あり(家賃上限が【109,200円】（管理費・共益費は含まない）)" at bounding box center [483, 54] width 86 height 10
paste input "スターツ"
type input "指定業者無し、スターツ社内規定あり(家賃上限が【109,200円】（管理費・共益費は含まない）)"
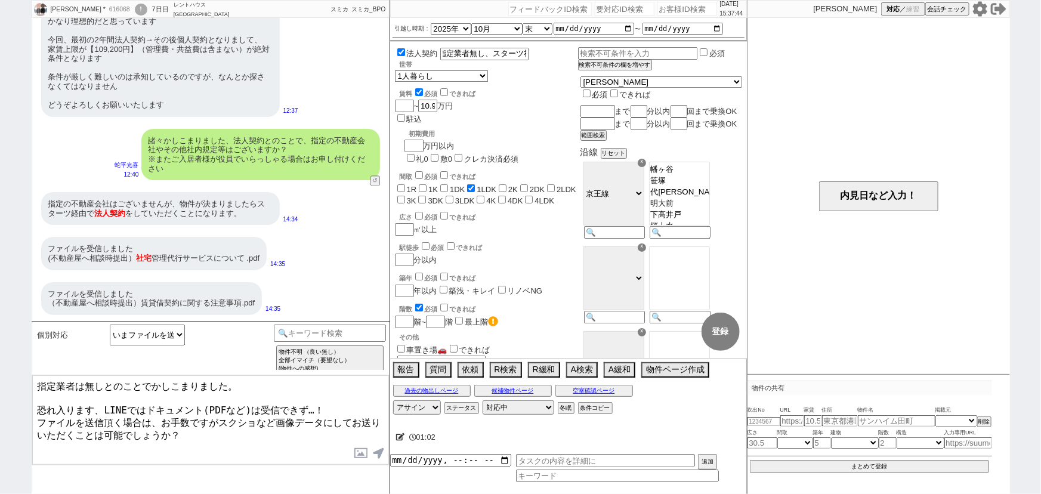
checkbox input "false"
checkbox input "true"
checkbox input "false"
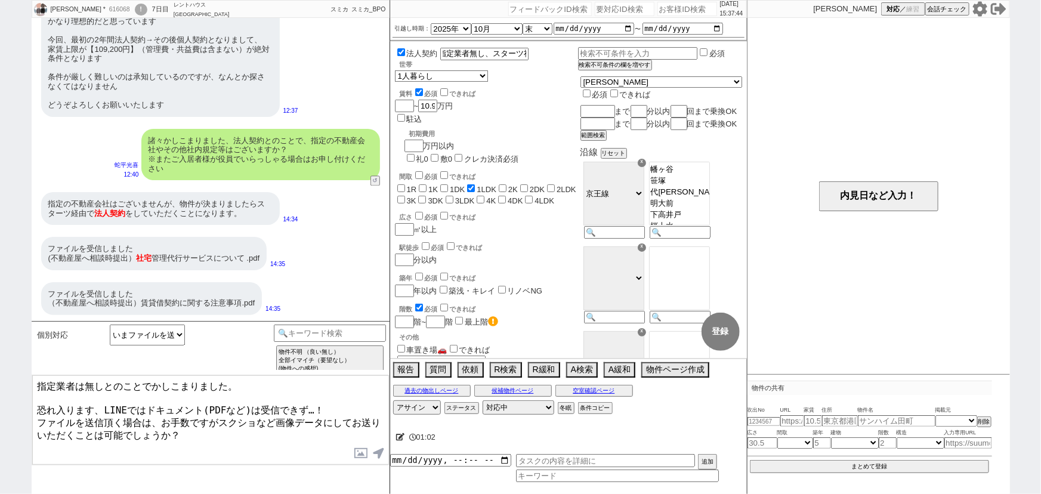
checkbox input "false"
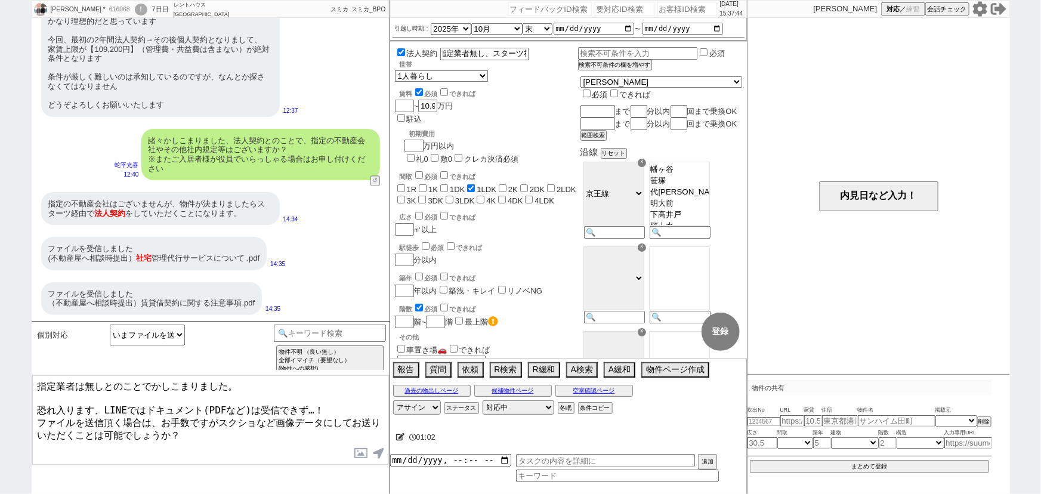
checkbox input "false"
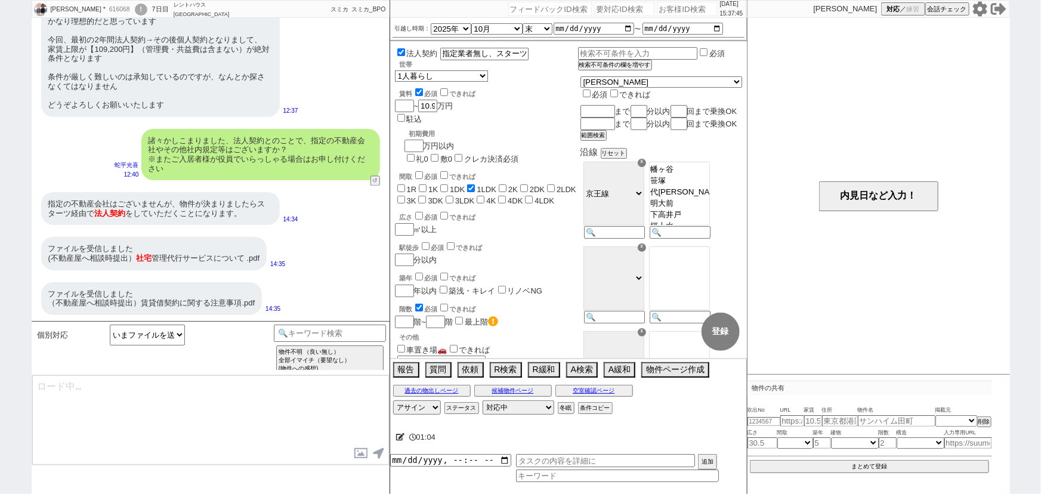
scroll to position [1181, 0]
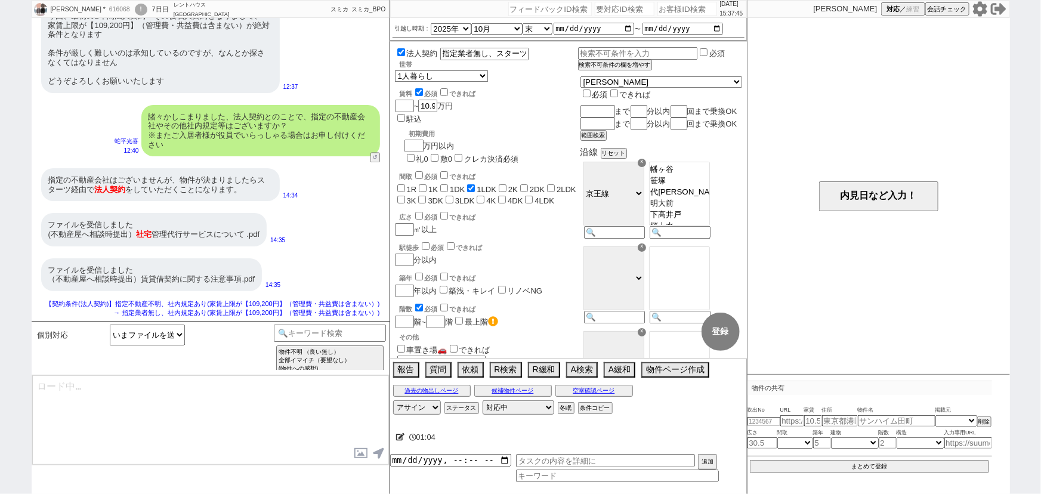
select select "44"
select select "1154"
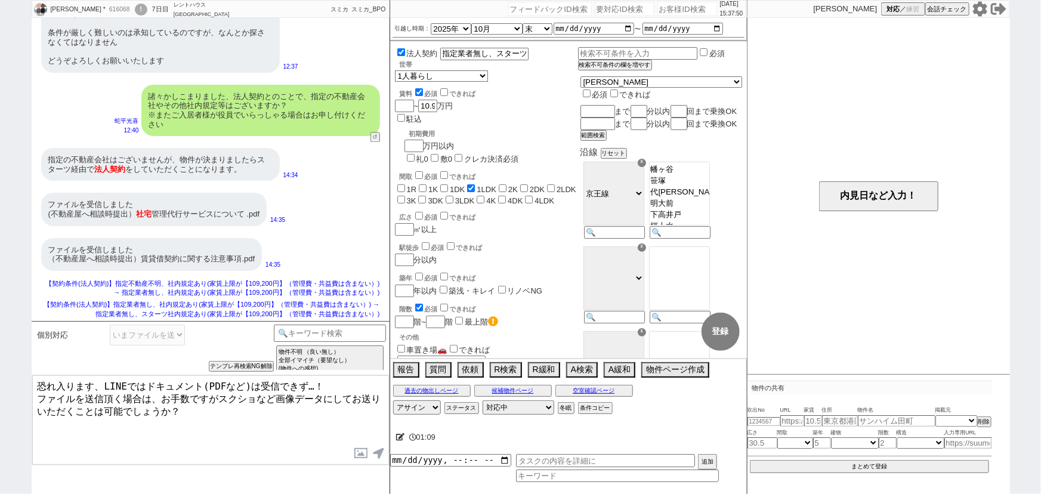
click at [35, 378] on textarea "恐れ入ります、LINEではドキュメント(PDFなど)は受信できず…！ ファイルを送信頂く場合は、お手数ですがスクショなど画像データにしてお送りいただくことは可…" at bounding box center [210, 419] width 357 height 89
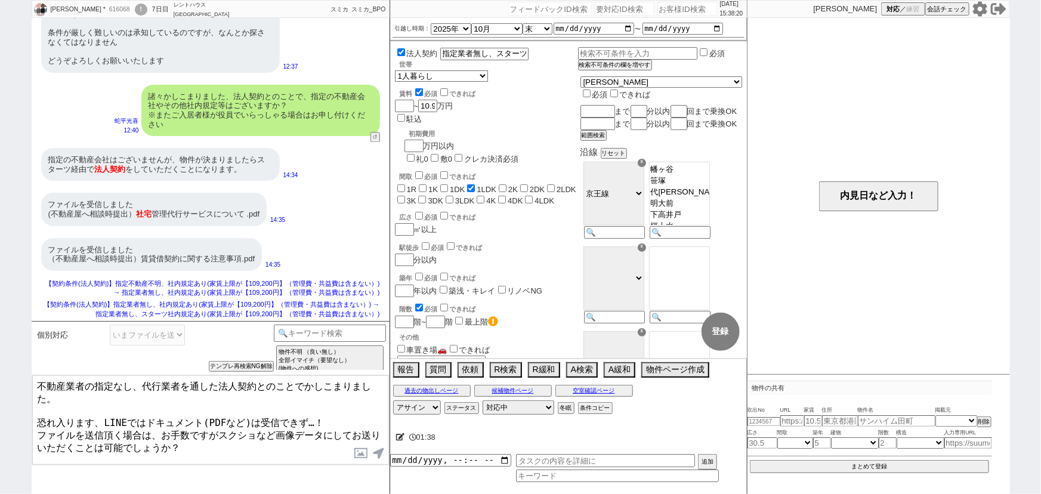
type textarea "不動産業者の指定なし、代行業者を通した法人契約とのことでかしこまりました。 恐れ入ります、LINEではドキュメント(PDFなど)は受信できず…！ ファイルを送…"
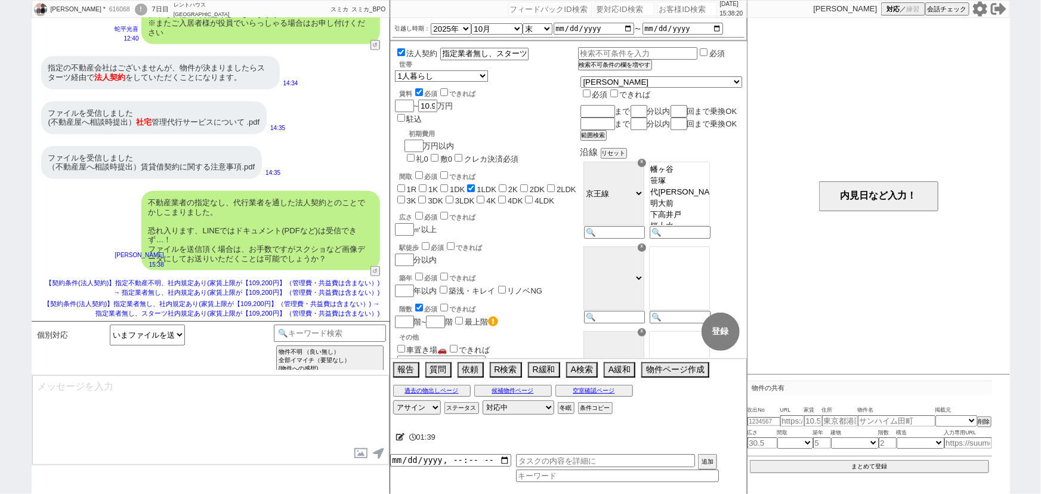
scroll to position [465, 0]
type textarea "お手数おかけいたしますが、システム上どうかお願いできればと思います、！※ネットの物件の場合はURLでお送り頂けますと幸いです"
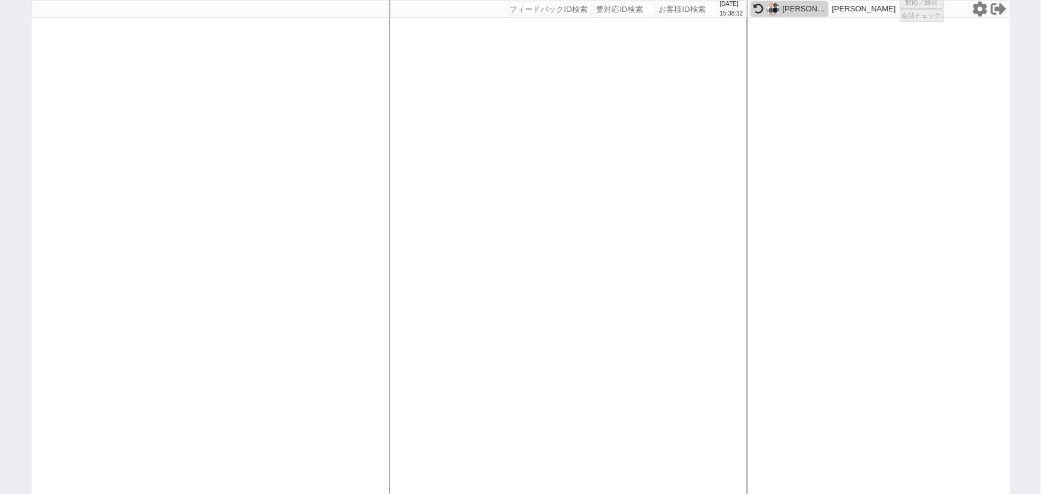
select select
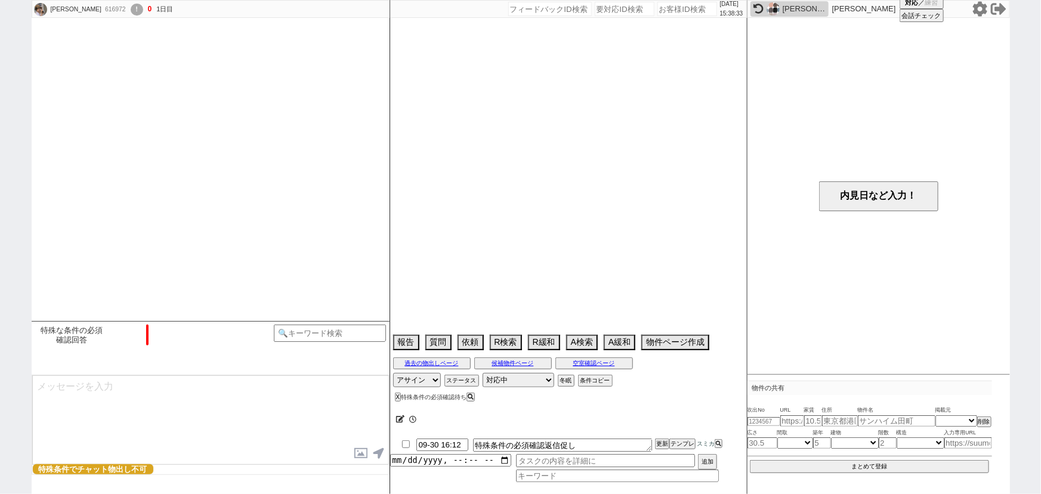
type textarea "保証会社は独立系(・日本セーフティ・フォーシーズ)指定"
select select "2025"
select select "10"
select select "36"
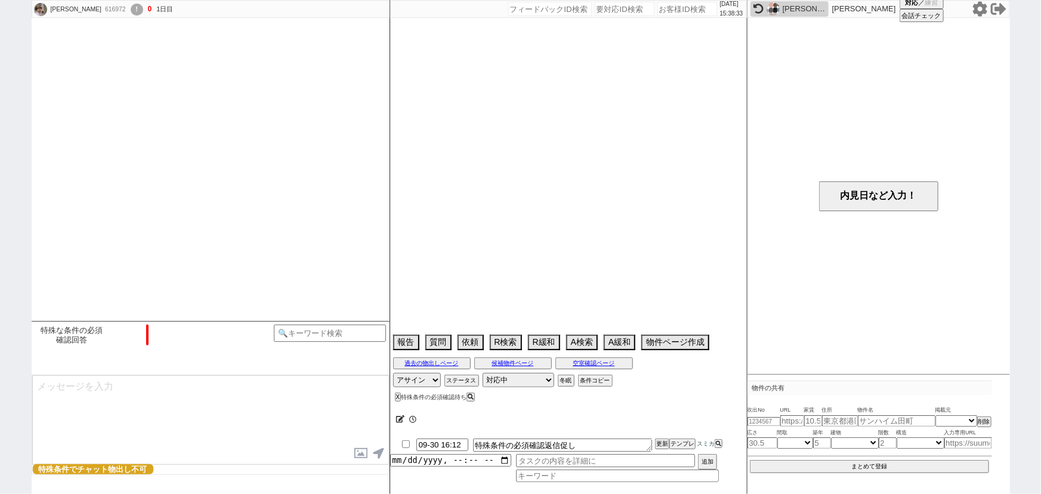
select select "0"
select select "68"
select select "1646"
select select "63"
select select "1533"
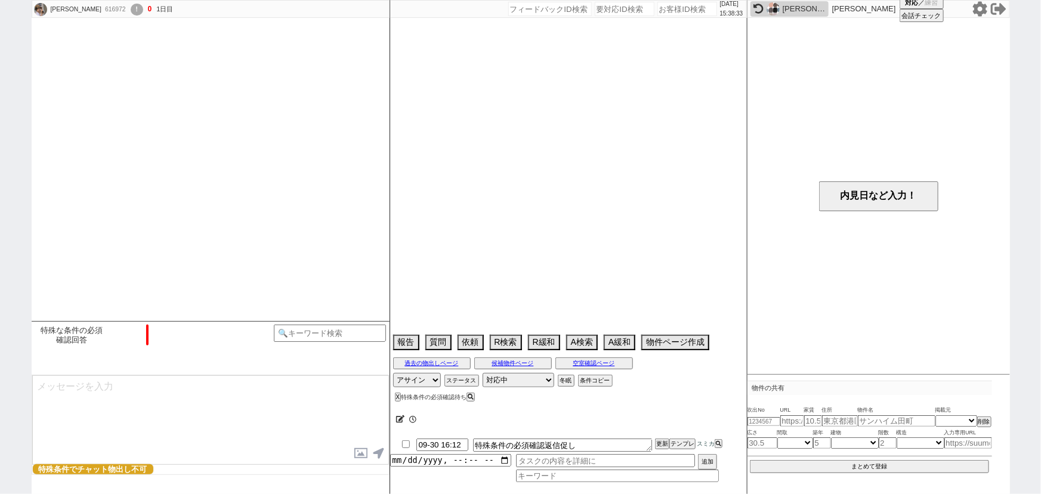
select select "65"
select select "1587"
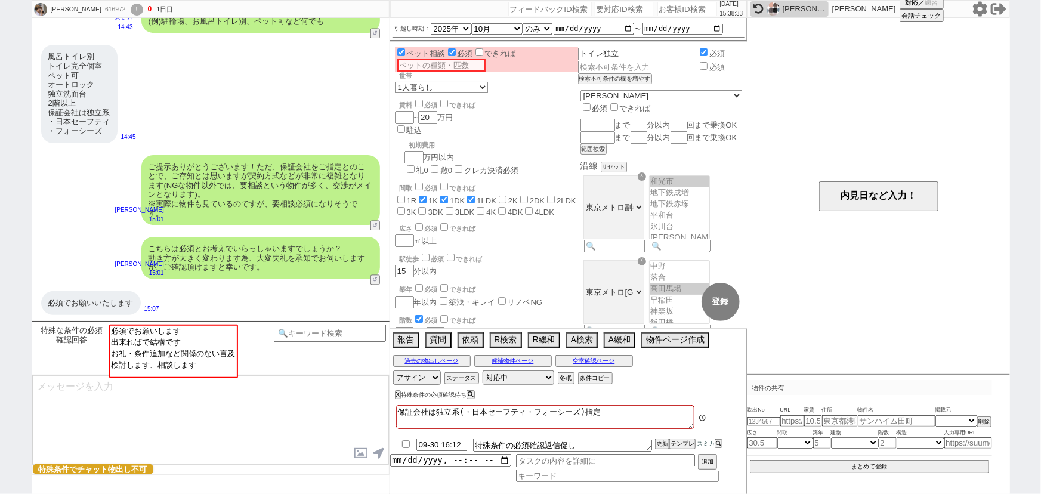
scroll to position [81, 0]
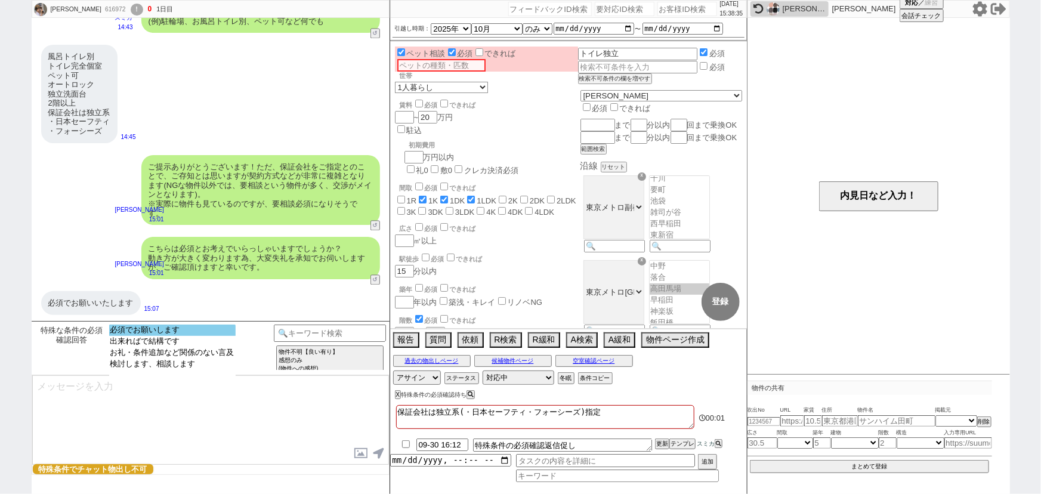
select select "必須でお願いします"
click at [212, 331] on option "必須でお願いします" at bounding box center [172, 330] width 126 height 11
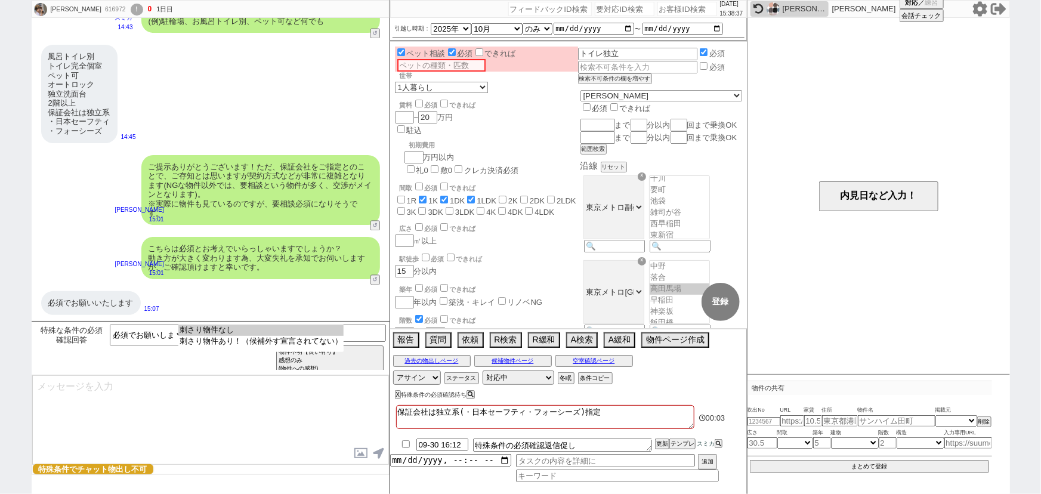
select select "刺さり物件なし"
click at [212, 331] on option "刺さり物件なし" at bounding box center [260, 330] width 165 height 11
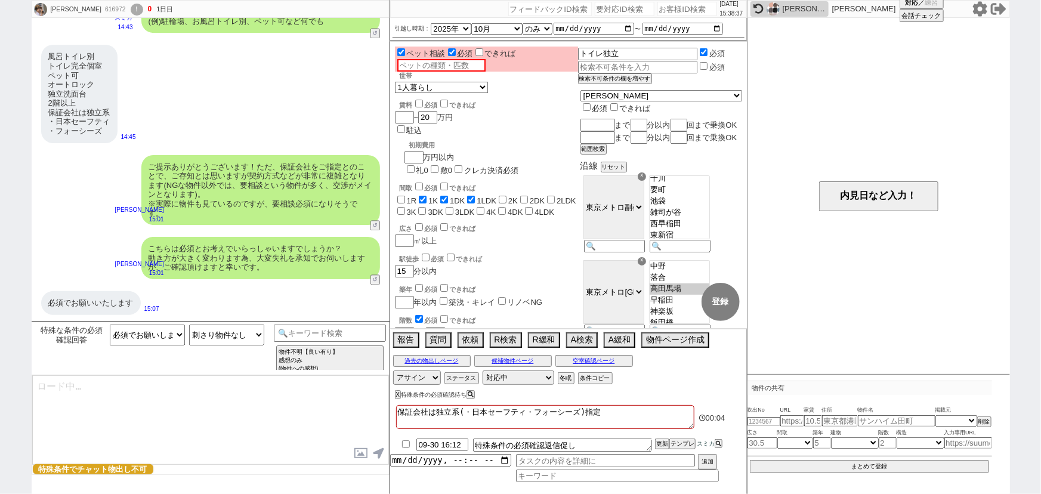
type textarea "かしこまりました、 そうしますと前述のとおり交渉を前提とした進め方となってきまして、オーナーを介さずでのLINEでのご紹介ということができずでして、、 ※先ほ…"
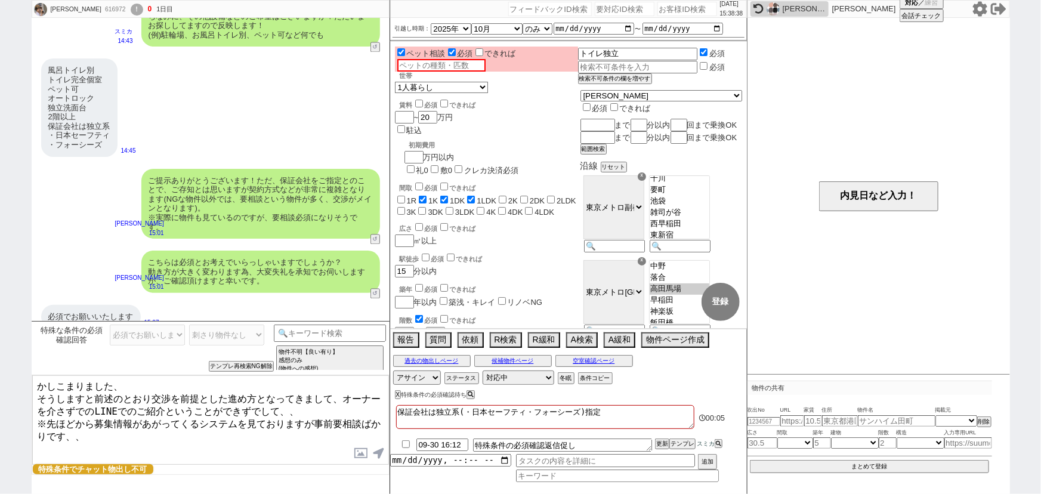
scroll to position [1139, 0]
drag, startPoint x: 47, startPoint y: 126, endPoint x: 107, endPoint y: 148, distance: 64.2
click at [107, 148] on div "風呂トイレ別 トイレ完全個室 ペット可 オートロック 独立洗面台 2階以上 保証会社は独立系 ・日本セーフティ ・フォーシーズ" at bounding box center [79, 108] width 76 height 98
click at [143, 406] on textarea "かしこまりました、 そうしますと前述のとおり交渉を前提とした進め方となってきまして、オーナーを介さずでのLINEでのご紹介ということができずでして、、 ※先ほ…" at bounding box center [210, 419] width 357 height 89
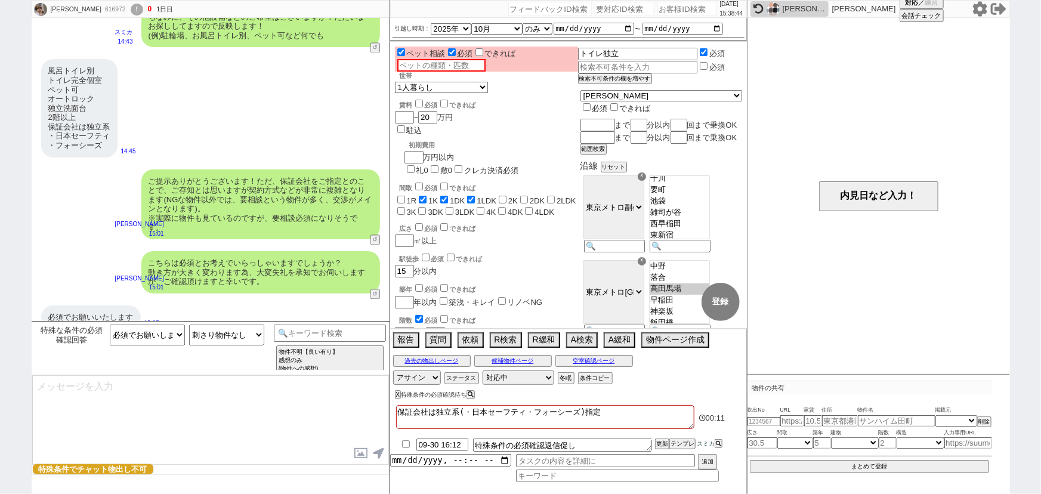
scroll to position [1235, 0]
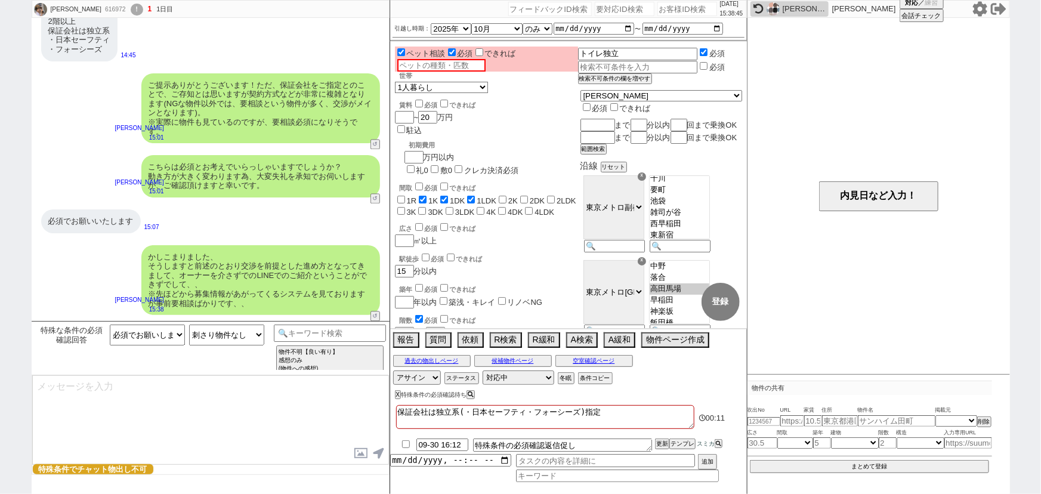
select select "535"
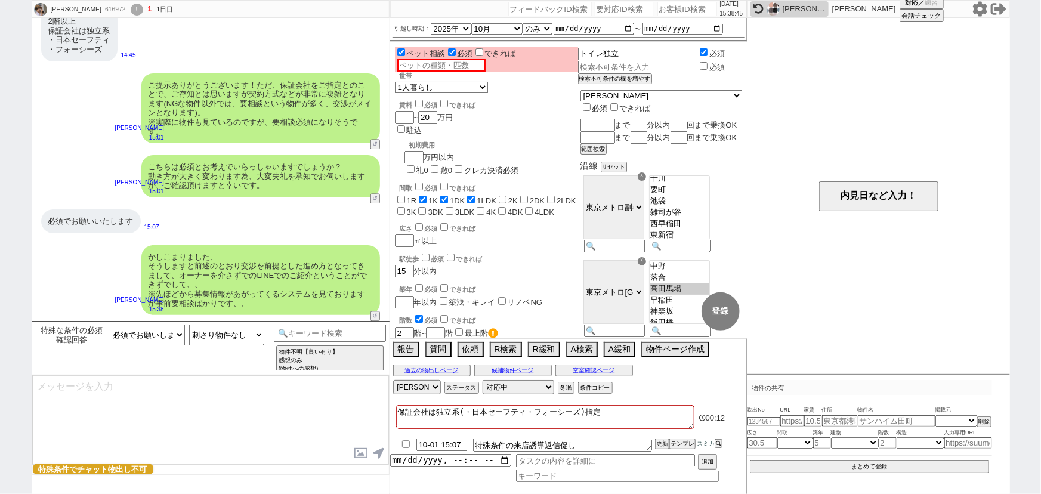
type textarea "プロのスタッフを付けまして、店舗にてその日に出た新着や未公開などくまなくご紹介 -> オーナー/管理会社へ交渉 -> そのまま内見と動く形で皆様ご案内させて頂…"
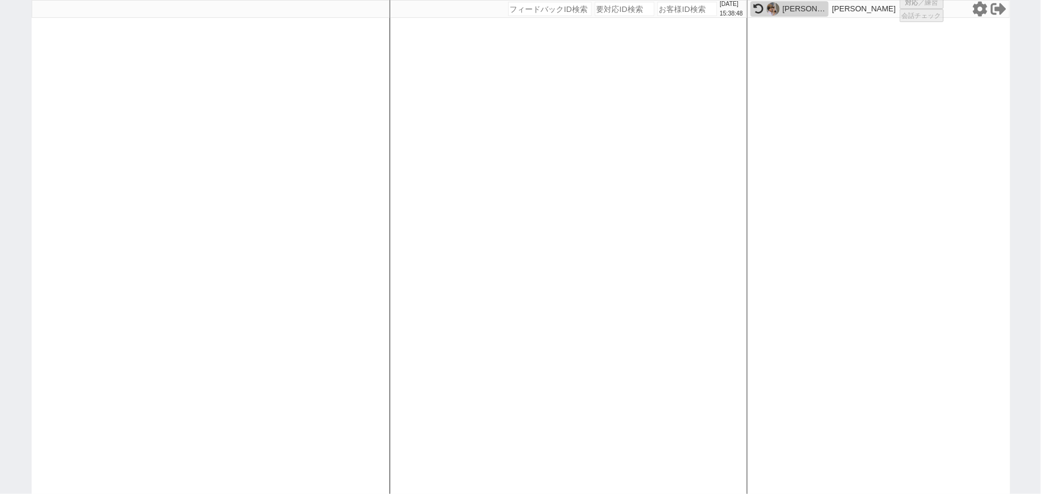
select select
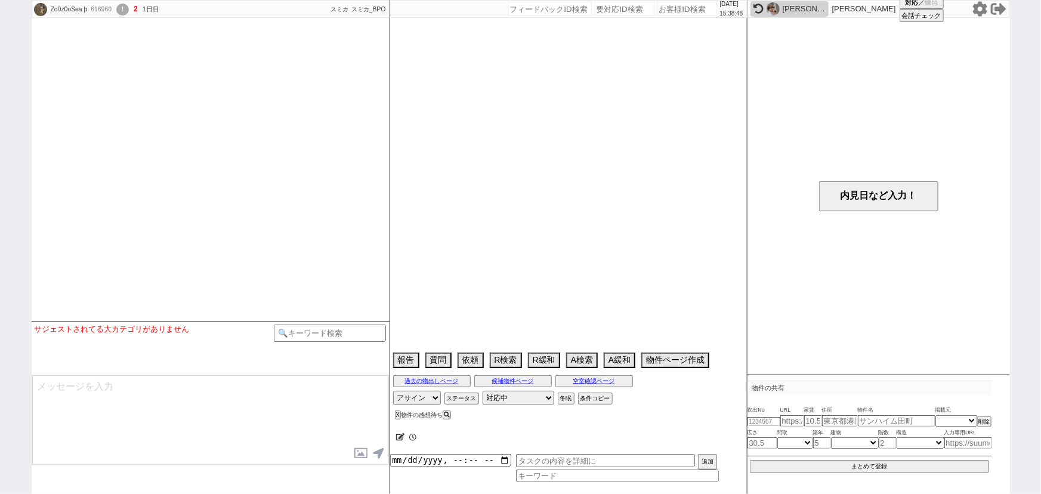
select select
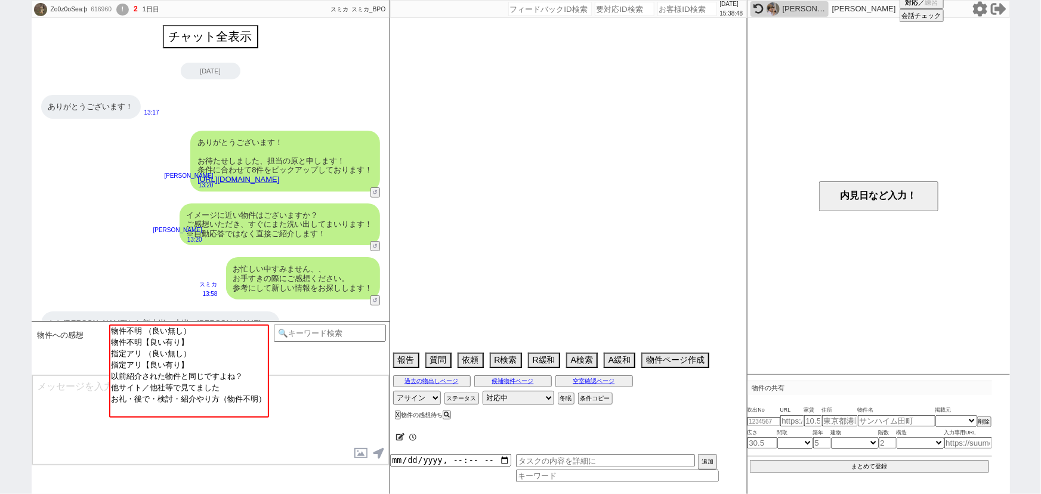
scroll to position [325, 0]
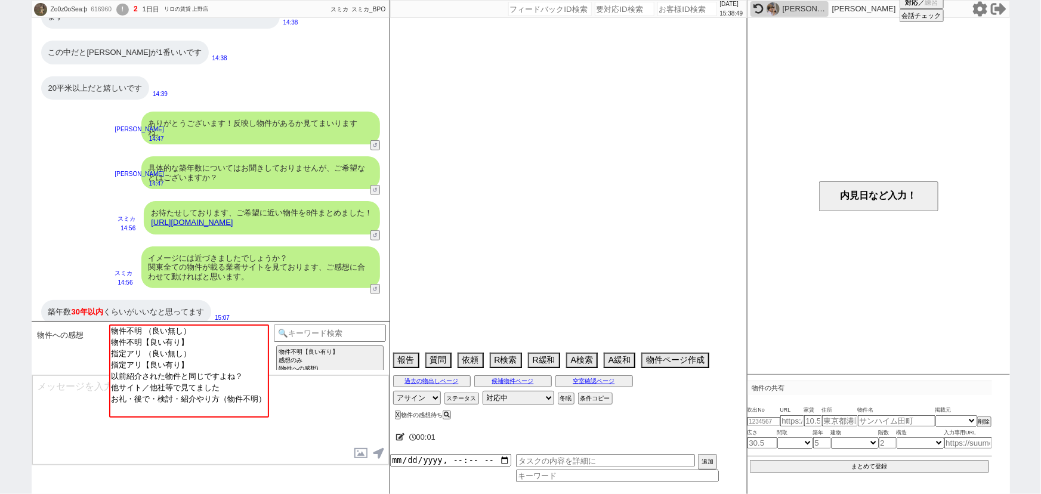
select select "15"
select select "0"
select select "50"
select select "53"
select select "47"
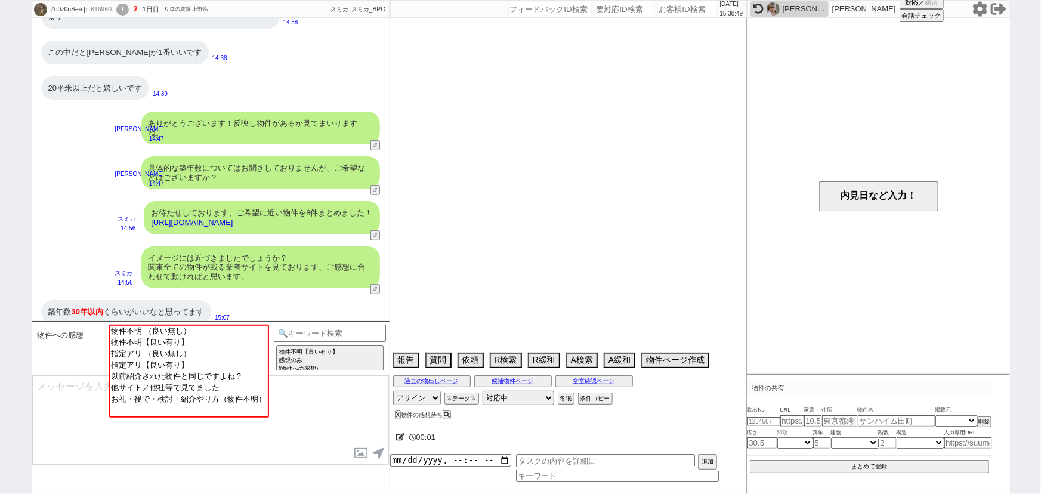
select select "66"
select select "59"
select select "25"
select select "68"
select select "9"
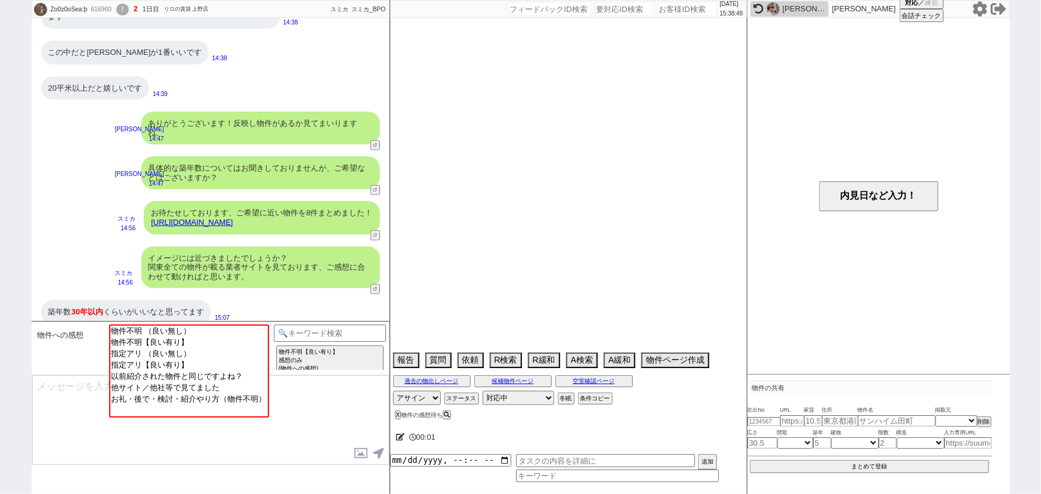
select select "325"
select select "14"
select select "10"
select select "367"
select select "23"
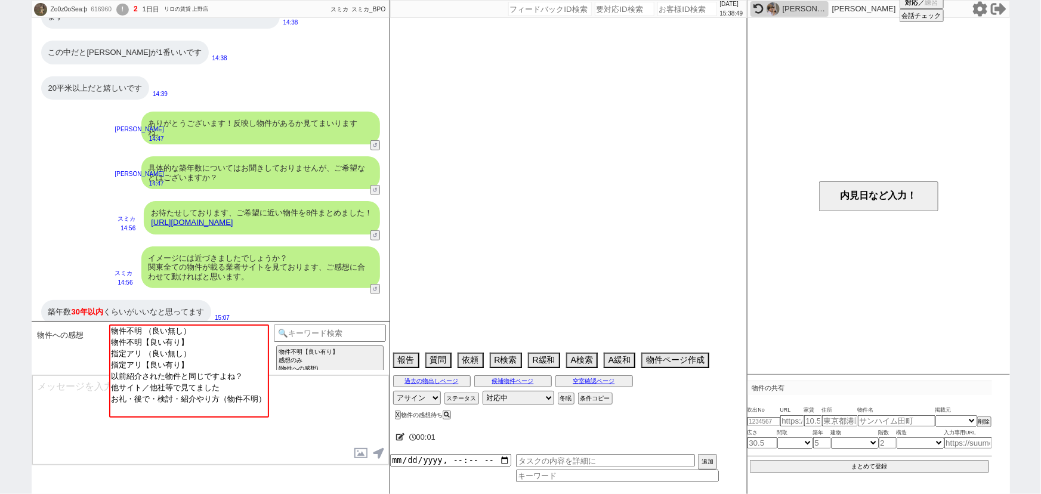
select select "57"
select select "75"
select select "44"
select select "48"
select select "811"
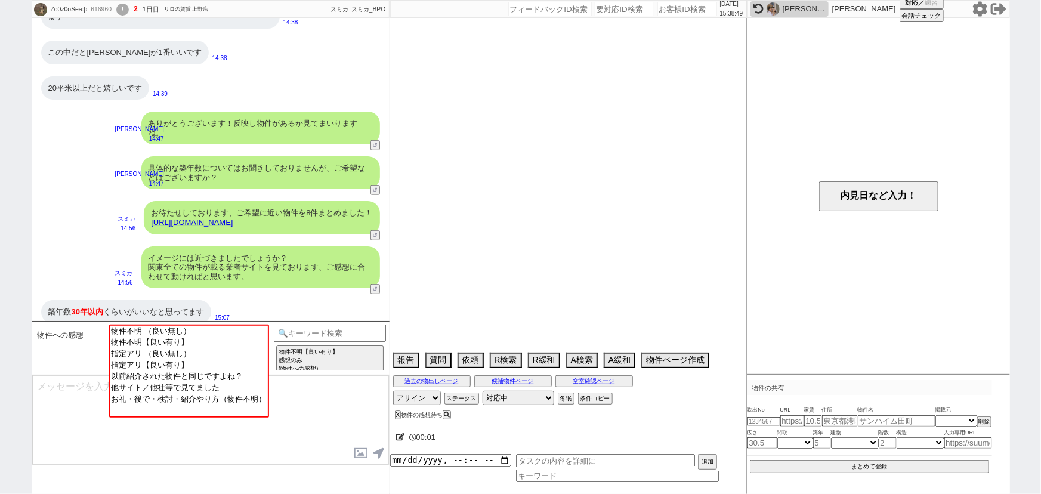
select select "15"
select select "72"
select select "70"
select select "38"
select select "60"
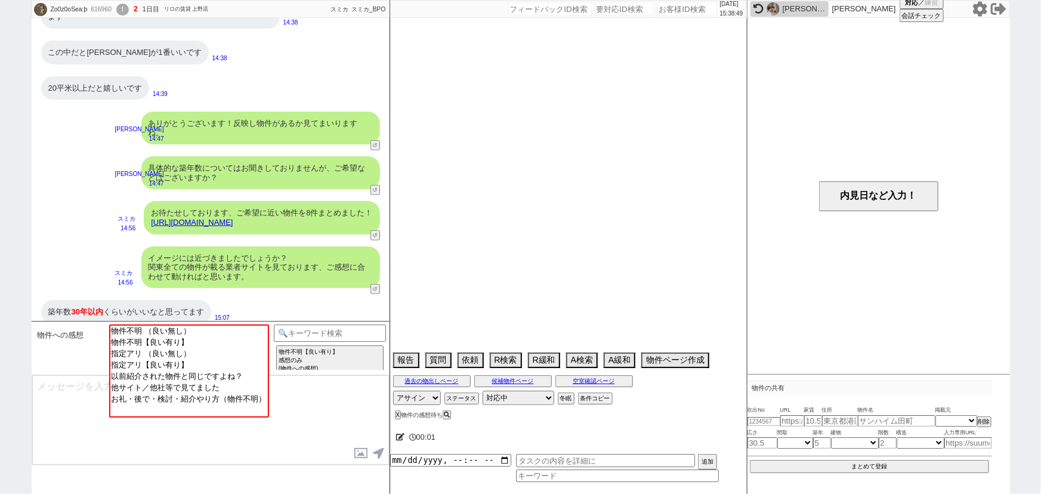
select select "19"
select select "65"
select select "63"
select select "62"
select select "71"
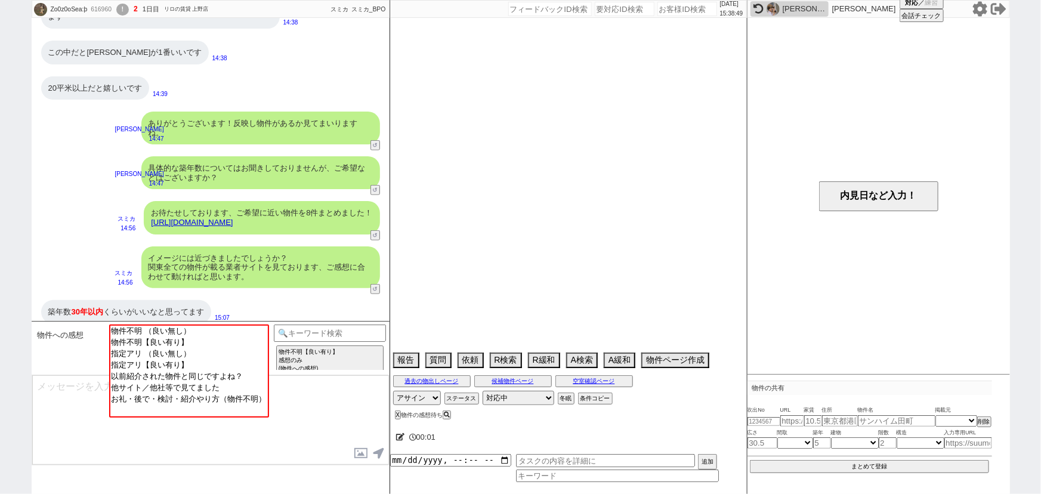
select select "35"
select select "64"
select select "69"
select select "36"
select select "67"
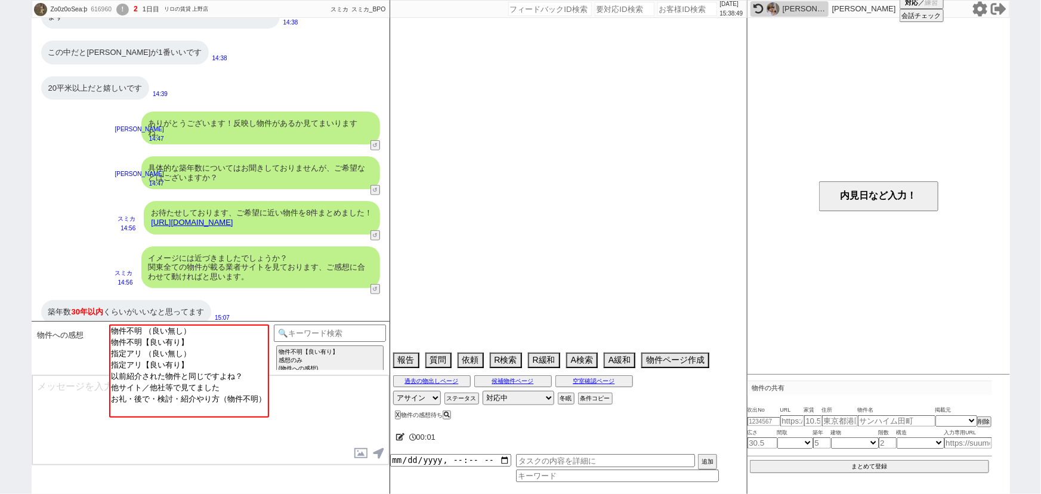
select select "16"
select select "52"
select select "17"
select select "33"
select select "29"
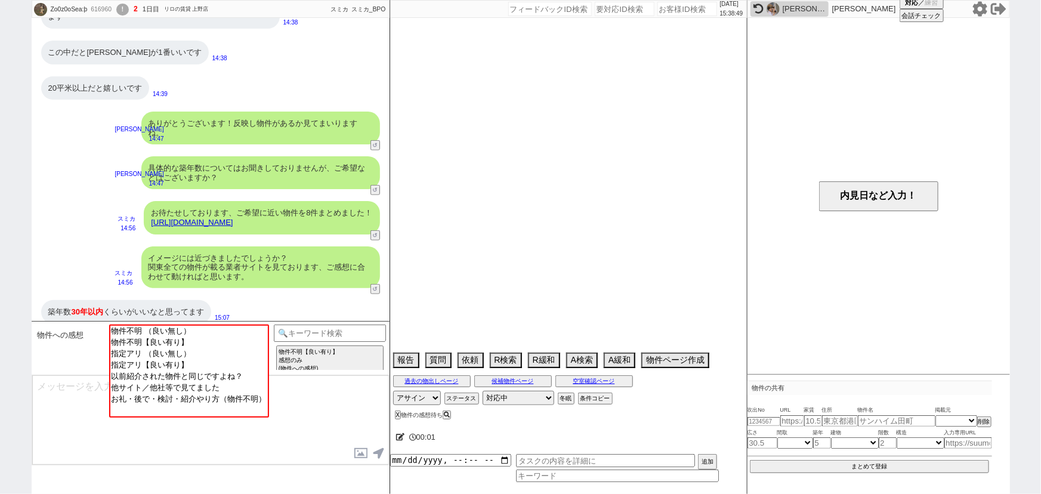
select select "74"
select select "54"
select select "56"
select select "12"
select select "76"
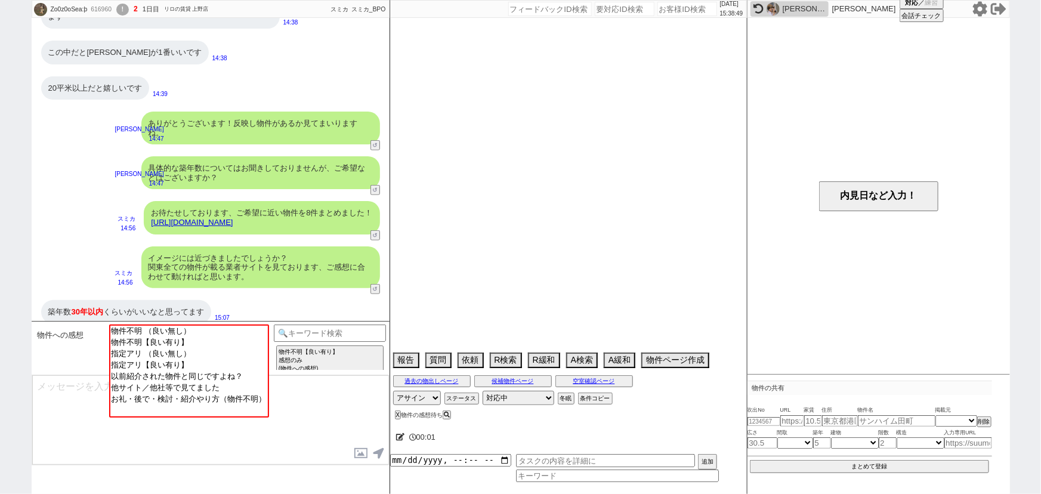
select select "46"
select select "78"
select select "7"
select select "55"
select select "73"
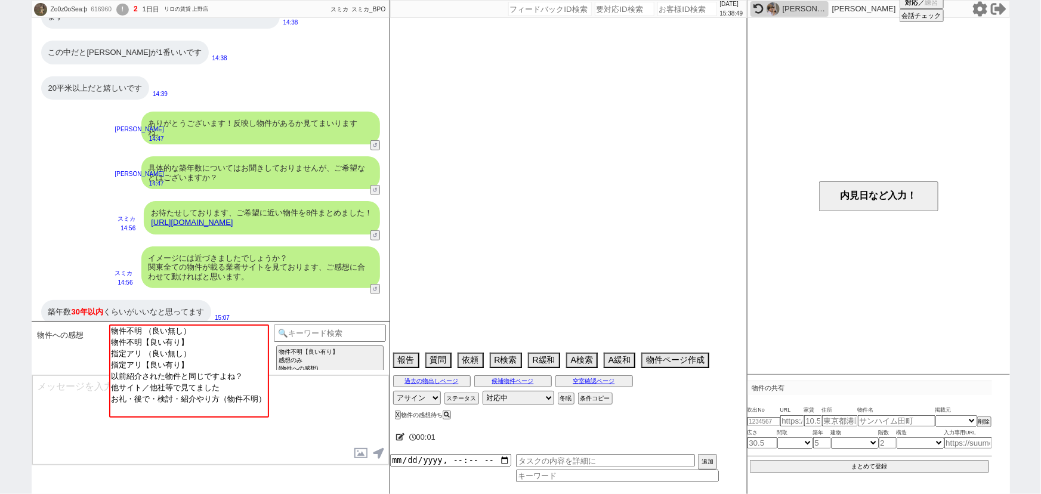
select select "24"
select select "27"
select select "77"
select select "11"
select select "49"
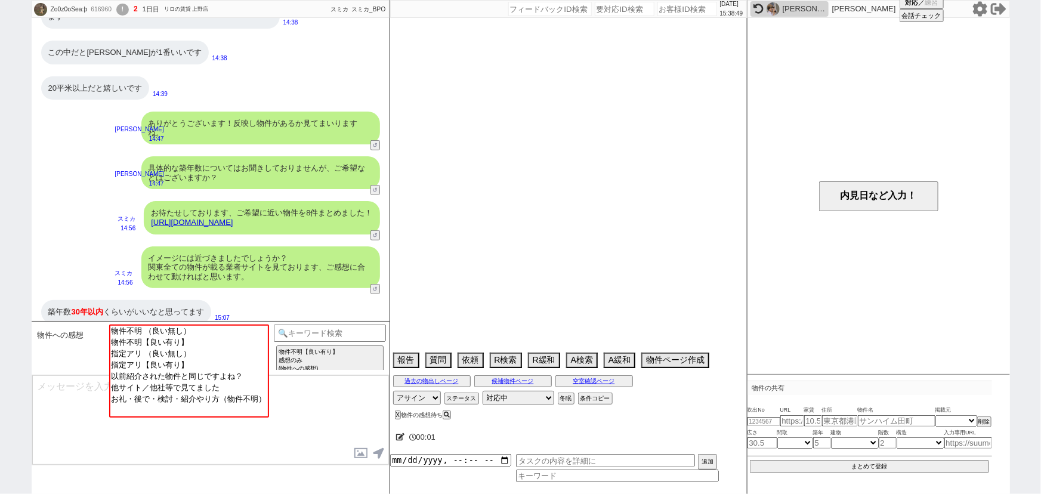
select select "51"
select select "58"
select select "45"
select select "30"
select select "20"
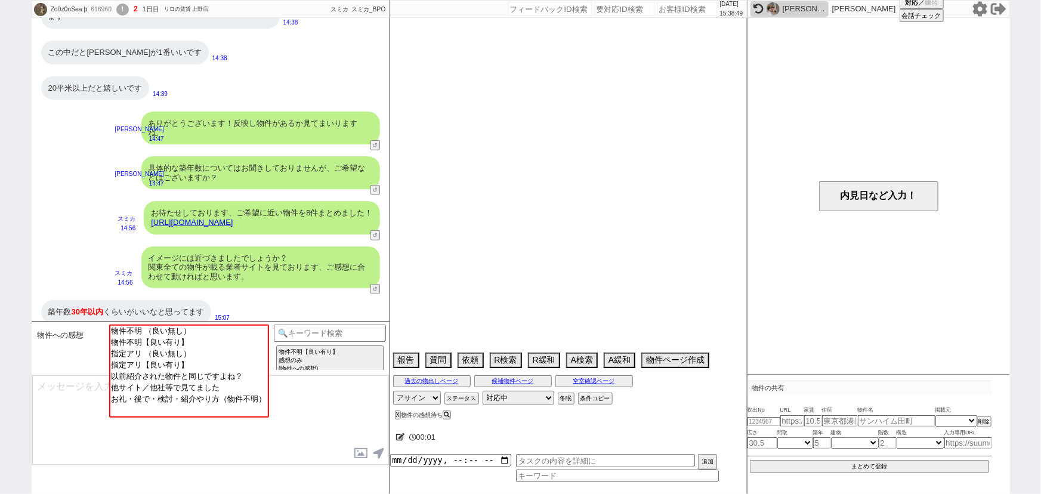
select select "41"
select select "34"
select select "39"
select select "40"
select select "42"
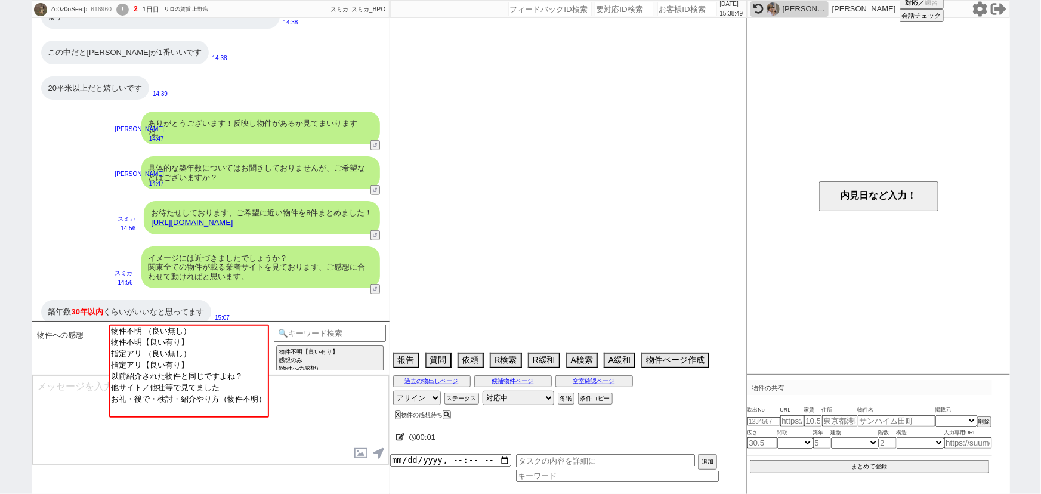
select select "61"
select select "37"
select select "31"
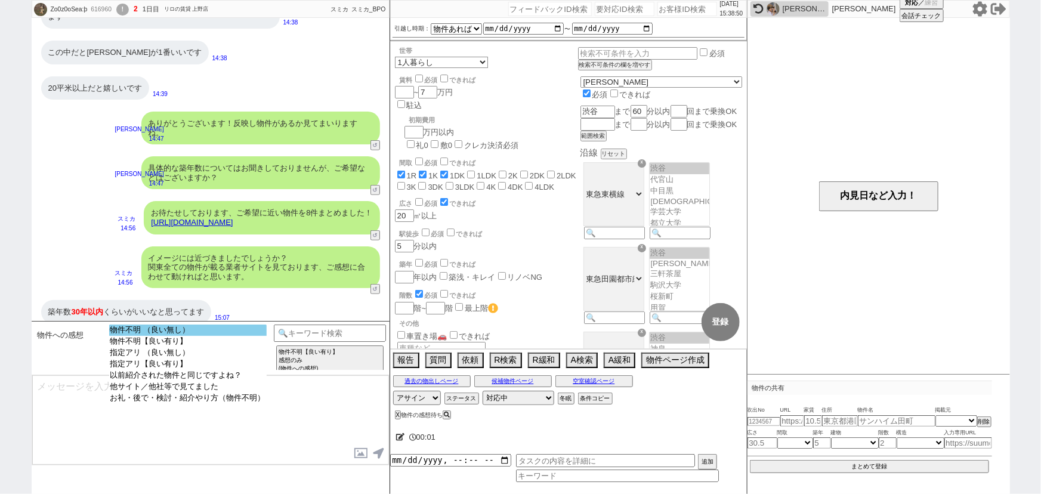
scroll to position [21, 0]
select select "物件不明 （良い無し）"
click at [162, 326] on option "物件不明 （良い無し）" at bounding box center [188, 330] width 158 height 11
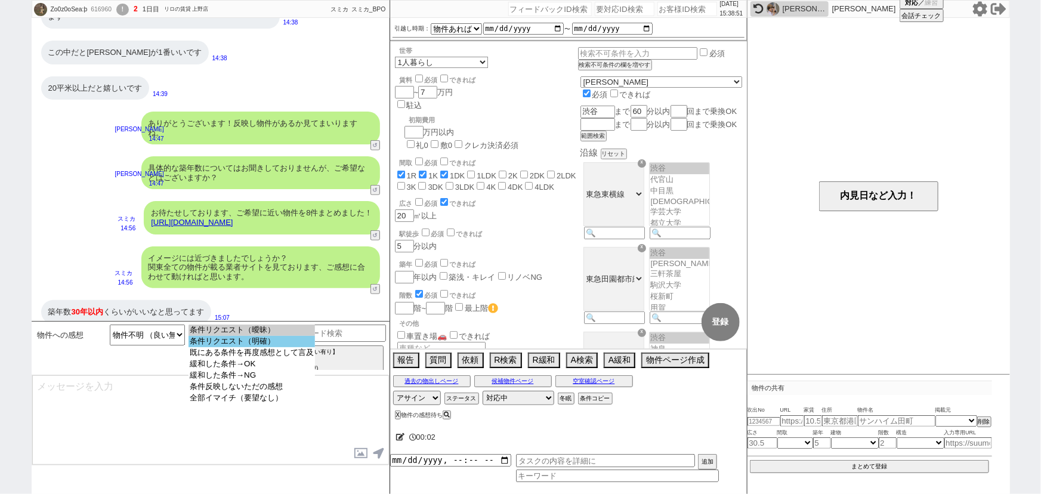
select select "条件リクエスト（明確）"
click at [241, 342] on option "条件リクエスト（明確）" at bounding box center [252, 341] width 126 height 11
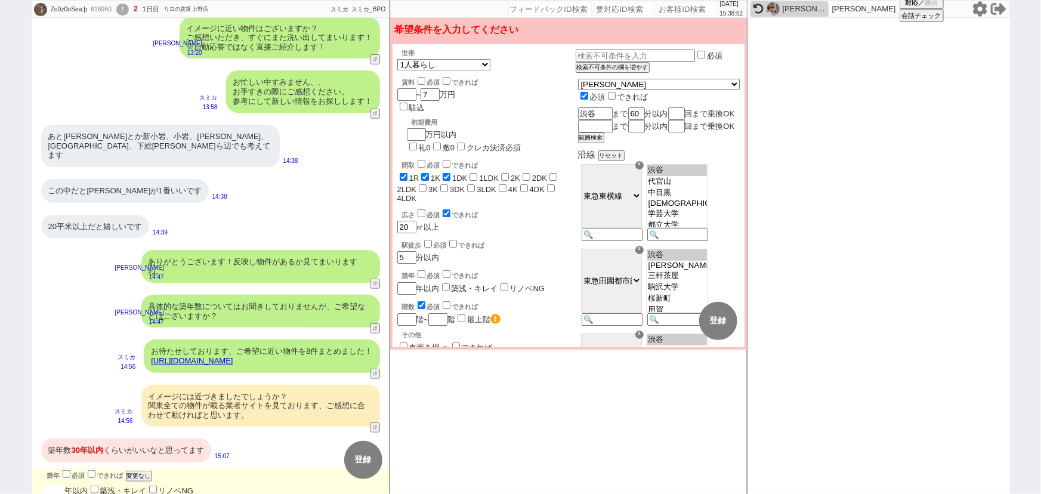
scroll to position [186, 0]
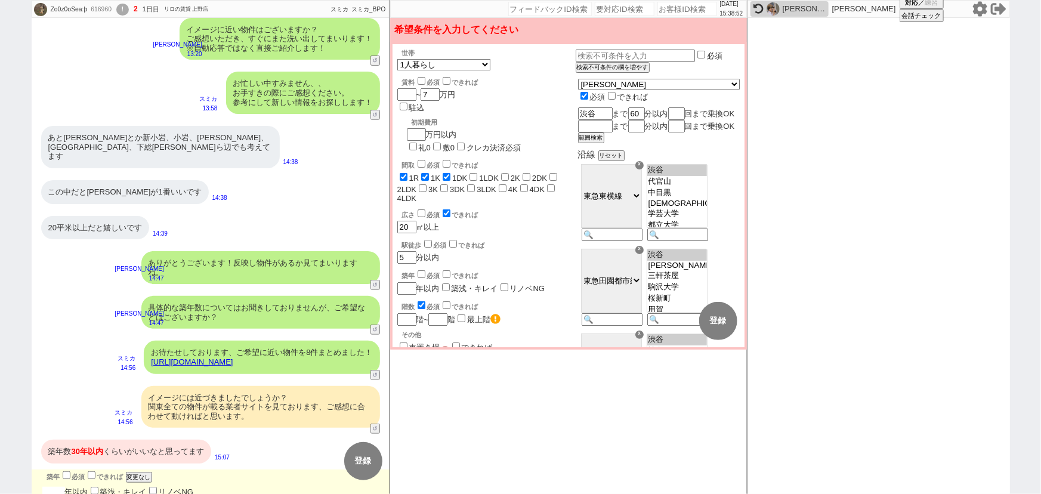
click at [59, 487] on input "number" at bounding box center [53, 492] width 23 height 10
checkbox input "true"
checkbox input "false"
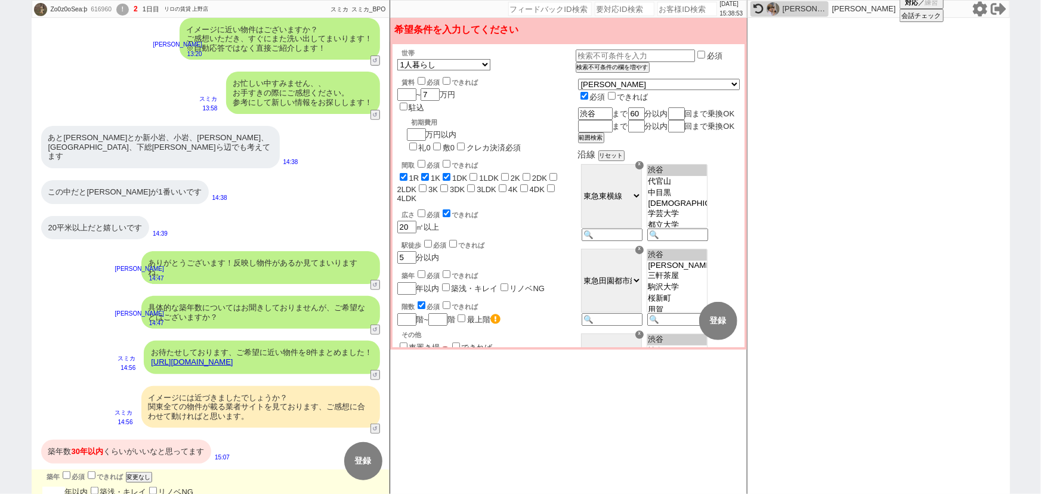
checkbox input "false"
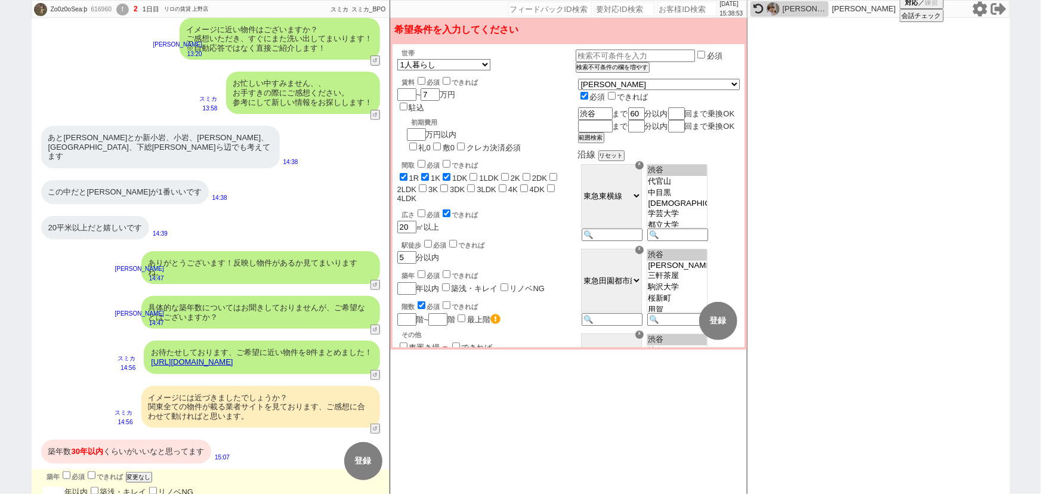
checkbox input "false"
type input "3"
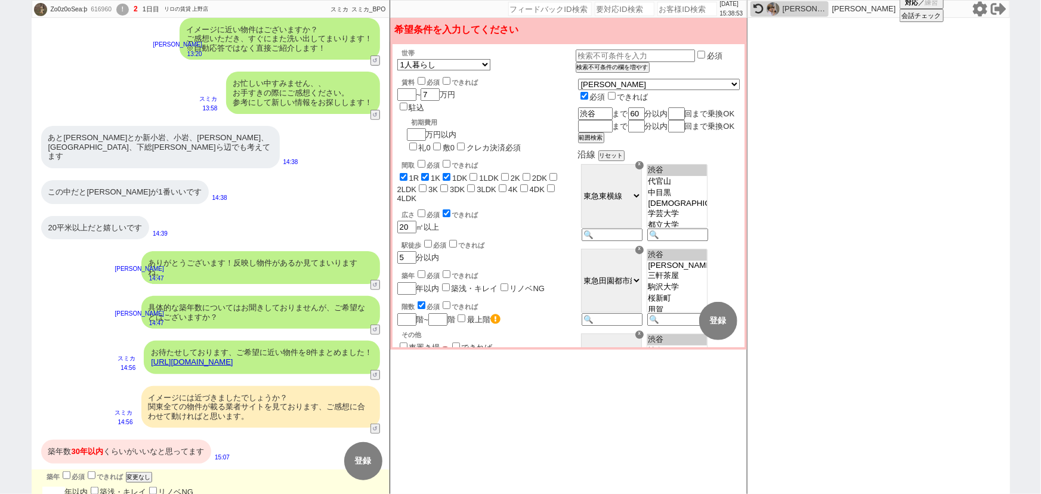
type input "3"
checkbox input "true"
checkbox input "false"
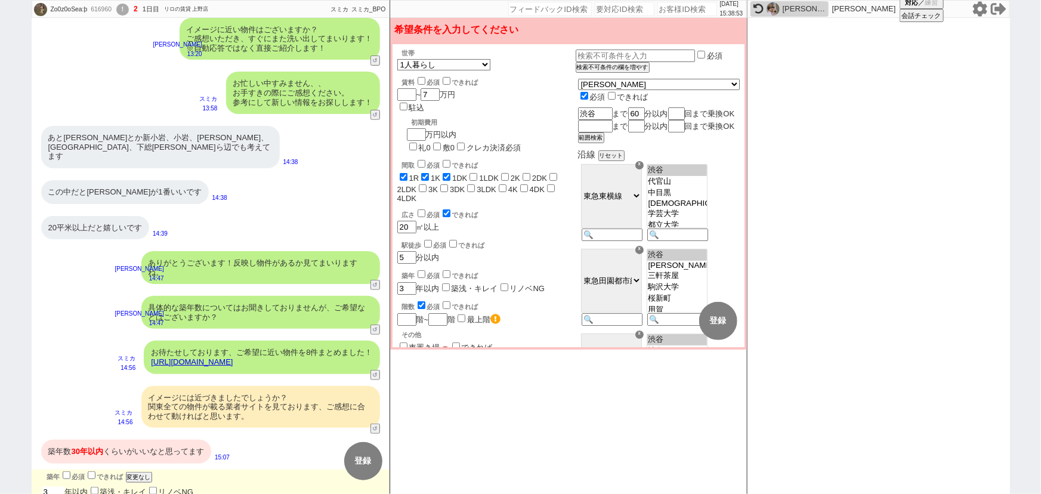
checkbox input "false"
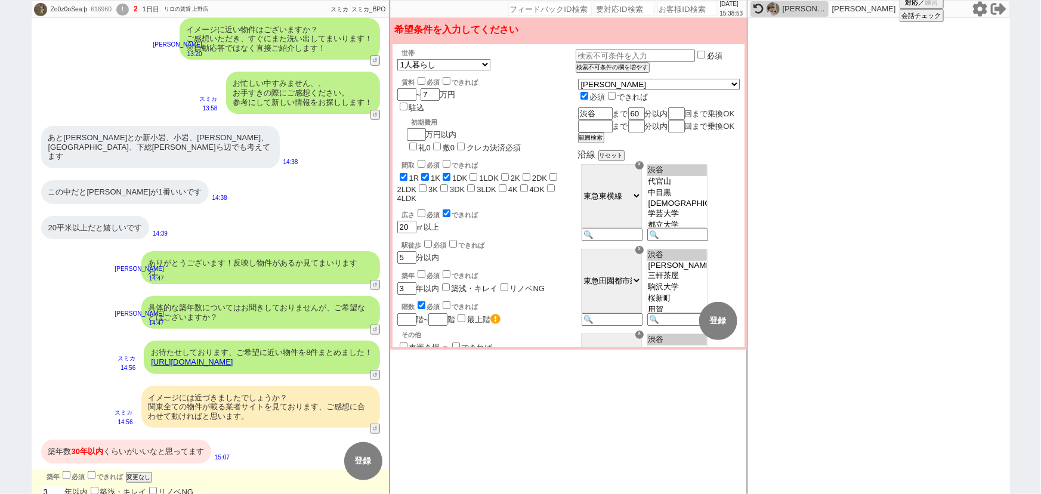
checkbox input "false"
type input "30"
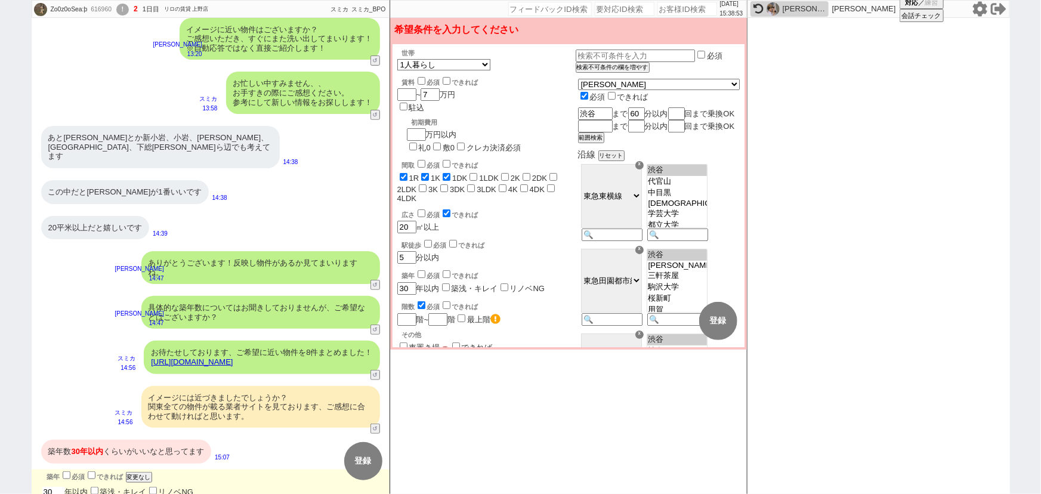
type input "30"
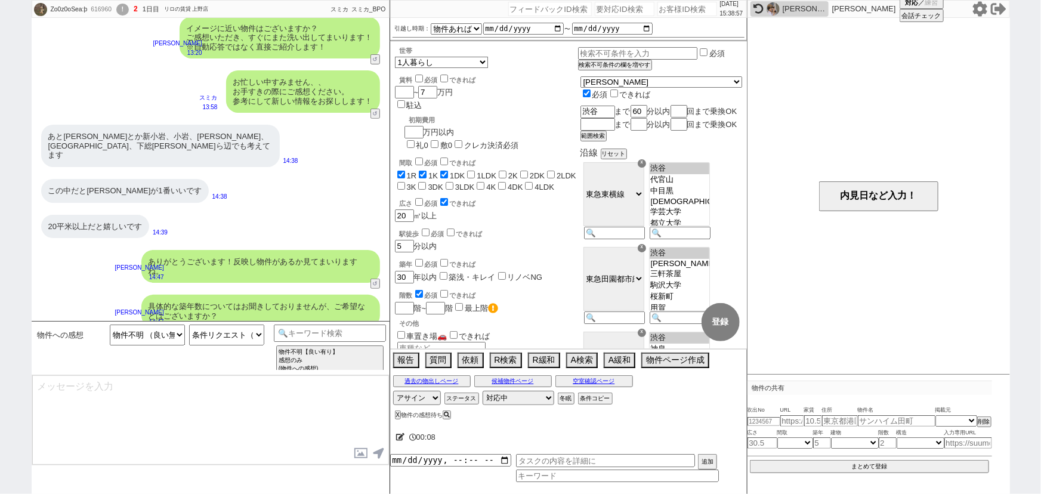
scroll to position [339, 0]
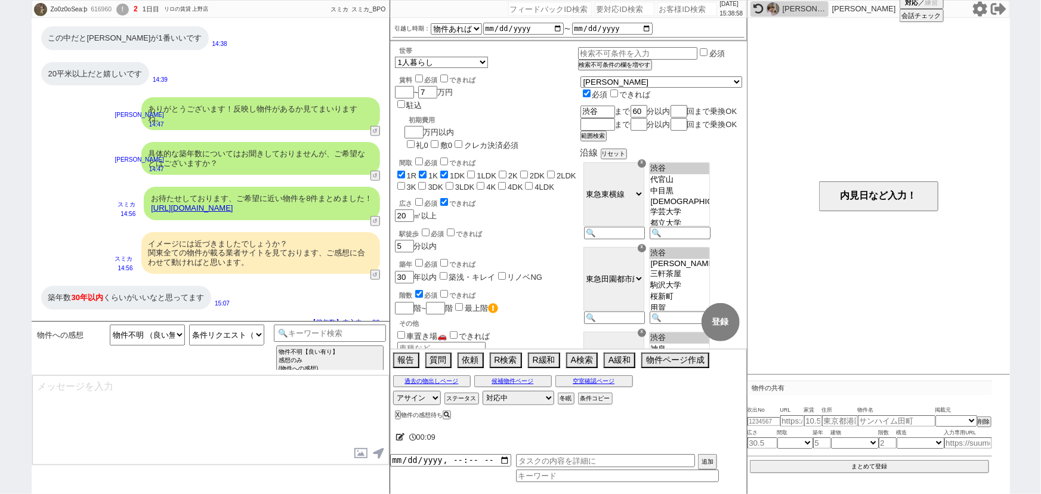
select select "50"
select select "53"
select select "47"
select select "66"
select select "59"
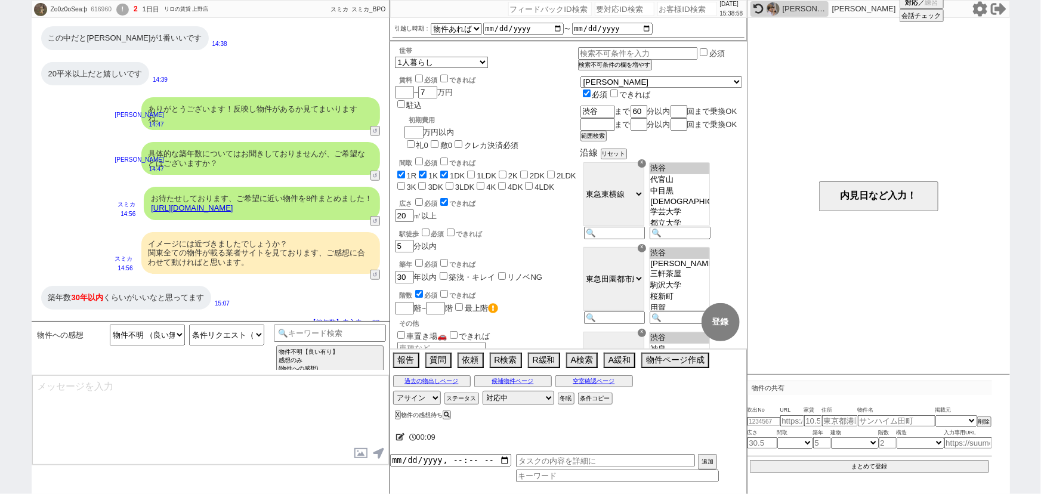
select select "25"
select select "68"
select select "9"
select select "325"
select select "14"
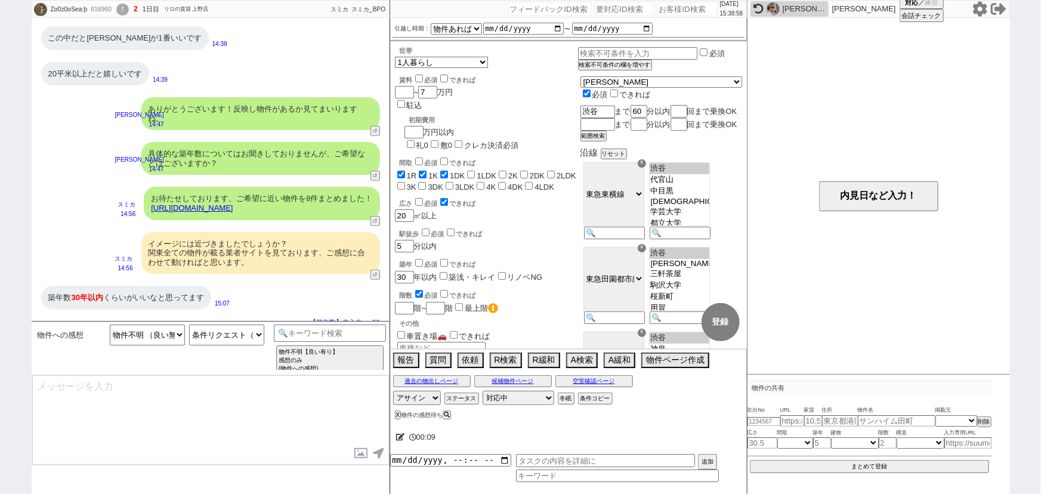
select select "10"
select select "367"
select select "23"
select select "57"
select select "75"
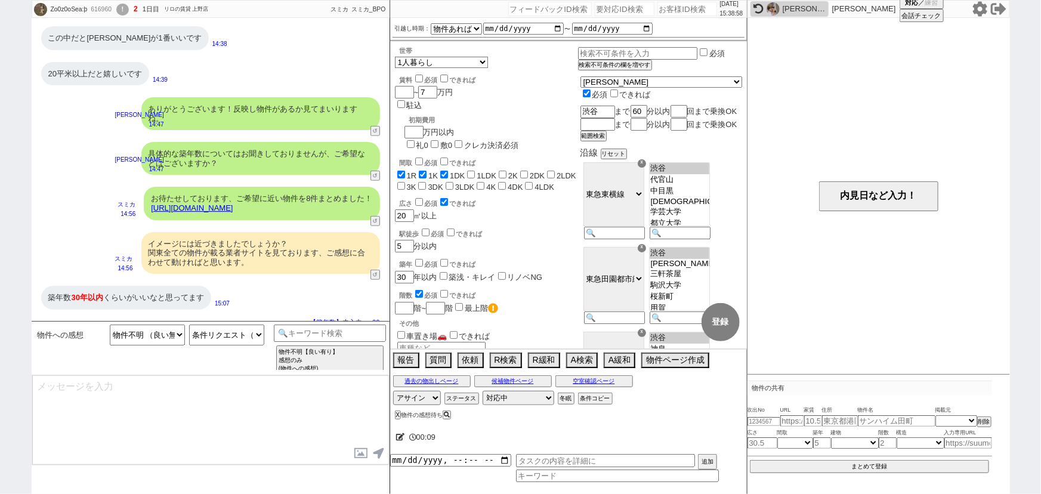
select select "44"
select select "48"
select select "811"
select select "15"
select select "72"
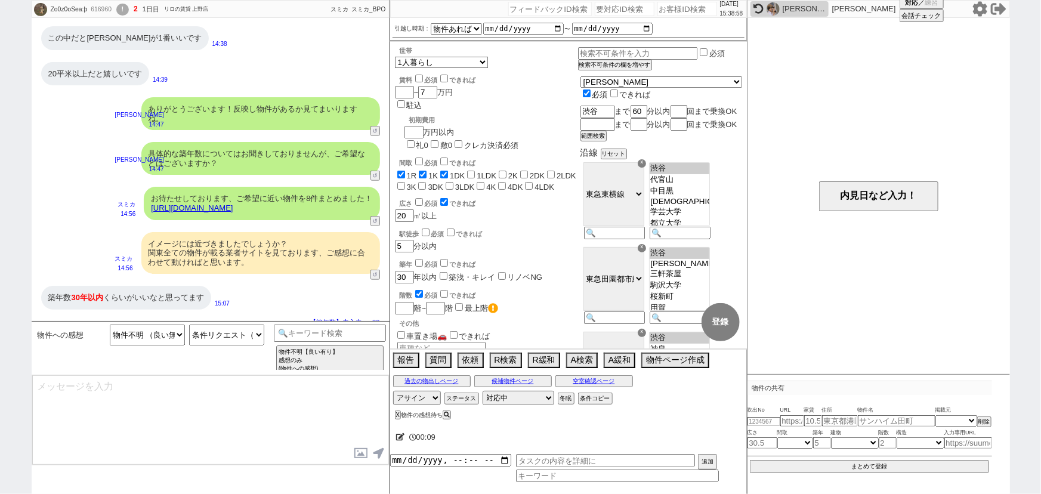
select select "70"
select select "38"
select select "60"
select select "19"
select select "65"
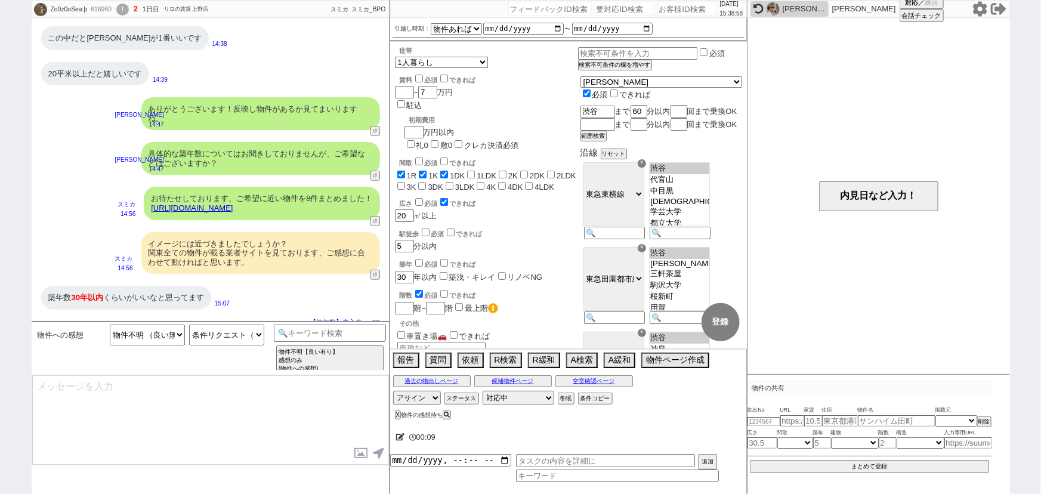
select select "63"
select select "62"
select select "71"
select select "35"
select select "64"
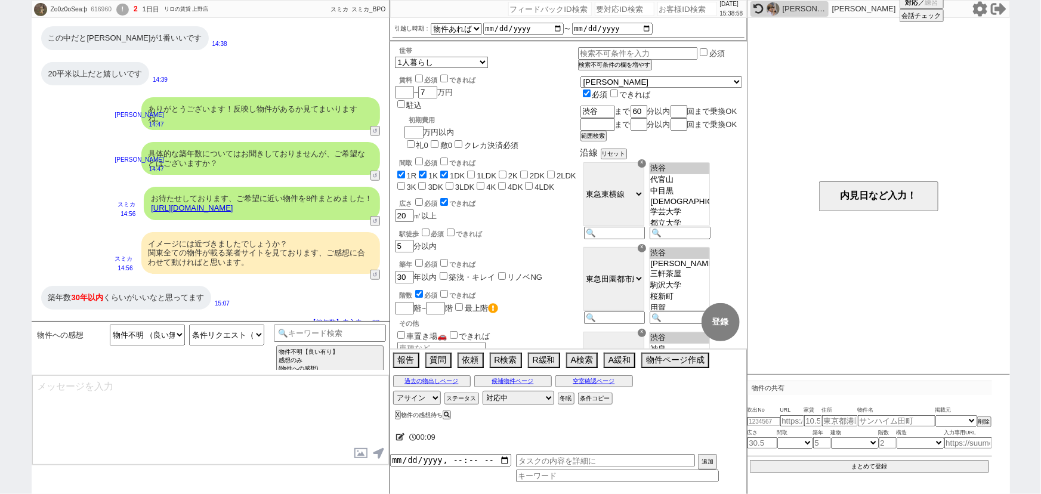
scroll to position [81, 0]
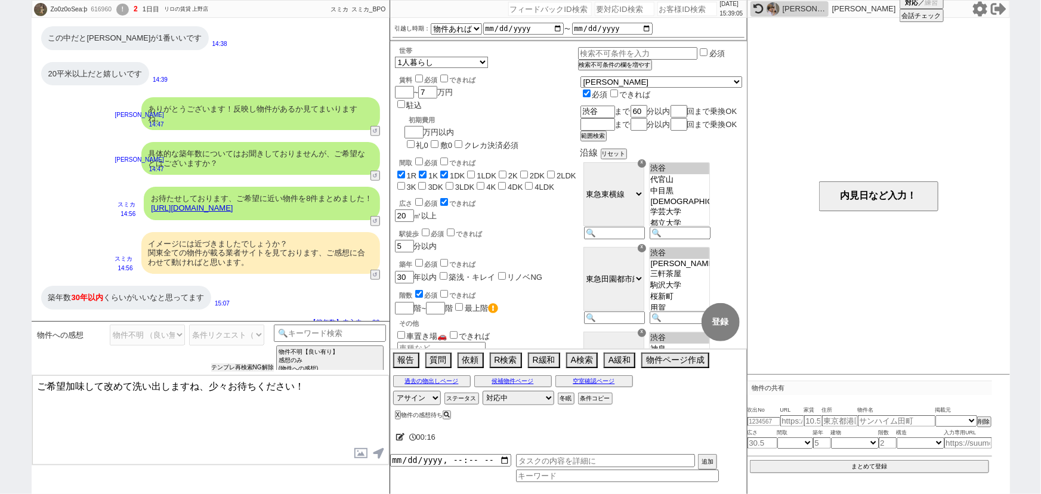
click at [247, 364] on button "テンプレ再検索NG解除" at bounding box center [242, 367] width 63 height 8
click at [375, 173] on button "↺" at bounding box center [376, 177] width 7 height 8
click at [151, 341] on option "回答詳細" at bounding box center [153, 341] width 88 height 11
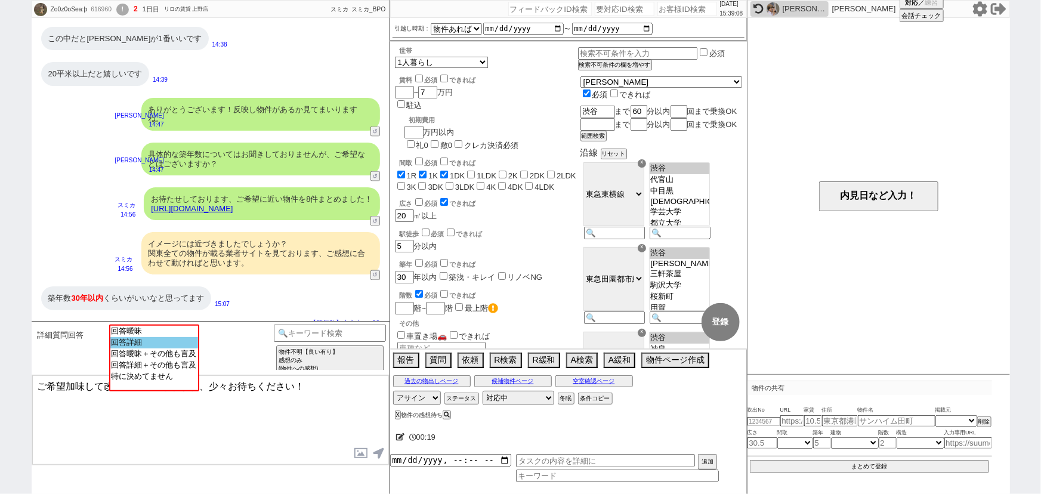
scroll to position [763, 0]
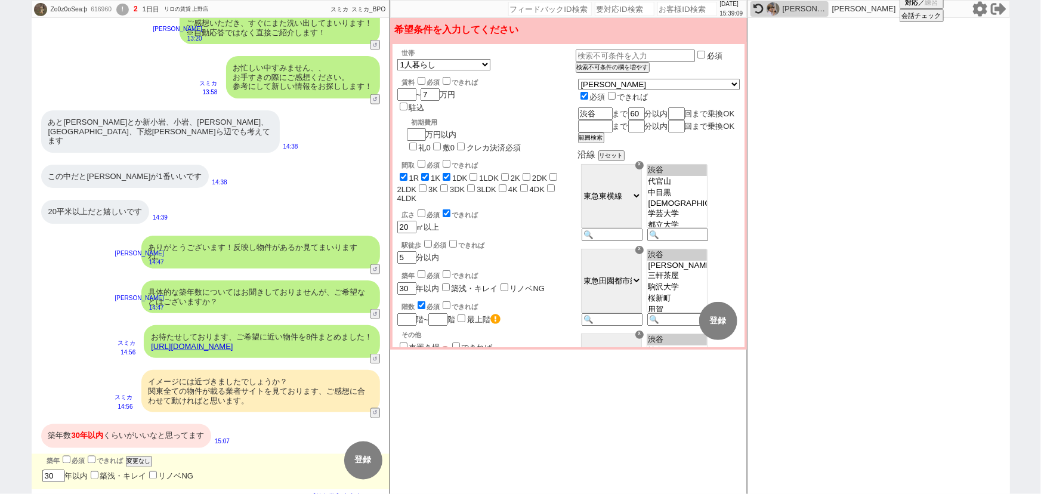
click at [295, 280] on div "具体的な築年数についてはお聞きしておりませんが、ご希望などはございますか？" at bounding box center [260, 296] width 239 height 33
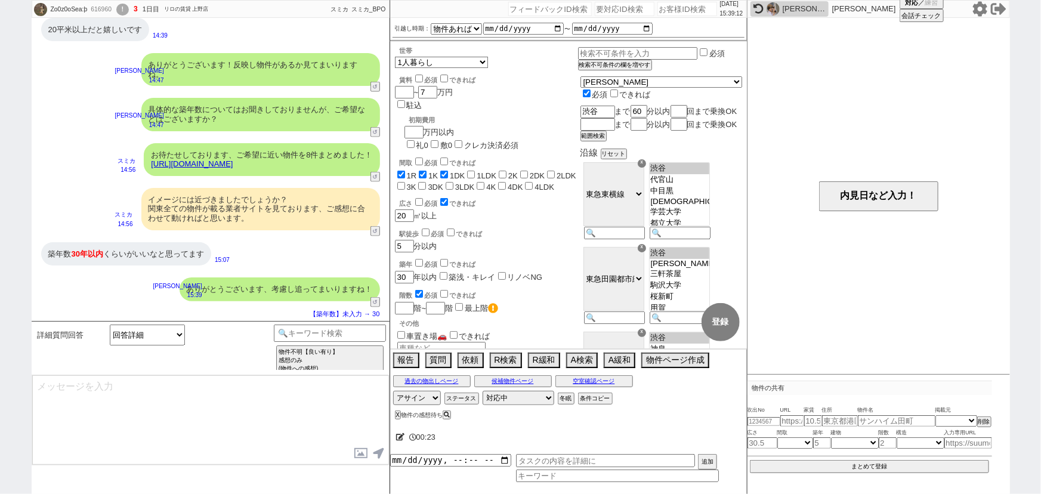
scroll to position [737, 0]
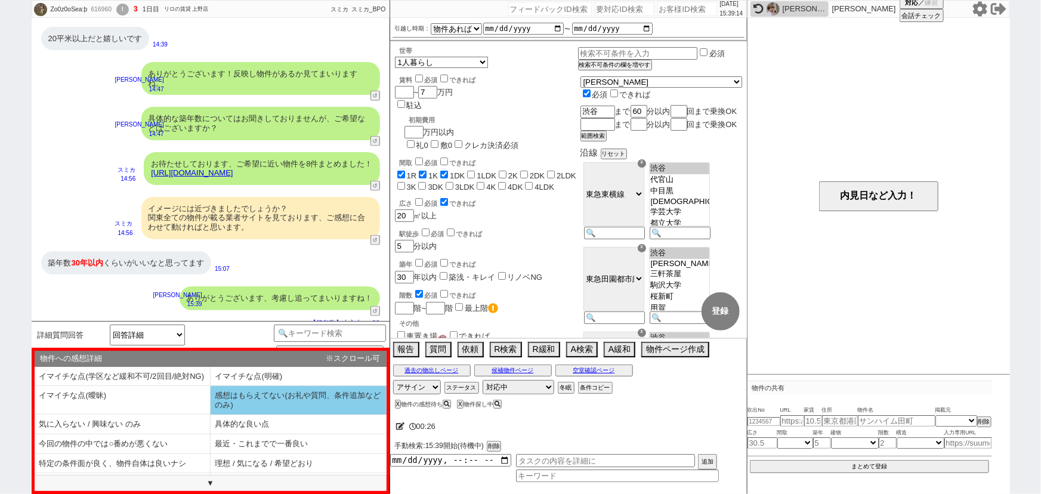
click at [292, 415] on li "感想はもらえてない(お礼や質問、条件追加などのみ)" at bounding box center [299, 400] width 176 height 29
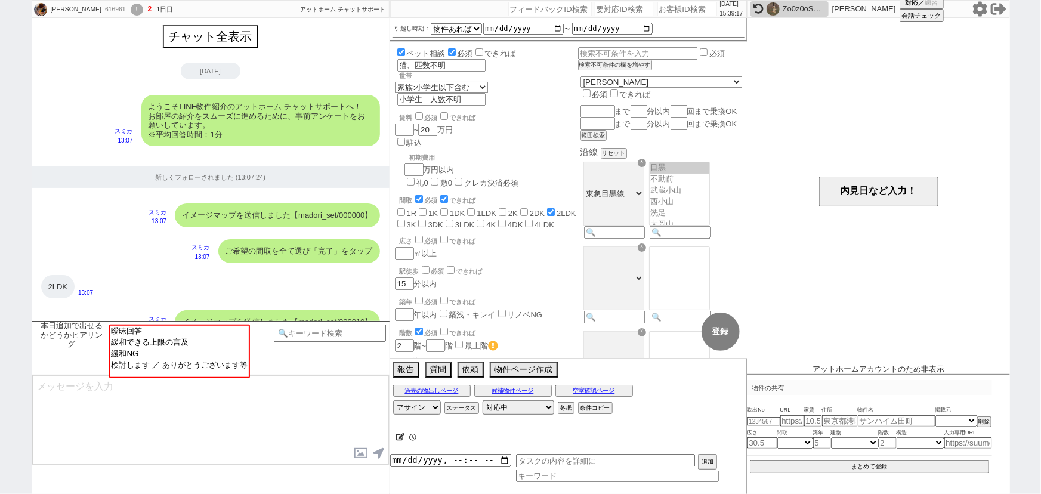
scroll to position [1356, 0]
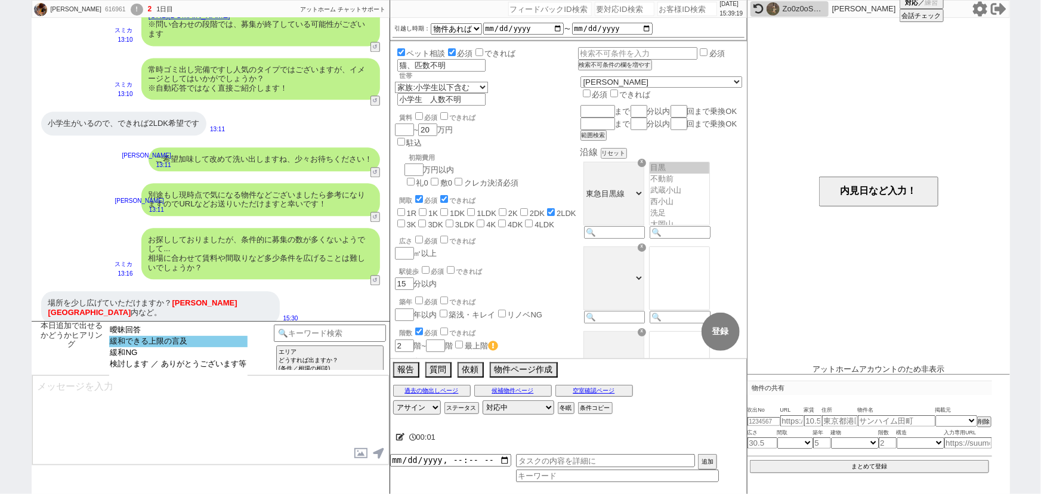
click at [221, 340] on option "緩和できる上限の言及" at bounding box center [178, 341] width 138 height 11
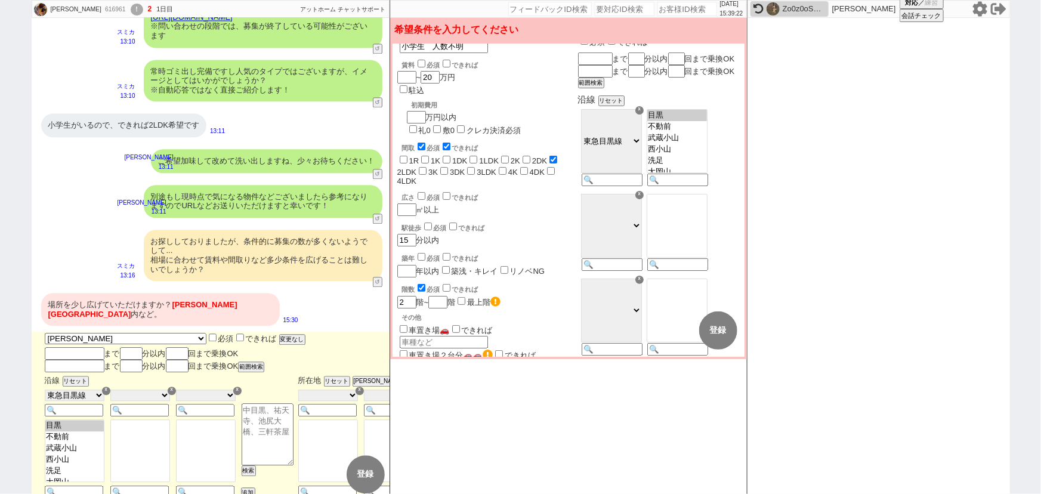
scroll to position [25, 0]
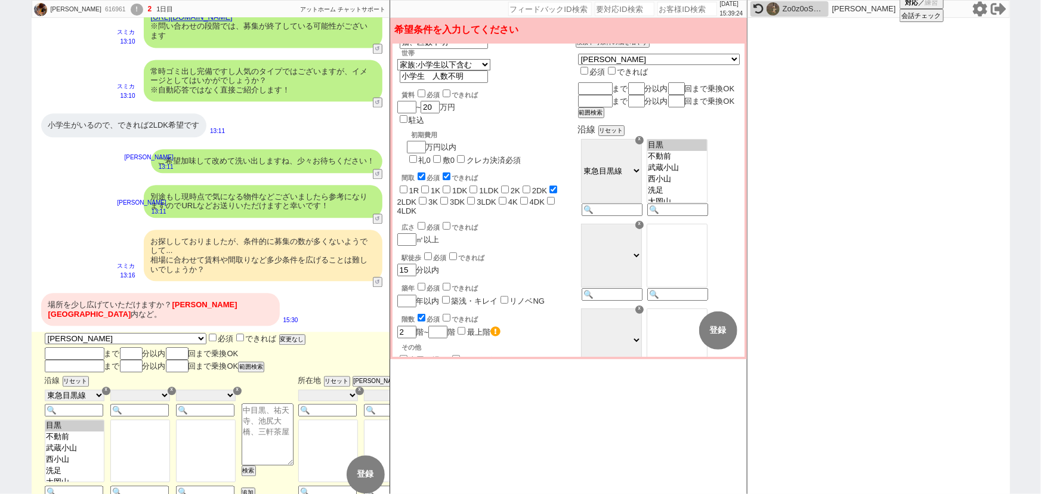
click at [644, 144] on div "☓" at bounding box center [639, 140] width 8 height 8
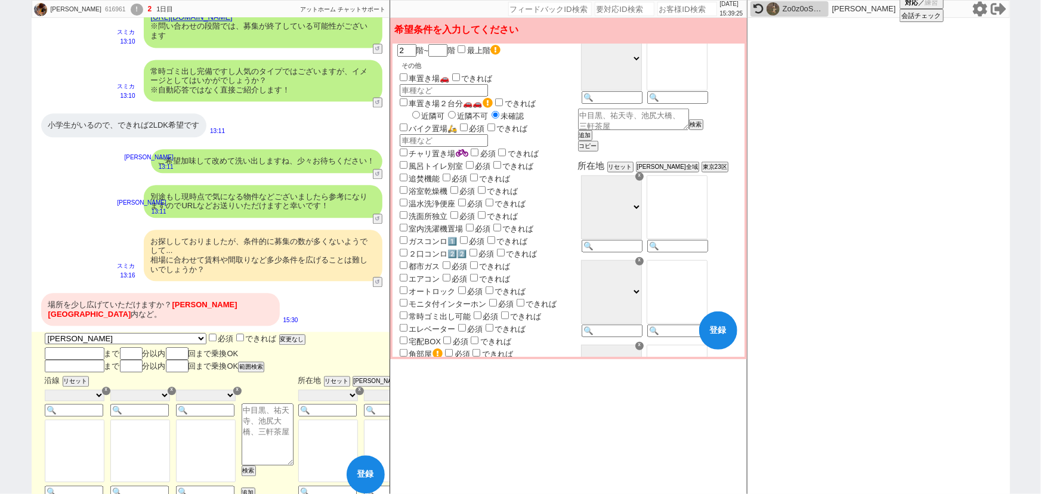
scroll to position [308, 0]
click at [635, 251] on input at bounding box center [611, 245] width 58 height 10
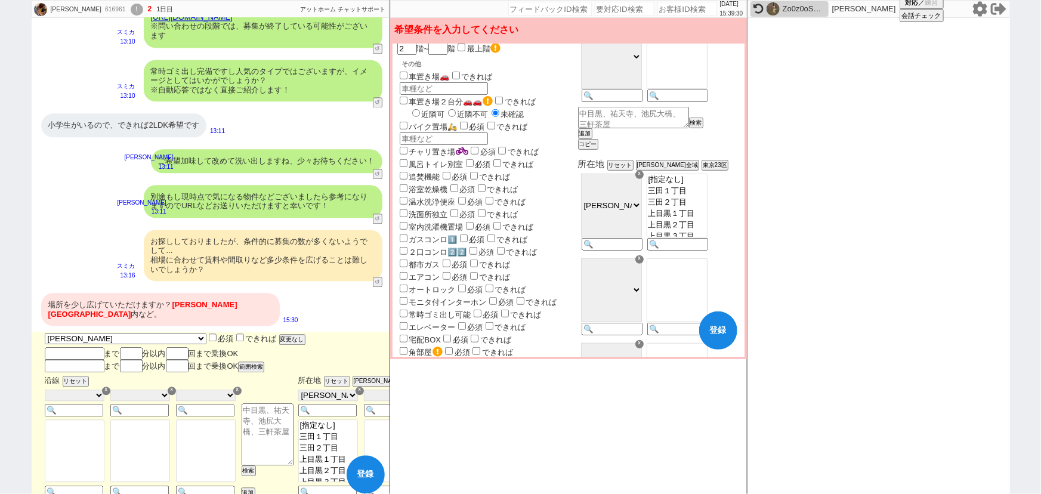
click at [696, 186] on option "[指定なし]" at bounding box center [677, 179] width 60 height 11
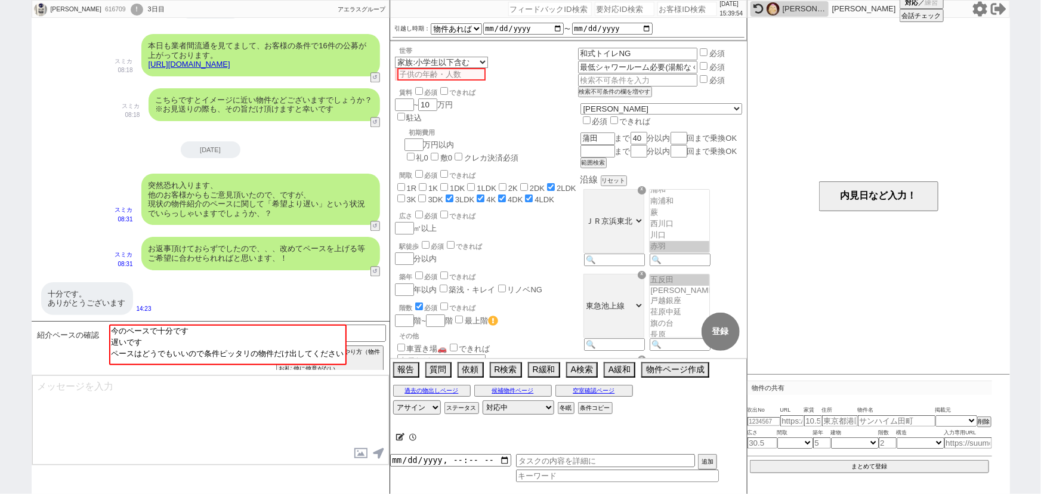
scroll to position [177, 0]
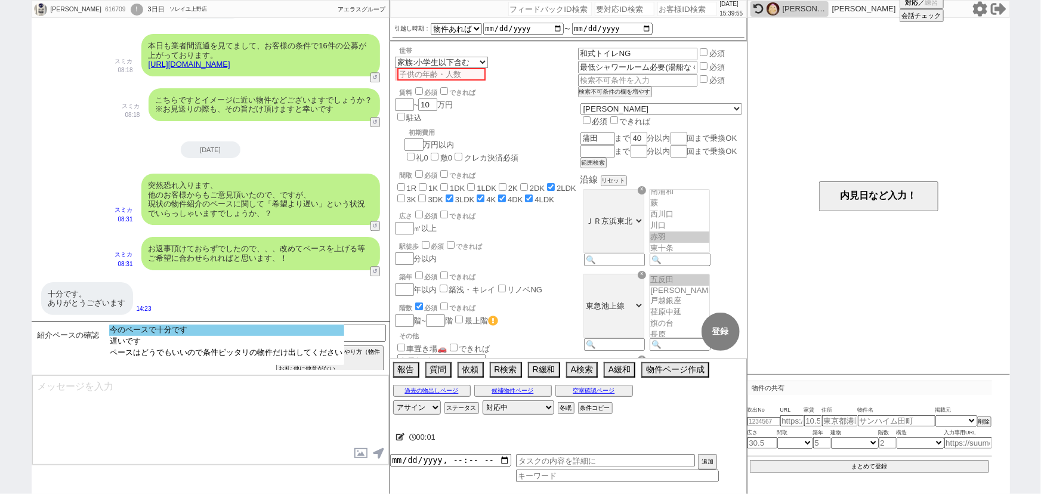
click at [226, 327] on option "今のペースで十分です" at bounding box center [226, 330] width 235 height 11
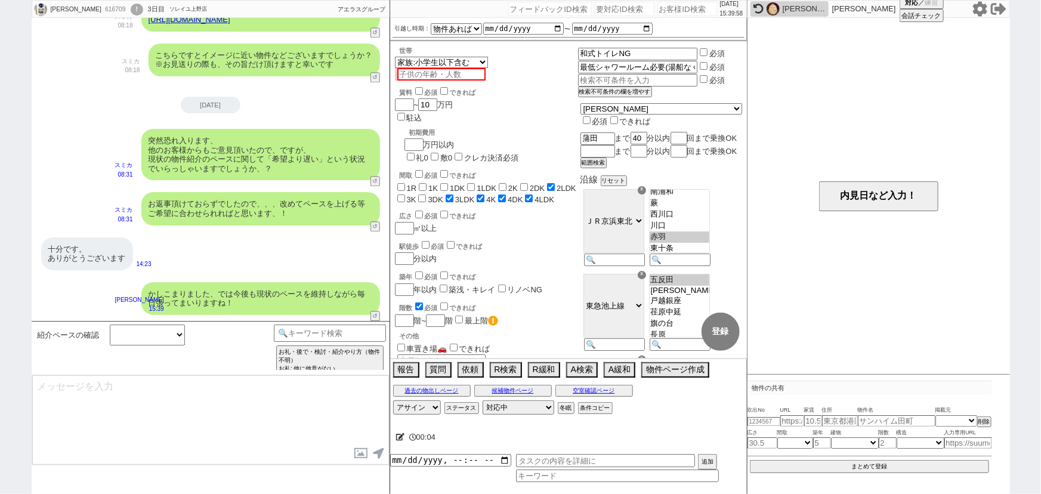
scroll to position [1375, 0]
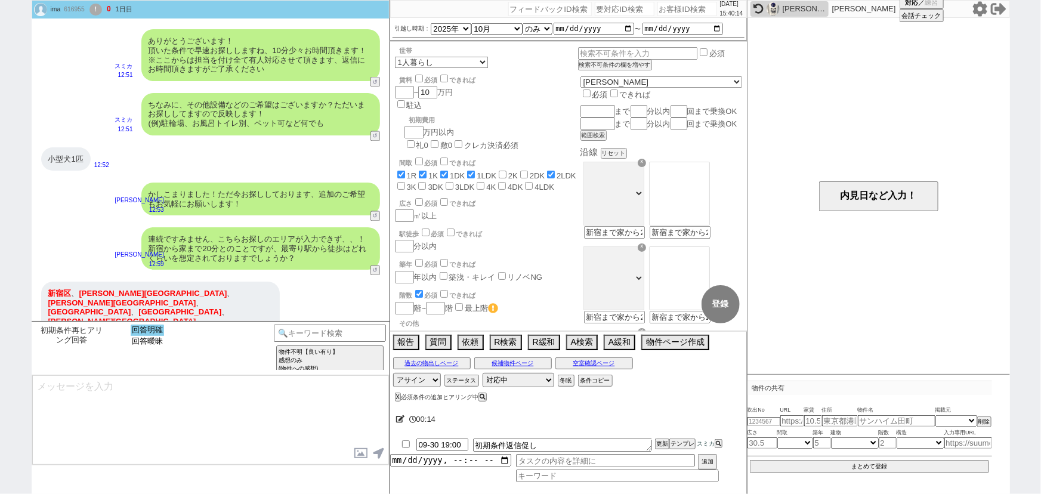
click at [155, 333] on option "回答明確" at bounding box center [147, 330] width 33 height 11
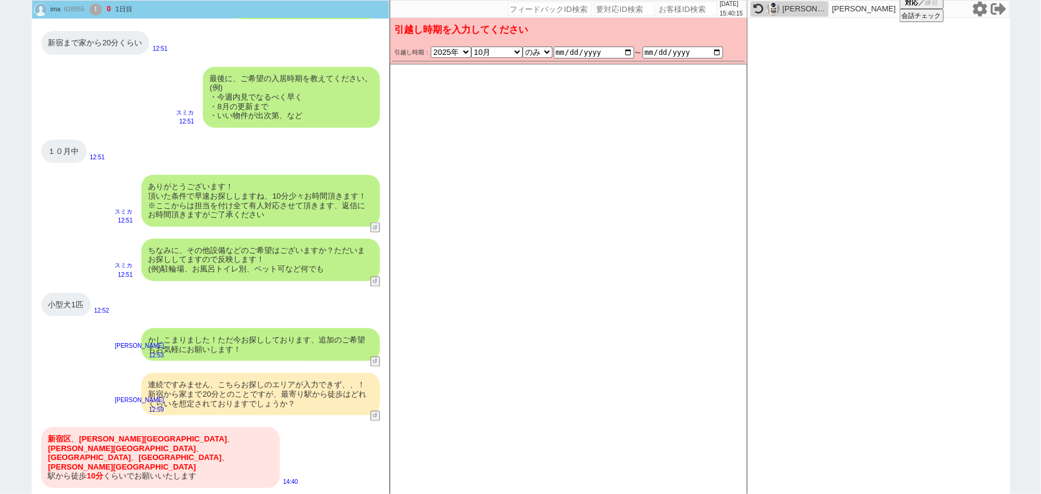
scroll to position [903, 0]
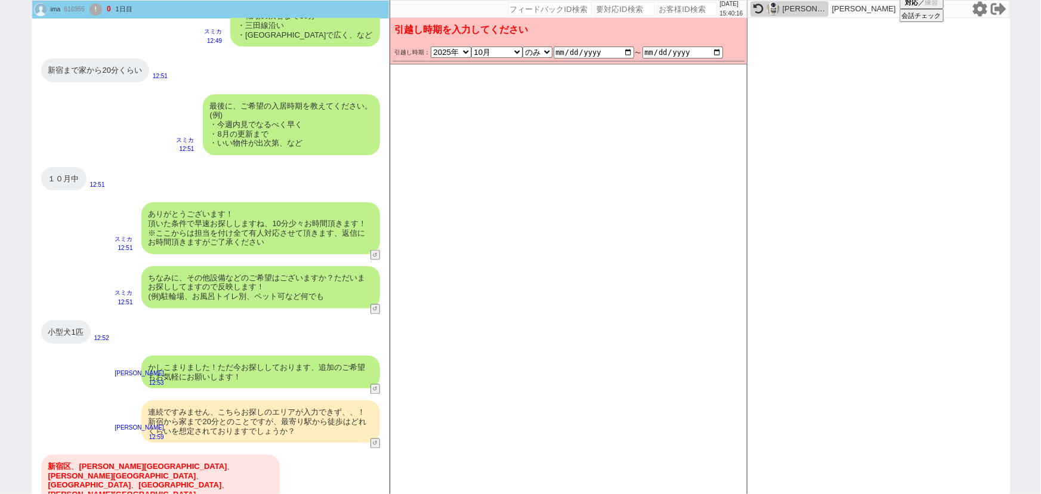
click at [307, 141] on div "最後に、ご希望の入居時期を教えてください。 (例) ・今週内見でなるべく早く ・8月の更新まで ・いい物件が出次第、など" at bounding box center [291, 124] width 177 height 61
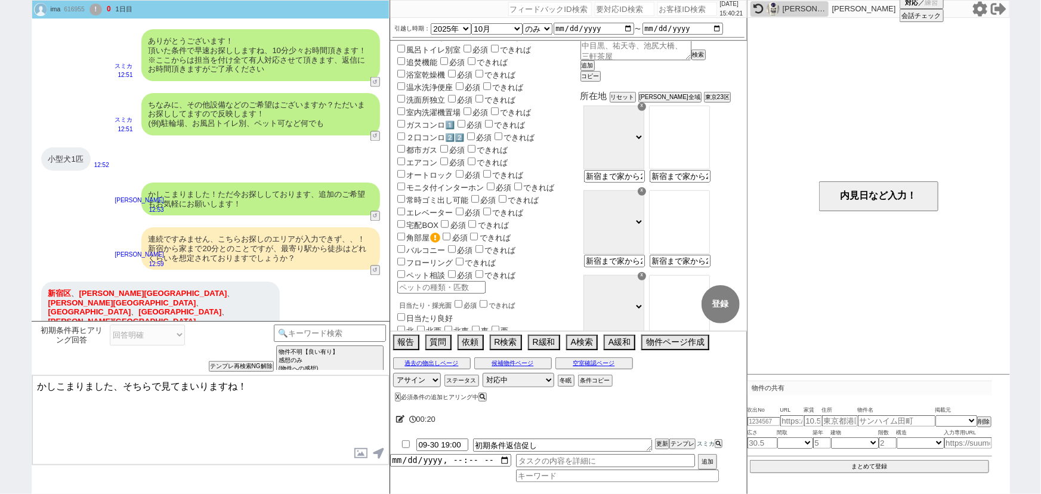
scroll to position [375, 0]
click at [413, 270] on label "ペット相談" at bounding box center [420, 274] width 51 height 9
click at [405, 270] on input "ペット相談" at bounding box center [401, 274] width 8 height 8
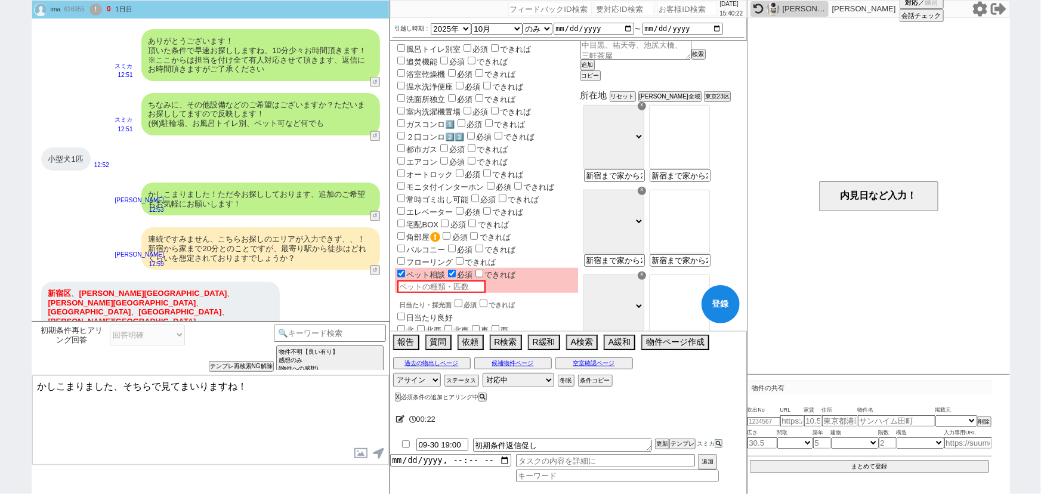
click at [418, 280] on input "text" at bounding box center [441, 286] width 88 height 13
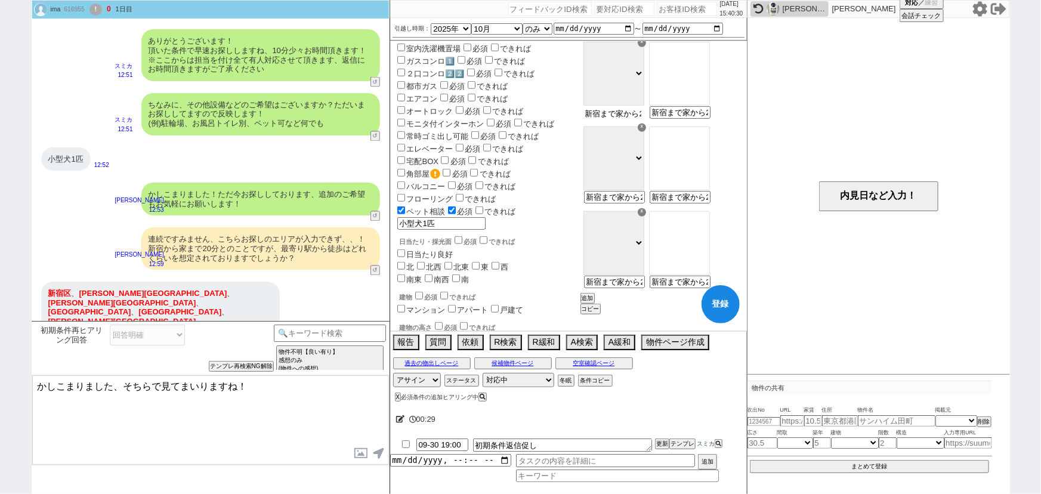
scroll to position [0, 41]
drag, startPoint x: 634, startPoint y: 125, endPoint x: 772, endPoint y: 132, distance: 138.0
click at [772, 132] on div "ima 616955 ! 0 1日目 冬眠中 自社客 スミカ スミカ_BPO チャット全表示 2025-09-29 ようこそLINE物件紹介のスミカへ！ お部…" at bounding box center [521, 247] width 978 height 494
click at [709, 54] on option "[指定なし]" at bounding box center [680, 47] width 60 height 11
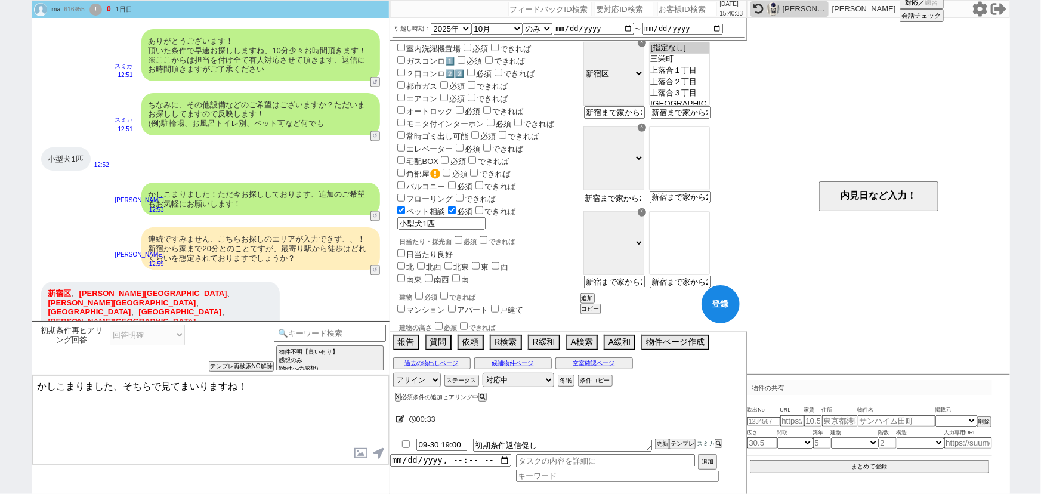
click at [636, 203] on input "新宿まで家から20分くらい" at bounding box center [613, 198] width 58 height 10
click at [695, 138] on option "[指定なし]" at bounding box center [680, 132] width 60 height 11
click at [643, 288] on input "新宿まで家から20分くらい" at bounding box center [613, 283] width 58 height 10
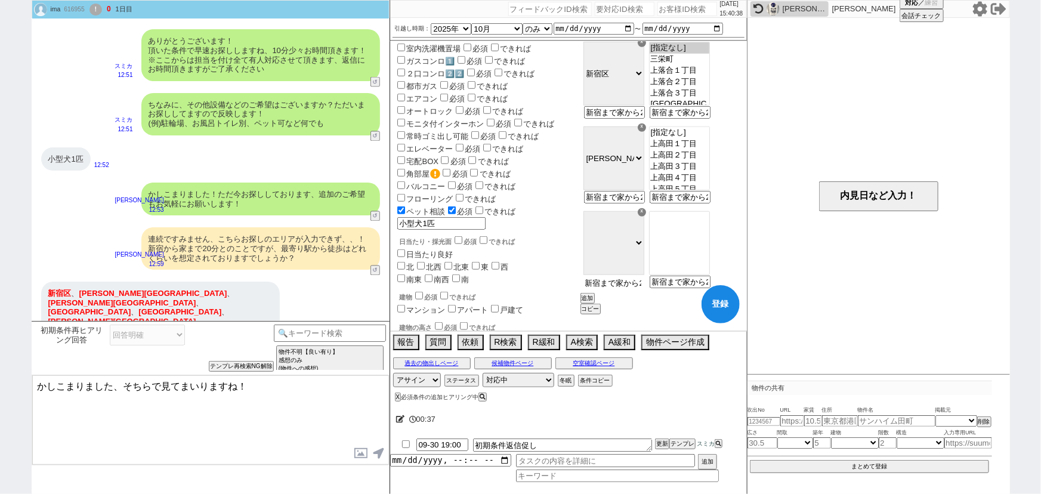
click at [643, 288] on input "新宿まで家から20分くらい" at bounding box center [613, 283] width 58 height 10
click at [709, 223] on option "[指定なし]" at bounding box center [680, 217] width 60 height 11
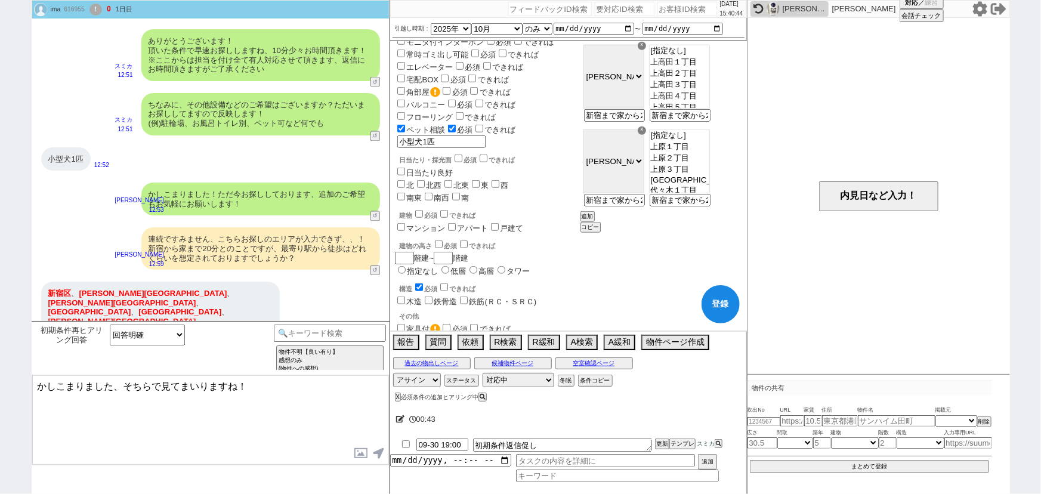
scroll to position [520, 0]
click at [592, 220] on button "追加" at bounding box center [587, 216] width 12 height 8
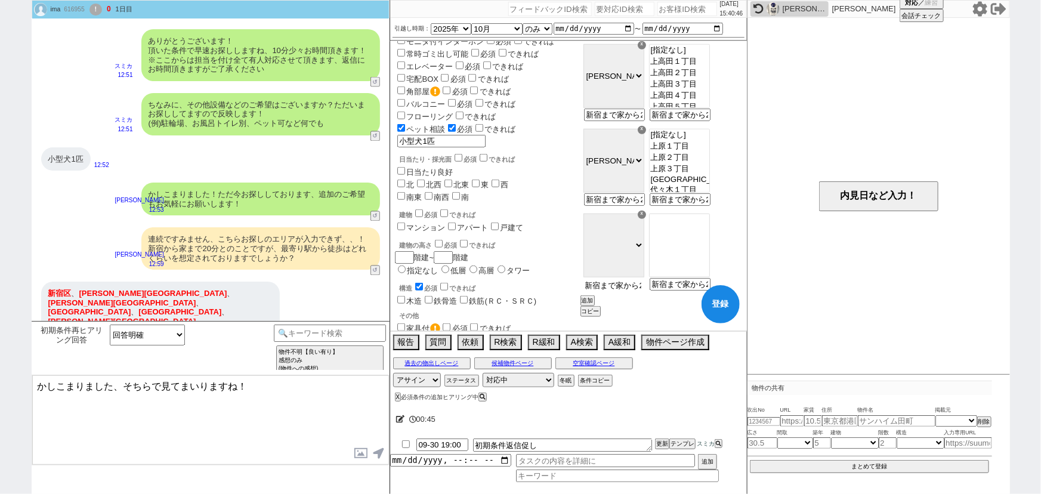
click at [643, 291] on input "新宿まで家から20分くらい" at bounding box center [613, 285] width 58 height 10
click at [709, 226] on option "[指定なし]" at bounding box center [680, 219] width 60 height 11
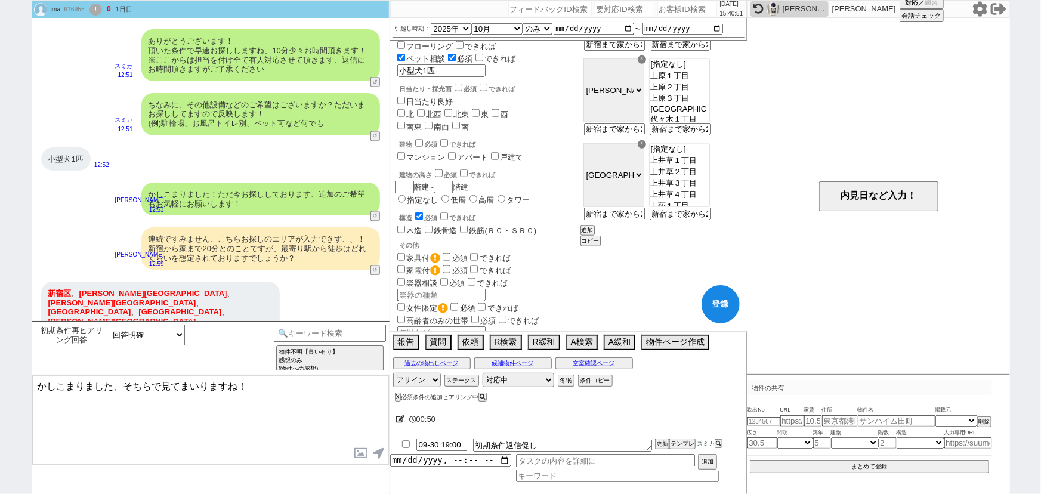
scroll to position [591, 0]
click at [592, 234] on button "追加" at bounding box center [587, 230] width 12 height 8
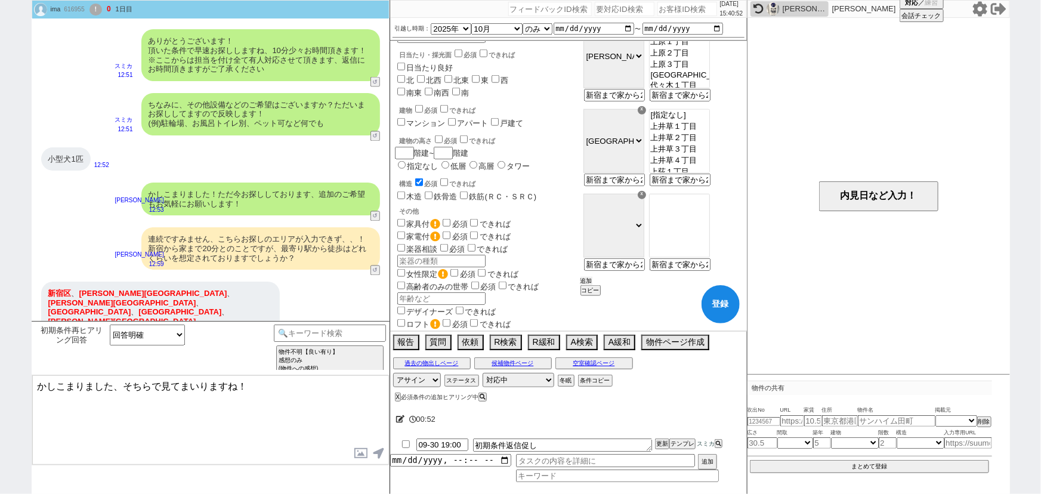
scroll to position [625, 0]
click at [643, 270] on input "新宿まで家から20分くらい" at bounding box center [613, 265] width 58 height 10
click at [700, 205] on option "[指定なし]" at bounding box center [680, 199] width 60 height 11
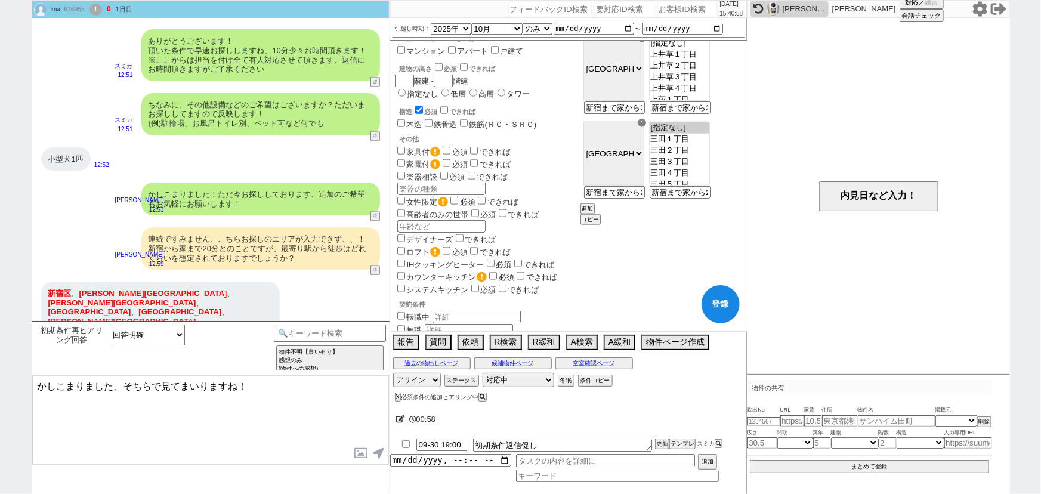
scroll to position [697, 0]
click at [592, 212] on button "追加" at bounding box center [587, 208] width 12 height 8
click at [640, 283] on input "新宿まで家から20分くらい" at bounding box center [613, 278] width 58 height 10
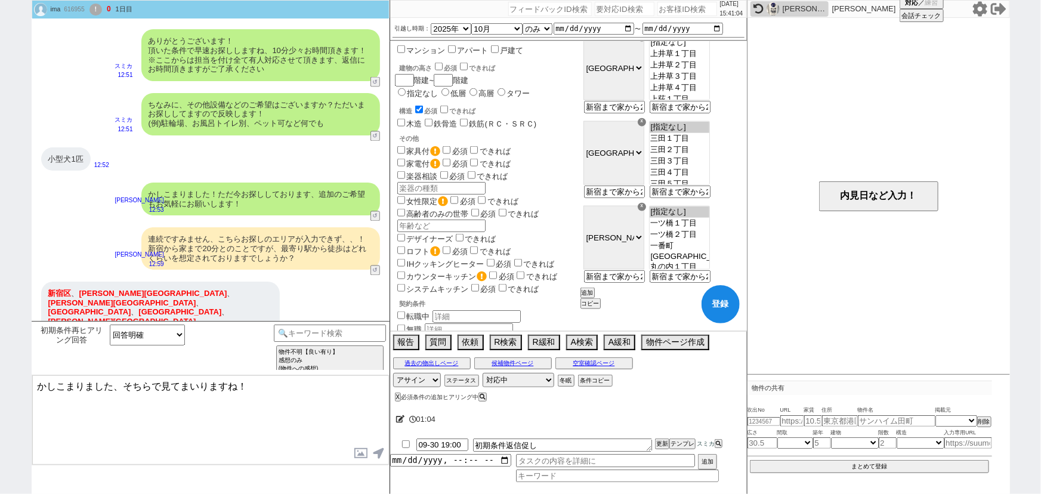
click at [709, 218] on option "[指定なし]" at bounding box center [680, 211] width 60 height 11
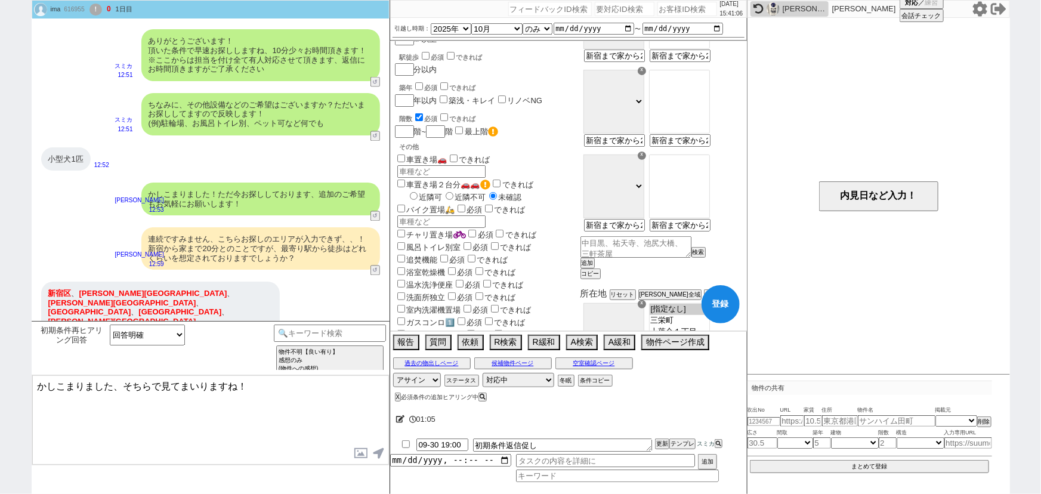
scroll to position [0, 0]
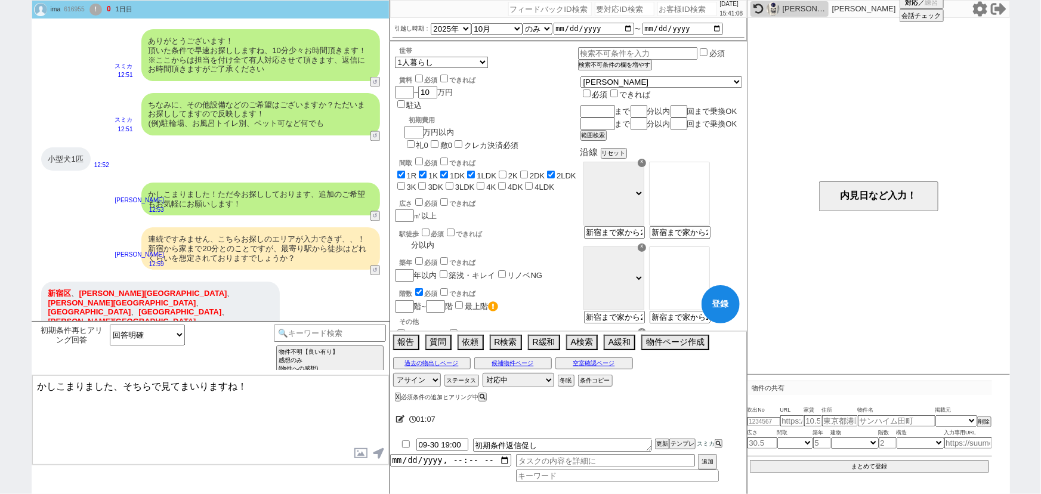
click at [407, 240] on input "number" at bounding box center [403, 245] width 17 height 10
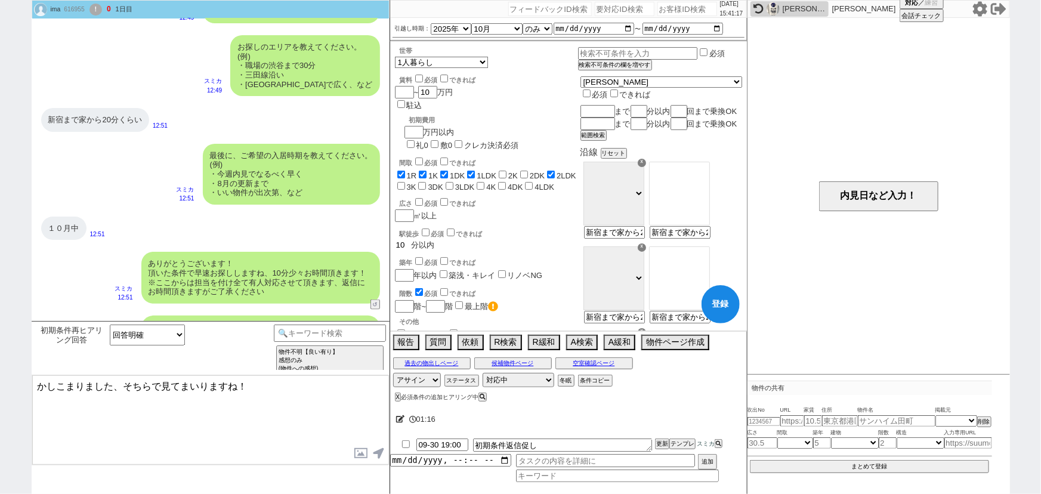
scroll to position [1076, 0]
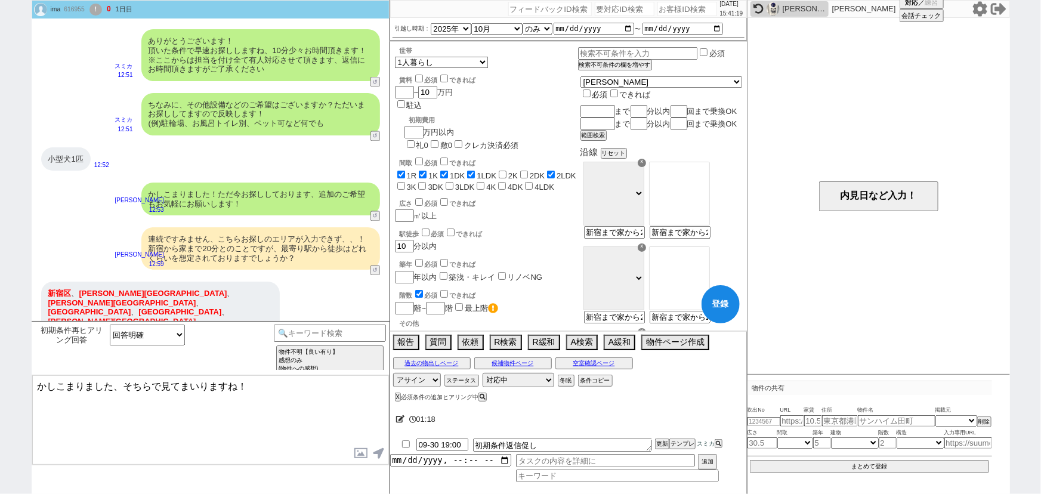
click at [183, 383] on textarea "かしこまりました、そちらで見てまいりますね！" at bounding box center [210, 419] width 357 height 89
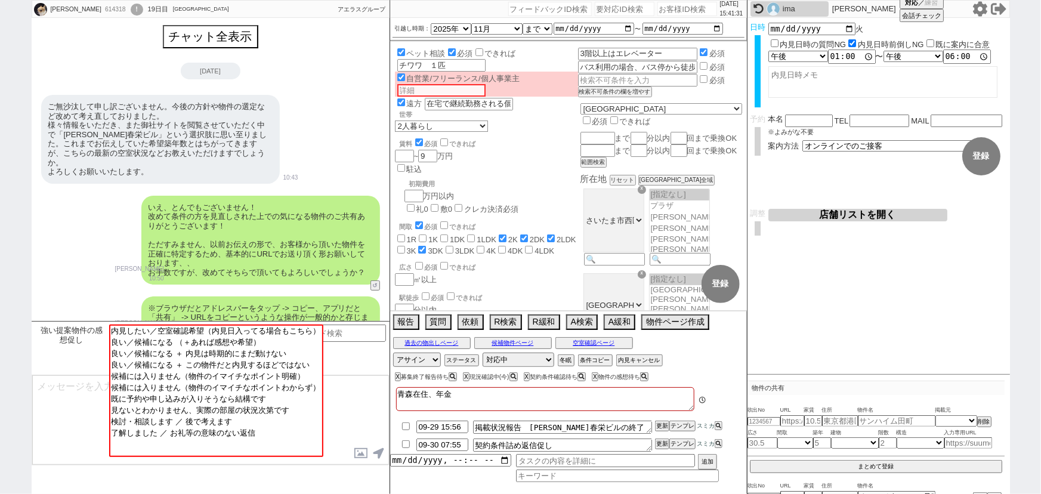
scroll to position [2052, 0]
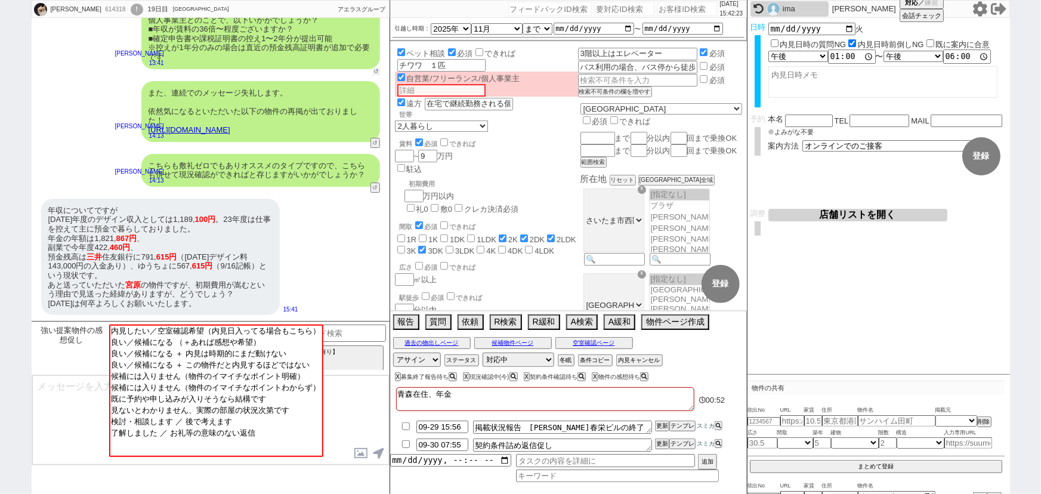
click at [376, 72] on button "↺" at bounding box center [376, 71] width 7 height 8
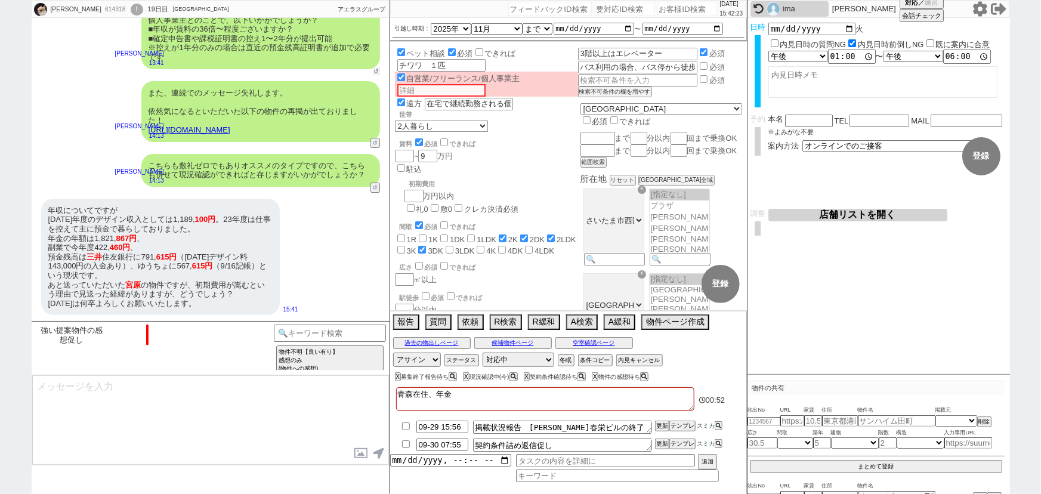
scroll to position [1027, 0]
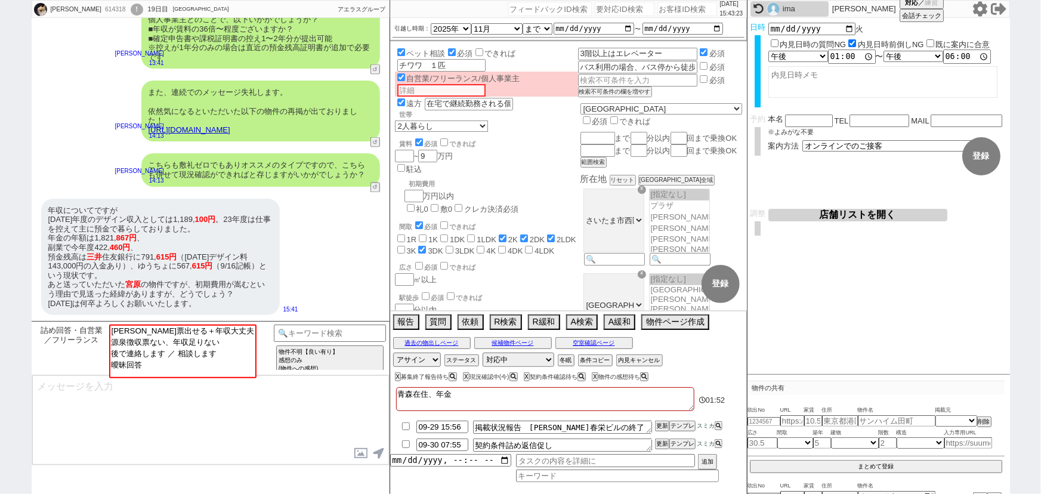
click at [262, 280] on div "年収についてですが 2024年度のデザイン収入としては1,189, 100円 。23年度は仕事を控えて主に預金で暮らしておりました。 年金の年額は1,821,…" at bounding box center [160, 257] width 239 height 117
click at [373, 73] on button "↺" at bounding box center [376, 71] width 7 height 8
click at [230, 126] on link "https://tools.sumika.live/pages/yfo61fm" at bounding box center [190, 129] width 82 height 9
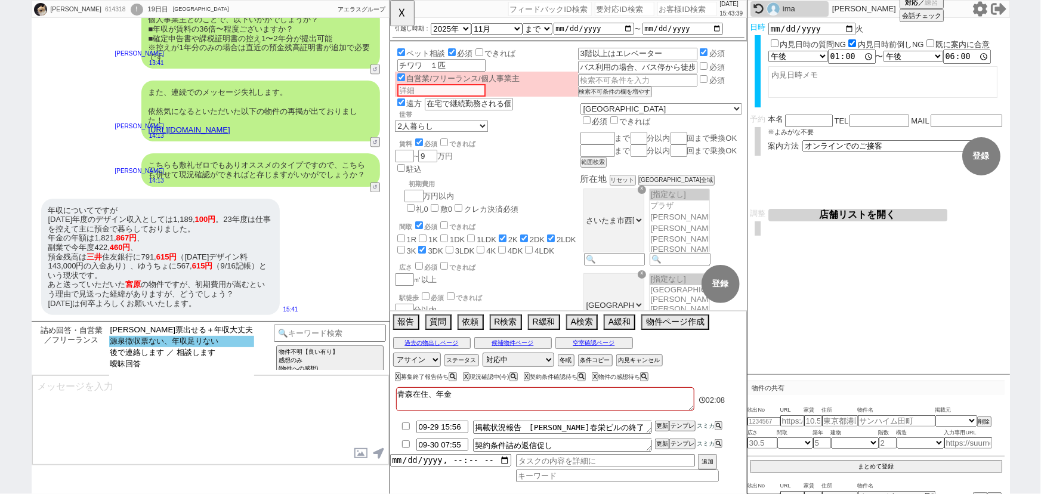
click at [200, 340] on option "源泉徴収票ない、年収足りない" at bounding box center [182, 341] width 146 height 11
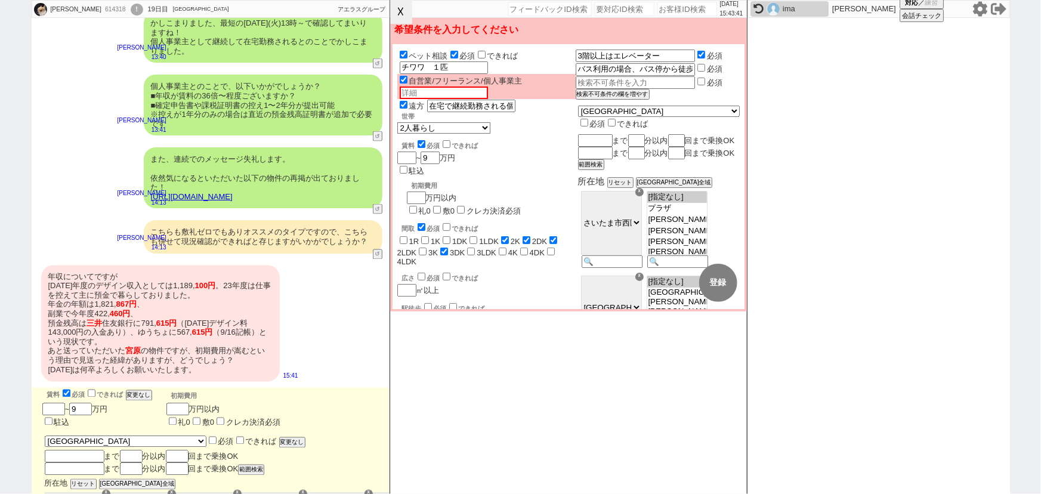
click at [405, 13] on button "☓" at bounding box center [401, 12] width 22 height 24
click at [433, 93] on input "text" at bounding box center [444, 93] width 88 height 13
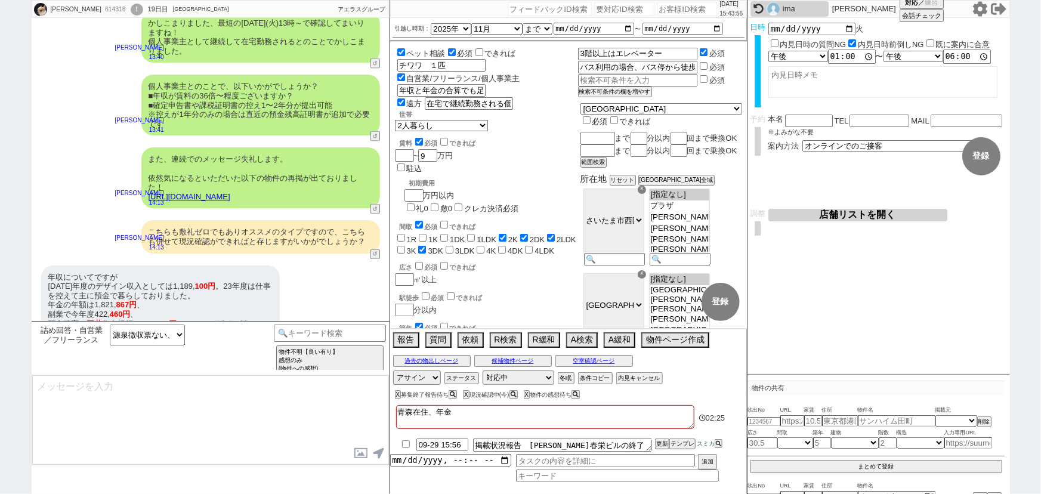
scroll to position [1042, 0]
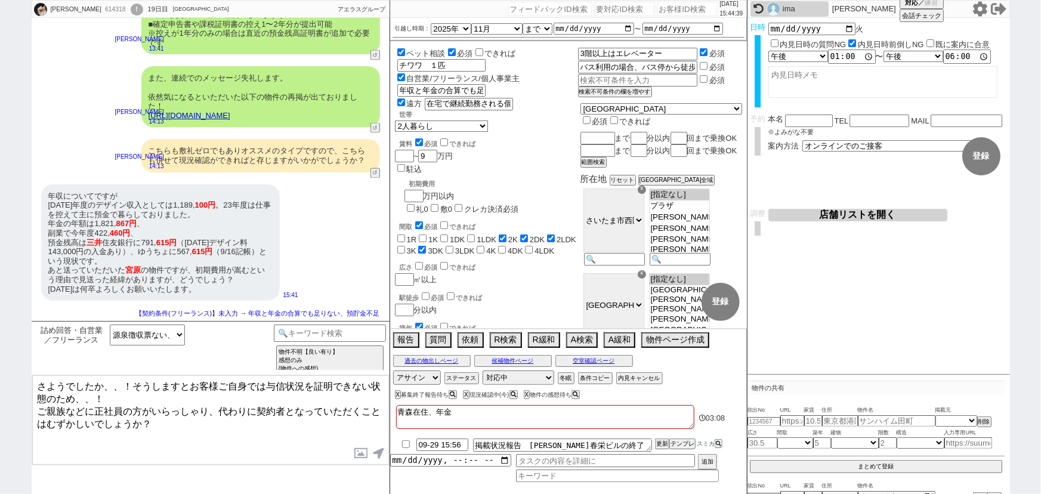
click at [191, 412] on textarea "さようでしたか、、！そうしますとお客様ご自身では与信状況を証明できない状態のため、、！ ご親族などに正社員の方がいらっしゃり、代わりに契約者となっていただくこ…" at bounding box center [210, 419] width 357 height 89
click at [196, 429] on textarea "さようでしたか、、！そうしますとお客様ご自身では与信状況を証明できない状態のため、、！ ご親族などに正社員の方がいらっしゃり、代わりに契約者となっていただくこ…" at bounding box center [210, 419] width 357 height 89
click at [200, 430] on textarea "さようでしたか、、！そうしますとお客様ご自身では与信状況を証明できない状態のため、、！ ご親族などに正社員の方がいらっしゃり、代わりに契約者となっていただくこ…" at bounding box center [210, 419] width 357 height 89
click at [358, 432] on textarea "さようでしたか、、！そうしますとお客様ご自身では与信状況を証明できない状態のため、、！ ご親族などに正社員の方がいらっしゃり、代わりに契約者となっていただくこ…" at bounding box center [210, 419] width 357 height 89
click at [230, 113] on link "https://tools.sumika.live/pages/yfo61fm" at bounding box center [190, 115] width 82 height 9
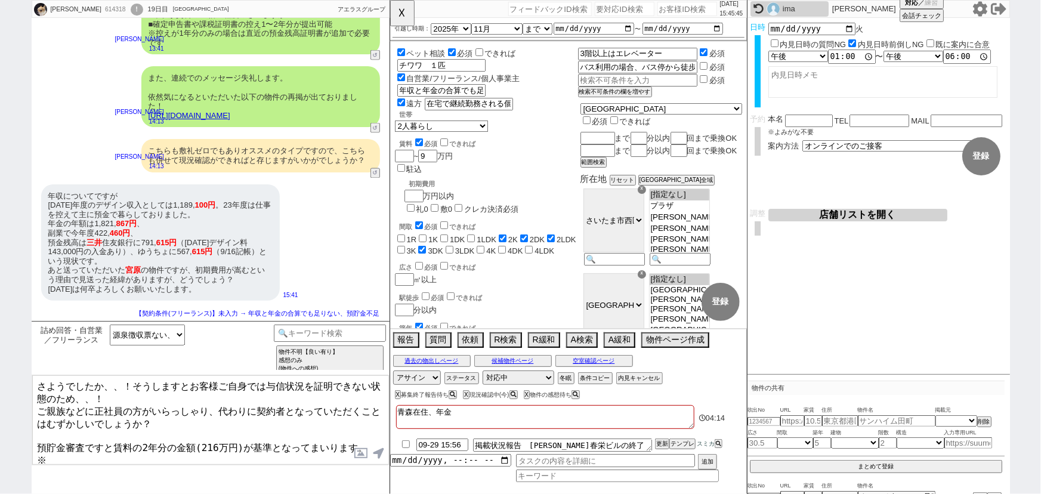
click at [82, 440] on textarea "さようでしたか、、！そうしますとお客様ご自身では与信状況を証明できない状態のため、、！ ご親族などに正社員の方がいらっしゃり、代わりに契約者となっていただくこ…" at bounding box center [210, 419] width 357 height 89
paste textarea "グランパレスダイトー"
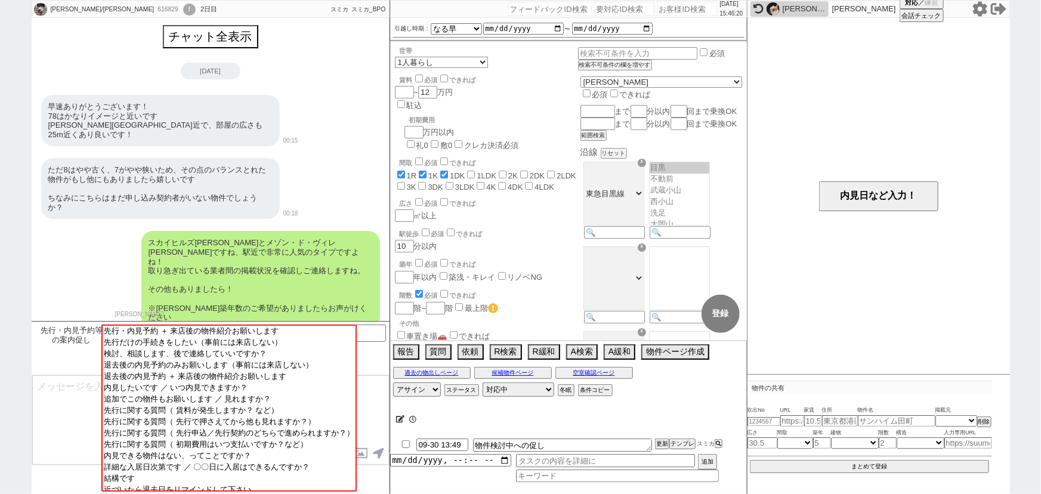
scroll to position [580, 0]
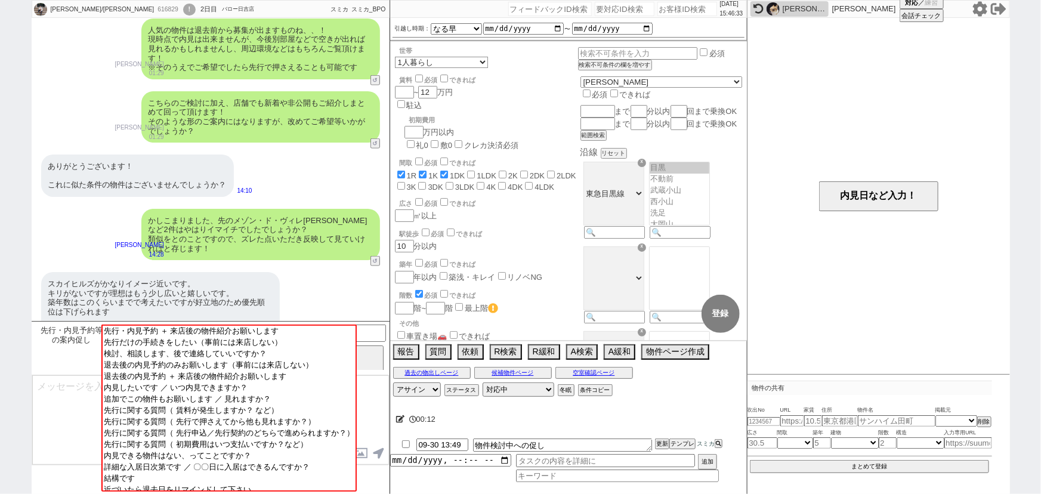
click at [223, 221] on div "かしこまりました、先のメゾン・ド・ヴィレ目黒など2件はやはりイマイチでしたでしょうか？ 類似をとのことですので、ズレた点いただき反映して見ていければと存じます！" at bounding box center [260, 234] width 239 height 51
